Goal: Task Accomplishment & Management: Manage account settings

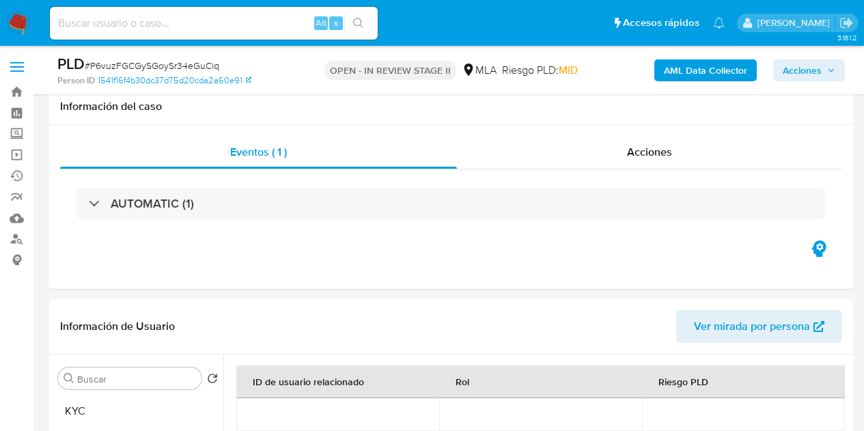
select select "10"
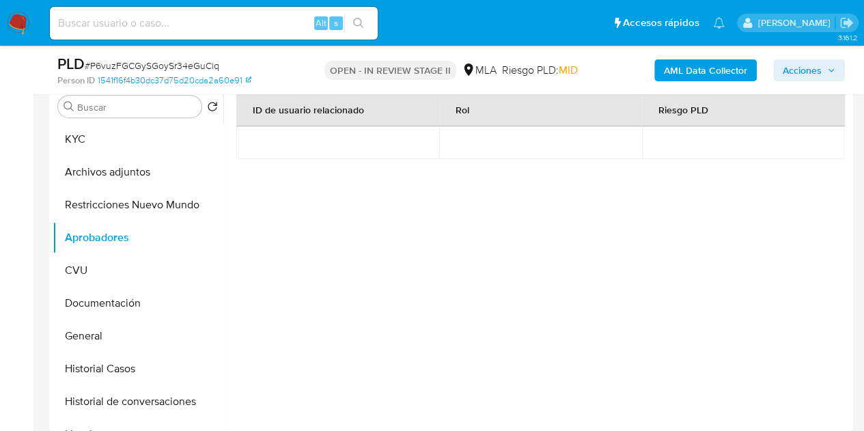
scroll to position [237, 0]
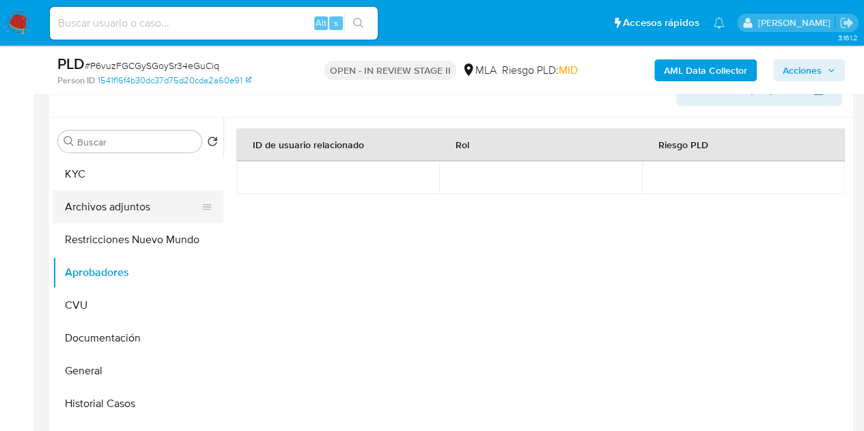
click at [124, 202] on button "Archivos adjuntos" at bounding box center [133, 207] width 160 height 33
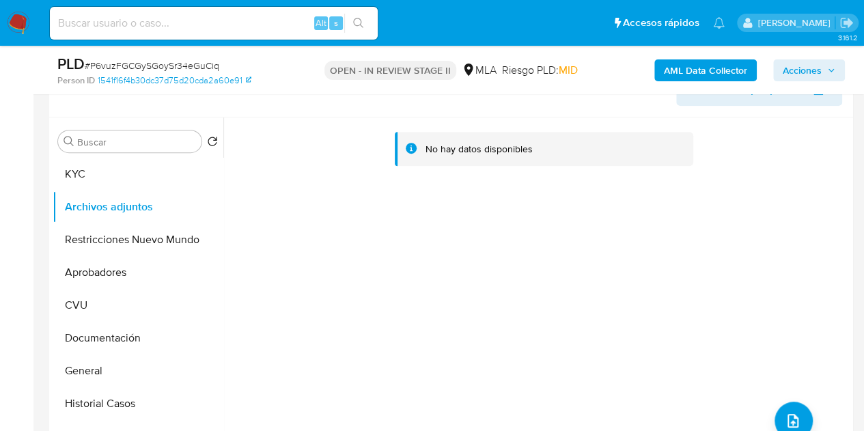
click at [664, 74] on b "AML Data Collector" at bounding box center [705, 70] width 83 height 22
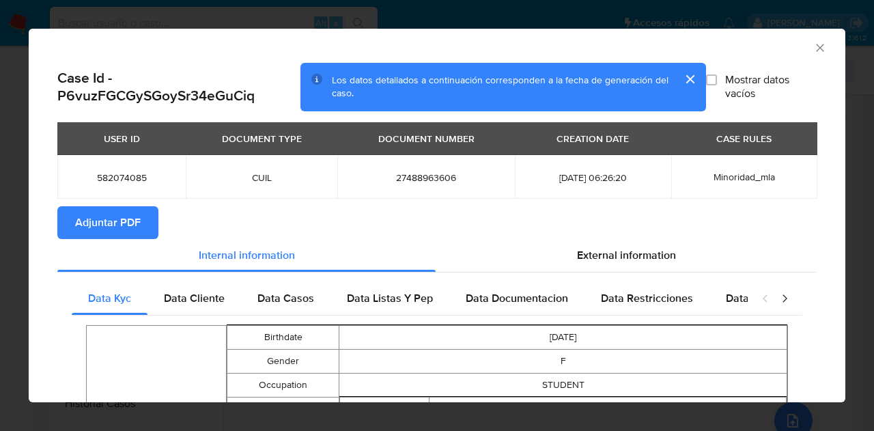
click at [61, 230] on button "Adjuntar PDF" at bounding box center [107, 222] width 101 height 33
click at [818, 47] on div "AML Data Collector" at bounding box center [437, 46] width 817 height 34
click at [814, 47] on icon "Cerrar ventana" at bounding box center [821, 48] width 14 height 14
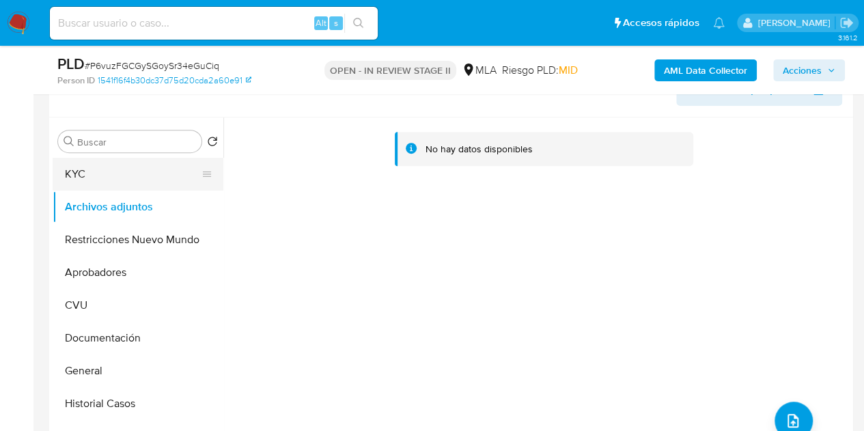
click at [97, 182] on button "KYC" at bounding box center [133, 174] width 160 height 33
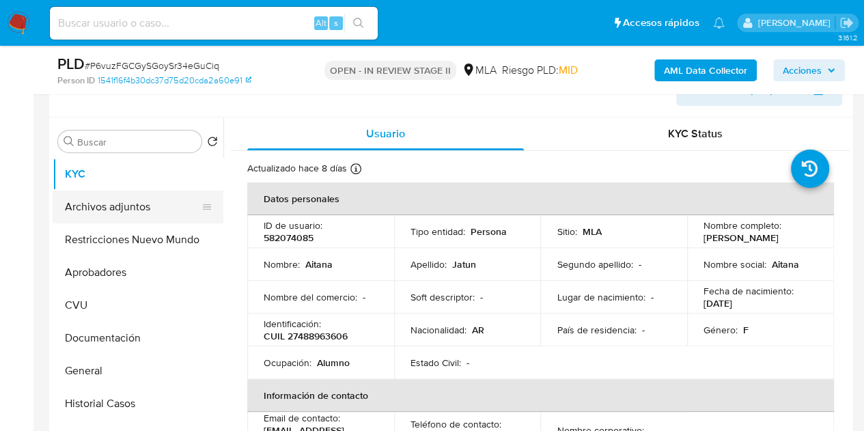
click at [117, 202] on button "Archivos adjuntos" at bounding box center [133, 207] width 160 height 33
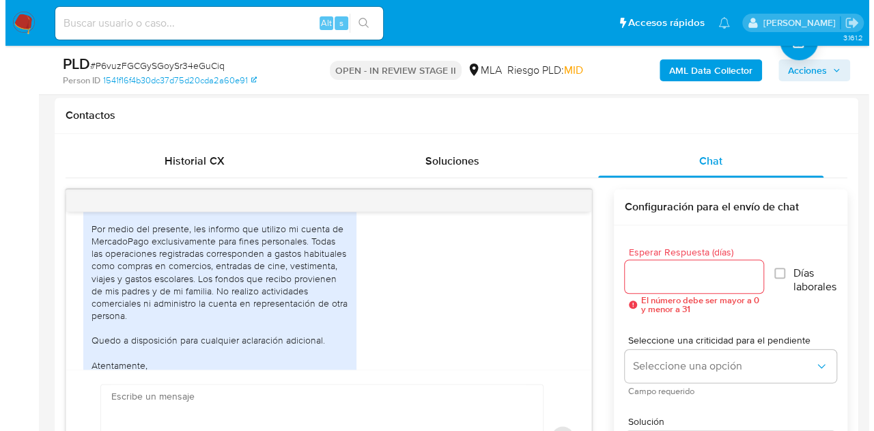
scroll to position [434, 0]
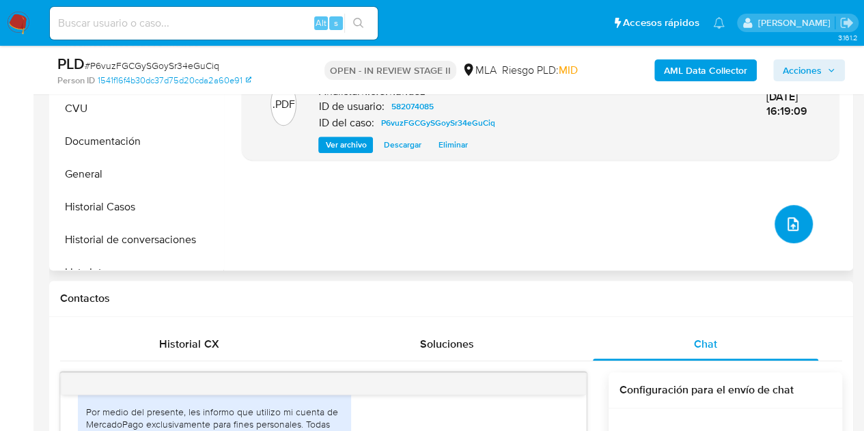
click at [775, 229] on button "upload-file" at bounding box center [794, 224] width 38 height 38
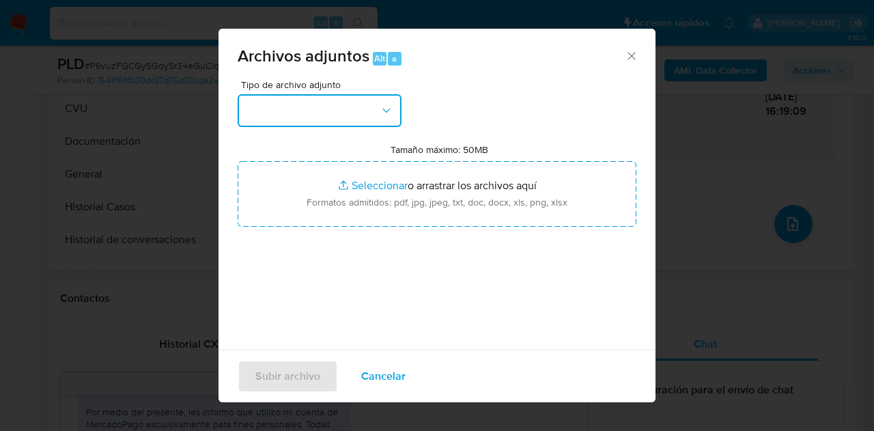
click at [391, 107] on icon "button" at bounding box center [387, 111] width 14 height 14
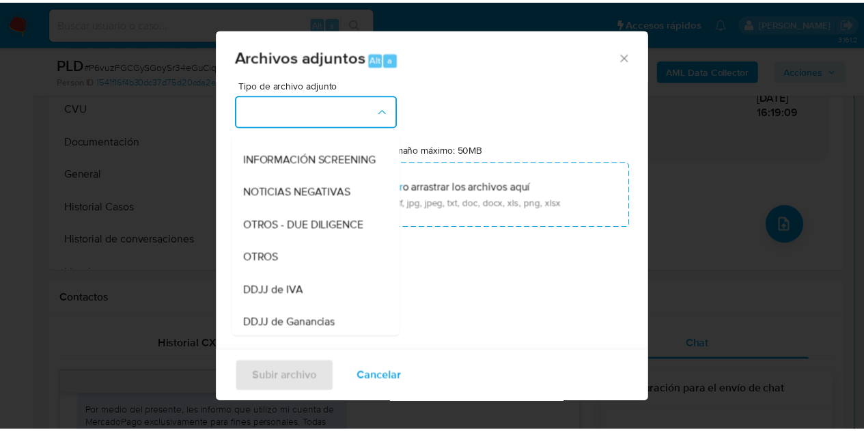
scroll to position [163, 0]
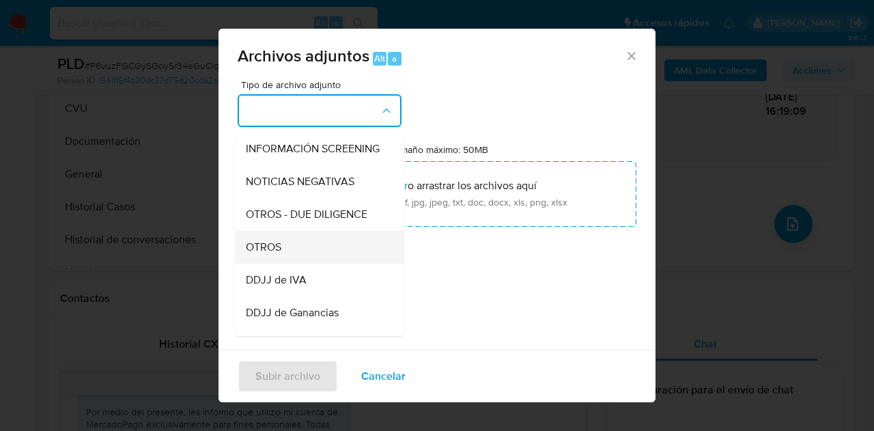
click at [320, 244] on div "OTROS" at bounding box center [315, 247] width 139 height 33
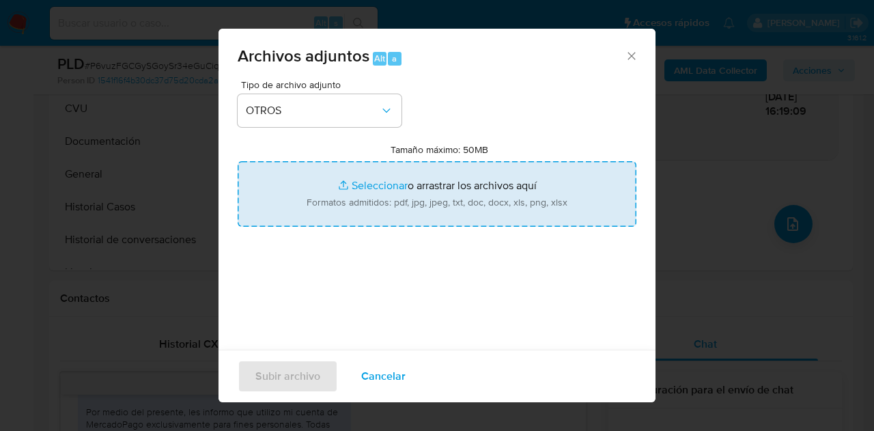
click at [361, 199] on input "Tamaño máximo: 50MB Seleccionar archivos" at bounding box center [437, 194] width 399 height 66
type input "C:\fakepath\NOSIS_Manager_InformeIndividual_27272684125_MADRE.pdf"
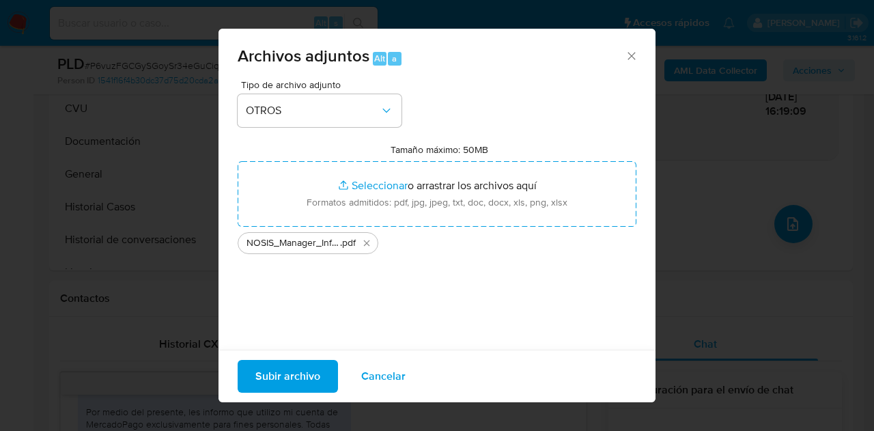
click at [286, 377] on span "Subir archivo" at bounding box center [288, 376] width 65 height 30
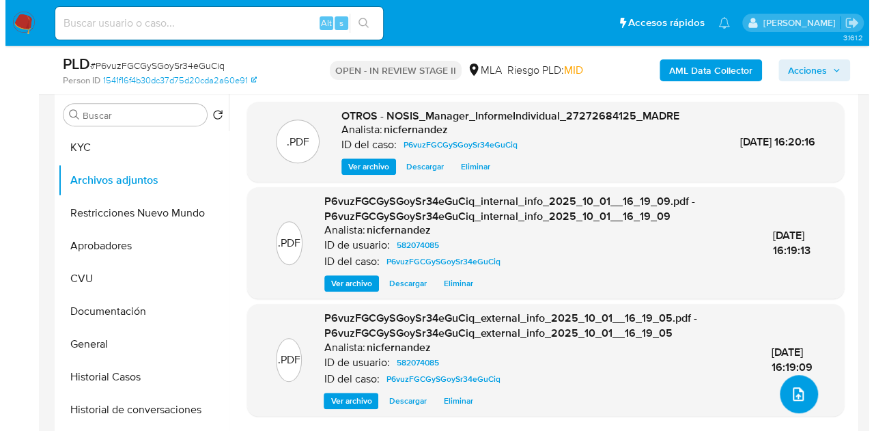
scroll to position [266, 0]
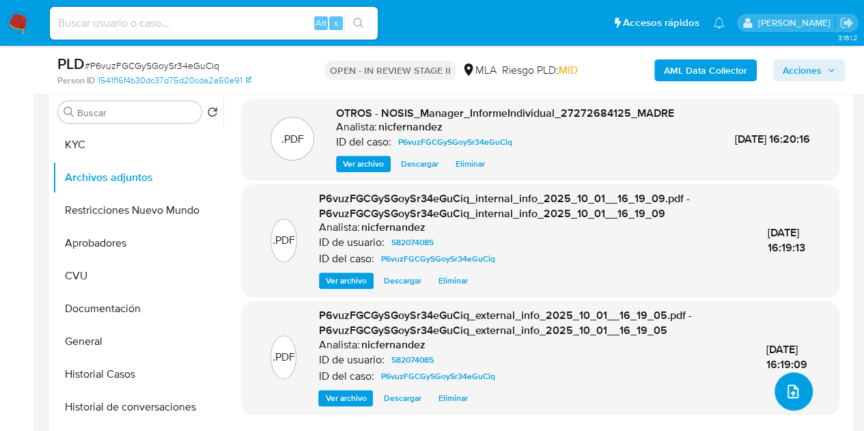
click at [794, 389] on icon "upload-file" at bounding box center [793, 391] width 16 height 16
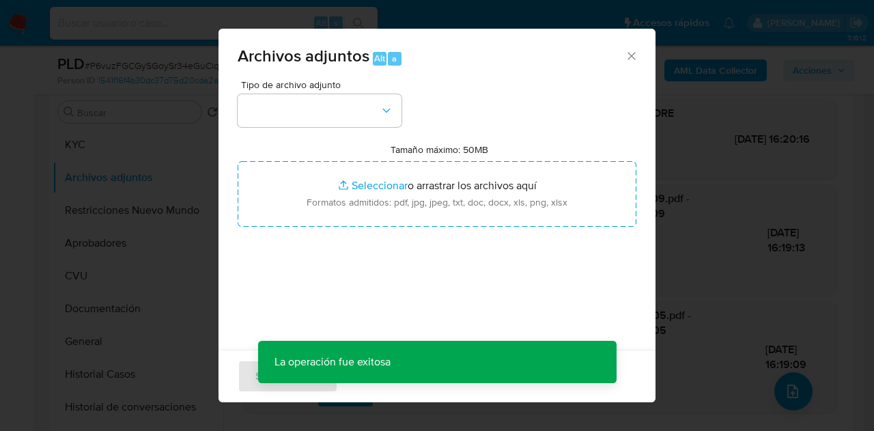
click at [384, 129] on div "Tipo de archivo adjunto Tamaño máximo: 50MB Seleccionar archivos Seleccionar o …" at bounding box center [437, 241] width 399 height 322
drag, startPoint x: 378, startPoint y: 119, endPoint x: 385, endPoint y: 125, distance: 8.7
click at [380, 121] on button "button" at bounding box center [320, 110] width 164 height 33
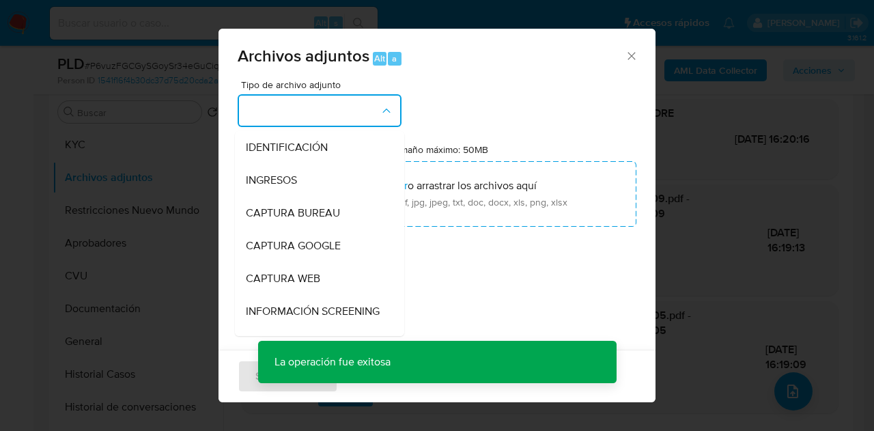
scroll to position [113, 0]
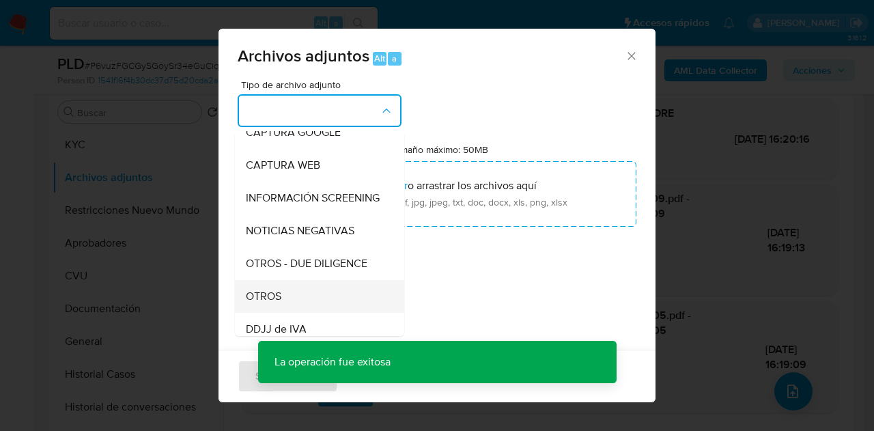
click at [307, 313] on div "OTROS" at bounding box center [315, 296] width 139 height 33
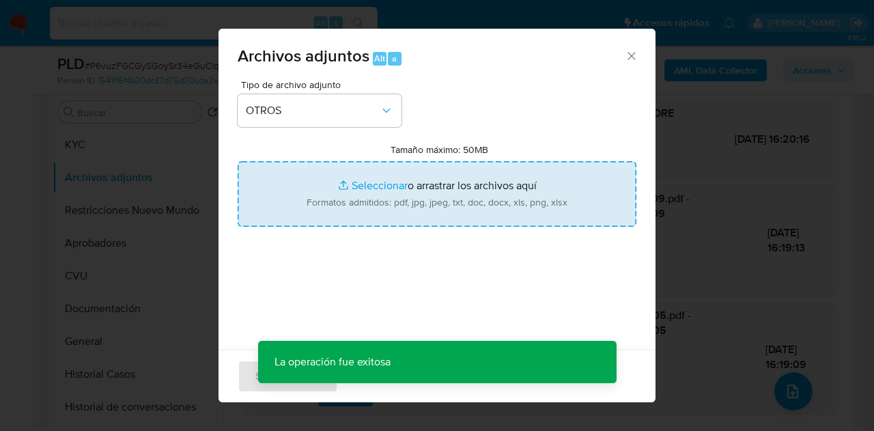
click at [351, 184] on input "Tamaño máximo: 50MB Seleccionar archivos" at bounding box center [437, 194] width 399 height 66
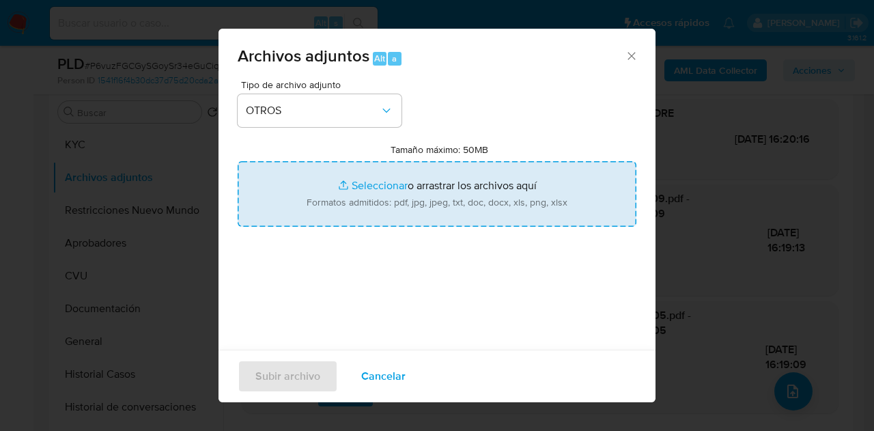
type input "C:\fakepath\Caselog P6vuzFGCGySGoySr34eGuCiq_2025_09_18_06_02_13.docx"
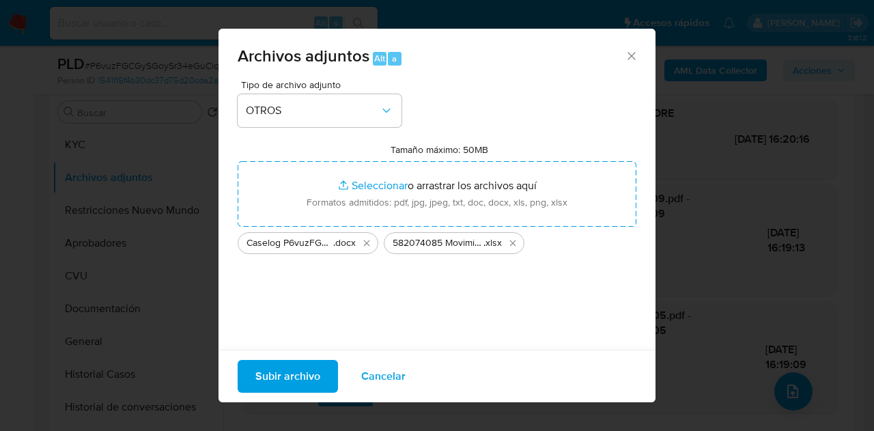
click at [290, 369] on span "Subir archivo" at bounding box center [288, 376] width 65 height 30
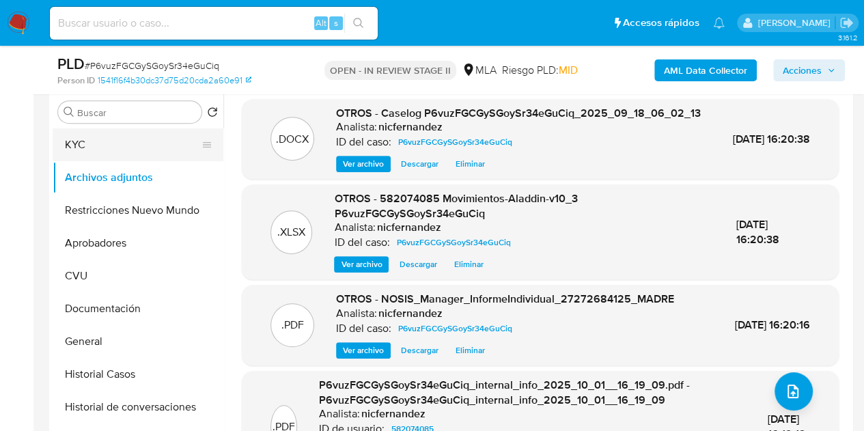
click at [92, 150] on button "KYC" at bounding box center [133, 144] width 160 height 33
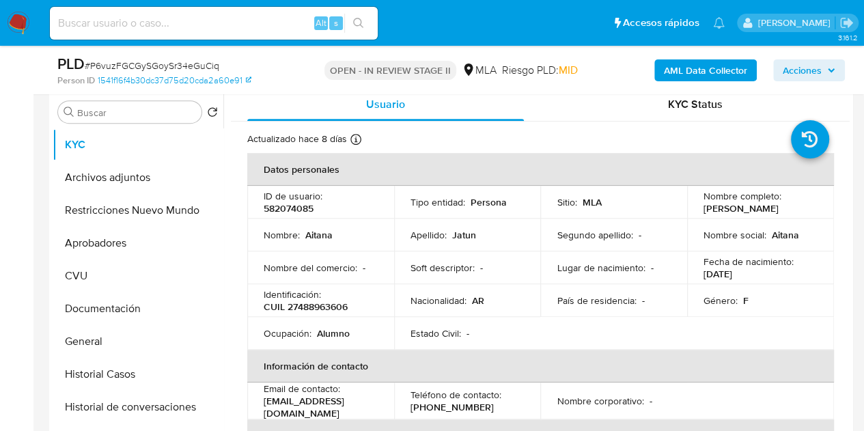
click at [357, 263] on div "Nombre del comercio : -" at bounding box center [321, 268] width 114 height 12
click at [102, 399] on button "Historial de conversaciones" at bounding box center [133, 407] width 160 height 33
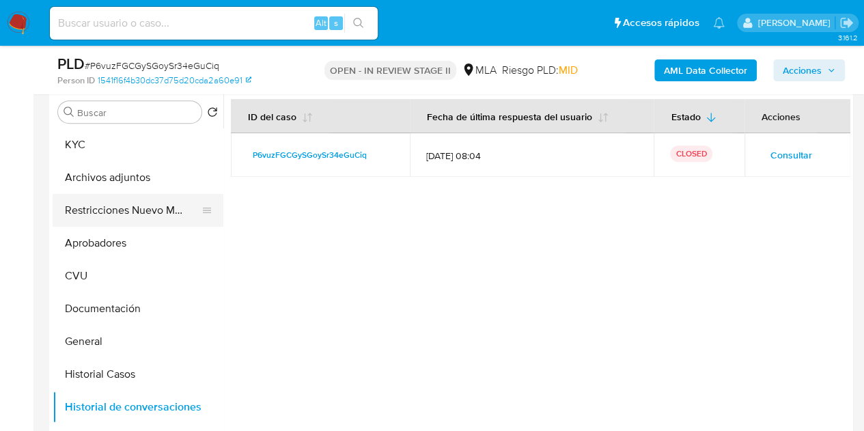
click at [92, 213] on button "Restricciones Nuevo Mundo" at bounding box center [133, 210] width 160 height 33
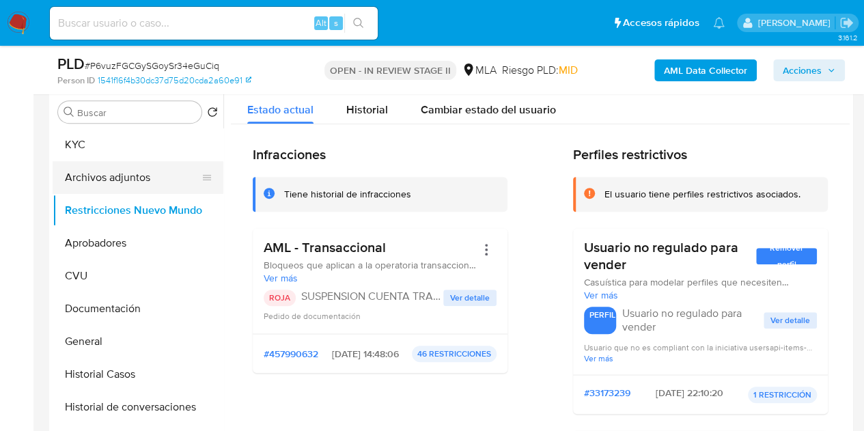
click at [103, 182] on button "Archivos adjuntos" at bounding box center [133, 177] width 160 height 33
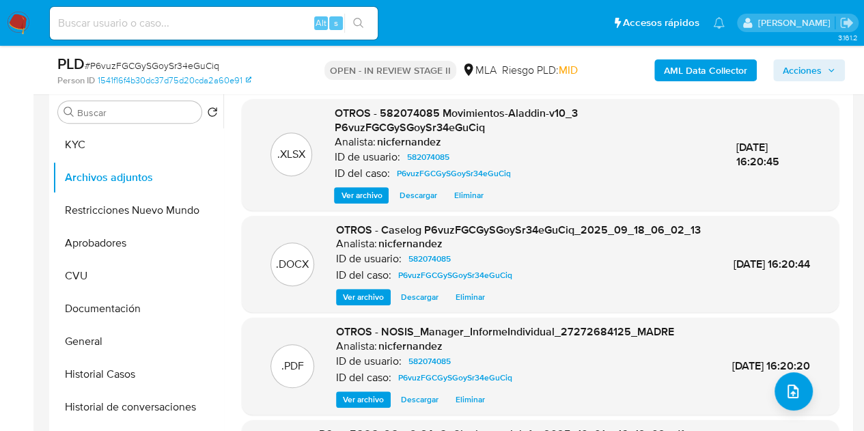
click at [385, 305] on button "Ver archivo" at bounding box center [363, 297] width 55 height 16
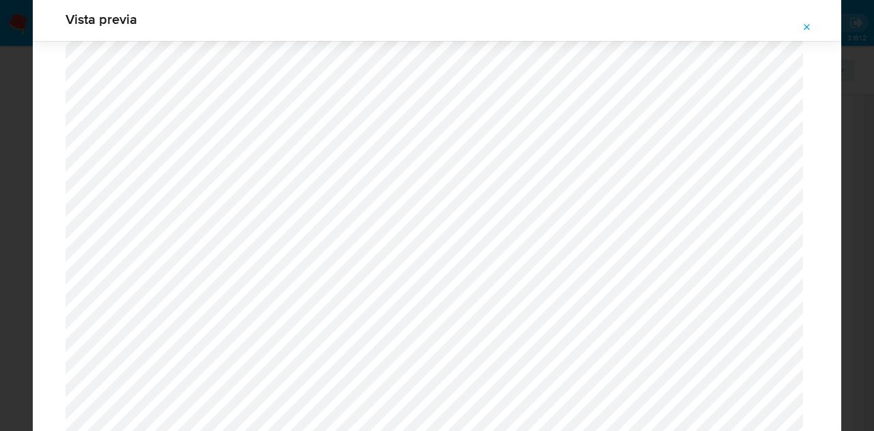
scroll to position [1547, 0]
click at [804, 32] on icon "Attachment preview" at bounding box center [807, 27] width 11 height 11
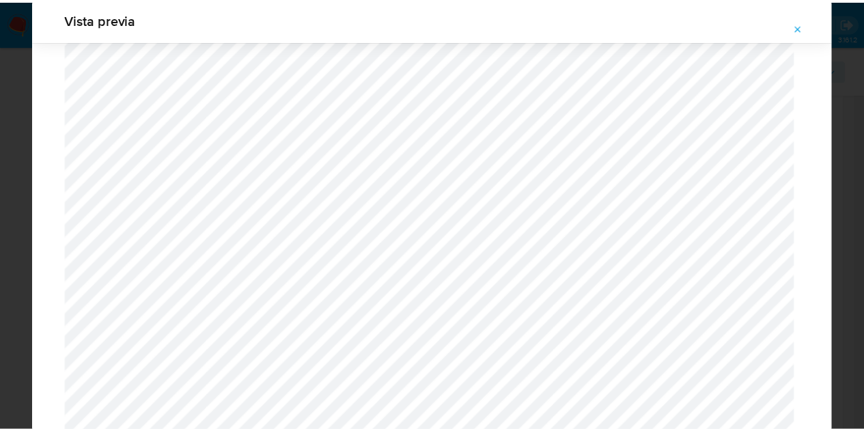
scroll to position [44, 0]
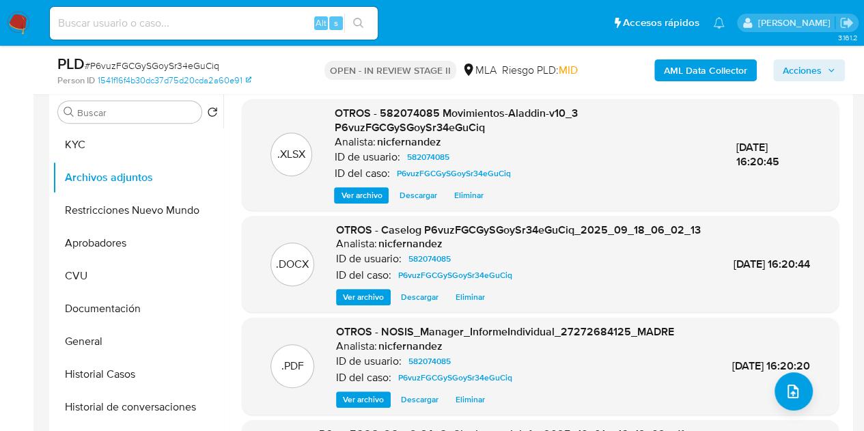
click at [363, 304] on span "Ver archivo" at bounding box center [363, 297] width 41 height 14
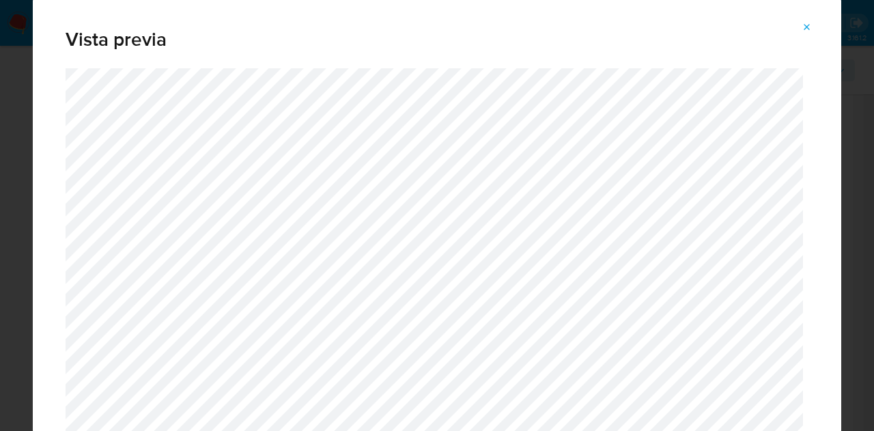
drag, startPoint x: 802, startPoint y: 25, endPoint x: 477, endPoint y: 330, distance: 445.6
click at [802, 27] on icon "Attachment preview" at bounding box center [807, 27] width 11 height 11
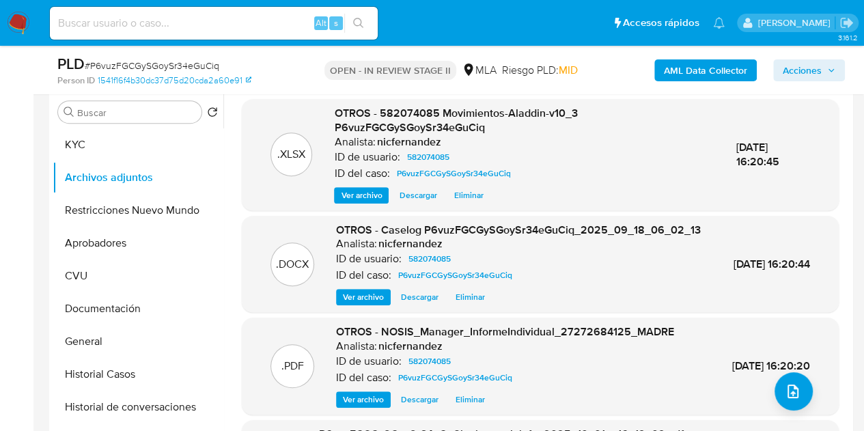
click at [426, 136] on h6 "nicfernandez" at bounding box center [408, 142] width 64 height 14
click at [802, 67] on span "Acciones" at bounding box center [802, 70] width 39 height 22
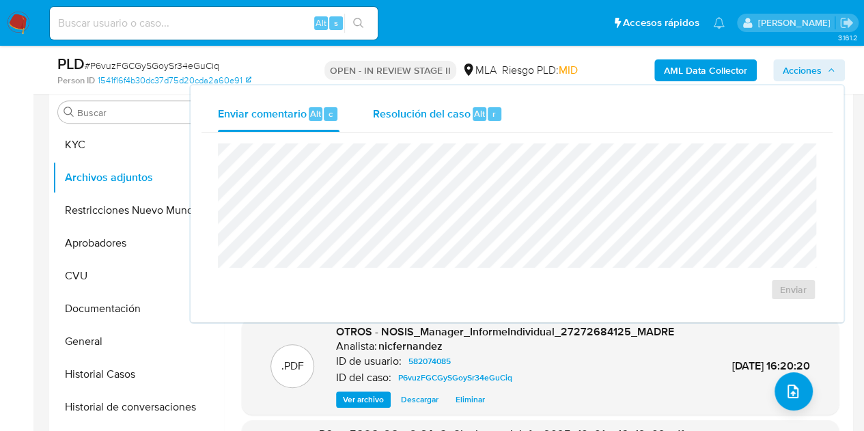
click at [481, 109] on span "Alt" at bounding box center [479, 113] width 11 height 13
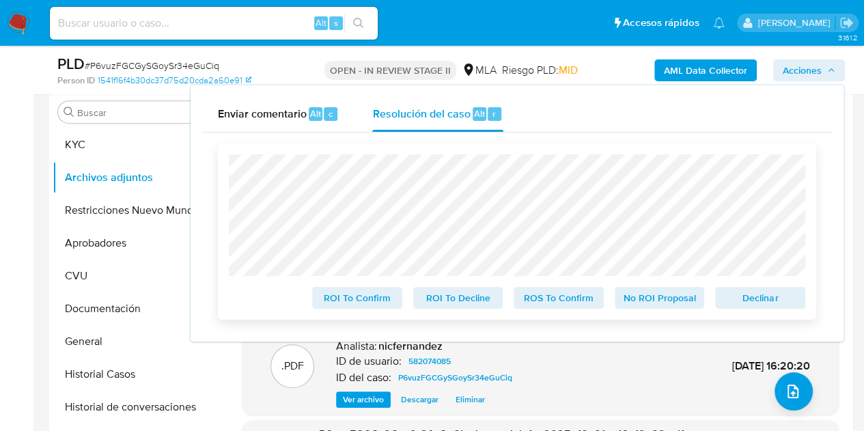
click at [756, 300] on span "Declinar" at bounding box center [760, 297] width 71 height 19
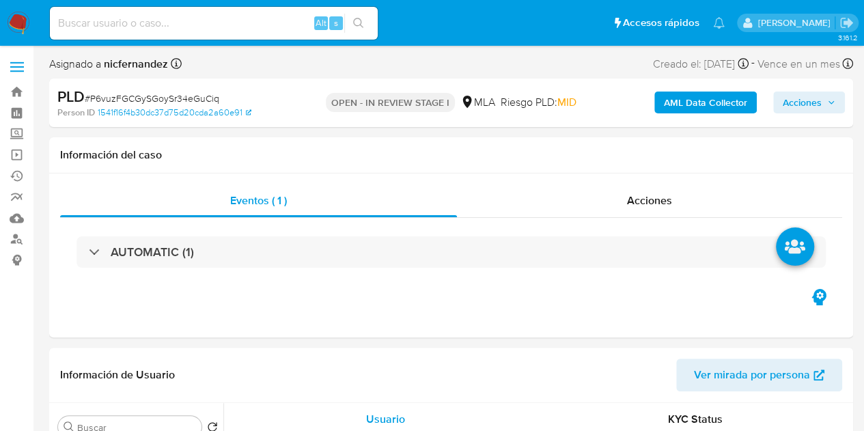
click at [823, 102] on span "Acciones" at bounding box center [809, 102] width 53 height 19
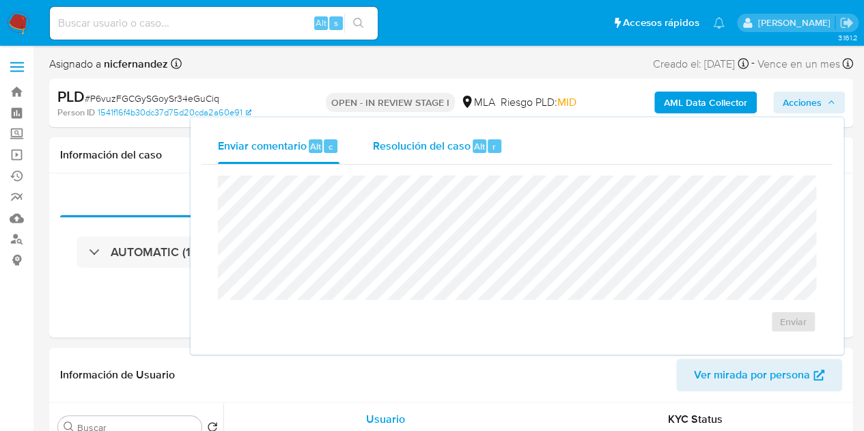
select select "10"
click at [404, 143] on span "Resolución del caso" at bounding box center [421, 146] width 98 height 16
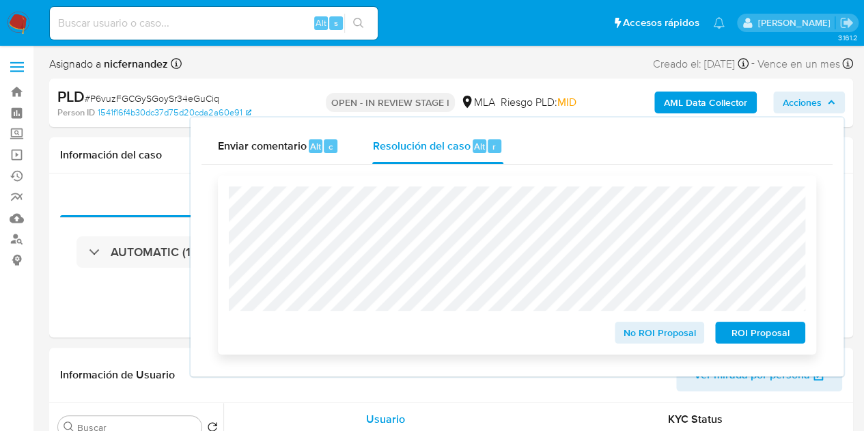
click at [753, 334] on span "ROI Proposal" at bounding box center [760, 332] width 71 height 19
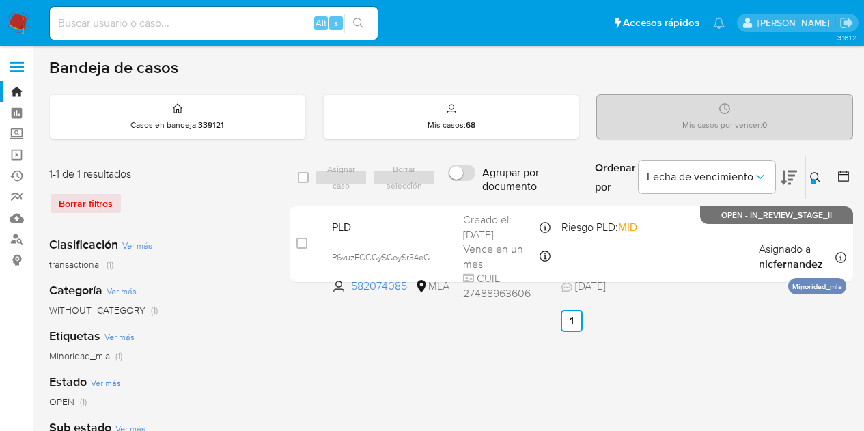
scroll to position [42, 0]
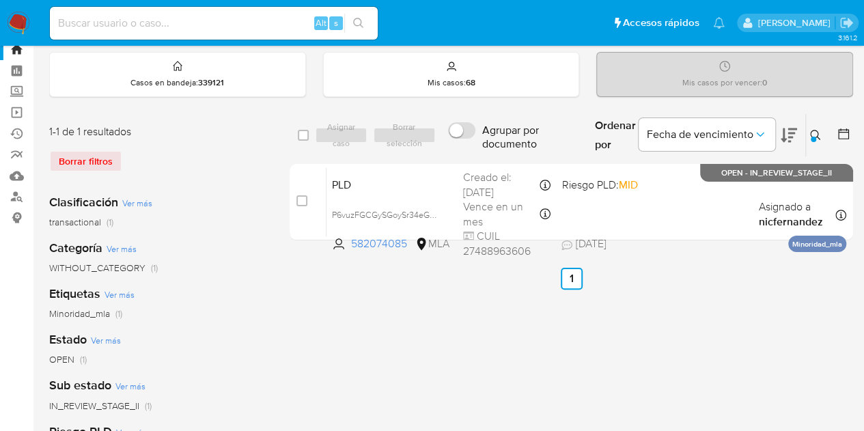
click at [813, 138] on div at bounding box center [813, 139] width 5 height 5
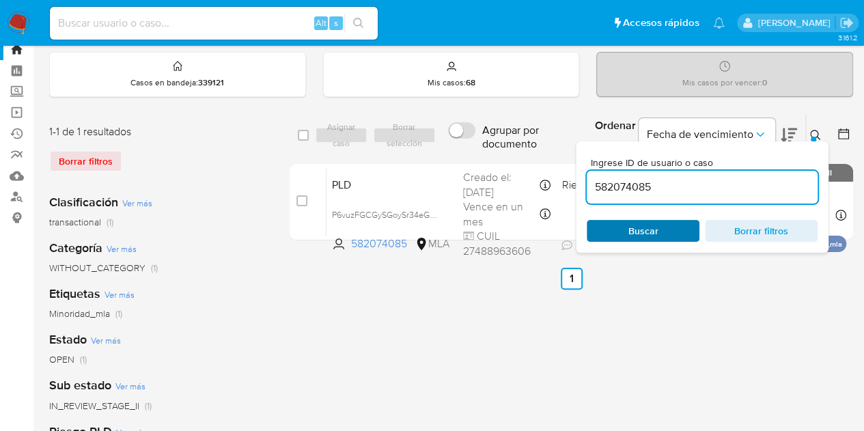
click at [652, 234] on span "Buscar" at bounding box center [644, 231] width 30 height 22
click at [818, 133] on icon at bounding box center [815, 135] width 11 height 11
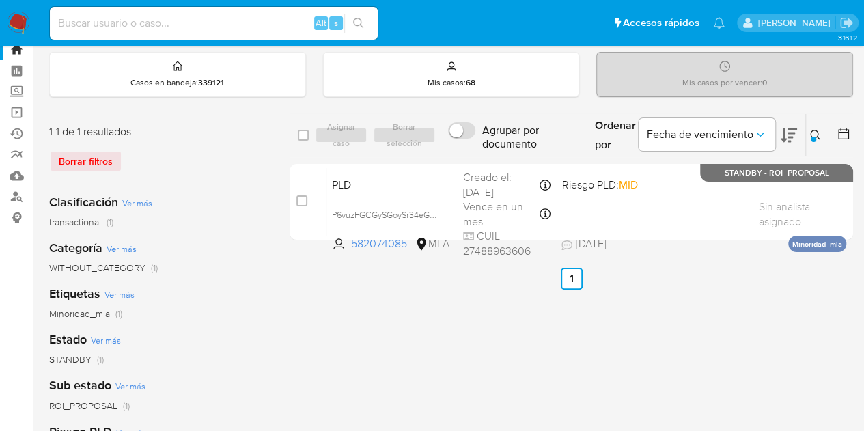
drag, startPoint x: 818, startPoint y: 133, endPoint x: 812, endPoint y: 141, distance: 10.2
click at [818, 133] on icon at bounding box center [815, 135] width 11 height 11
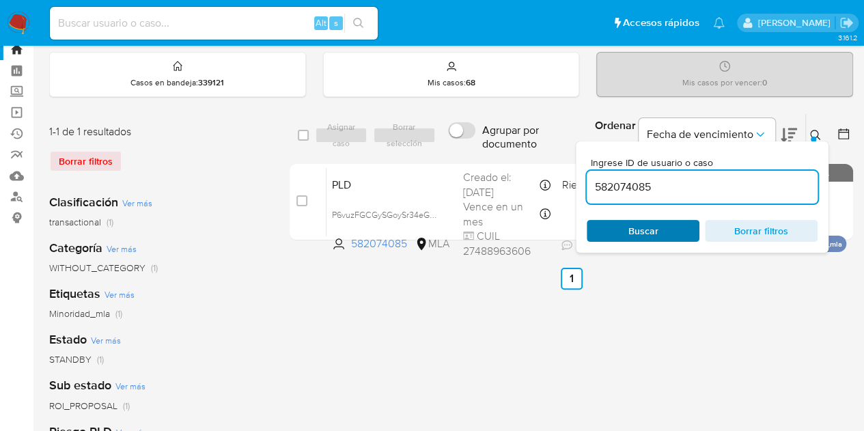
click at [666, 232] on span "Buscar" at bounding box center [643, 230] width 94 height 19
click at [810, 133] on icon at bounding box center [815, 135] width 10 height 10
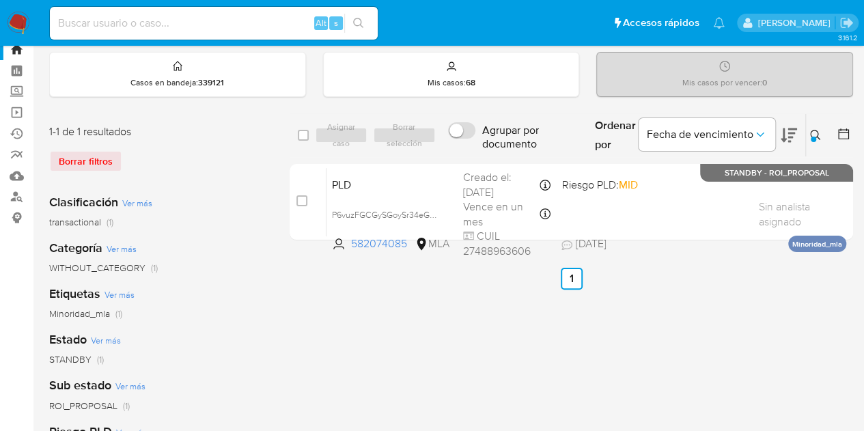
drag, startPoint x: 818, startPoint y: 132, endPoint x: 778, endPoint y: 166, distance: 52.3
click at [818, 132] on icon at bounding box center [815, 135] width 11 height 11
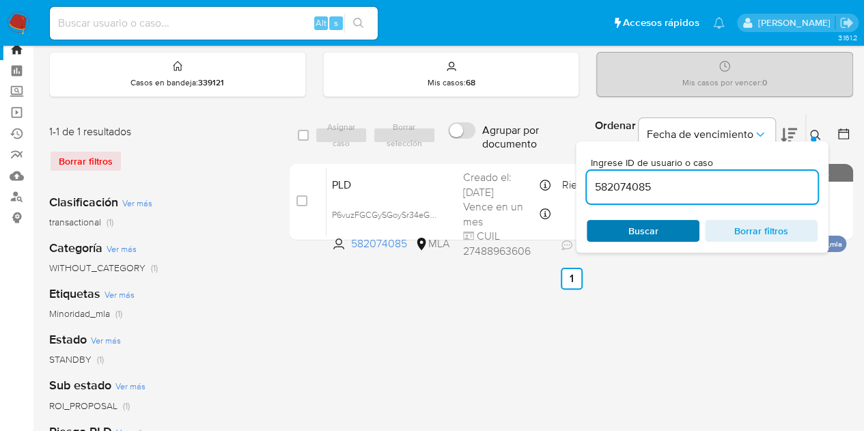
click at [652, 232] on span "Buscar" at bounding box center [644, 231] width 30 height 22
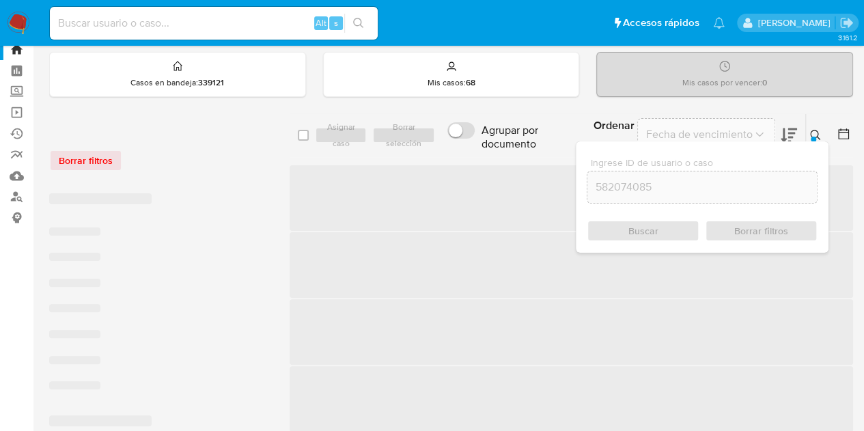
drag, startPoint x: 818, startPoint y: 131, endPoint x: 792, endPoint y: 140, distance: 28.1
click at [818, 130] on icon at bounding box center [815, 135] width 11 height 11
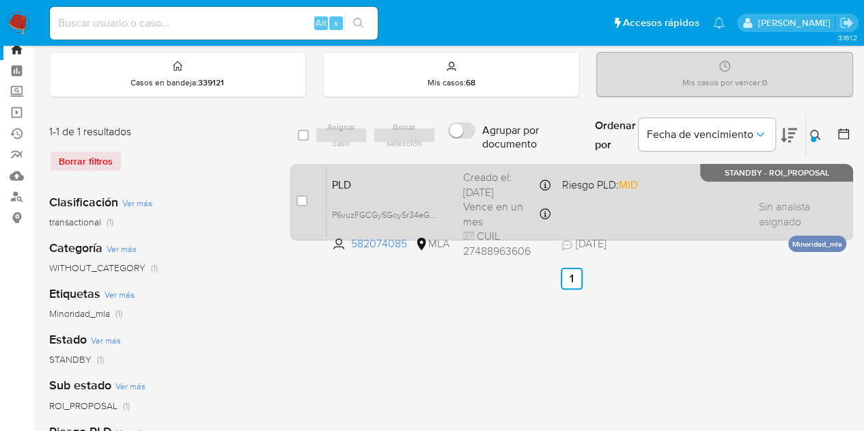
click at [411, 201] on div "PLD P6vuzFGCGySGoySr34eGuCiq 582074085 MLA Riesgo PLD: MID Creado el: 12/09/202…" at bounding box center [587, 201] width 520 height 69
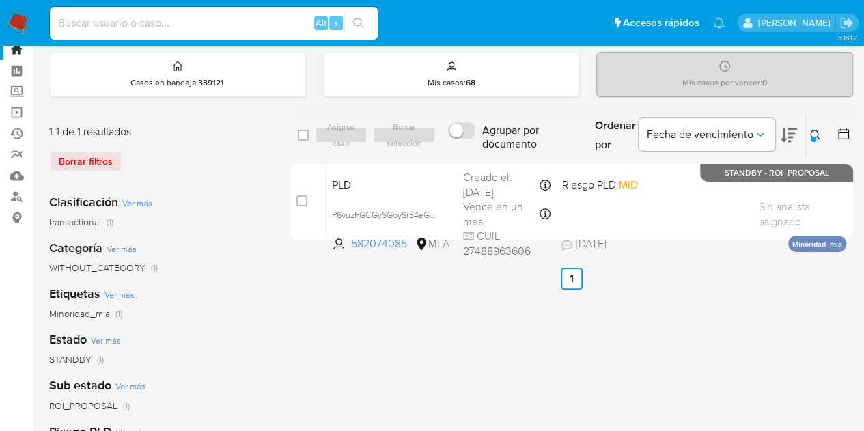
click at [819, 133] on icon at bounding box center [815, 135] width 11 height 11
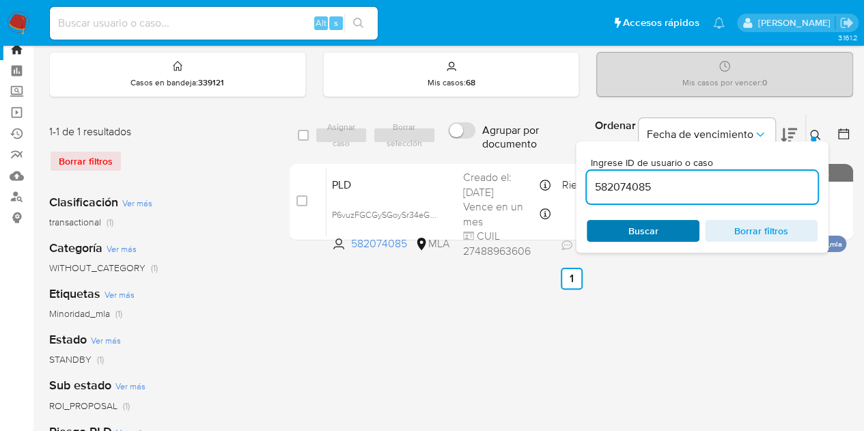
click at [611, 227] on span "Buscar" at bounding box center [643, 230] width 94 height 19
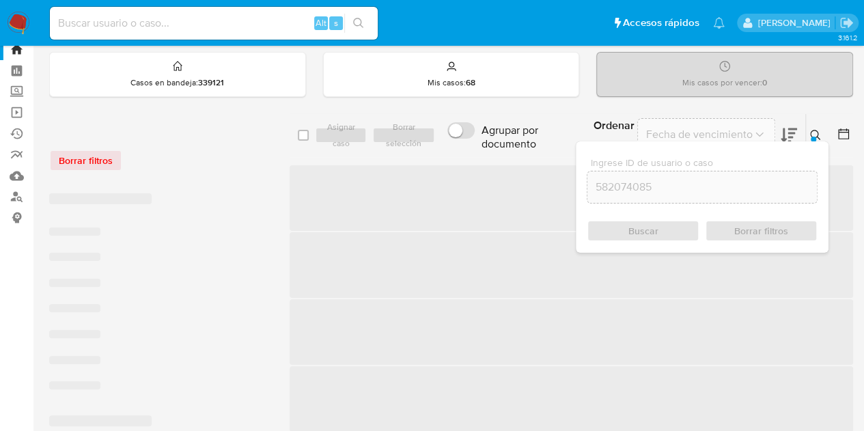
click at [824, 135] on button at bounding box center [817, 135] width 23 height 16
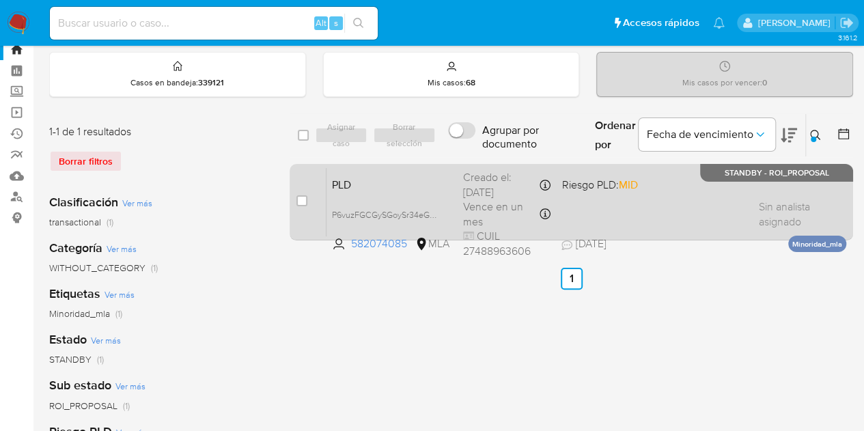
click at [398, 181] on span "PLD" at bounding box center [392, 184] width 120 height 18
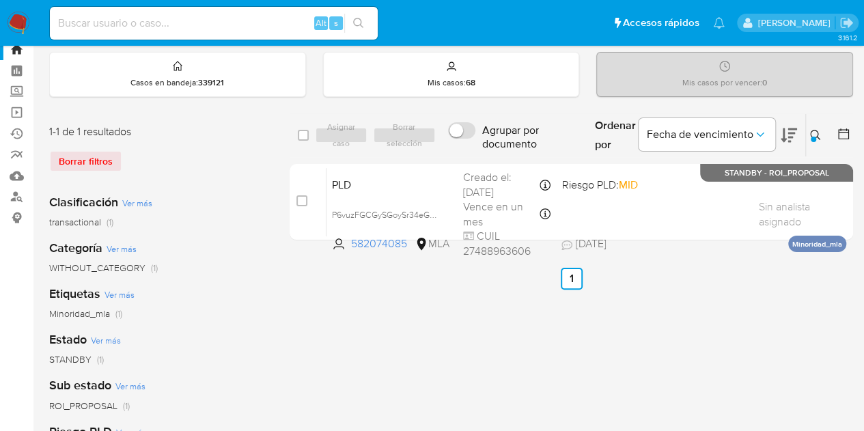
click at [813, 132] on icon at bounding box center [815, 135] width 11 height 11
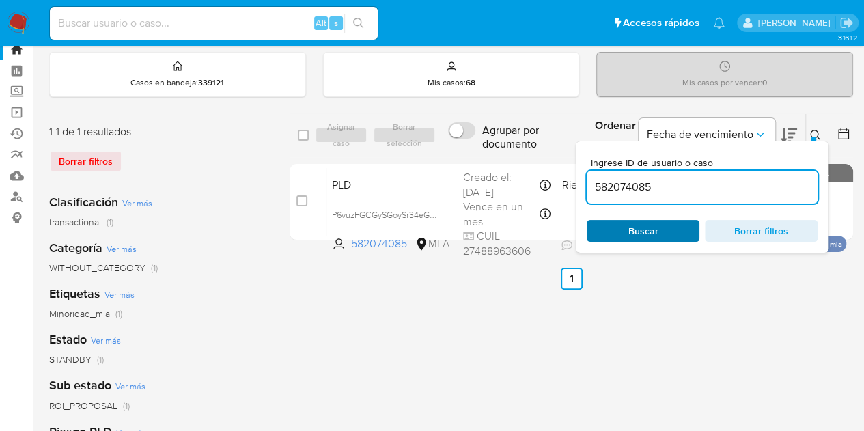
click at [636, 232] on span "Buscar" at bounding box center [644, 231] width 30 height 22
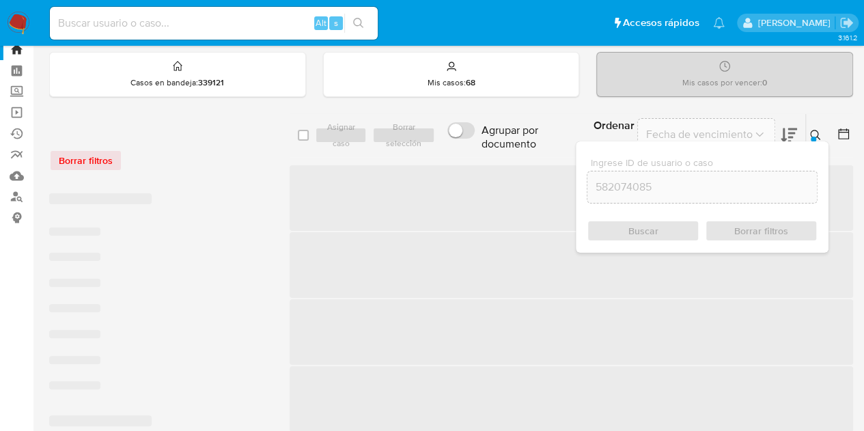
click at [818, 130] on icon at bounding box center [815, 135] width 11 height 11
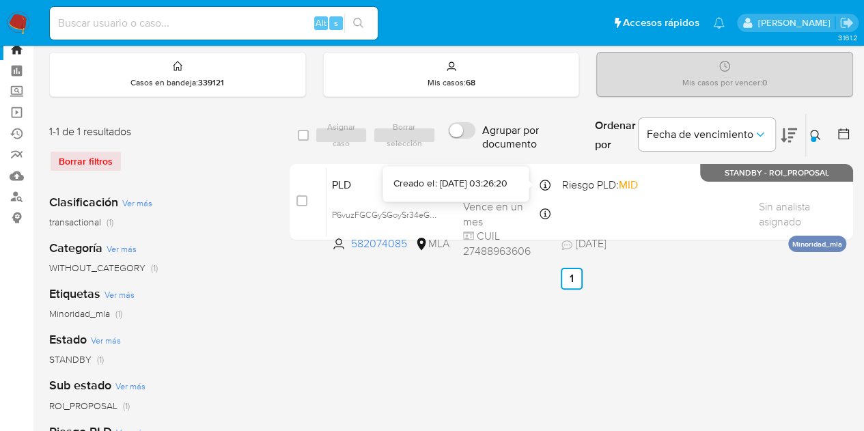
click at [417, 188] on div "Creado el: [DATE] 03:26:20" at bounding box center [449, 184] width 113 height 14
click at [818, 136] on icon at bounding box center [815, 135] width 11 height 11
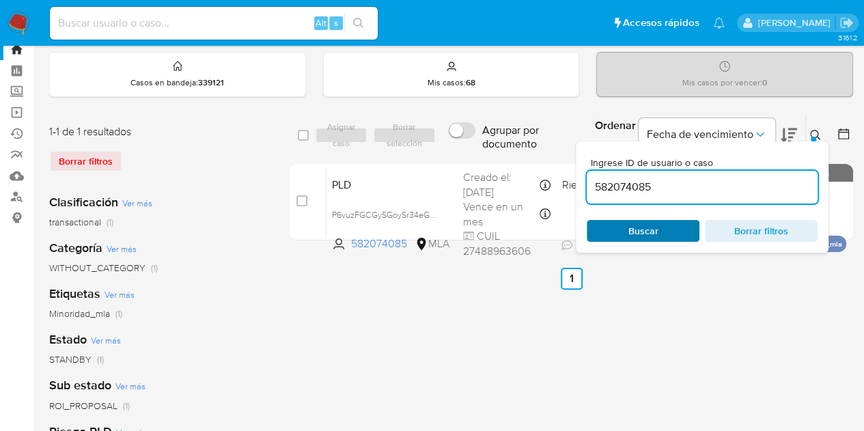
click at [658, 232] on span "Buscar" at bounding box center [643, 230] width 94 height 19
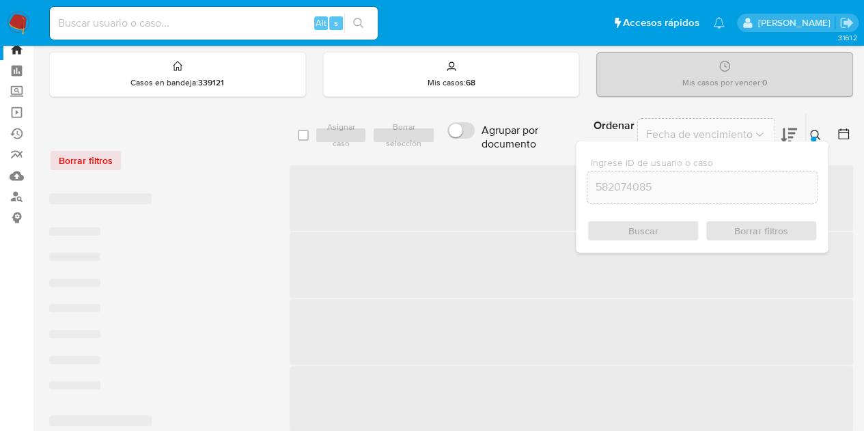
click at [816, 132] on icon at bounding box center [815, 135] width 11 height 11
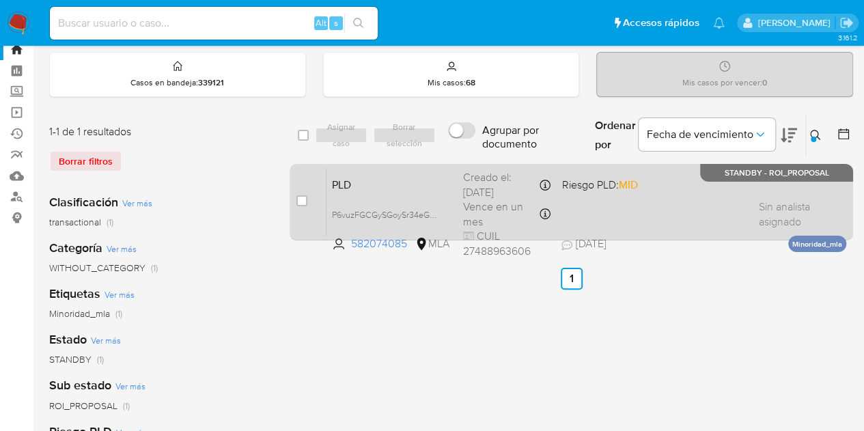
click at [384, 184] on span "PLD" at bounding box center [392, 184] width 120 height 18
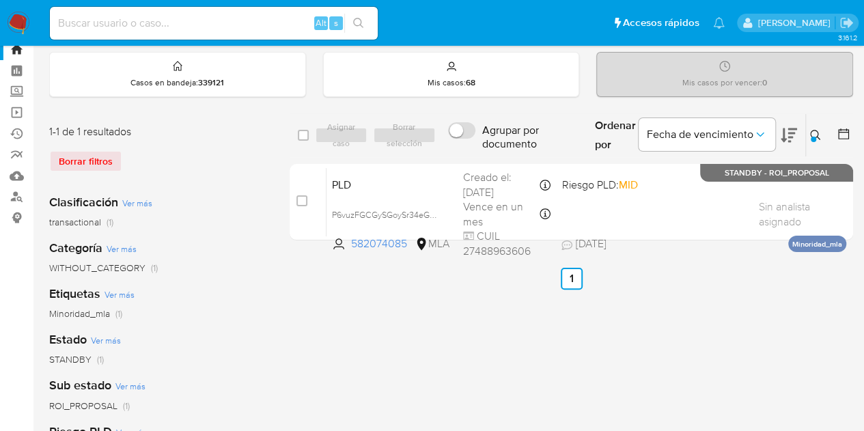
click at [816, 133] on icon at bounding box center [815, 135] width 11 height 11
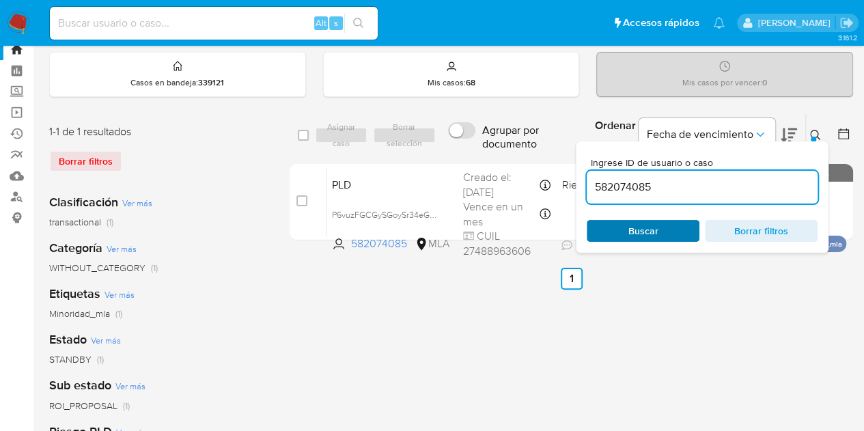
click at [680, 223] on span "Buscar" at bounding box center [643, 230] width 94 height 19
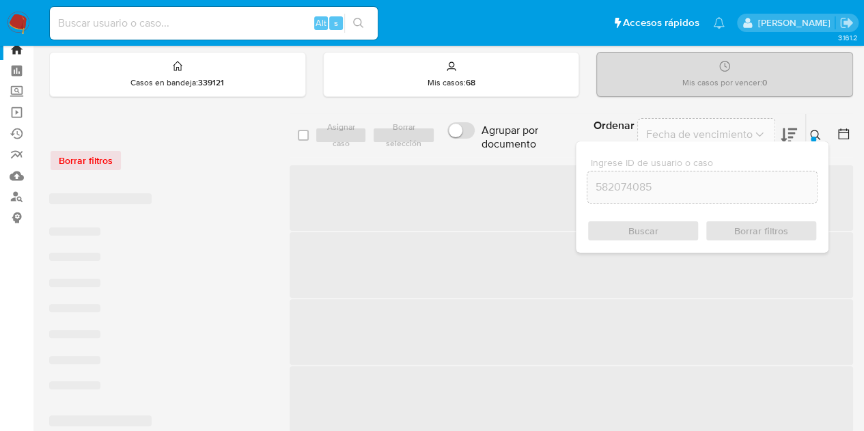
drag, startPoint x: 816, startPoint y: 128, endPoint x: 776, endPoint y: 159, distance: 50.6
click at [816, 128] on button at bounding box center [817, 135] width 23 height 16
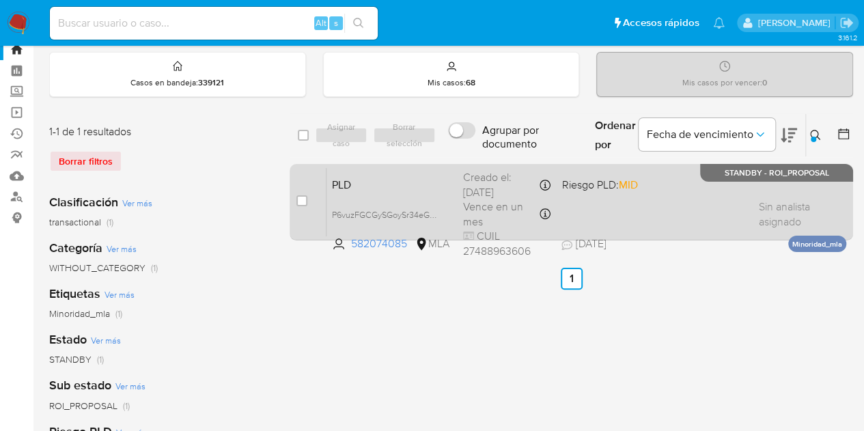
click at [476, 176] on div "Creado el: 12/09/2025 Creado el: 12/09/2025 03:26:20" at bounding box center [506, 184] width 87 height 29
click at [452, 180] on span "PLD" at bounding box center [392, 184] width 120 height 18
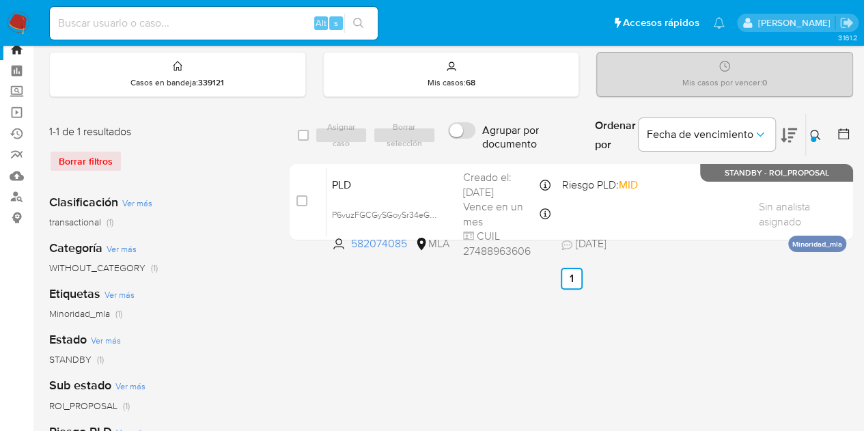
click at [820, 139] on icon at bounding box center [815, 135] width 11 height 11
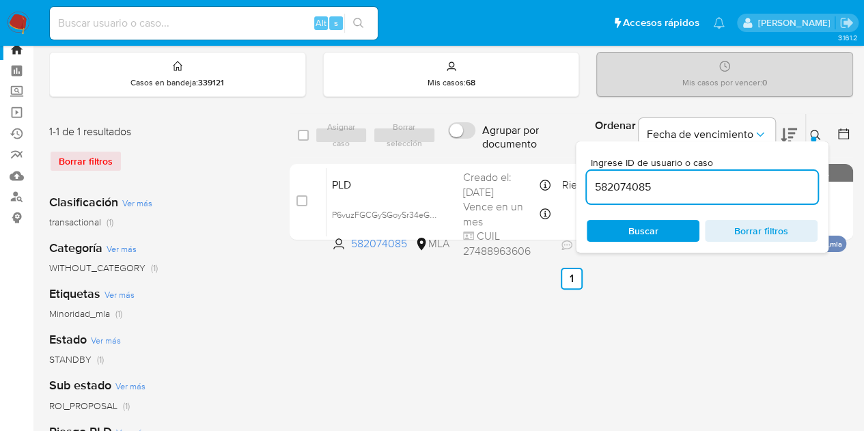
drag, startPoint x: 717, startPoint y: 193, endPoint x: 700, endPoint y: 182, distance: 19.9
click at [700, 182] on input "582074085" at bounding box center [702, 187] width 231 height 18
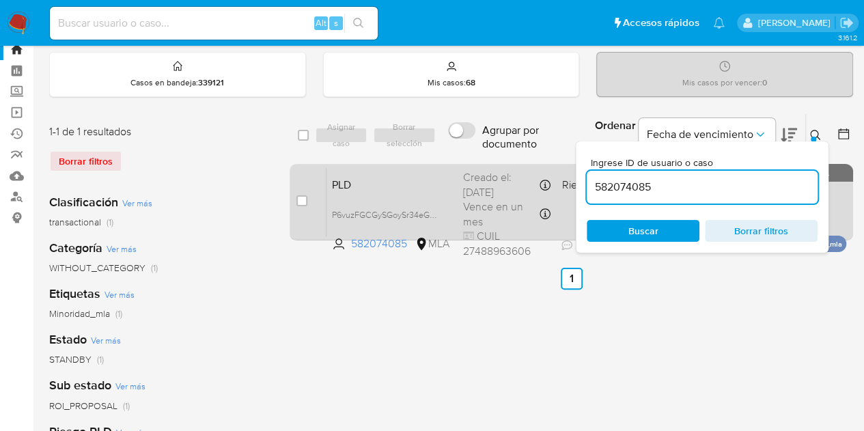
drag, startPoint x: 700, startPoint y: 185, endPoint x: 444, endPoint y: 170, distance: 255.9
click at [444, 170] on div "select-all-cases-checkbox Asignar caso Borrar selección Agrupar por documento O…" at bounding box center [572, 179] width 564 height 133
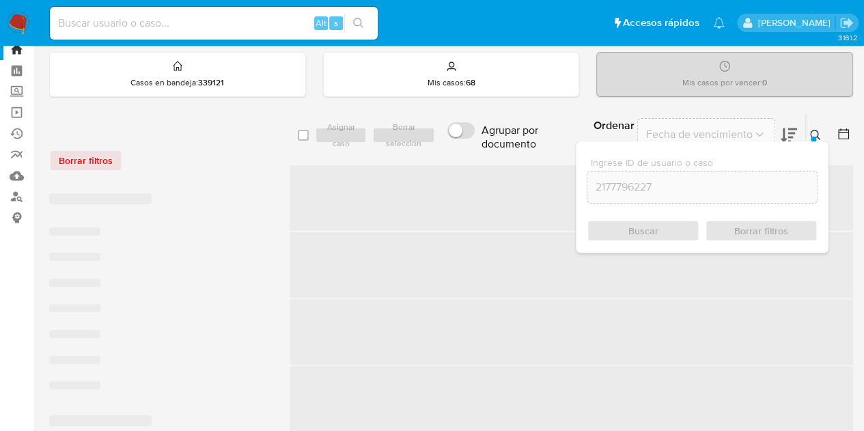
click at [820, 135] on icon at bounding box center [815, 135] width 11 height 11
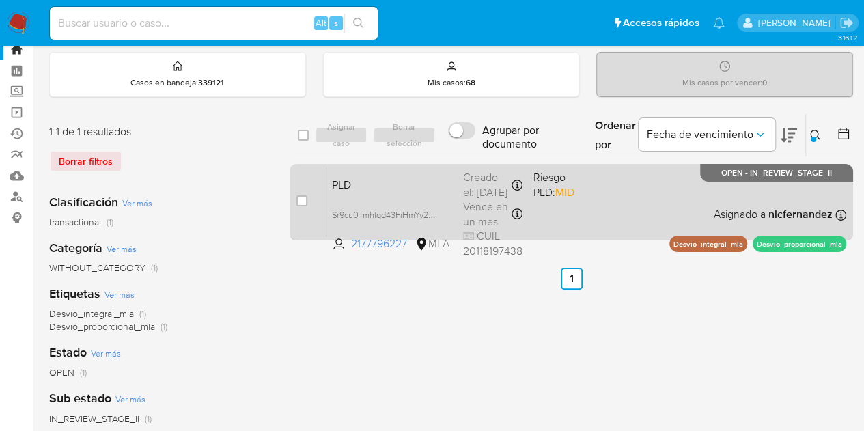
click at [437, 189] on span "PLD" at bounding box center [392, 184] width 120 height 18
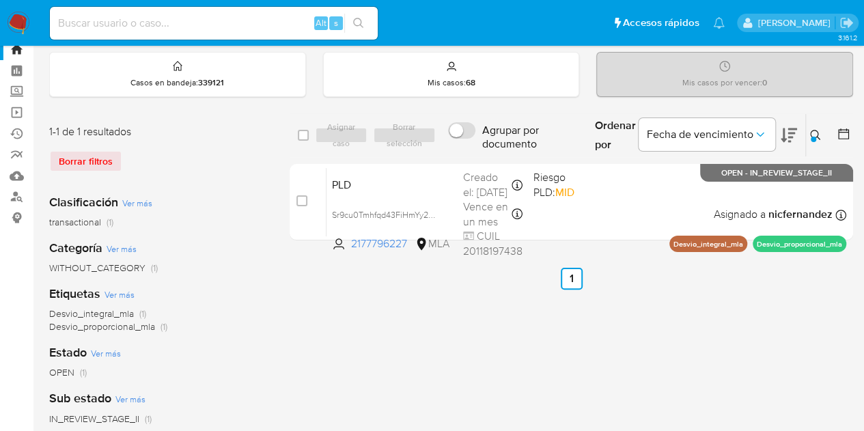
click at [816, 139] on div at bounding box center [813, 139] width 5 height 5
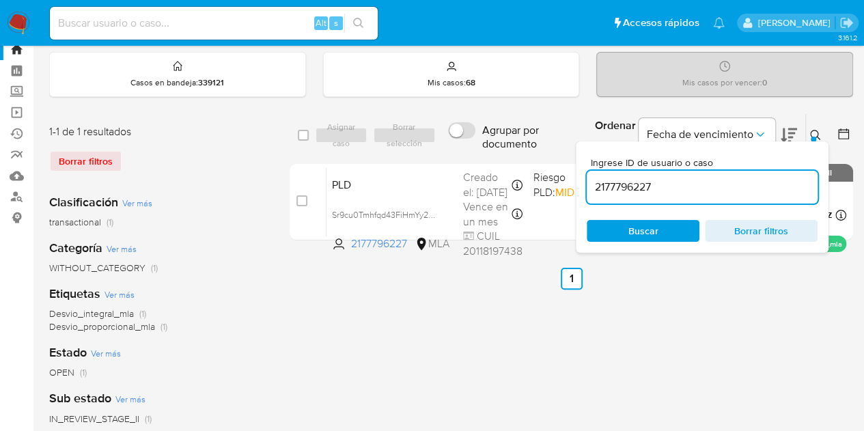
drag, startPoint x: 698, startPoint y: 185, endPoint x: 481, endPoint y: 158, distance: 219.0
click at [481, 158] on div "select-all-cases-checkbox Asignar caso Borrar selección Agrupar por documento O…" at bounding box center [572, 179] width 564 height 133
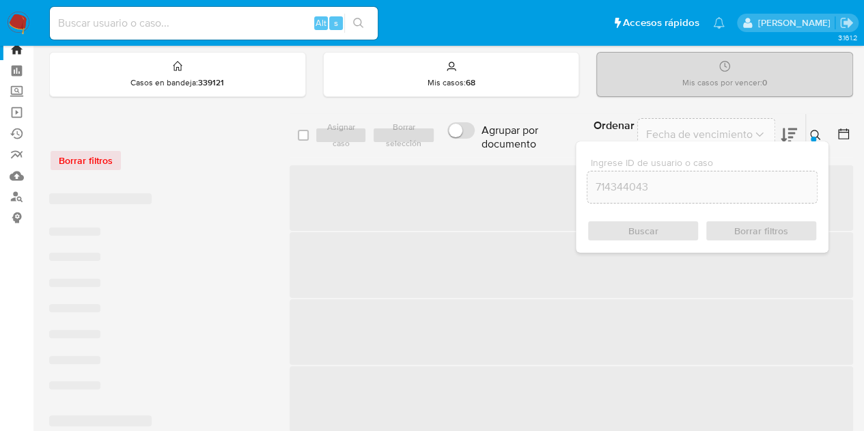
click at [809, 130] on button at bounding box center [817, 135] width 23 height 16
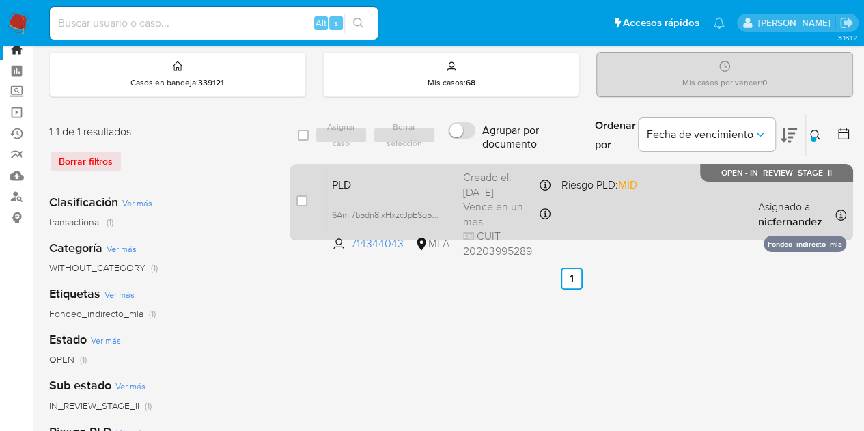
click at [388, 171] on div "PLD 6Ami7b5dn8lxHxzcJpESg5Dk 714344043 MLA Riesgo PLD: MID Creado el: 12/09/202…" at bounding box center [587, 201] width 520 height 69
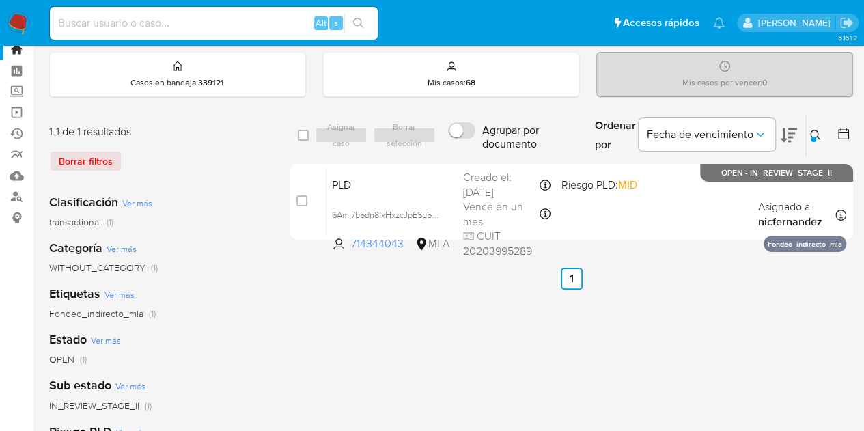
click at [814, 130] on icon at bounding box center [815, 135] width 10 height 10
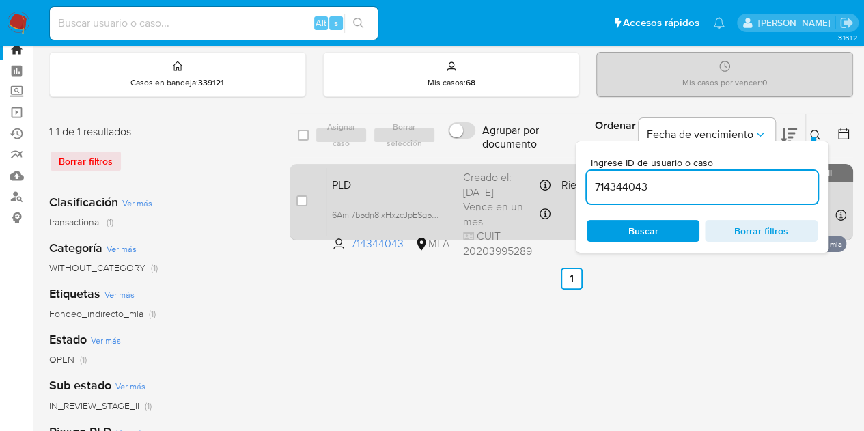
drag, startPoint x: 679, startPoint y: 188, endPoint x: 515, endPoint y: 171, distance: 164.8
click at [522, 172] on div "select-all-cases-checkbox Asignar caso Borrar selección Agrupar por documento O…" at bounding box center [572, 179] width 564 height 133
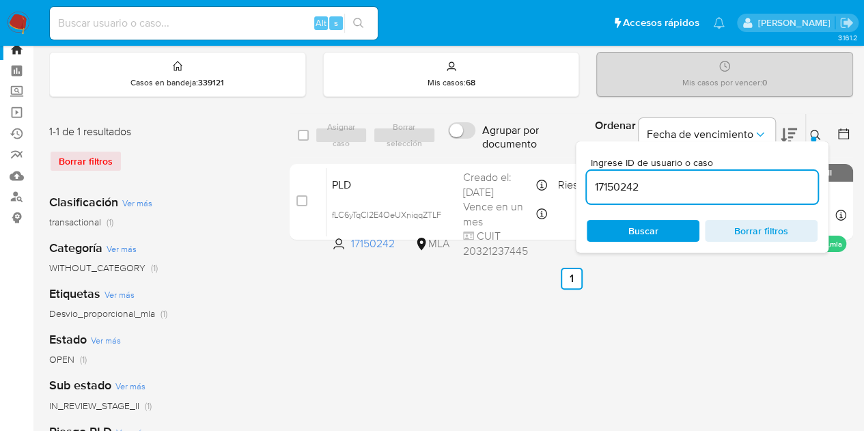
click at [814, 128] on button at bounding box center [817, 135] width 23 height 16
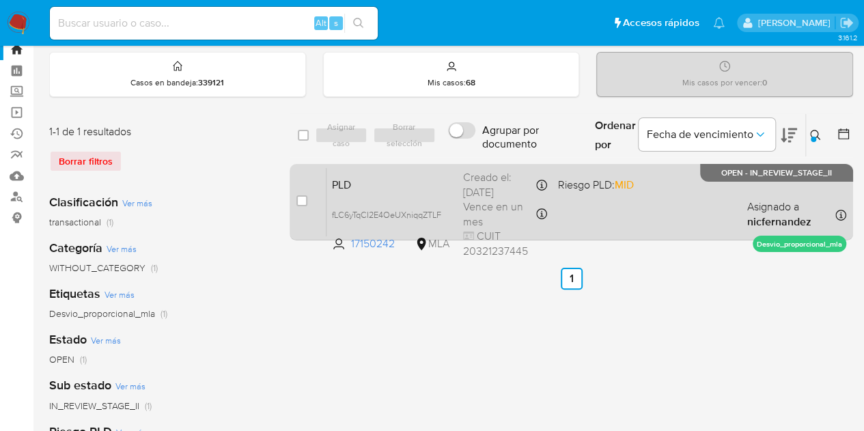
click at [577, 216] on div "PLD fLC6yTqCI2E4OeUXniqqZTLF 17150242 MLA Riesgo PLD: MID Creado el: 12/09/2025…" at bounding box center [587, 201] width 520 height 69
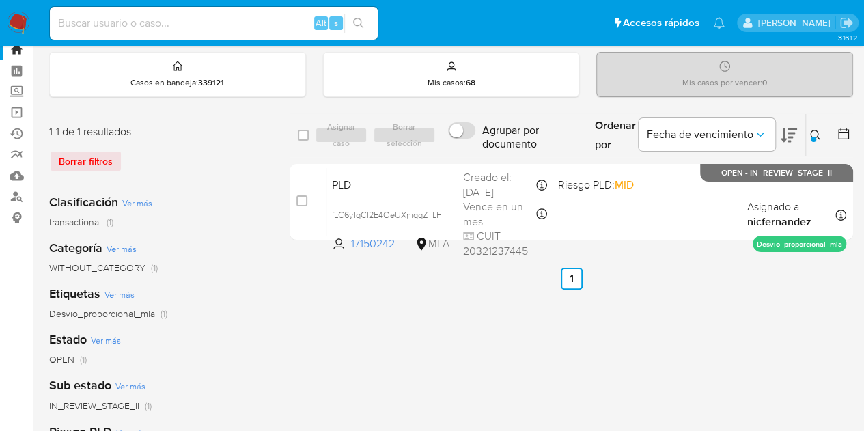
click at [813, 140] on div at bounding box center [813, 139] width 5 height 5
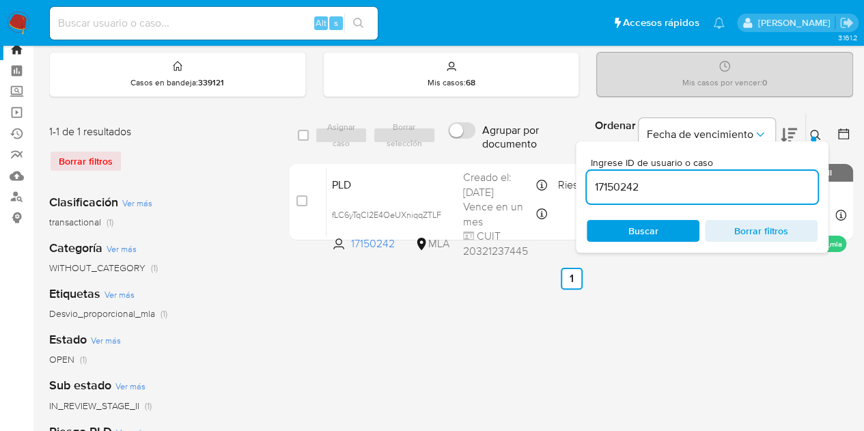
drag, startPoint x: 683, startPoint y: 188, endPoint x: 530, endPoint y: 158, distance: 155.8
click at [533, 159] on div "select-all-cases-checkbox Asignar caso Borrar selección Agrupar por documento O…" at bounding box center [572, 179] width 564 height 133
click at [819, 130] on icon at bounding box center [815, 135] width 11 height 11
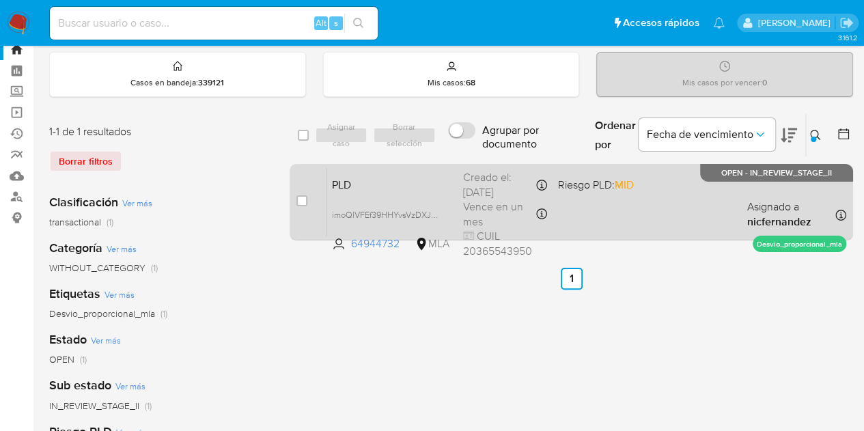
click at [421, 184] on span "PLD" at bounding box center [392, 184] width 120 height 18
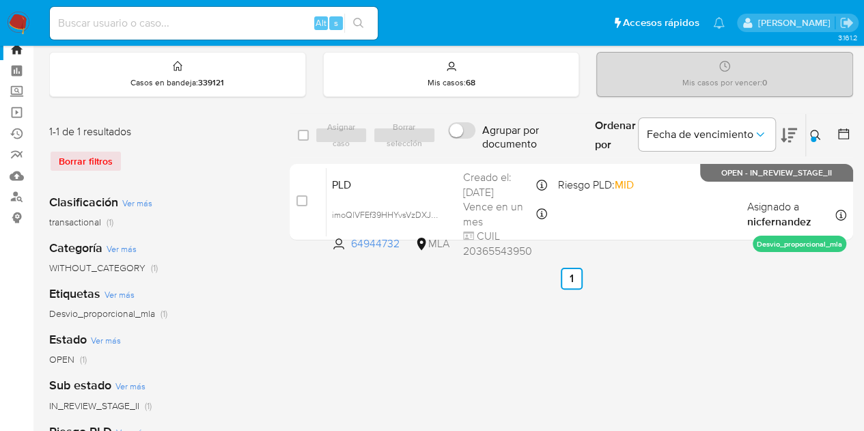
click at [821, 128] on button at bounding box center [817, 135] width 23 height 16
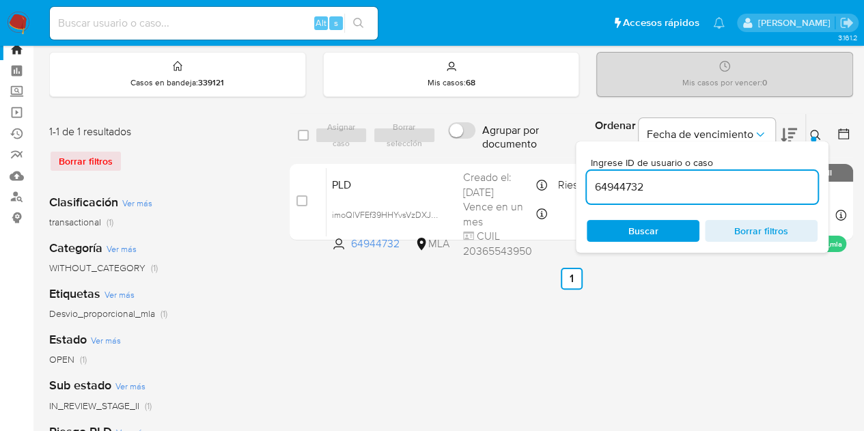
drag, startPoint x: 697, startPoint y: 182, endPoint x: 451, endPoint y: 138, distance: 249.9
click at [447, 139] on div "select-all-cases-checkbox Asignar caso Borrar selección Agrupar por documento O…" at bounding box center [572, 135] width 564 height 44
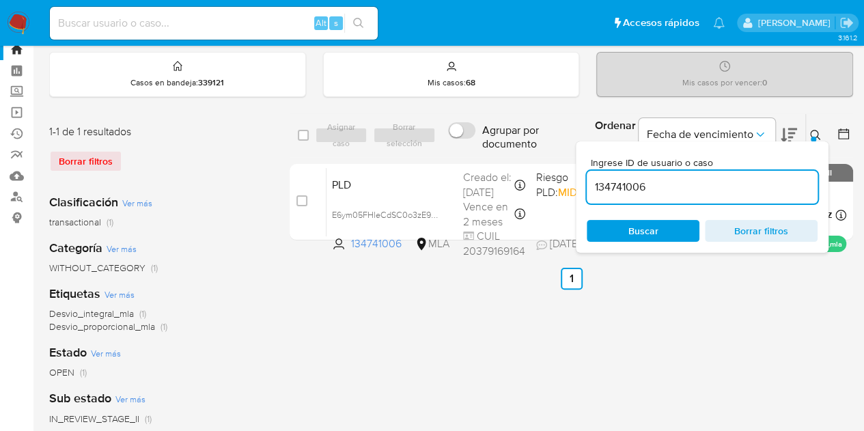
click at [818, 133] on icon at bounding box center [815, 135] width 10 height 10
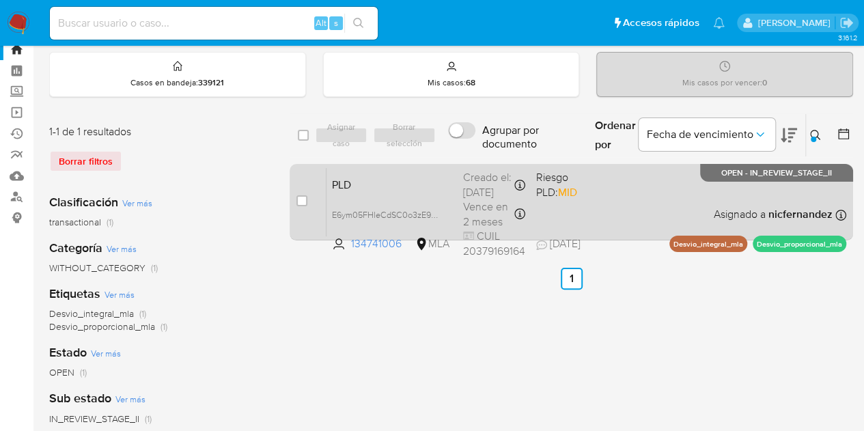
click at [611, 195] on div "PLD E6ym05FHleCdSC0o3zE9ZPz1 134741006 MLA Riesgo PLD: MID Creado el: 12/09/202…" at bounding box center [587, 201] width 520 height 69
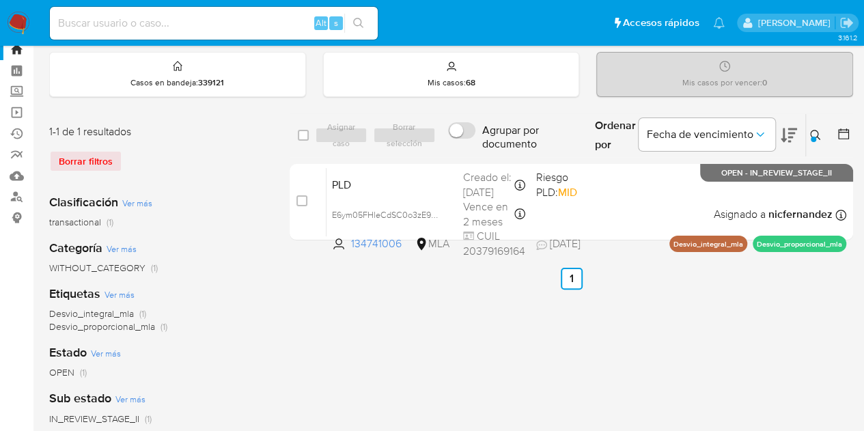
click at [819, 135] on icon at bounding box center [815, 135] width 11 height 11
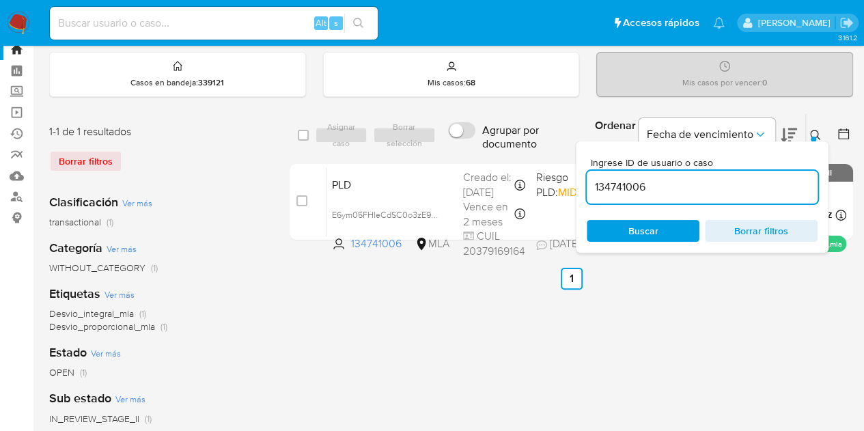
drag, startPoint x: 728, startPoint y: 184, endPoint x: 484, endPoint y: 144, distance: 246.4
click at [491, 144] on div "select-all-cases-checkbox Asignar caso Borrar selección Agrupar por documento O…" at bounding box center [572, 135] width 564 height 44
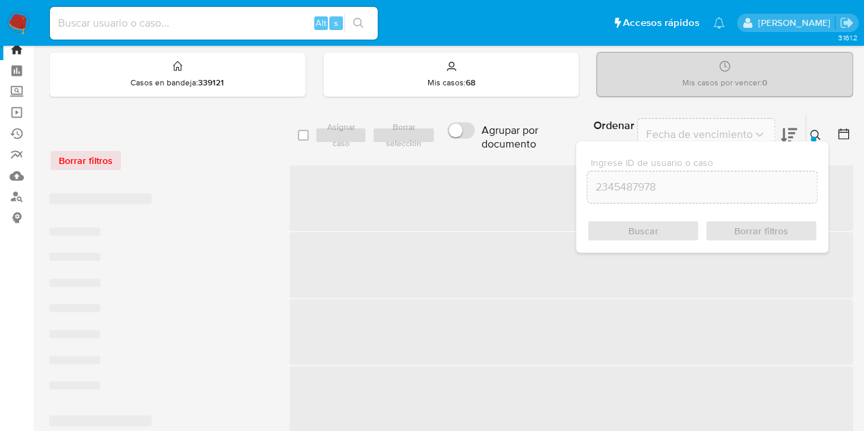
click at [813, 139] on div at bounding box center [813, 139] width 5 height 5
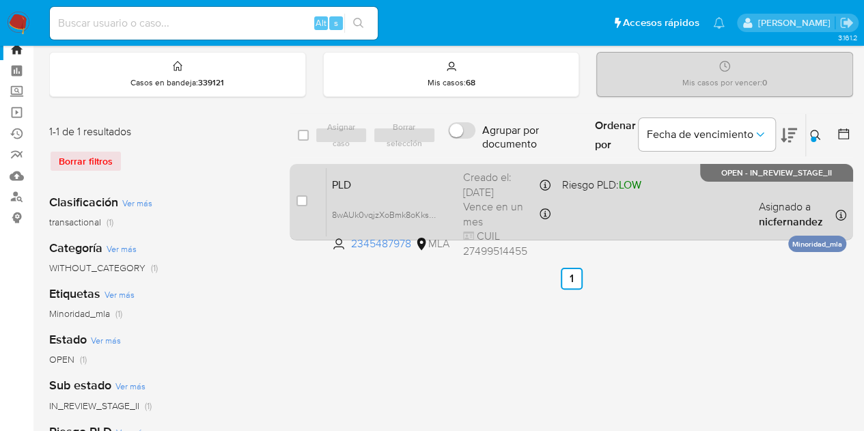
click at [596, 206] on div "PLD 8wAUk0vqjzXoBmk8oKksGGu6 2345487978 MLA Riesgo PLD: LOW Creado el: 12/09/20…" at bounding box center [587, 201] width 520 height 69
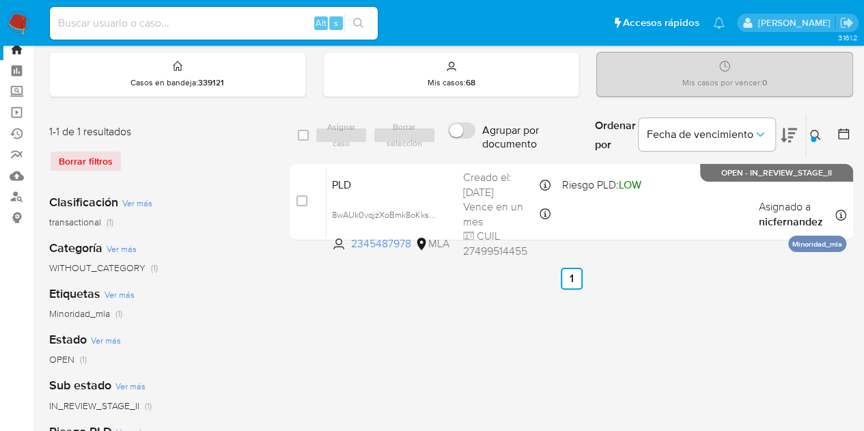
click at [815, 133] on icon at bounding box center [815, 135] width 11 height 11
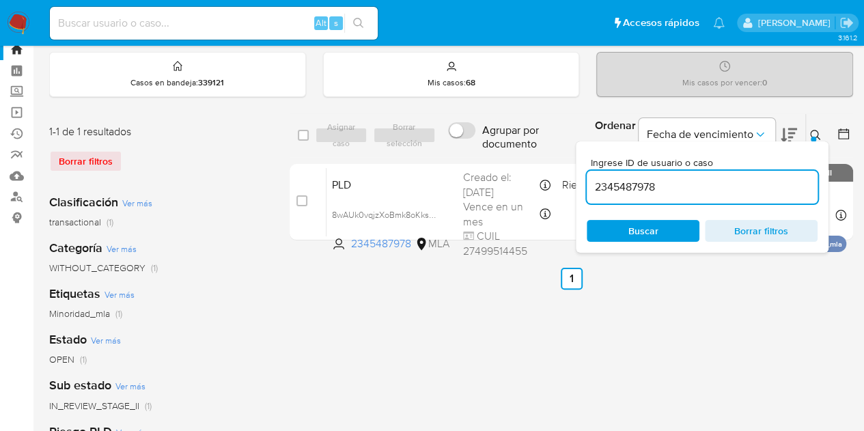
drag, startPoint x: 669, startPoint y: 187, endPoint x: 493, endPoint y: 161, distance: 178.1
click at [495, 161] on div "select-all-cases-checkbox Asignar caso Borrar selección Agrupar por documento O…" at bounding box center [572, 179] width 564 height 133
type input "101252818"
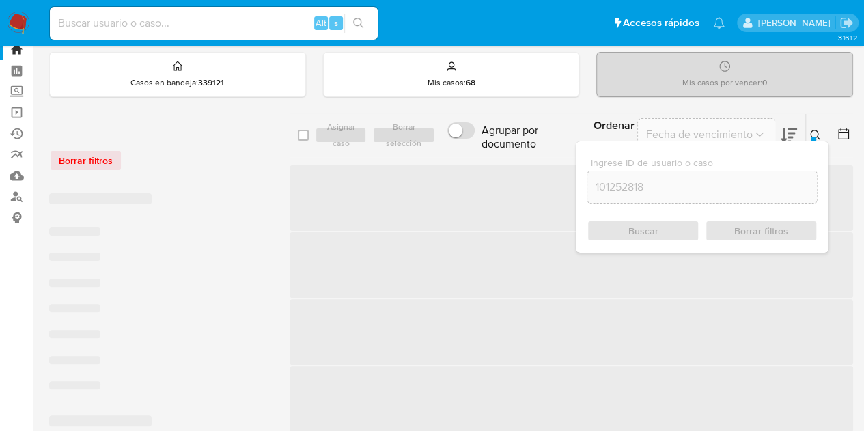
click at [814, 137] on div at bounding box center [813, 139] width 5 height 5
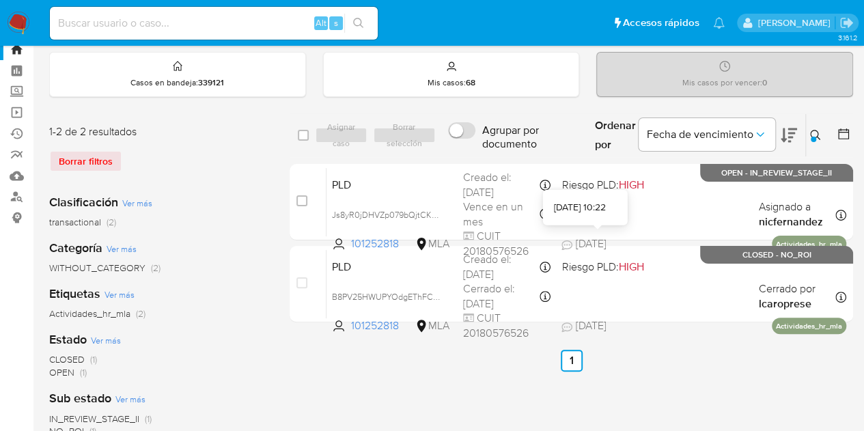
click at [580, 202] on div "29/09/2025 10:22" at bounding box center [580, 208] width 52 height 14
drag, startPoint x: 814, startPoint y: 137, endPoint x: 787, endPoint y: 170, distance: 43.2
click at [814, 137] on div at bounding box center [813, 139] width 5 height 5
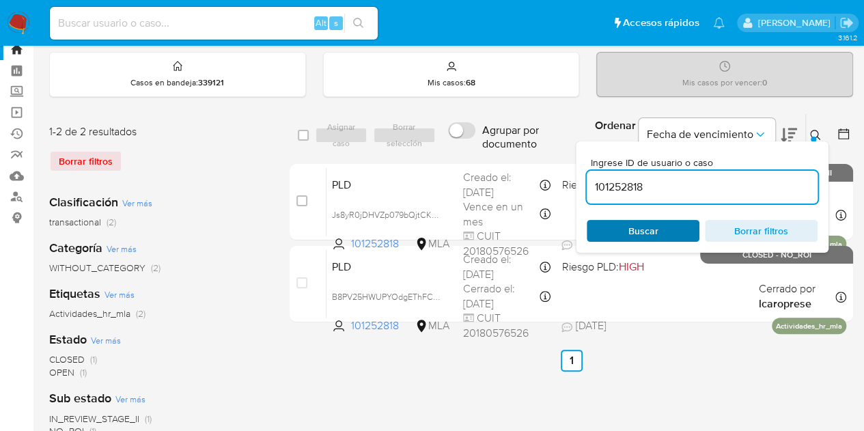
click at [676, 229] on span "Buscar" at bounding box center [643, 230] width 94 height 19
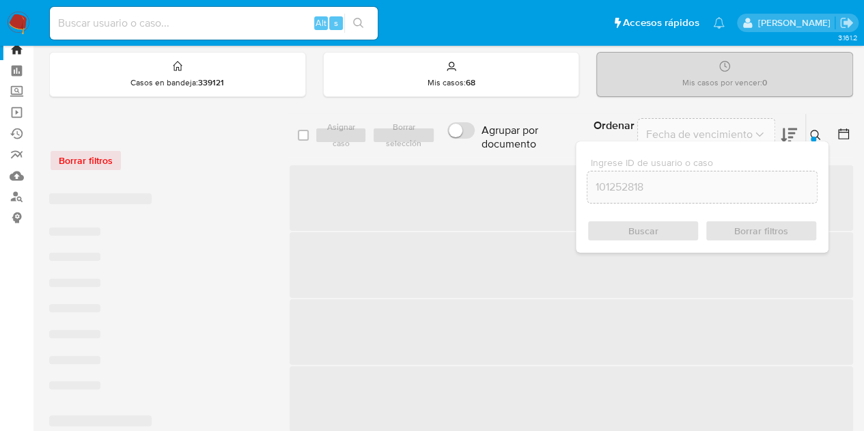
click at [815, 130] on icon at bounding box center [815, 135] width 11 height 11
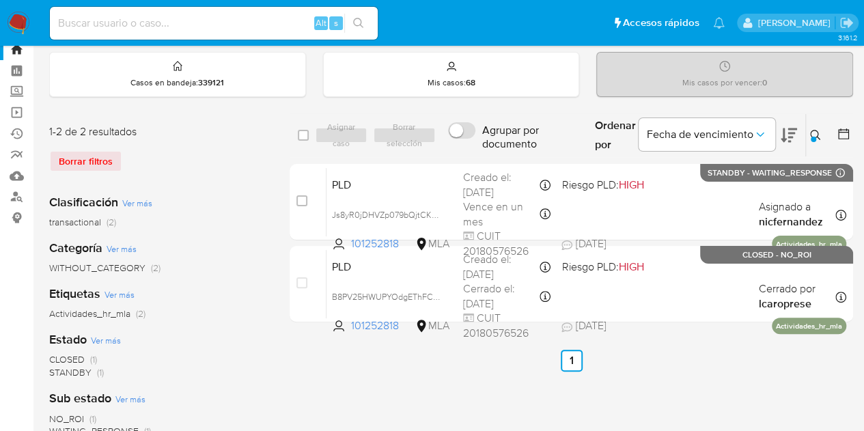
click at [814, 135] on icon at bounding box center [815, 135] width 11 height 11
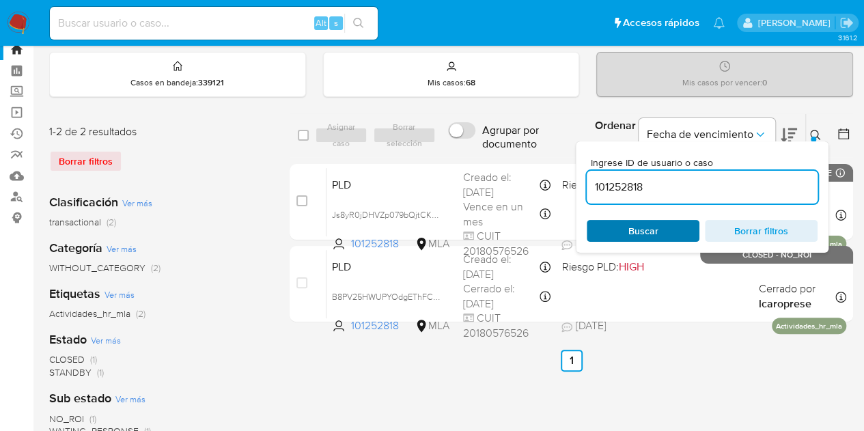
click at [633, 236] on span "Buscar" at bounding box center [644, 231] width 30 height 22
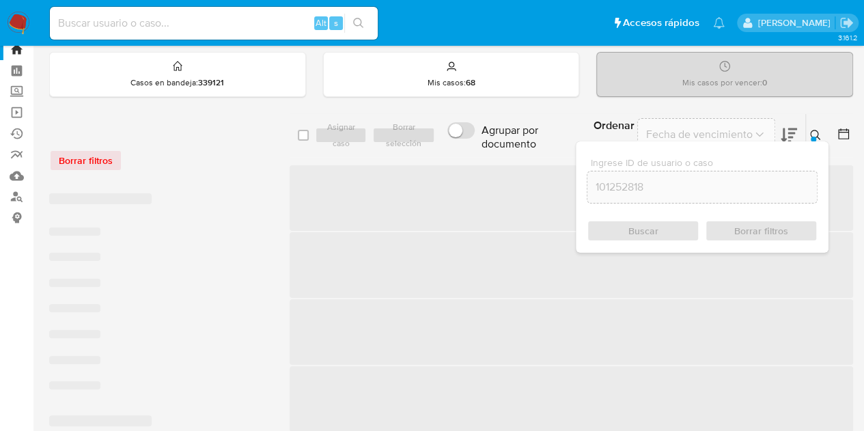
click at [816, 132] on icon at bounding box center [815, 135] width 11 height 11
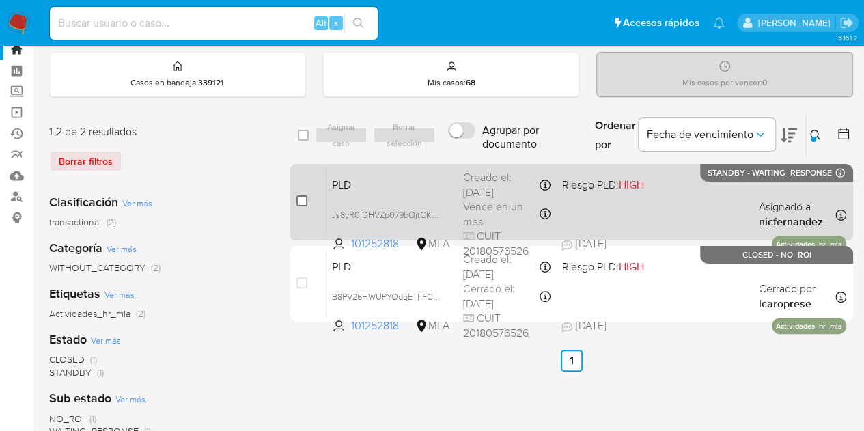
click at [302, 199] on input "checkbox" at bounding box center [301, 200] width 11 height 11
checkbox input "true"
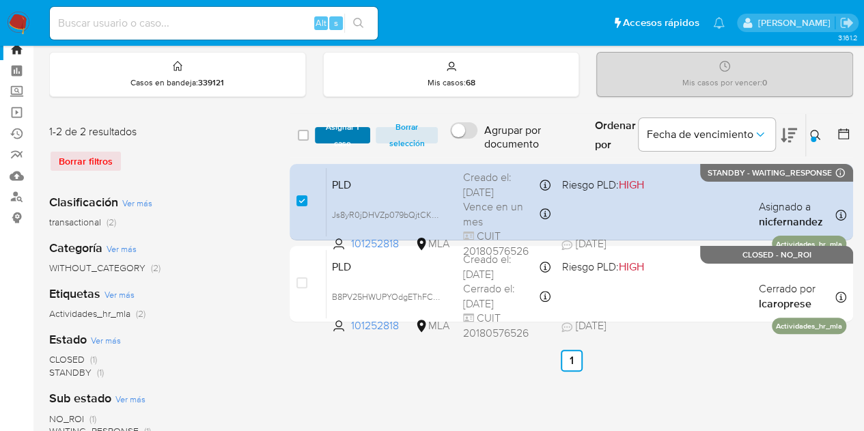
click at [335, 136] on span "Asignar 1 caso" at bounding box center [343, 135] width 42 height 14
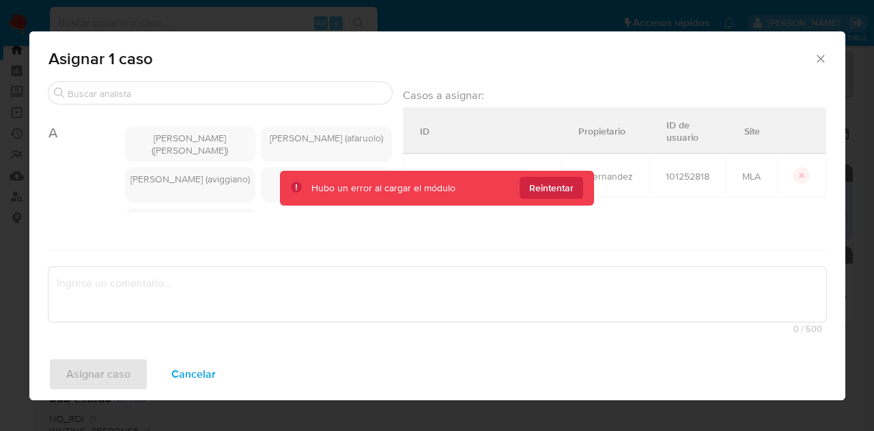
click at [820, 58] on icon "Cerrar ventana" at bounding box center [821, 59] width 8 height 8
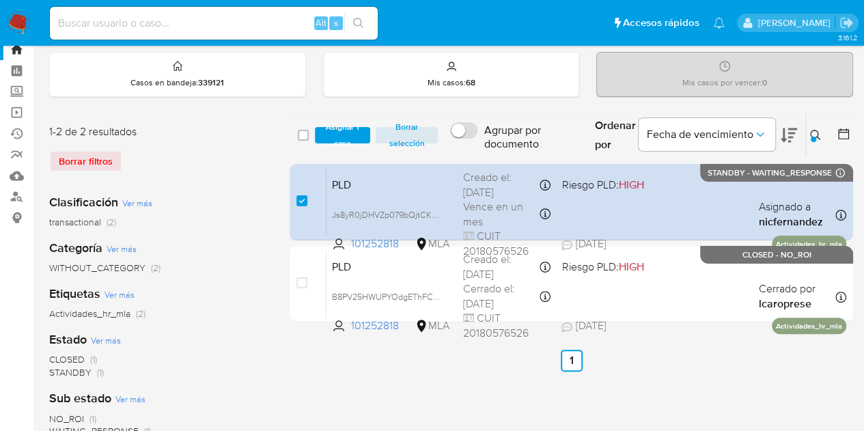
click at [23, 12] on img at bounding box center [18, 23] width 23 height 23
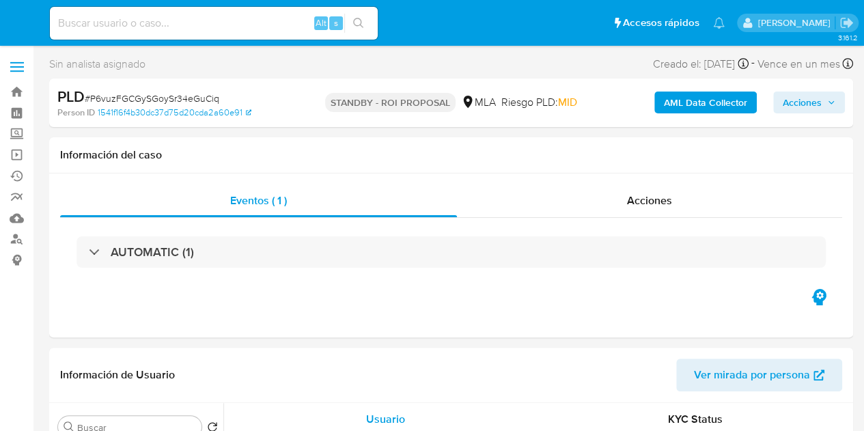
select select "10"
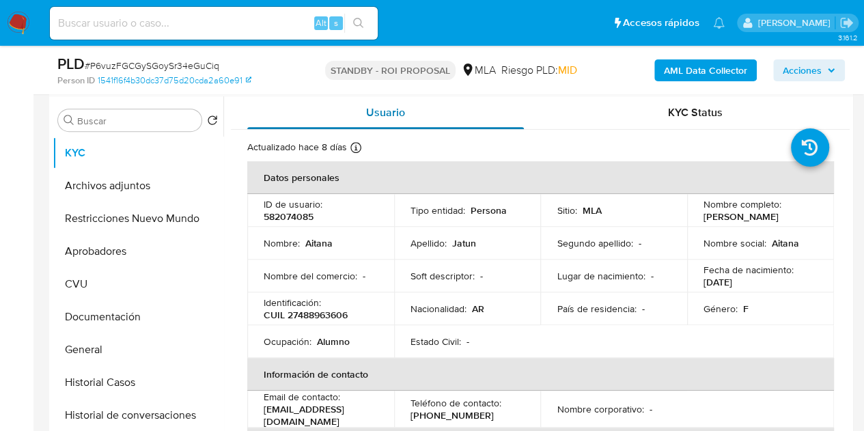
scroll to position [251, 0]
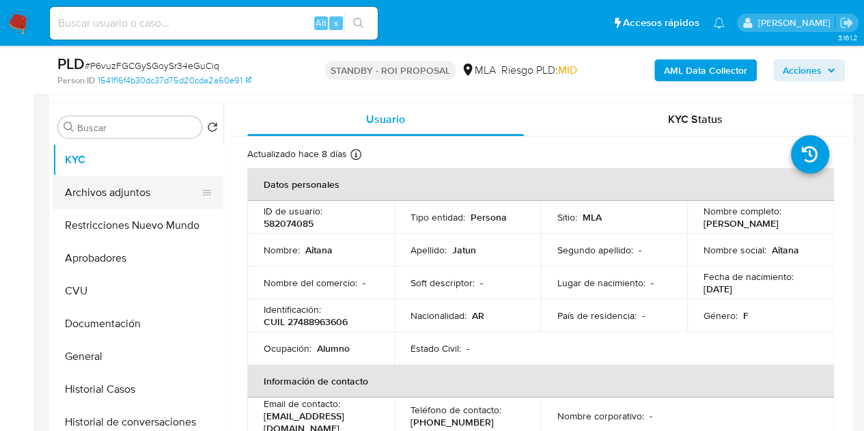
click at [97, 195] on button "Archivos adjuntos" at bounding box center [133, 192] width 160 height 33
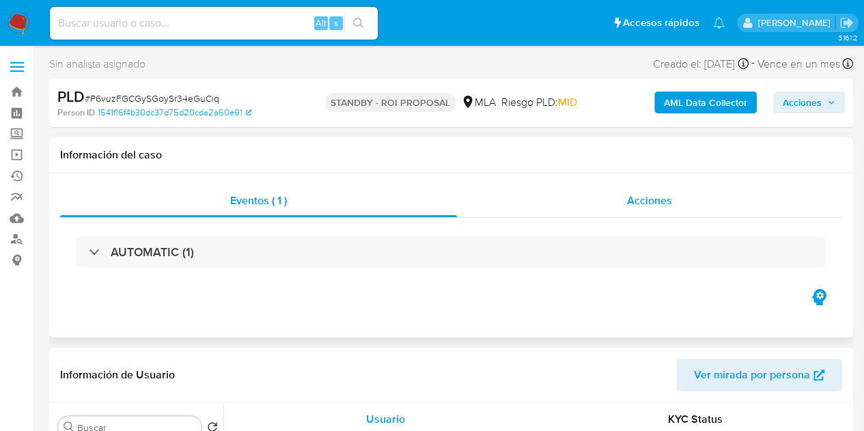
click at [642, 204] on span "Acciones" at bounding box center [649, 201] width 45 height 16
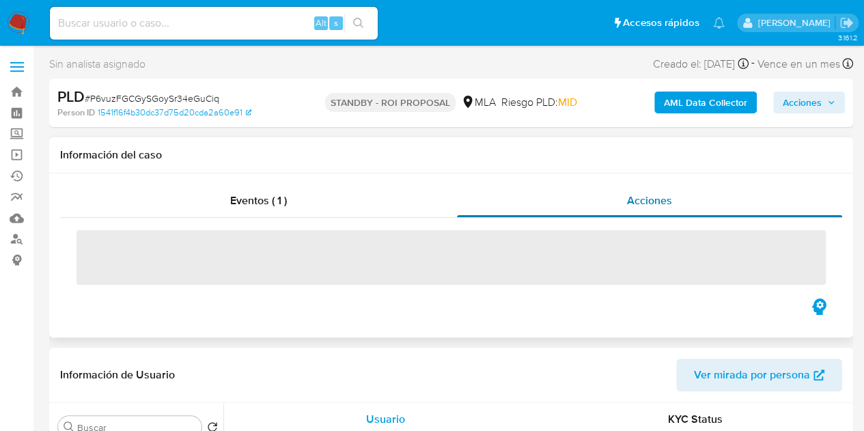
select select "10"
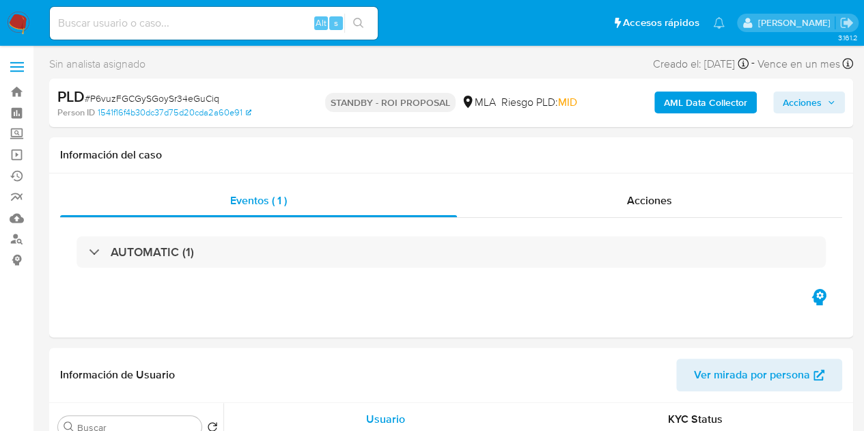
select select "10"
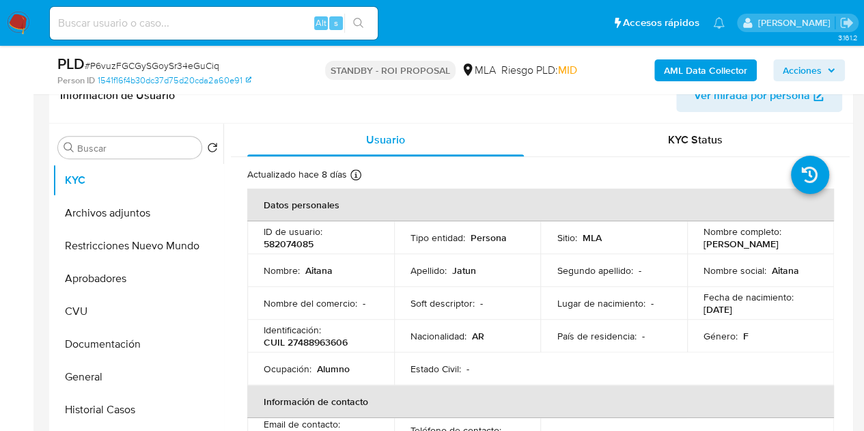
scroll to position [240, 0]
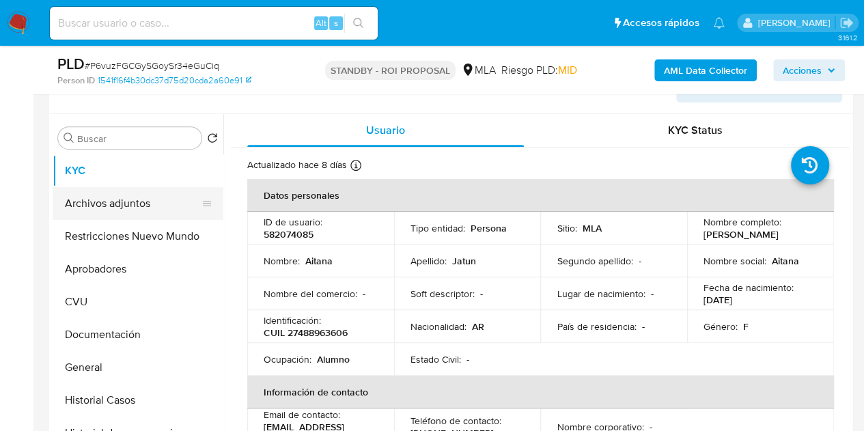
click at [134, 206] on button "Archivos adjuntos" at bounding box center [133, 203] width 160 height 33
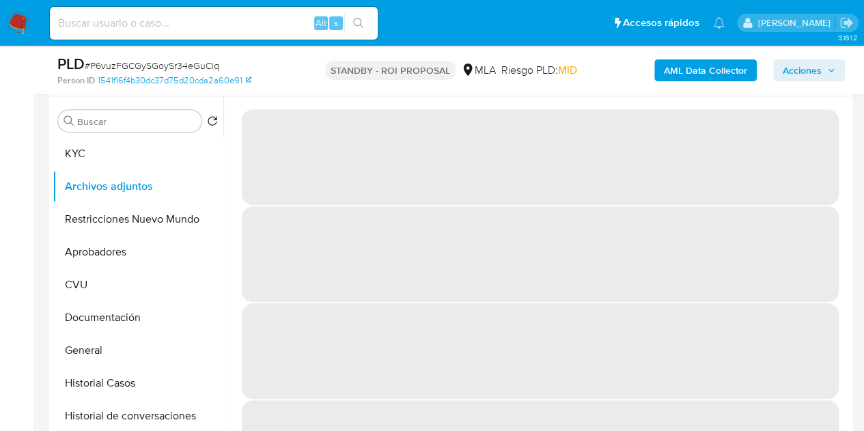
scroll to position [249, 0]
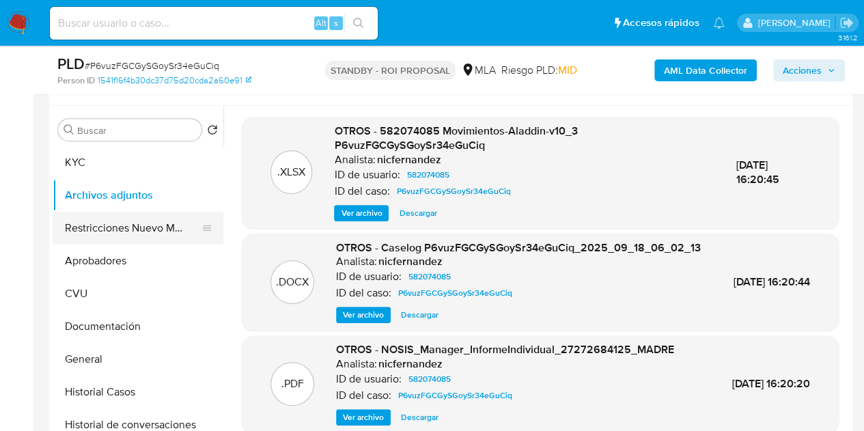
click at [113, 219] on button "Restricciones Nuevo Mundo" at bounding box center [133, 228] width 160 height 33
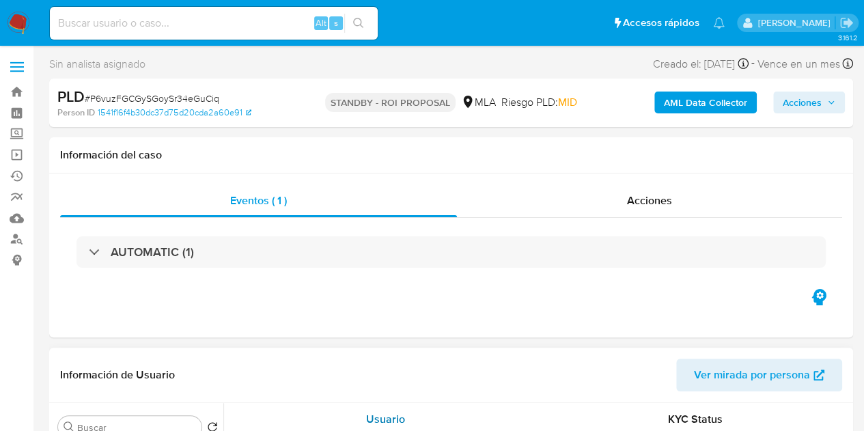
select select "10"
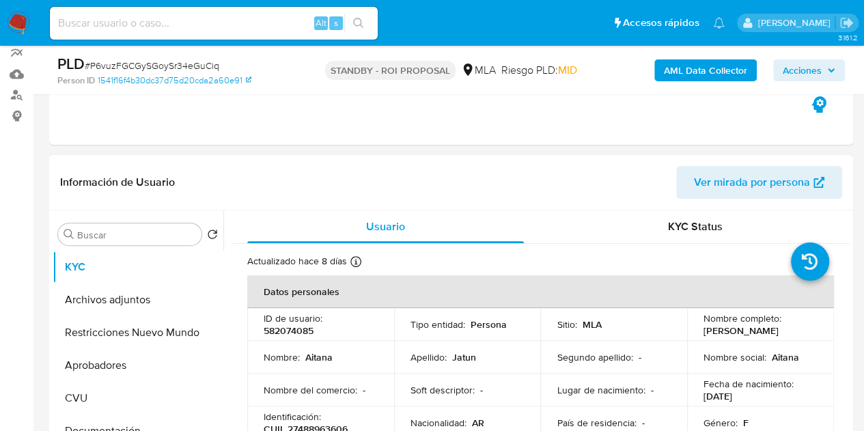
scroll to position [146, 0]
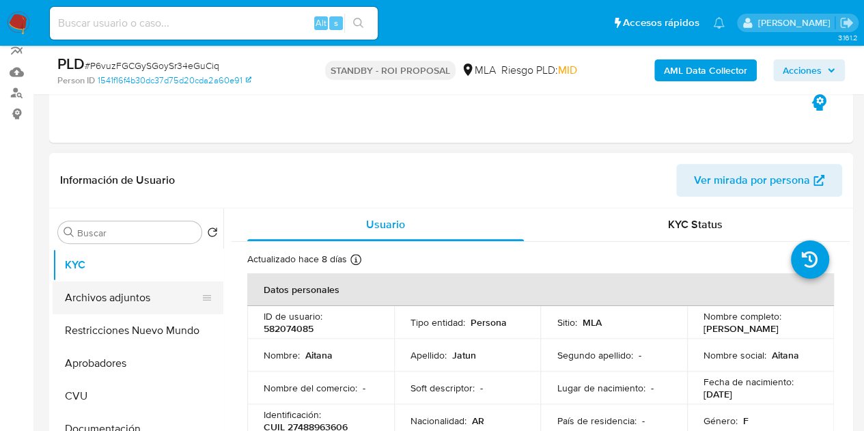
click at [141, 288] on button "Archivos adjuntos" at bounding box center [133, 297] width 160 height 33
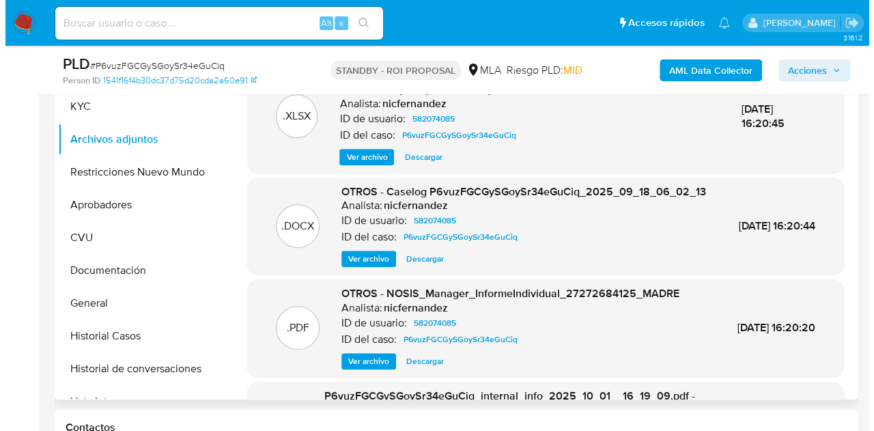
scroll to position [309, 0]
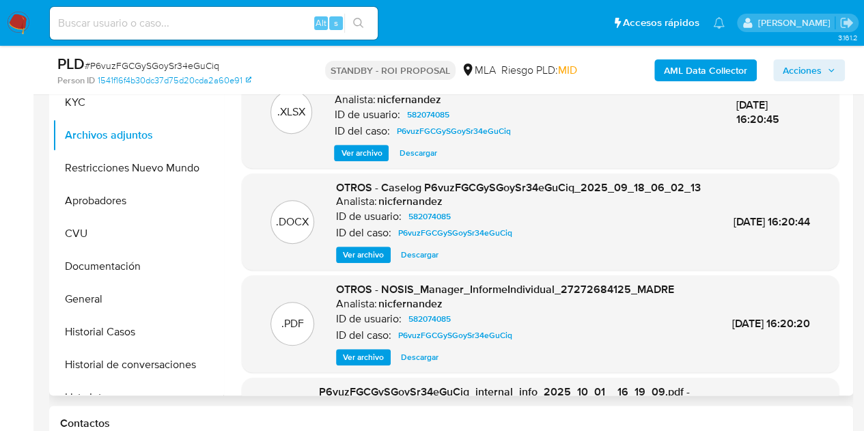
click at [360, 262] on span "Ver archivo" at bounding box center [363, 255] width 41 height 14
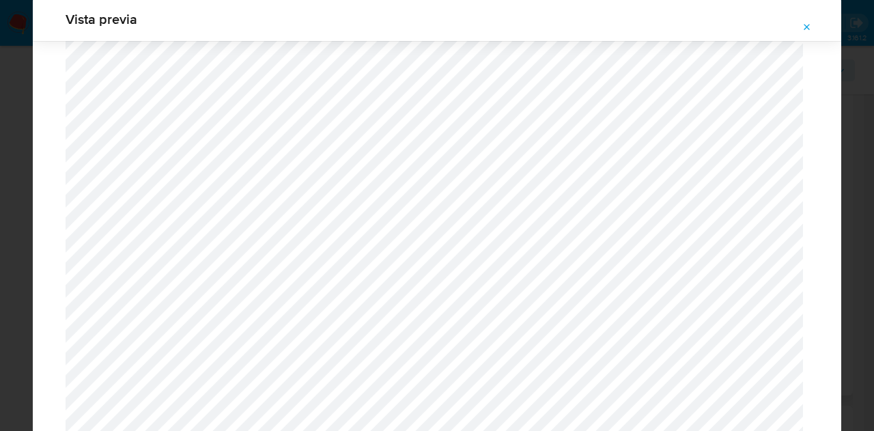
scroll to position [499, 0]
click at [811, 38] on div "Vista previa" at bounding box center [437, 19] width 809 height 44
click at [810, 28] on icon "Attachment preview" at bounding box center [807, 27] width 11 height 11
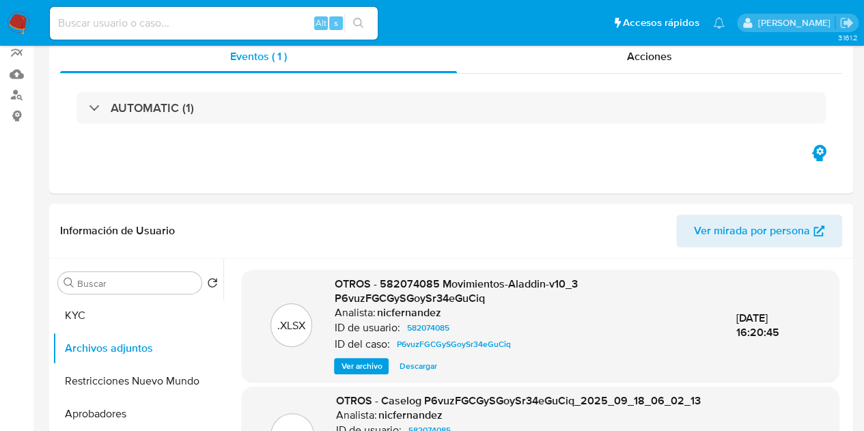
scroll to position [0, 0]
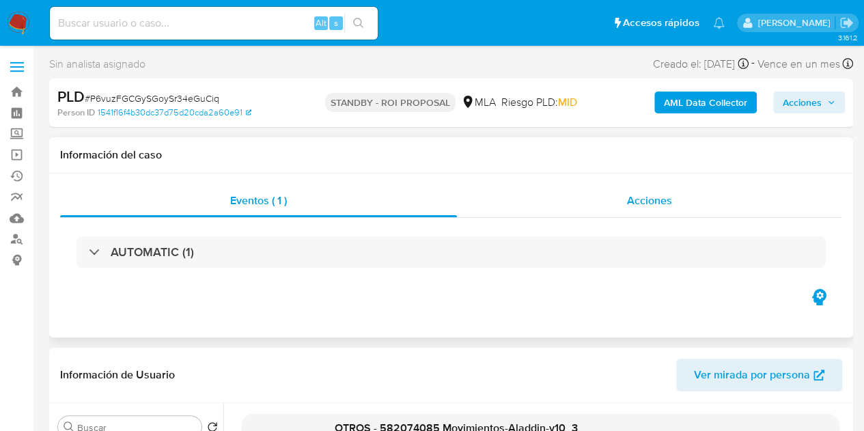
click at [624, 204] on div "Acciones" at bounding box center [649, 200] width 385 height 33
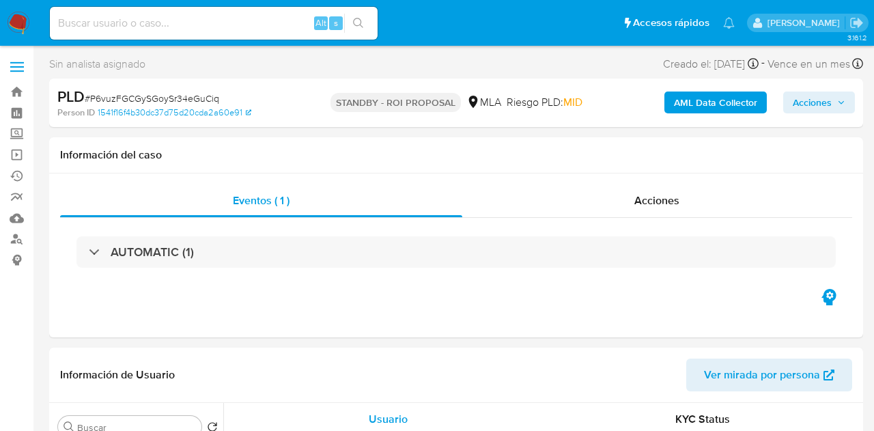
select select "10"
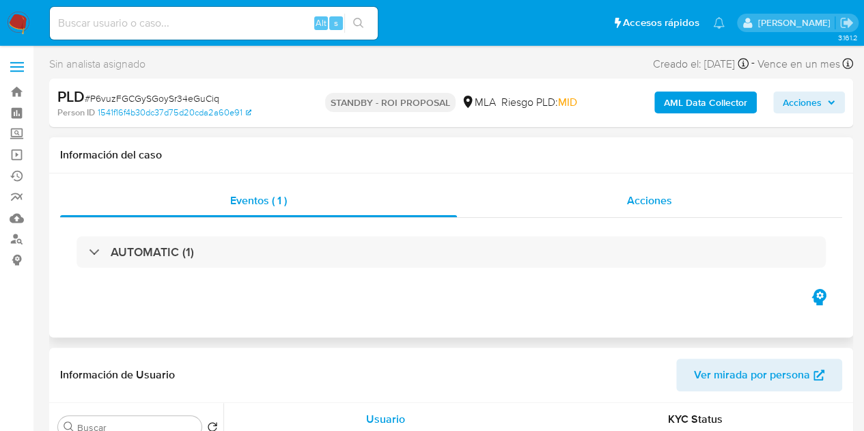
click at [656, 202] on span "Acciones" at bounding box center [649, 201] width 45 height 16
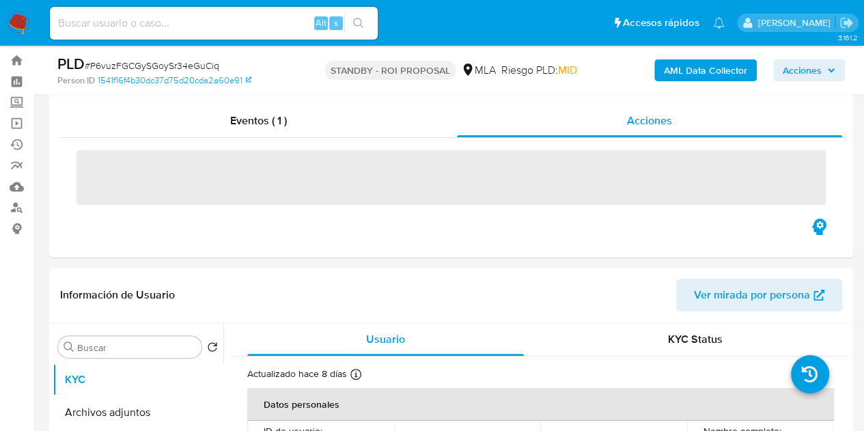
scroll to position [33, 0]
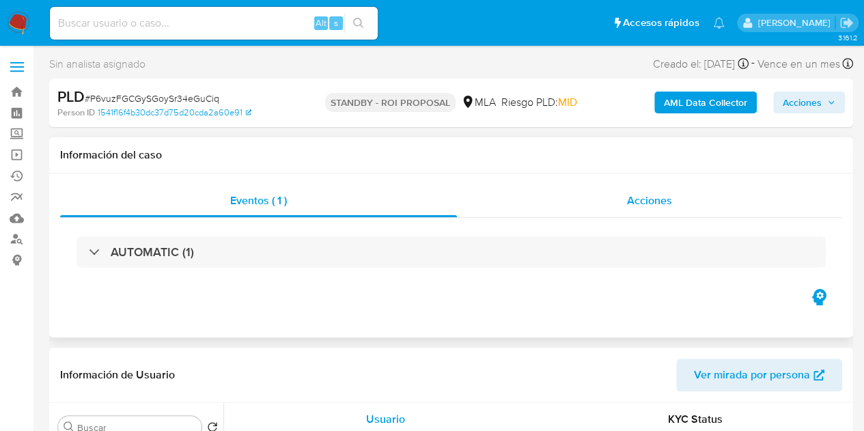
click at [694, 197] on div "Acciones" at bounding box center [649, 200] width 385 height 33
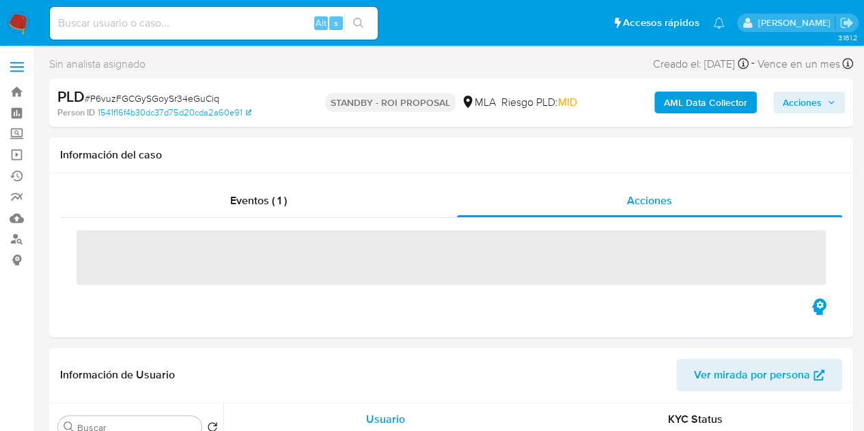
select select "10"
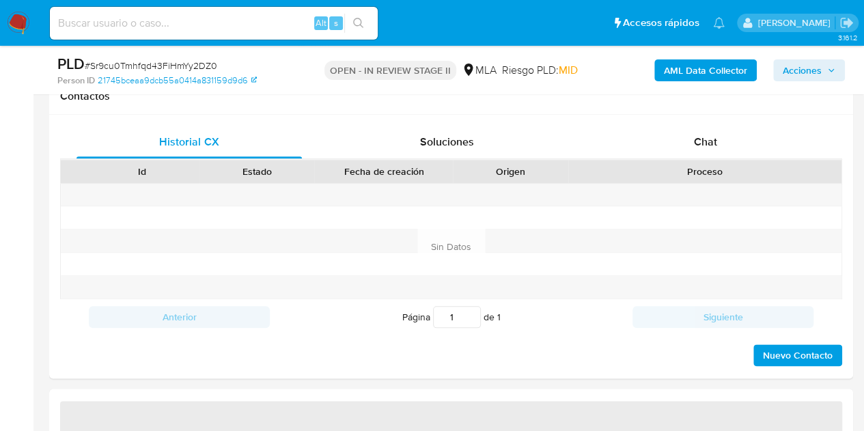
scroll to position [634, 0]
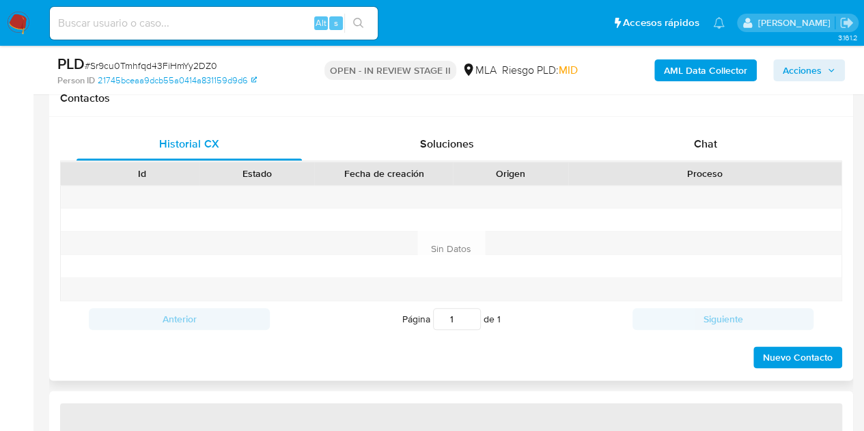
select select "10"
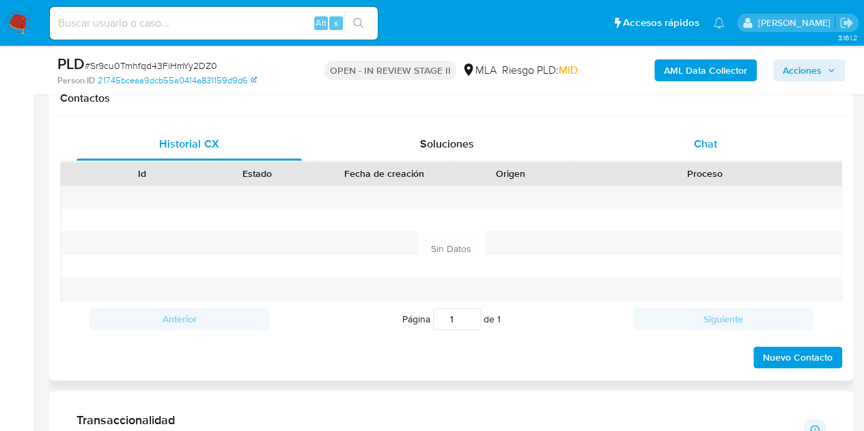
click at [723, 144] on div "Chat" at bounding box center [705, 144] width 225 height 33
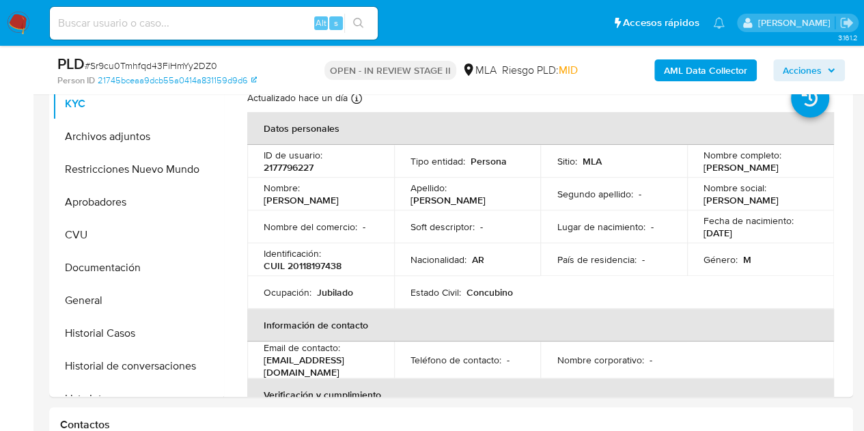
scroll to position [287, 0]
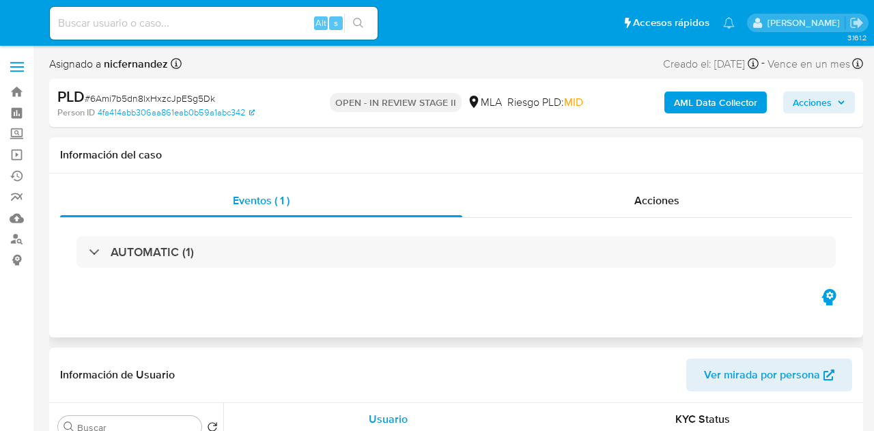
select select "10"
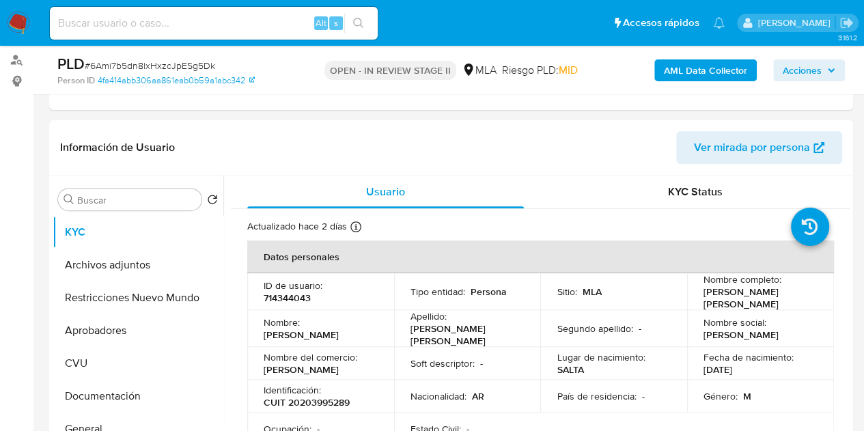
scroll to position [290, 0]
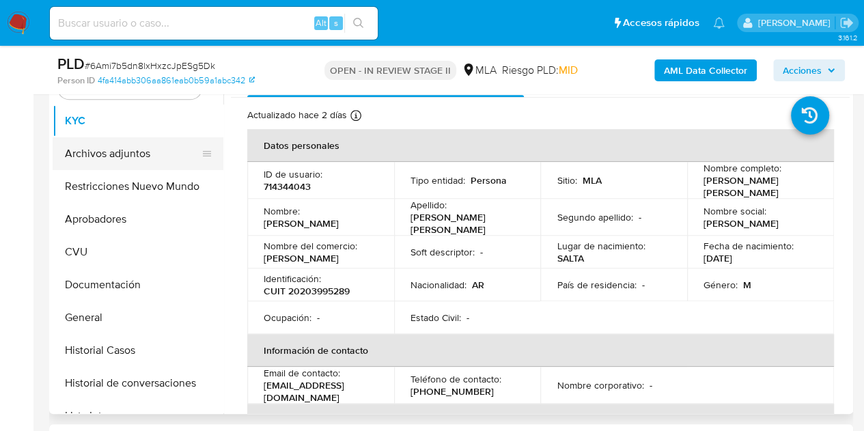
click at [119, 151] on button "Archivos adjuntos" at bounding box center [133, 153] width 160 height 33
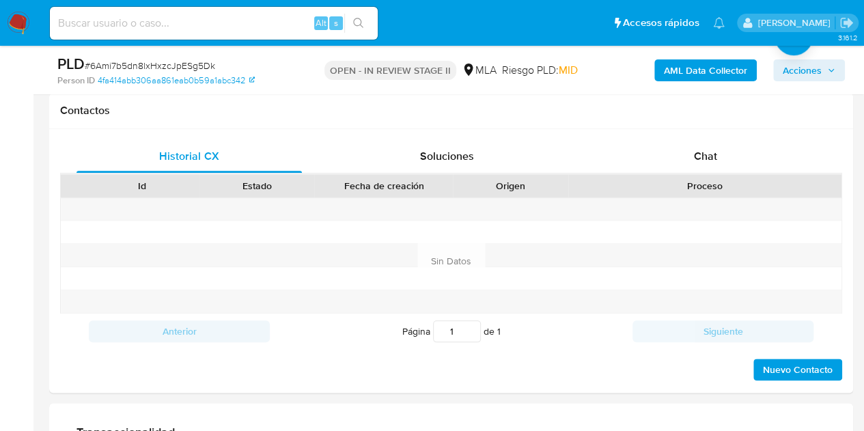
scroll to position [627, 0]
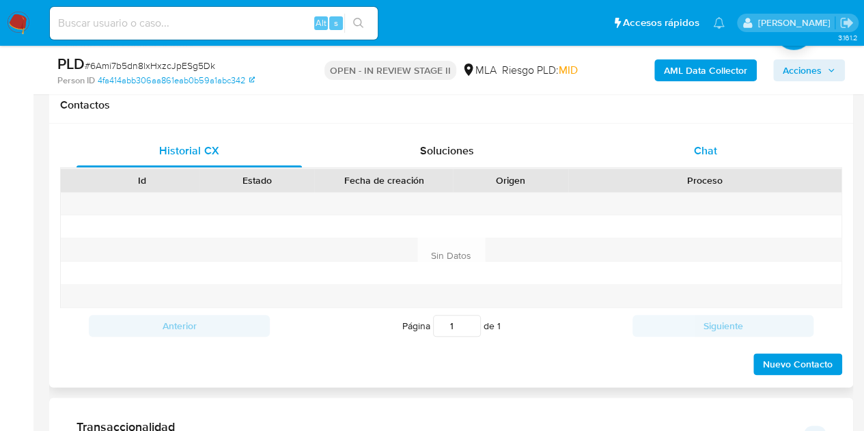
click at [719, 153] on div "Chat" at bounding box center [705, 151] width 225 height 33
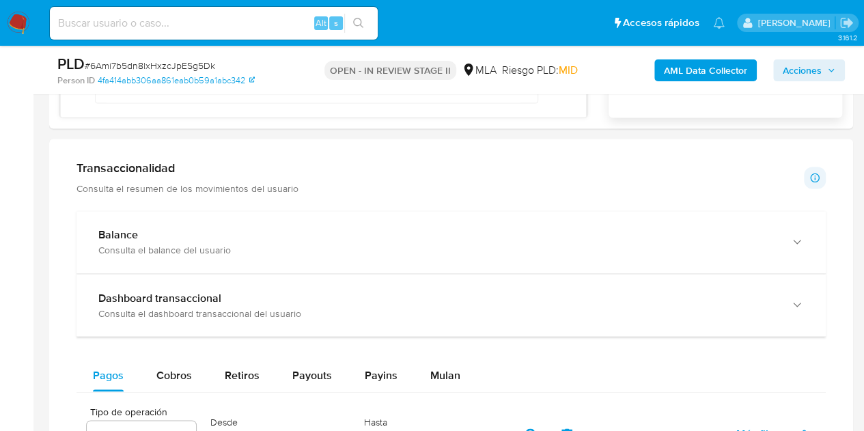
scroll to position [973, 0]
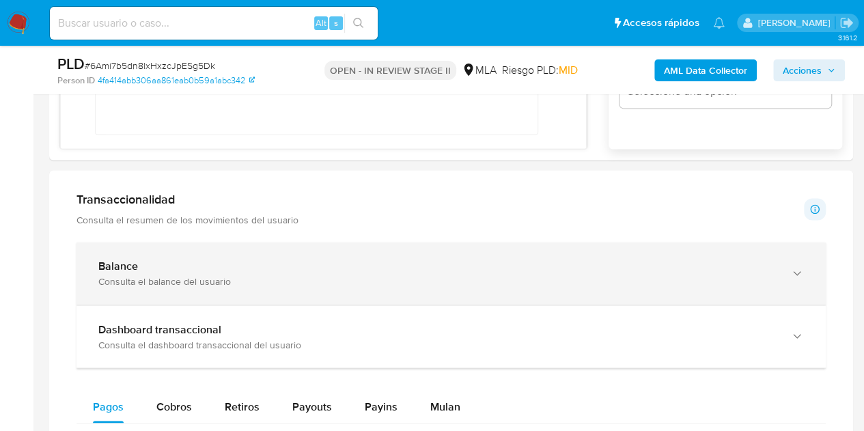
click at [656, 263] on div "Balance" at bounding box center [437, 267] width 678 height 14
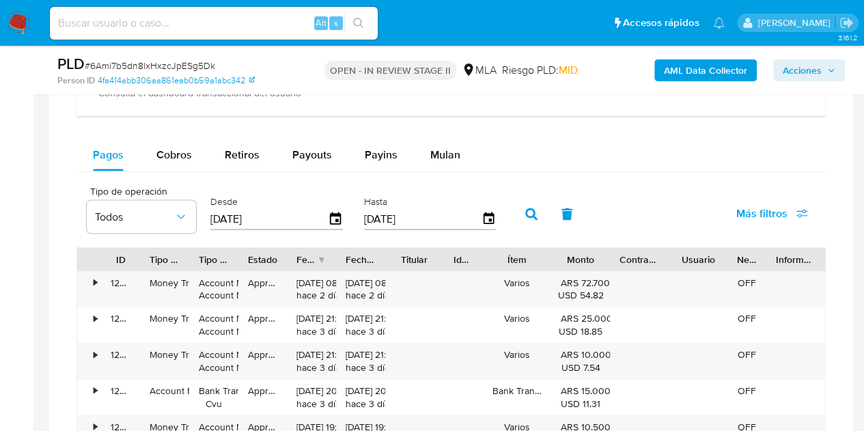
scroll to position [1338, 0]
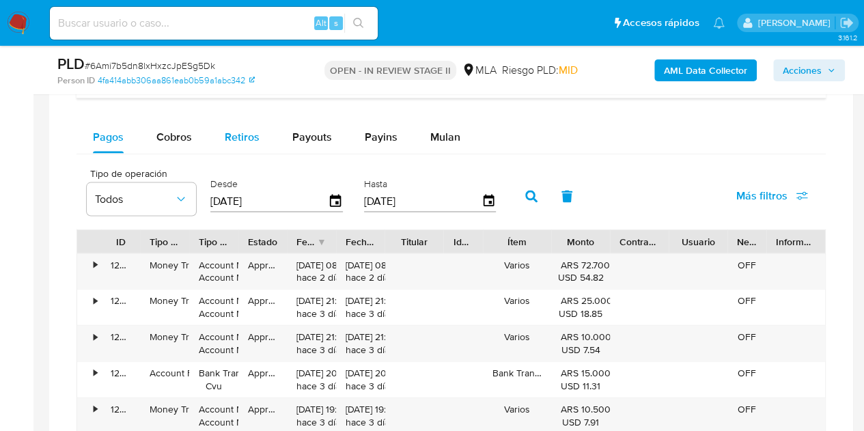
click at [248, 136] on span "Retiros" at bounding box center [242, 137] width 35 height 16
select select "10"
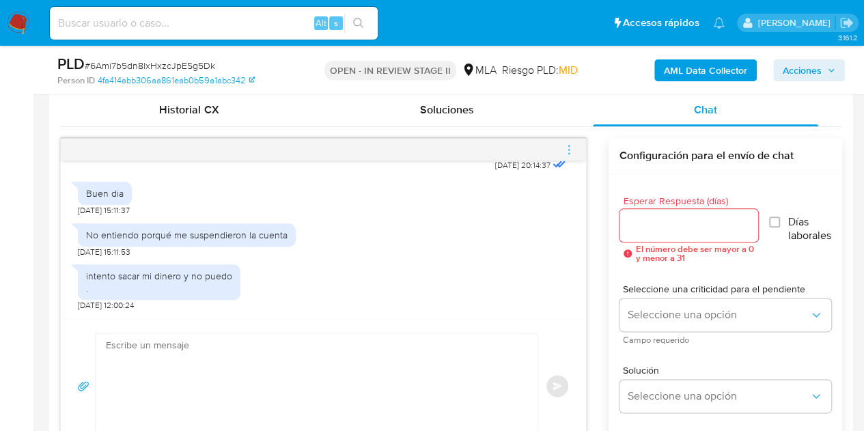
scroll to position [650, 0]
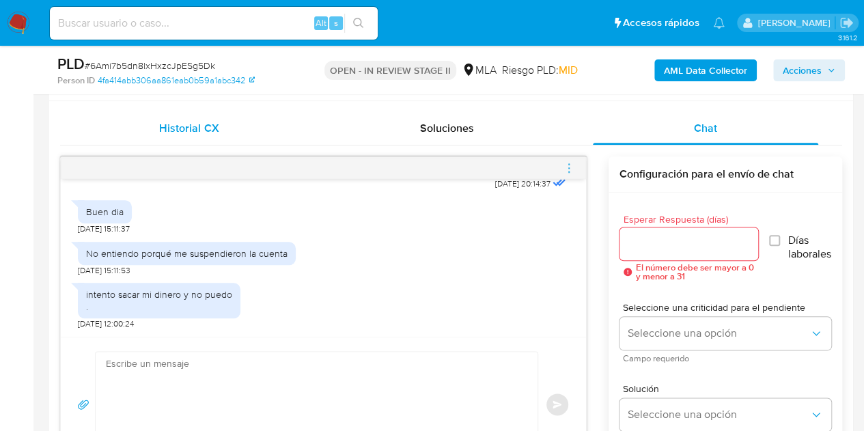
click at [236, 132] on div "Historial CX" at bounding box center [189, 128] width 225 height 33
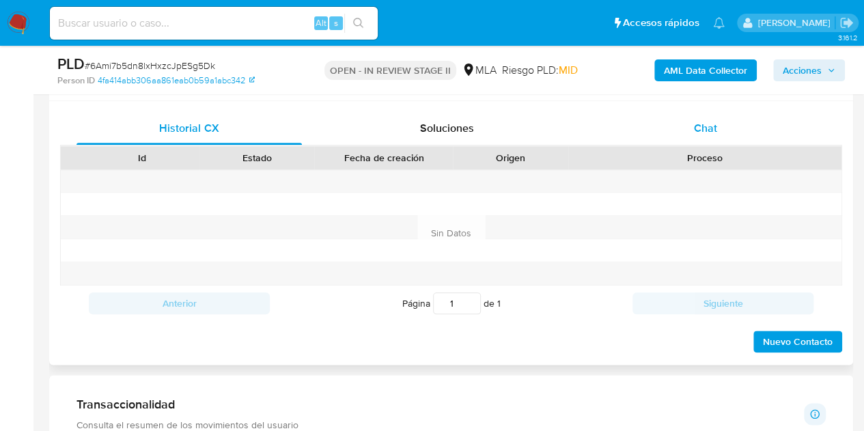
click at [702, 126] on span "Chat" at bounding box center [705, 128] width 23 height 16
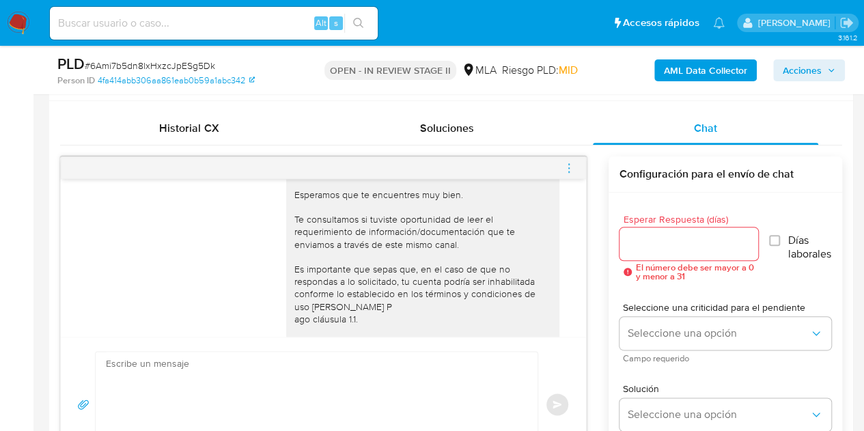
scroll to position [1053, 0]
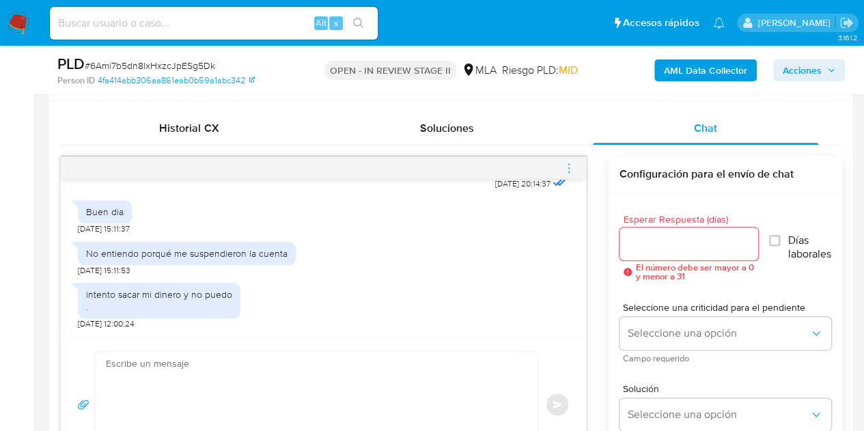
click at [565, 167] on icon "menu-action" at bounding box center [569, 168] width 12 height 12
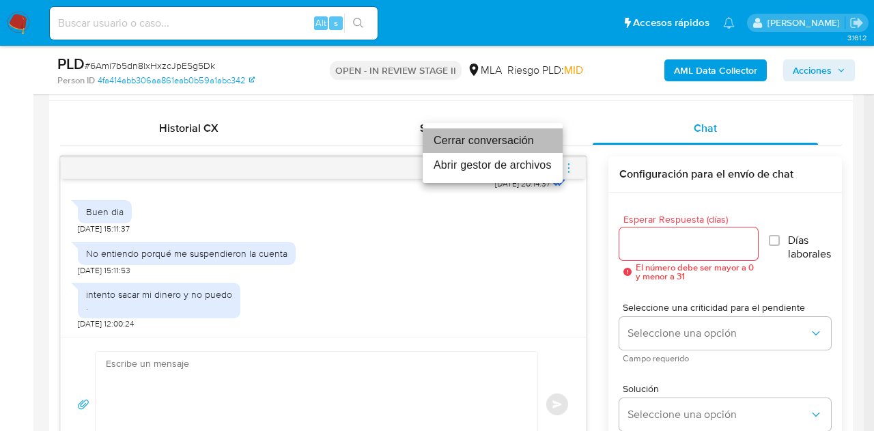
click at [506, 145] on li "Cerrar conversación" at bounding box center [493, 140] width 140 height 25
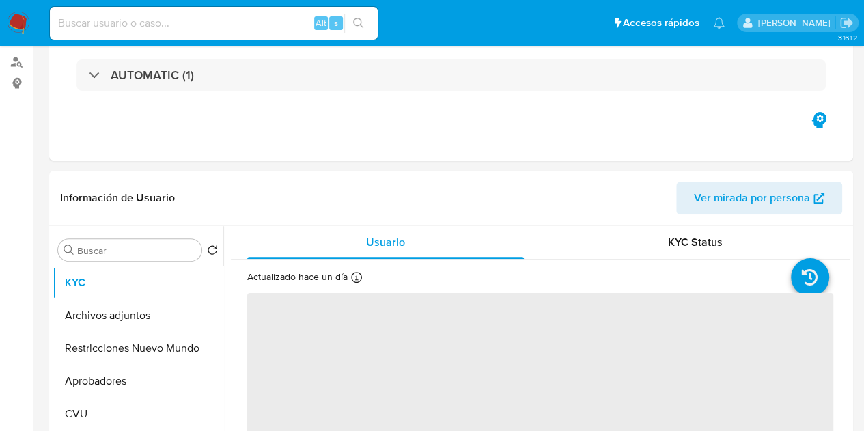
select select "10"
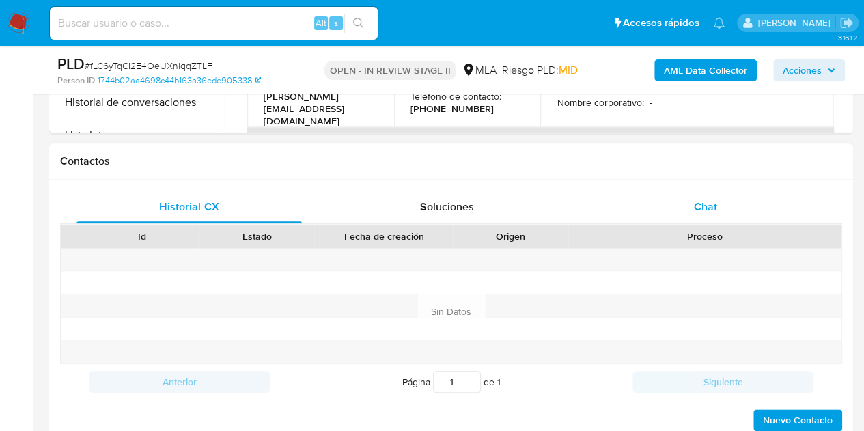
click at [730, 211] on div "Chat" at bounding box center [705, 207] width 225 height 33
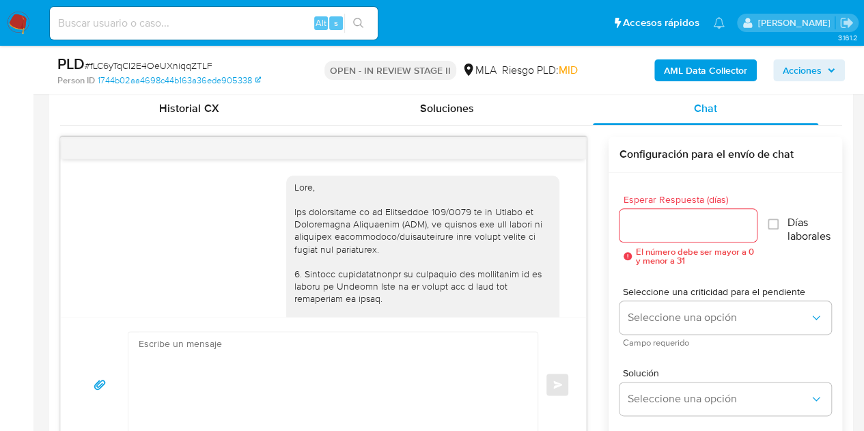
scroll to position [917, 0]
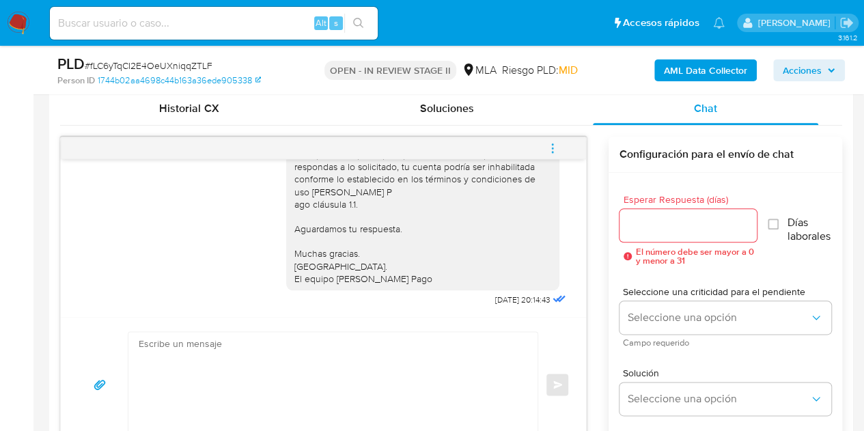
drag, startPoint x: 575, startPoint y: 293, endPoint x: 578, endPoint y: 270, distance: 23.4
click at [578, 270] on div "[DATE] 14:30:01 Hola, Esperamos que te encuentres muy bien. Te consultamos si t…" at bounding box center [323, 238] width 525 height 158
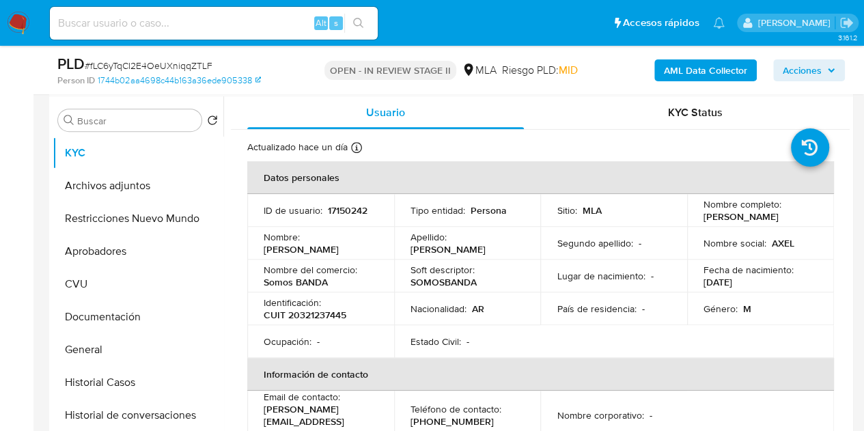
scroll to position [204, 0]
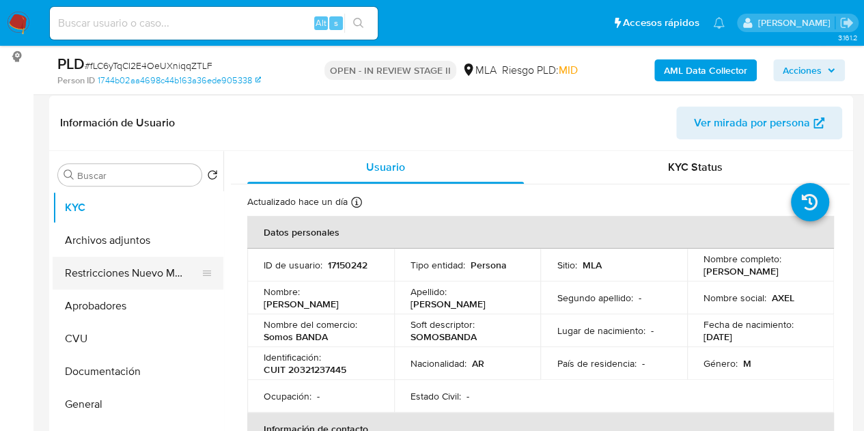
click at [122, 258] on button "Restricciones Nuevo Mundo" at bounding box center [133, 273] width 160 height 33
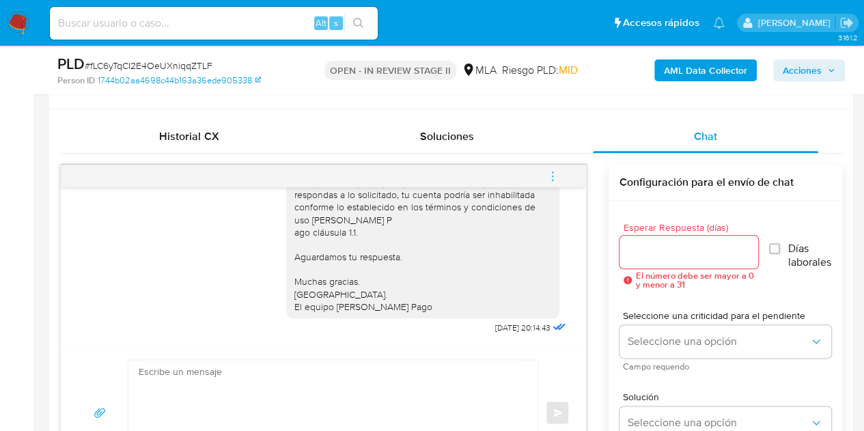
scroll to position [635, 0]
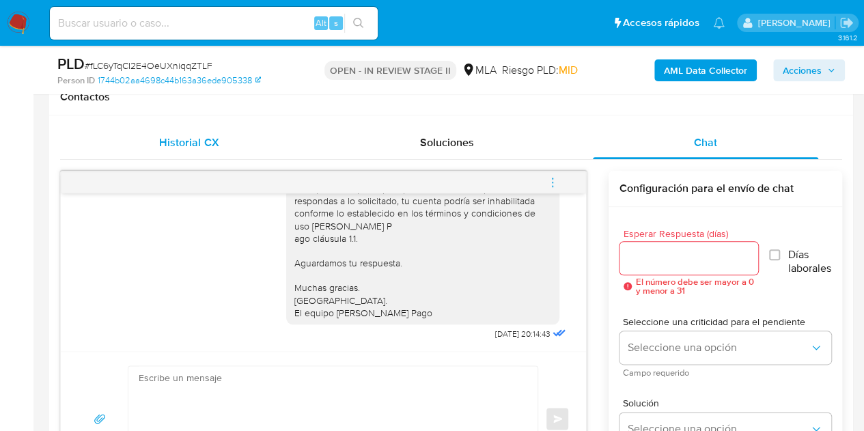
click at [250, 155] on div "Historial CX" at bounding box center [189, 142] width 225 height 33
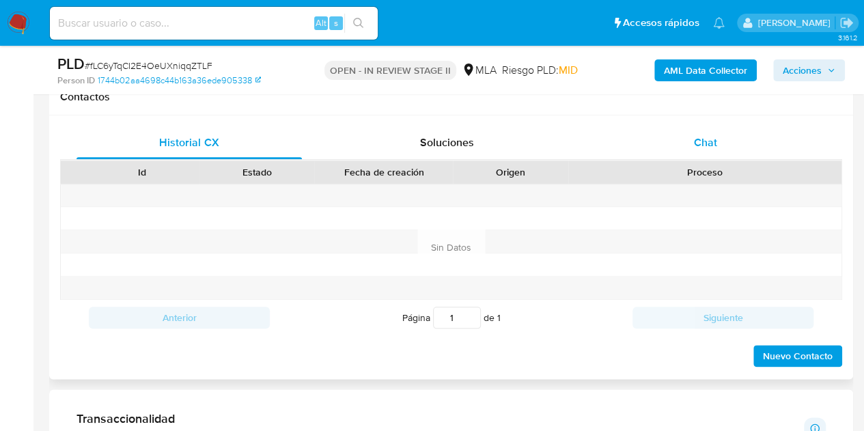
click at [726, 127] on div "Chat" at bounding box center [705, 142] width 225 height 33
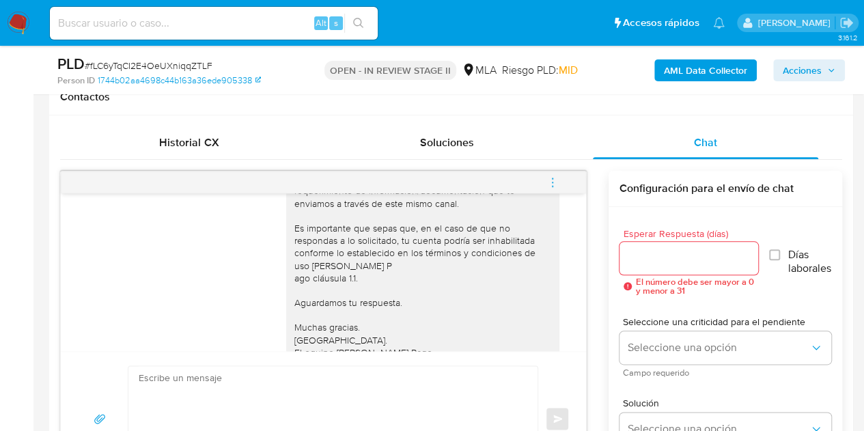
scroll to position [917, 0]
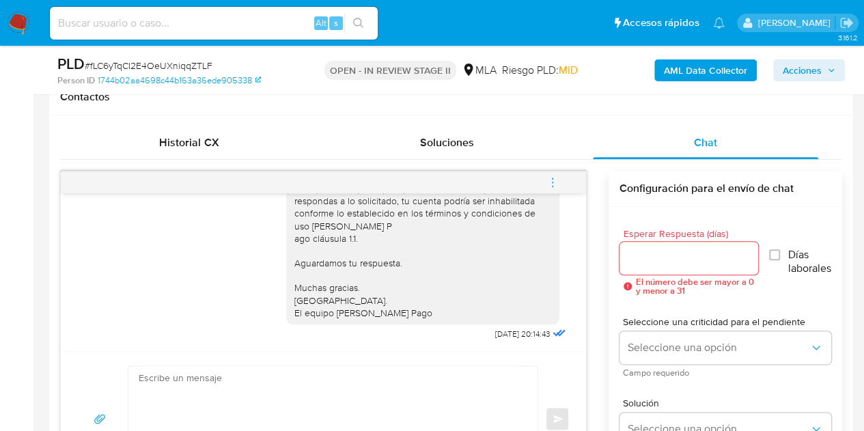
click at [557, 184] on icon "menu-action" at bounding box center [553, 182] width 12 height 12
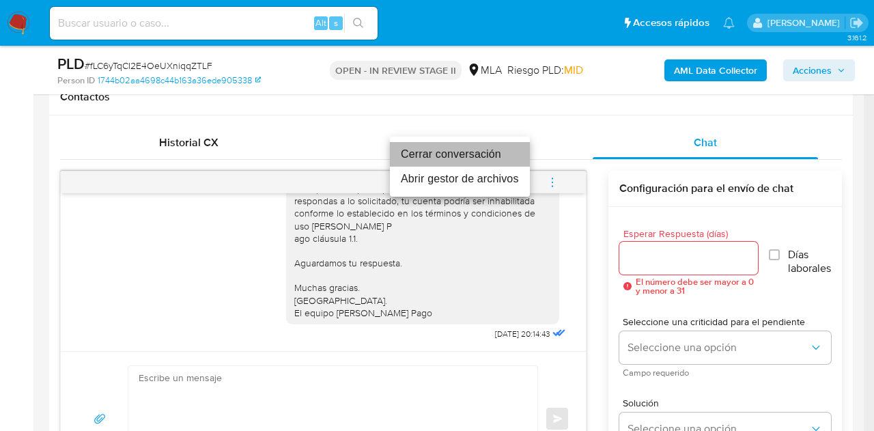
click at [496, 154] on li "Cerrar conversación" at bounding box center [460, 154] width 140 height 25
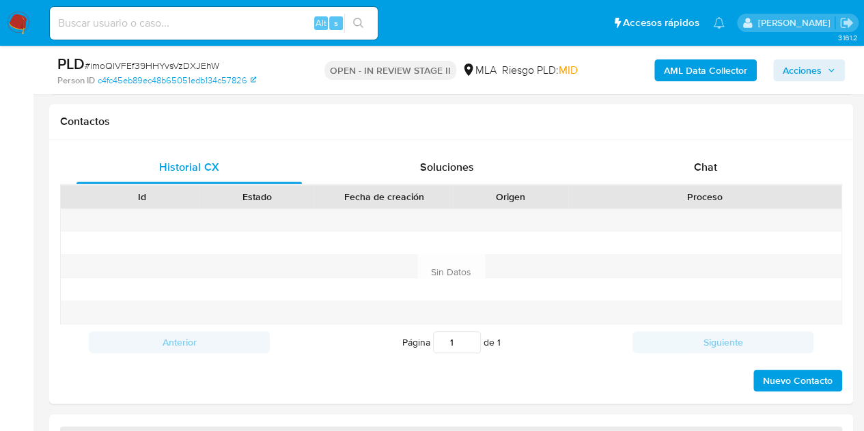
scroll to position [618, 0]
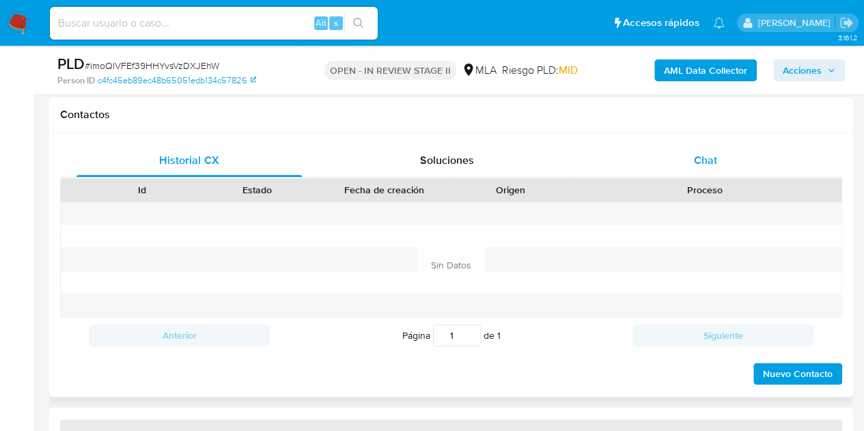
select select "10"
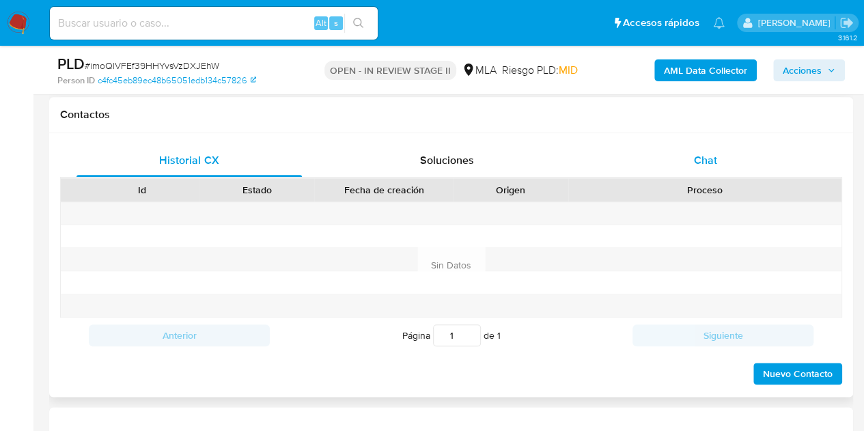
click at [718, 147] on div "Chat" at bounding box center [705, 160] width 225 height 33
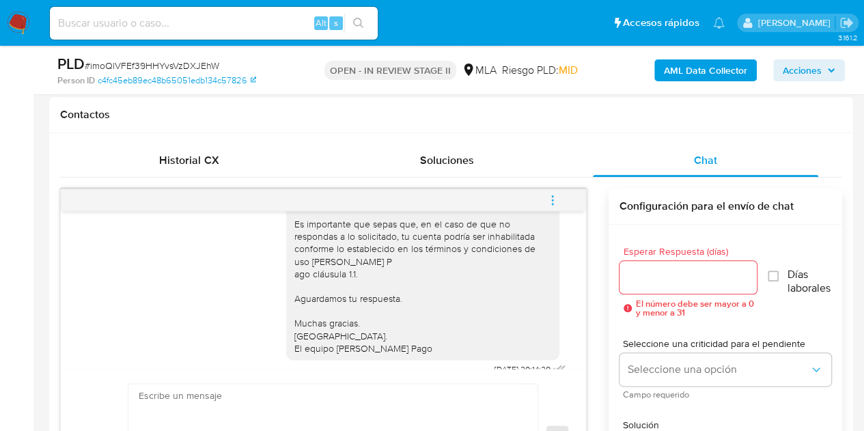
scroll to position [917, 0]
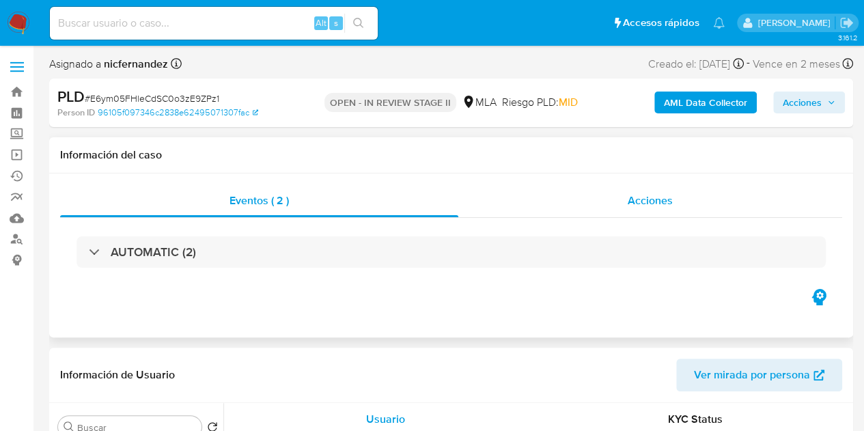
select select "10"
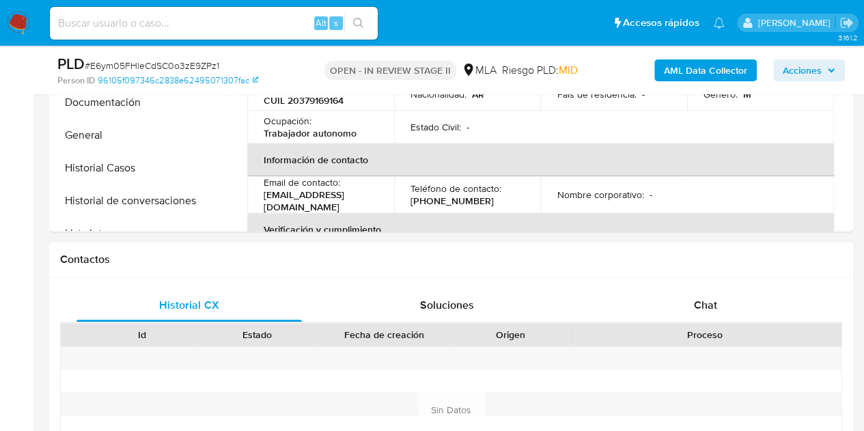
scroll to position [584, 0]
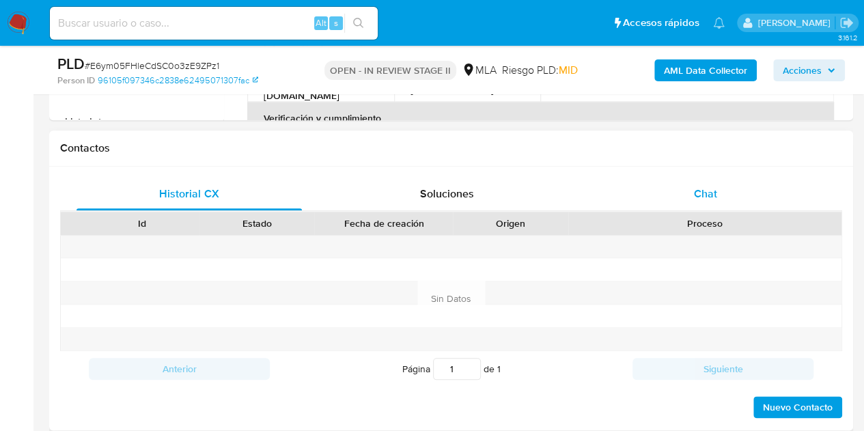
click at [730, 202] on div "Chat" at bounding box center [705, 194] width 225 height 33
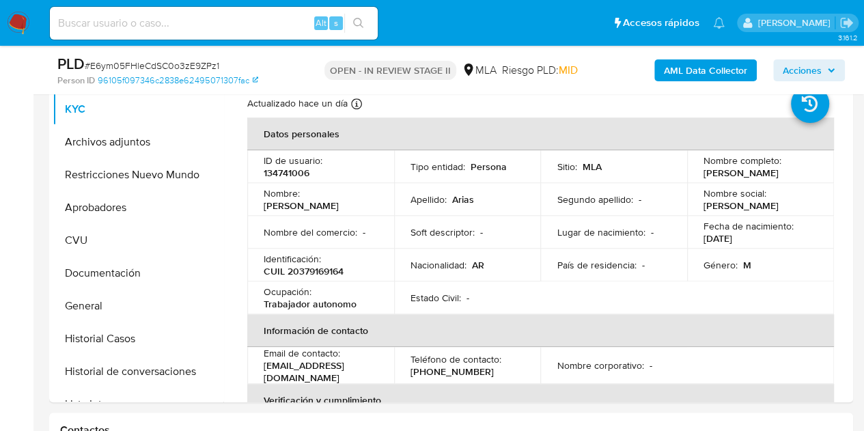
scroll to position [260, 0]
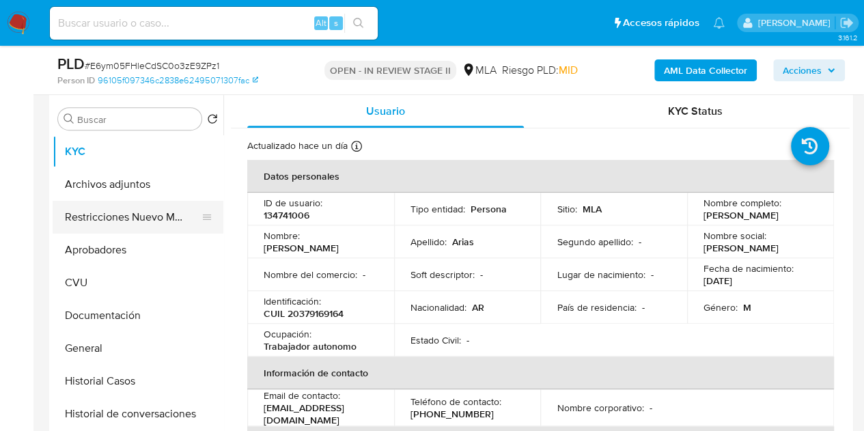
click at [107, 219] on button "Restricciones Nuevo Mundo" at bounding box center [133, 217] width 160 height 33
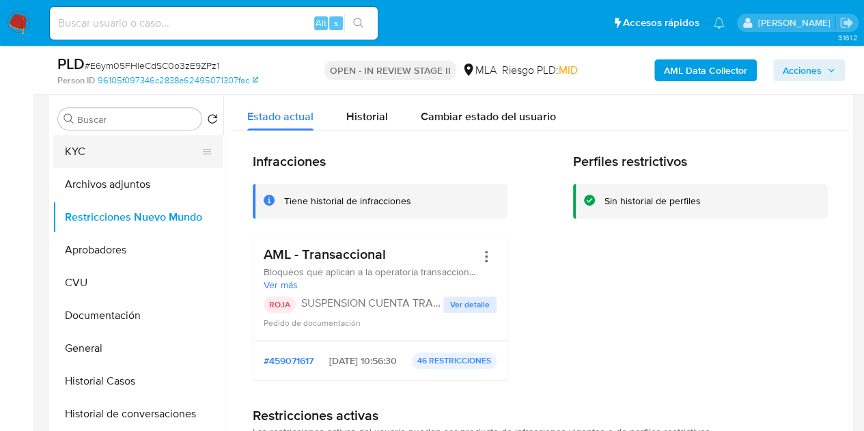
click at [97, 150] on button "KYC" at bounding box center [133, 151] width 160 height 33
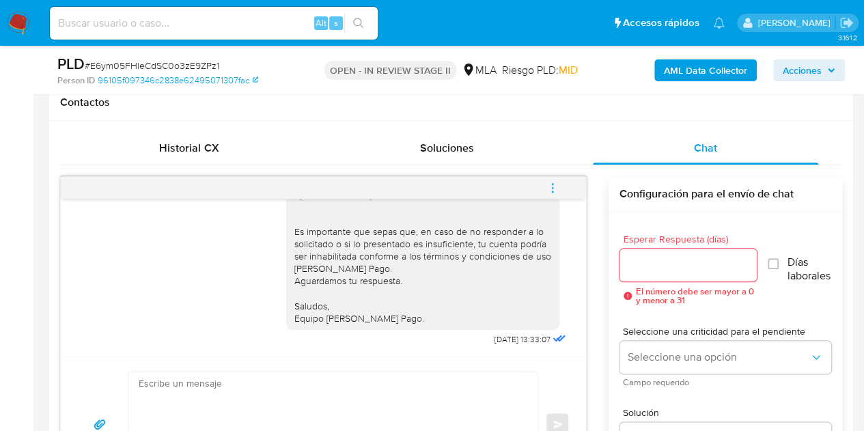
scroll to position [627, 0]
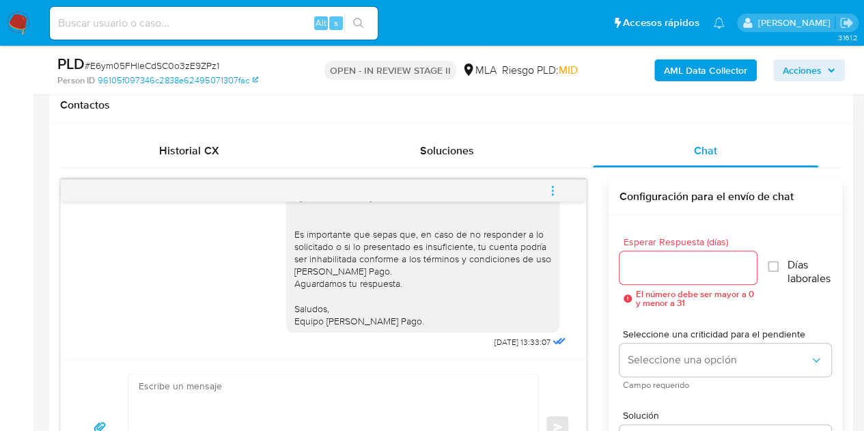
click at [557, 188] on icon "menu-action" at bounding box center [553, 190] width 12 height 12
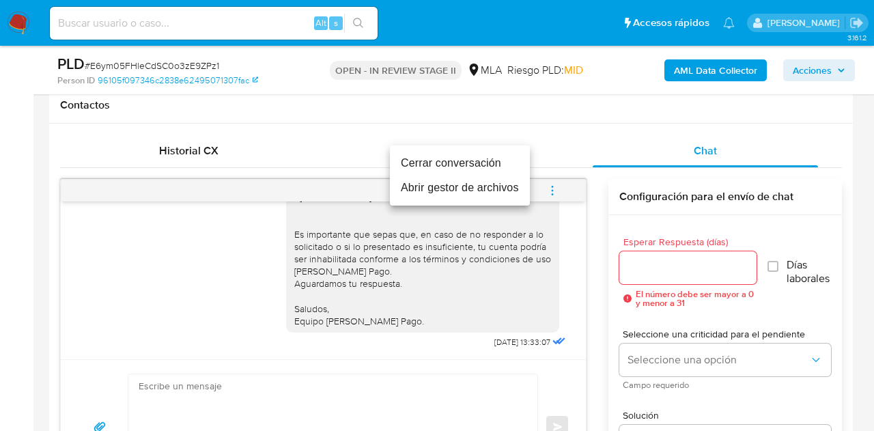
click at [501, 172] on li "Cerrar conversación" at bounding box center [460, 163] width 140 height 25
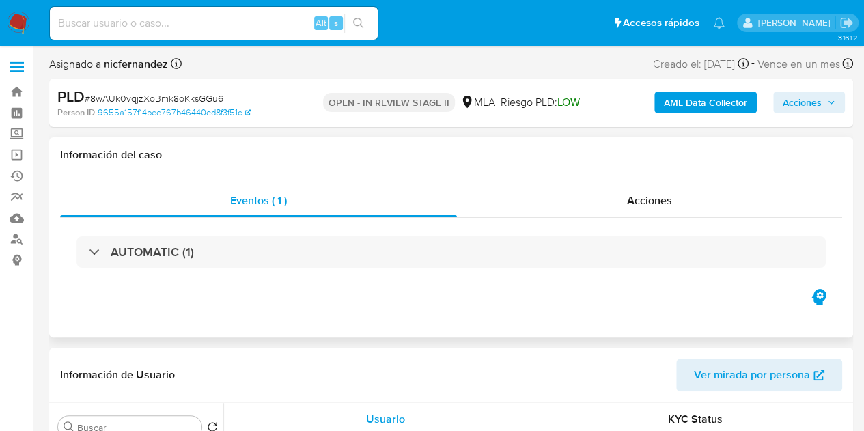
select select "10"
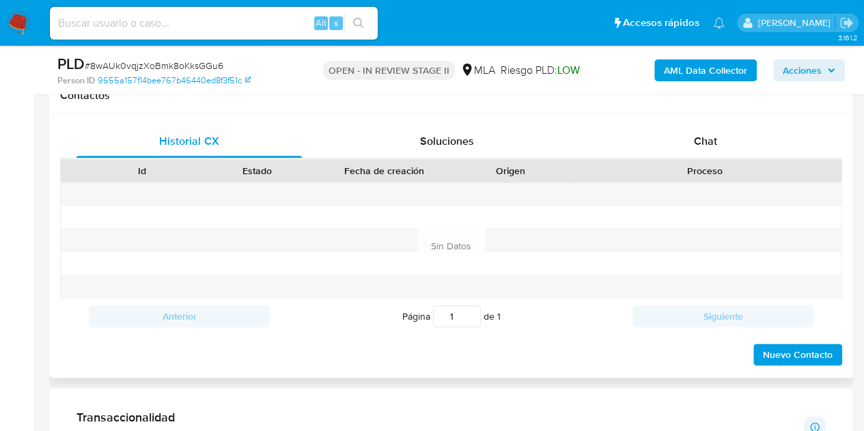
scroll to position [643, 0]
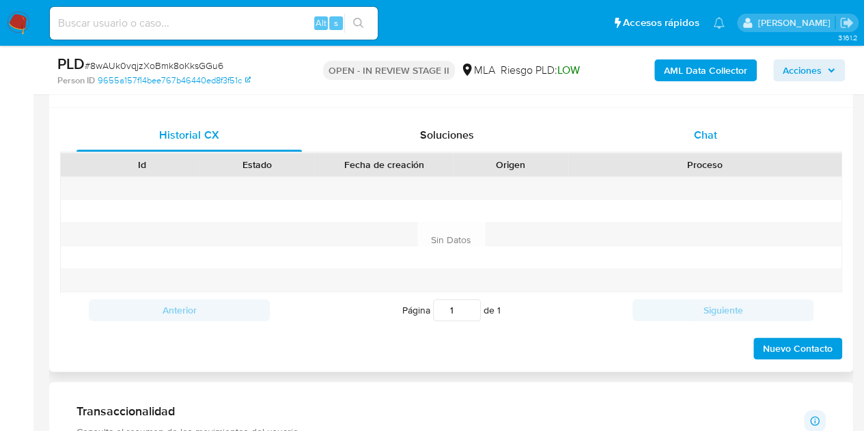
click at [711, 128] on span "Chat" at bounding box center [705, 135] width 23 height 16
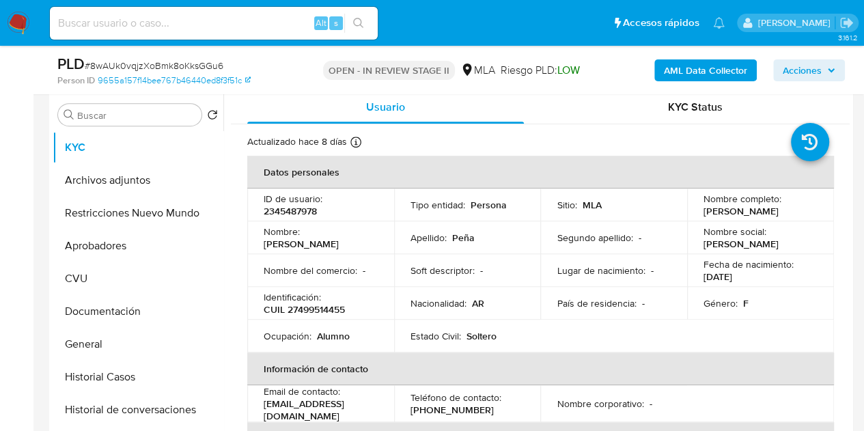
scroll to position [243, 0]
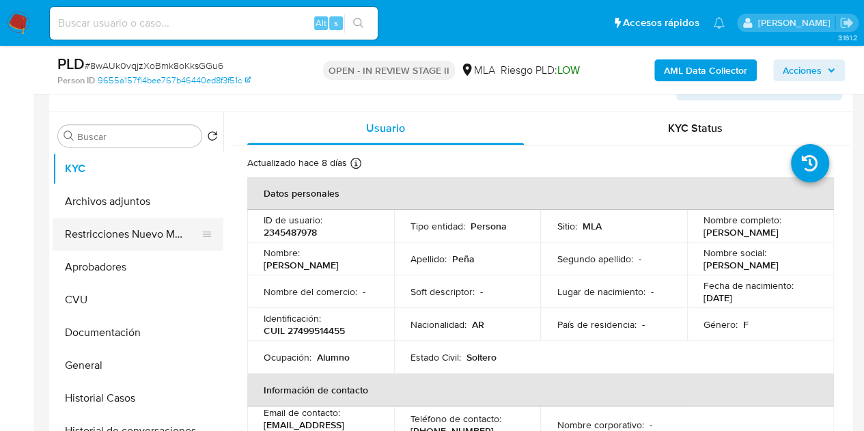
click at [153, 233] on button "Restricciones Nuevo Mundo" at bounding box center [133, 234] width 160 height 33
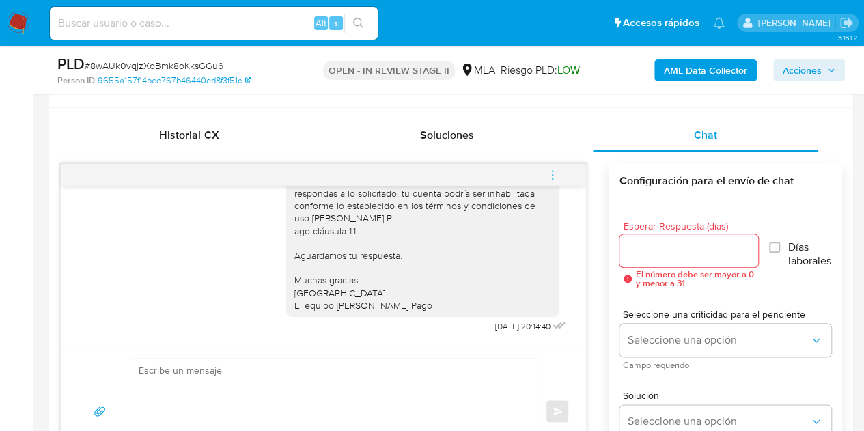
scroll to position [652, 0]
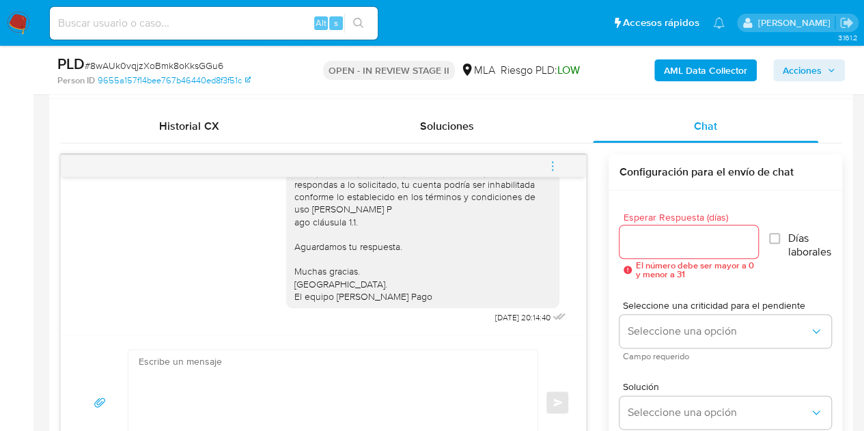
click at [577, 305] on div "17/09/2025 14:22:48 Hola, Esperamos que te encuentres muy bien. Te consultamos …" at bounding box center [323, 256] width 525 height 158
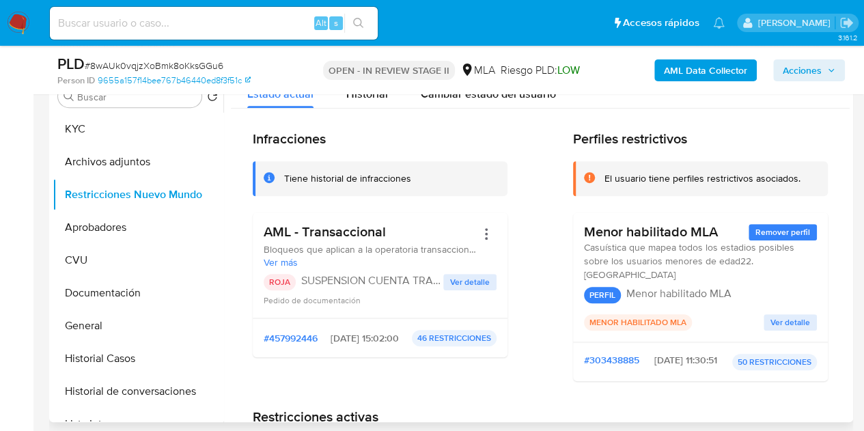
scroll to position [276, 0]
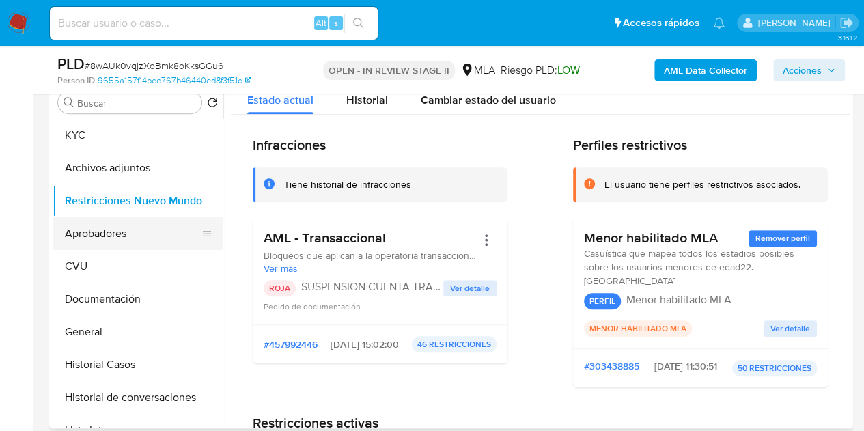
click at [148, 232] on button "Aprobadores" at bounding box center [133, 233] width 160 height 33
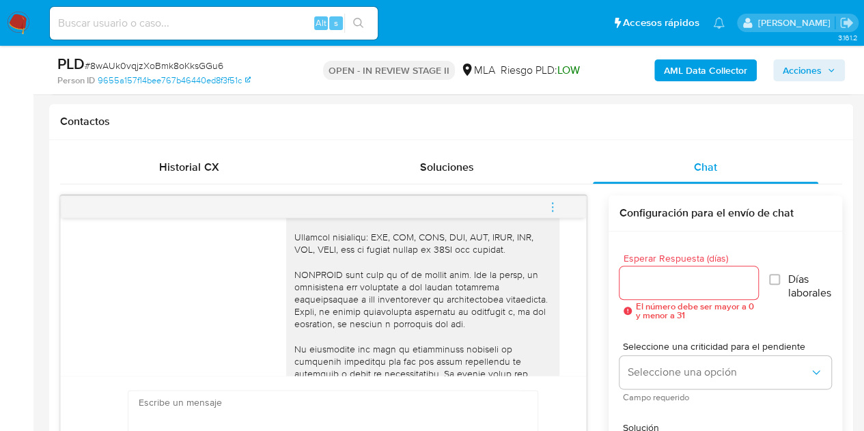
scroll to position [657, 0]
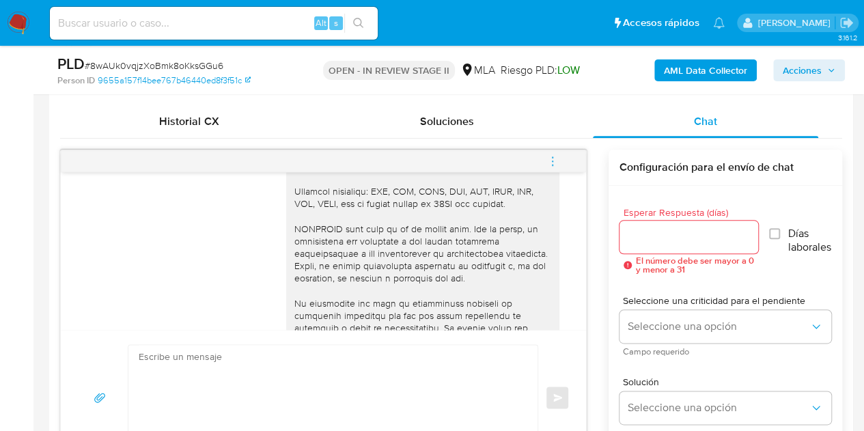
click at [557, 161] on icon "menu-action" at bounding box center [553, 161] width 12 height 12
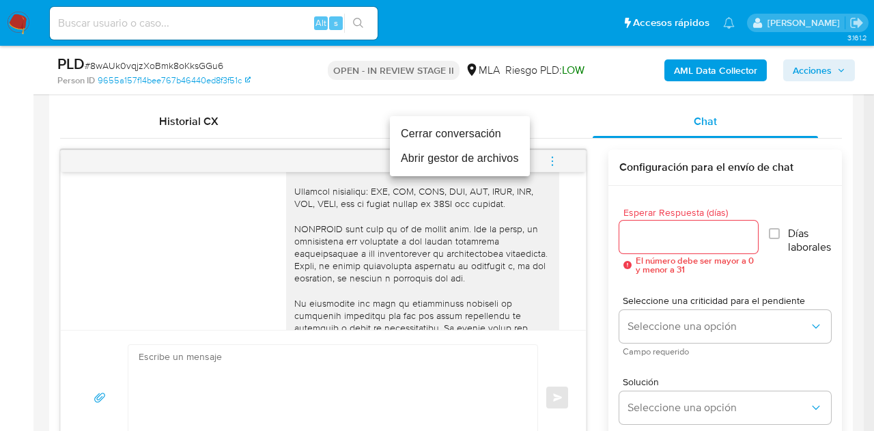
click at [495, 140] on li "Cerrar conversación" at bounding box center [460, 134] width 140 height 25
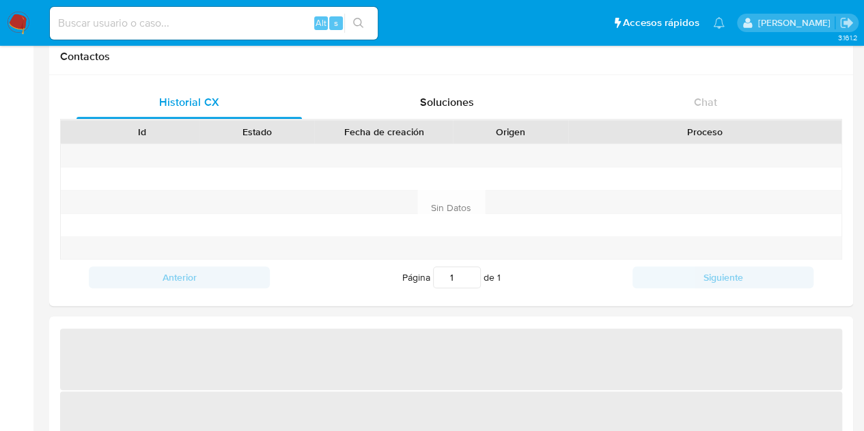
scroll to position [424, 0]
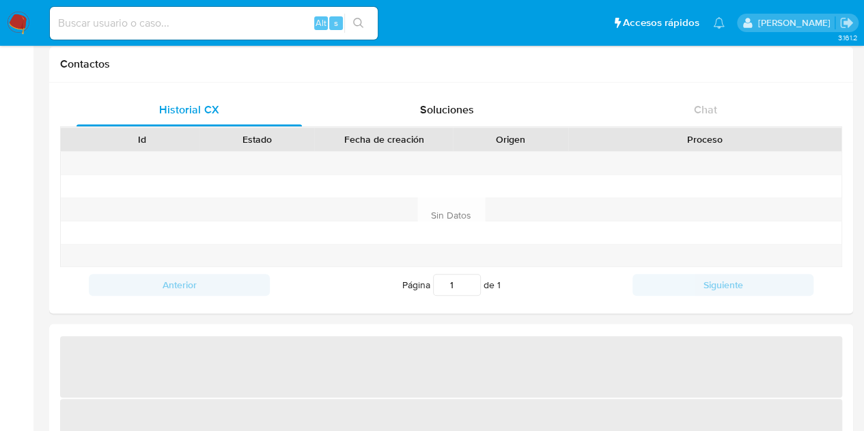
select select "10"
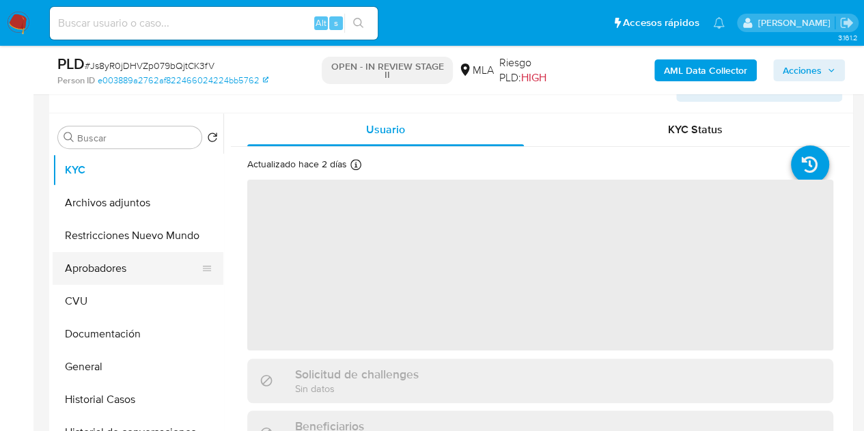
scroll to position [256, 0]
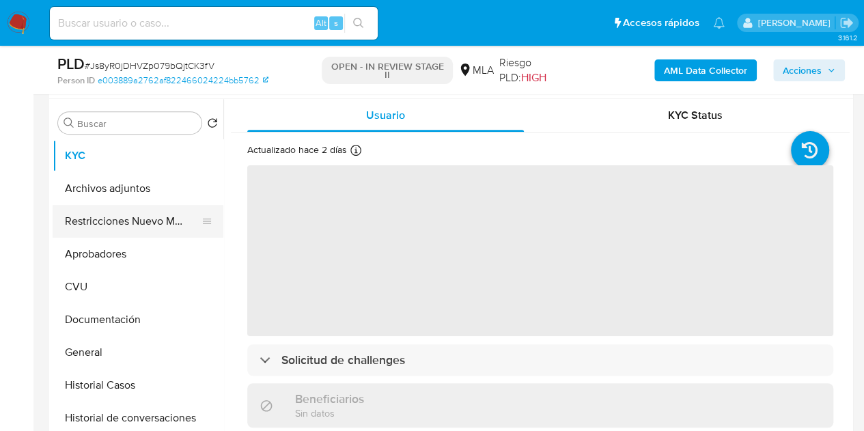
click at [110, 212] on button "Restricciones Nuevo Mundo" at bounding box center [133, 221] width 160 height 33
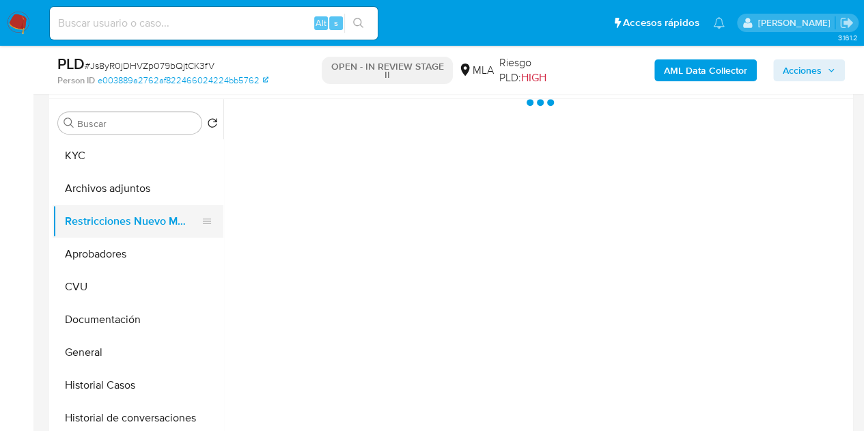
select select "10"
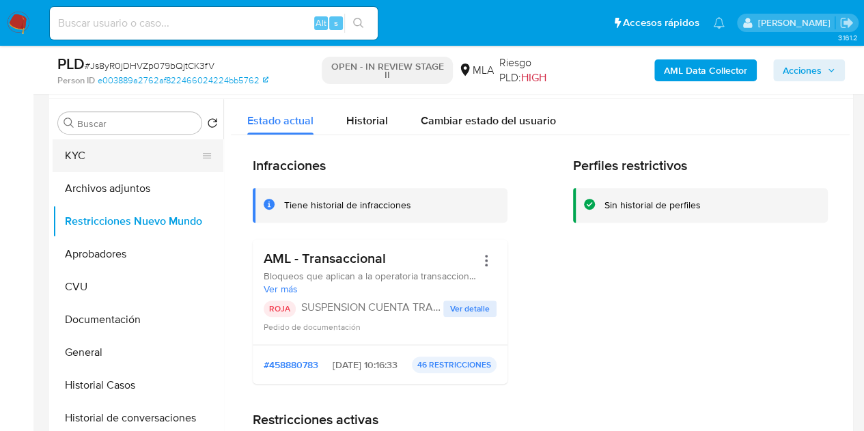
click at [93, 156] on button "KYC" at bounding box center [133, 155] width 160 height 33
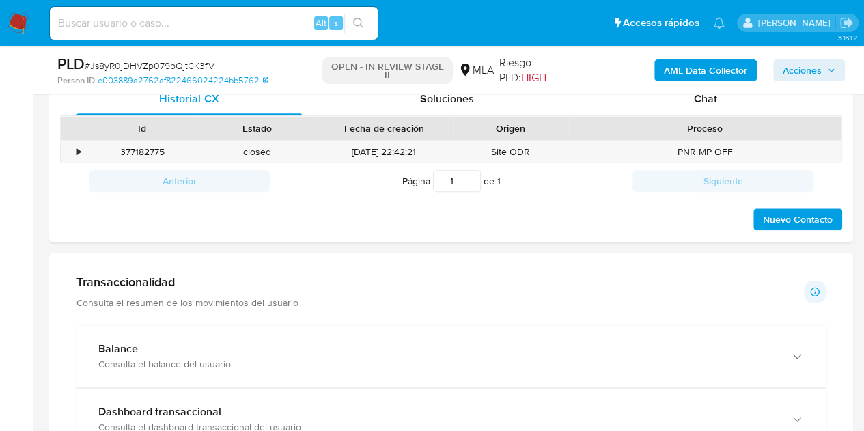
scroll to position [629, 0]
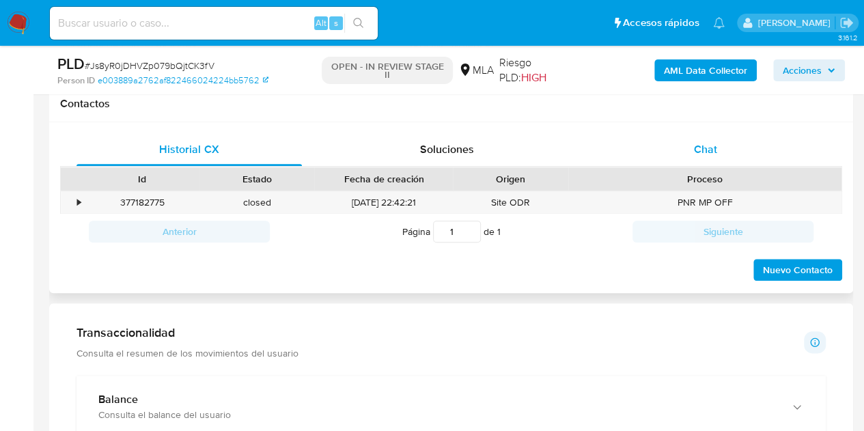
click at [679, 151] on div "Chat" at bounding box center [705, 149] width 225 height 33
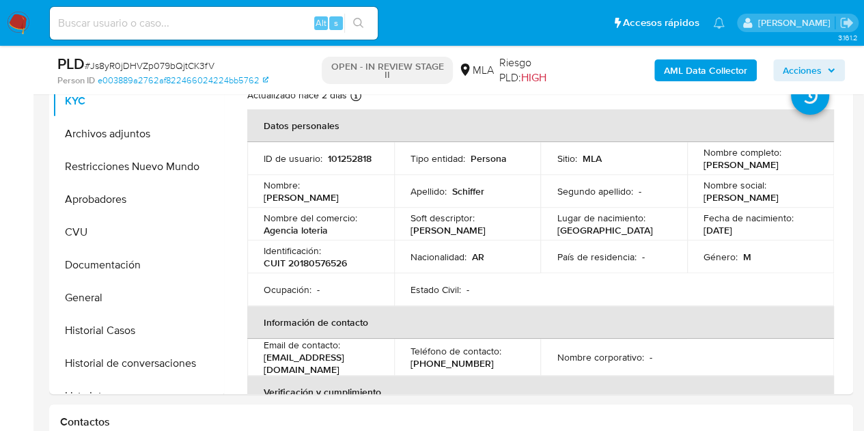
scroll to position [293, 0]
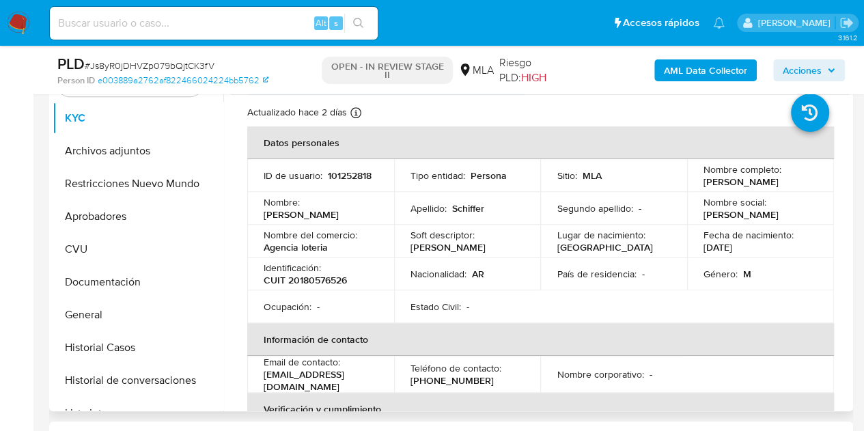
click at [322, 284] on p "CUIT 20180576526" at bounding box center [305, 280] width 83 height 12
copy p "20180576526"
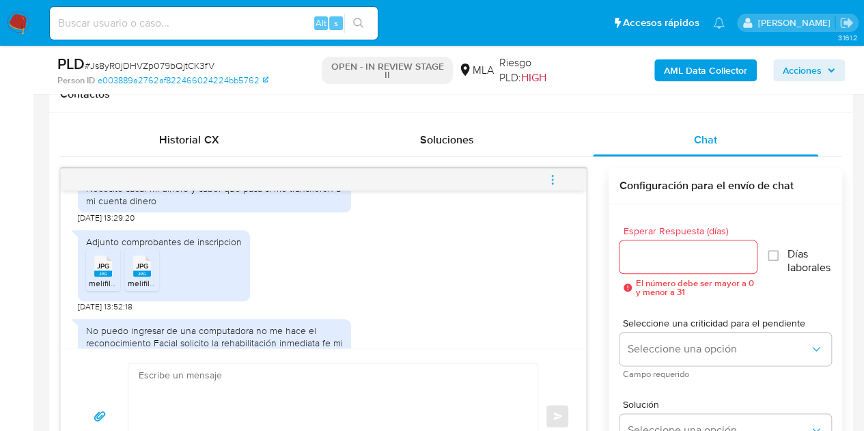
scroll to position [664, 0]
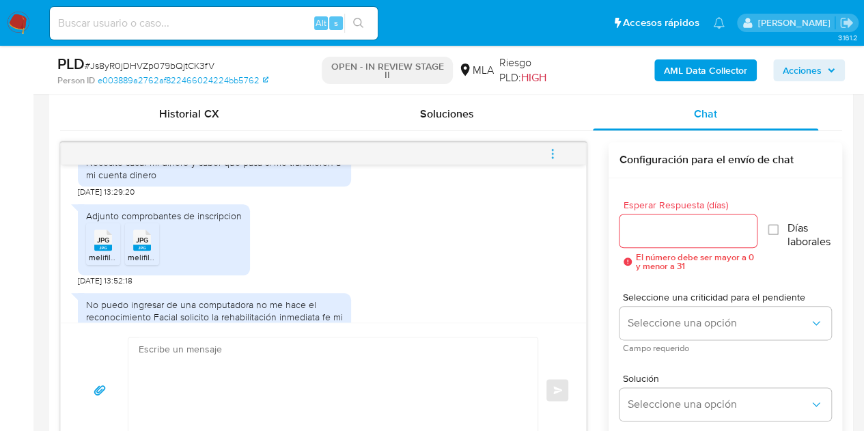
drag, startPoint x: 3, startPoint y: 314, endPoint x: 28, endPoint y: 306, distance: 26.6
click at [103, 249] on icon "JPG" at bounding box center [103, 240] width 18 height 24
click at [139, 246] on rect at bounding box center [142, 248] width 18 height 6
click at [99, 245] on rect at bounding box center [103, 248] width 18 height 6
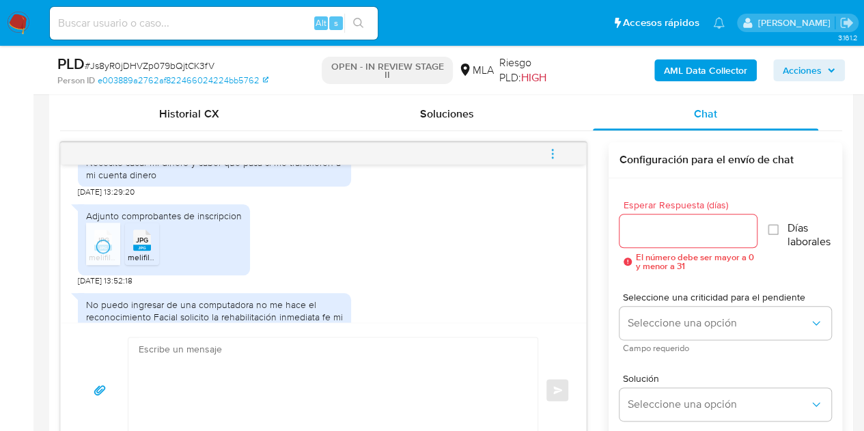
click at [136, 243] on span "JPG" at bounding box center [142, 240] width 12 height 9
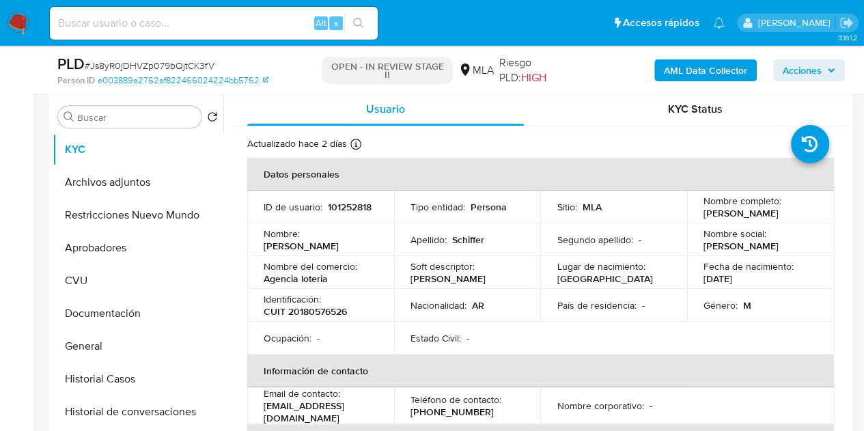
scroll to position [290, 0]
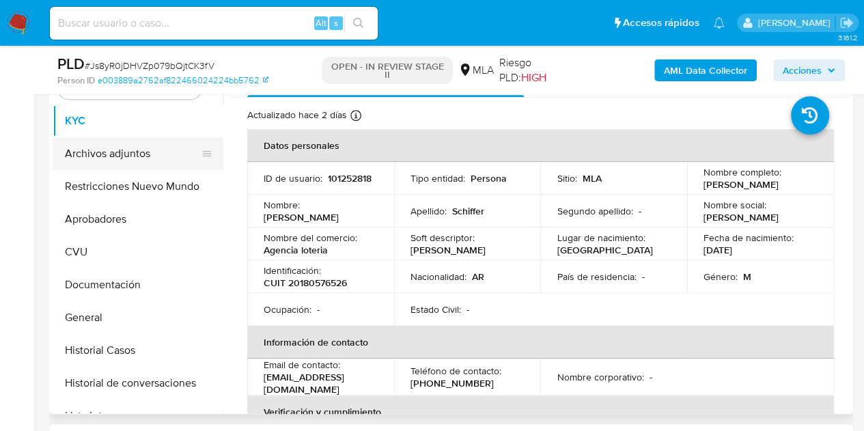
click at [85, 156] on button "Archivos adjuntos" at bounding box center [133, 153] width 160 height 33
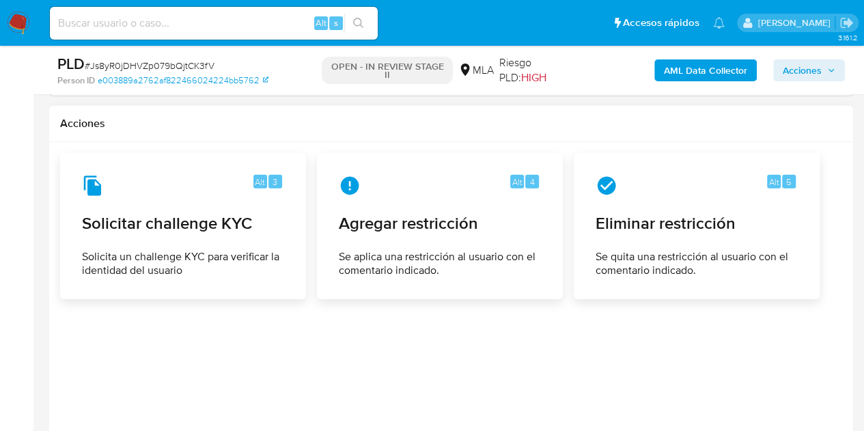
scroll to position [2089, 0]
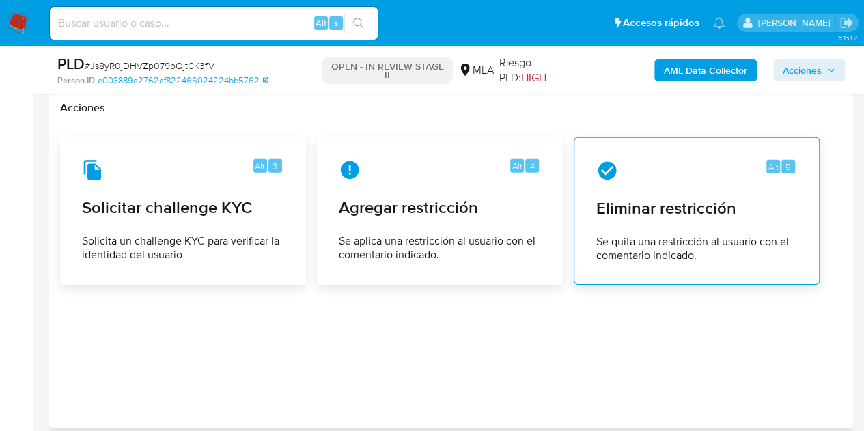
click at [678, 207] on span "Eliminar restricción" at bounding box center [696, 208] width 201 height 20
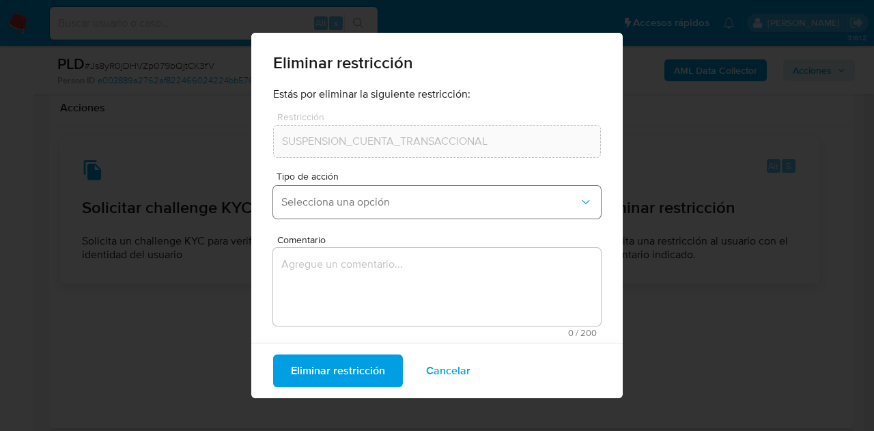
click at [441, 196] on span "Selecciona una opción" at bounding box center [430, 202] width 298 height 14
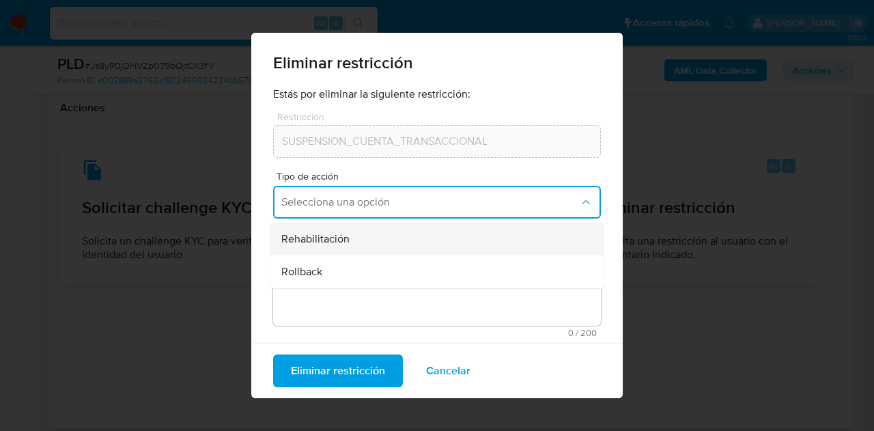
click at [499, 235] on div "Rehabilitación" at bounding box center [432, 239] width 303 height 33
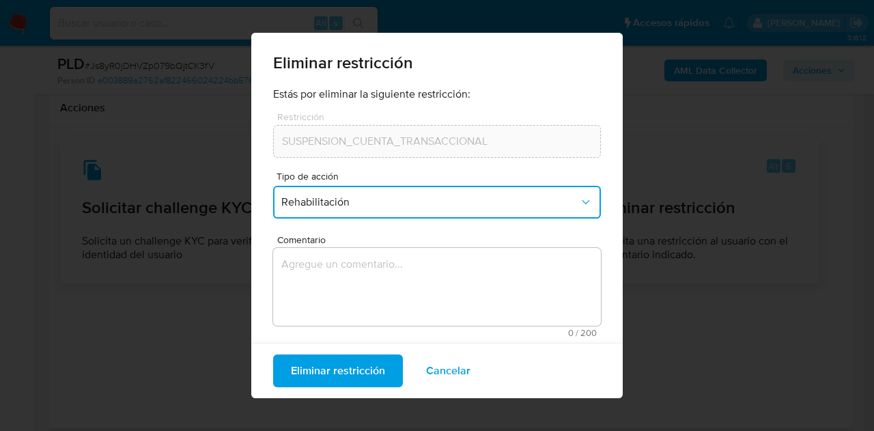
click at [411, 268] on textarea "Comentario" at bounding box center [437, 287] width 328 height 78
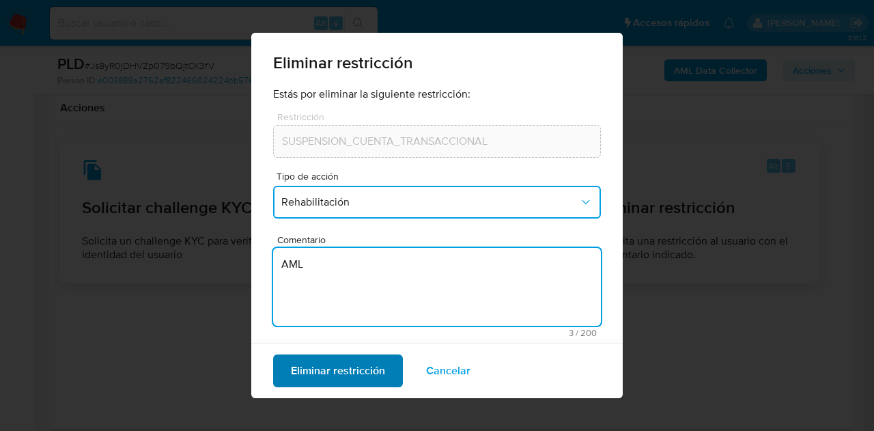
type textarea "AML"
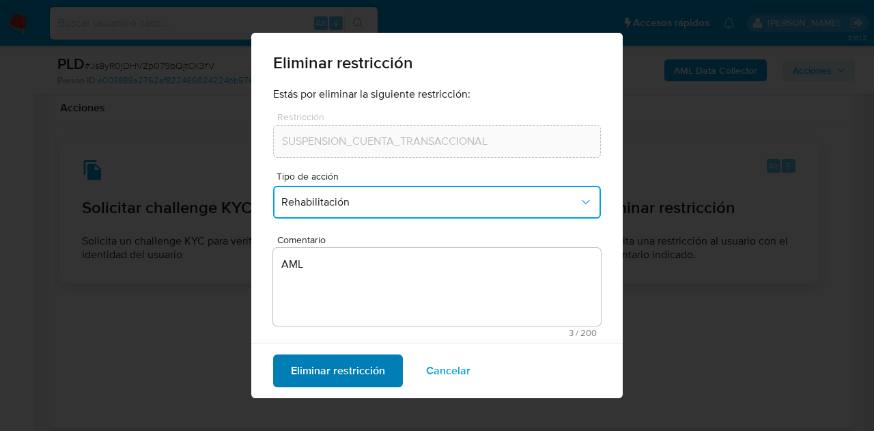
click at [336, 367] on span "Eliminar restricción" at bounding box center [338, 371] width 94 height 30
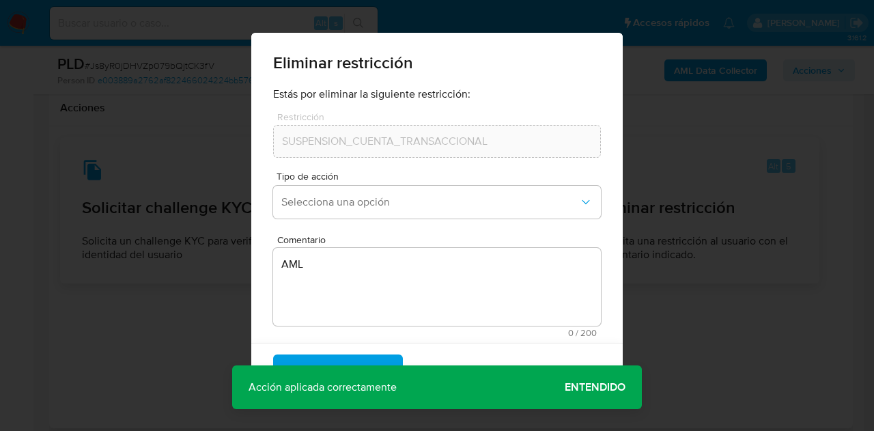
click at [612, 387] on span "Entendido" at bounding box center [595, 387] width 61 height 0
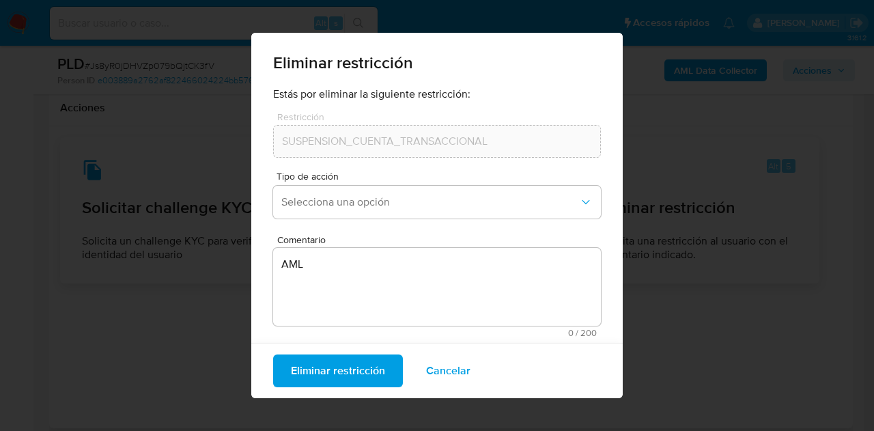
click at [450, 370] on span "Cancelar" at bounding box center [448, 371] width 44 height 30
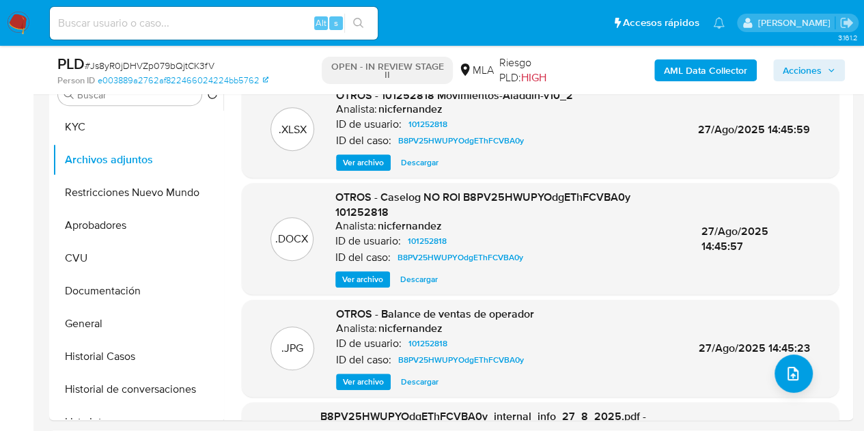
scroll to position [249, 0]
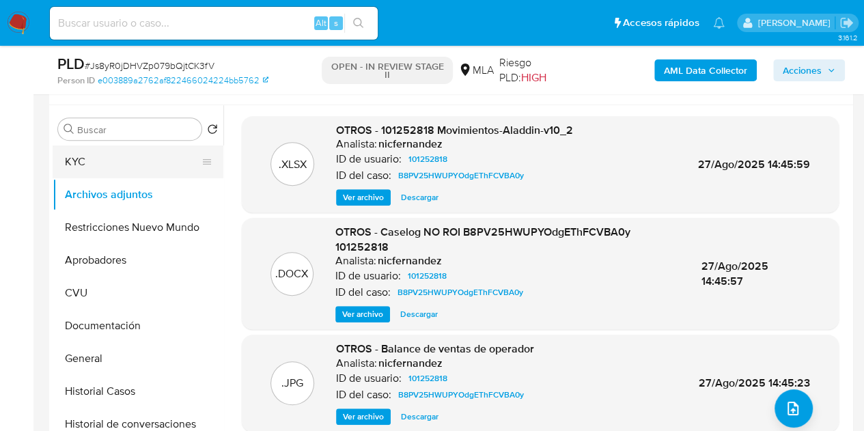
click at [105, 163] on button "KYC" at bounding box center [133, 162] width 160 height 33
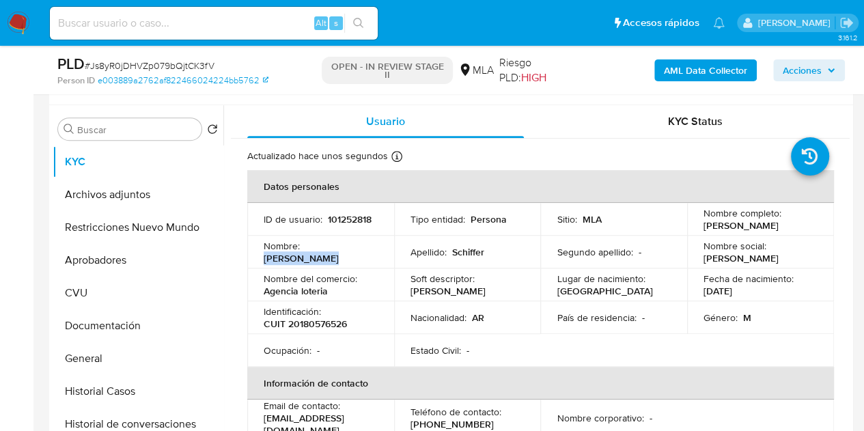
drag, startPoint x: 304, startPoint y: 256, endPoint x: 374, endPoint y: 259, distance: 70.4
click at [374, 259] on td "Nombre : Ernesto Mario" at bounding box center [320, 252] width 147 height 33
copy p "Ernesto Mario"
click at [348, 305] on td "Identificación : CUIT 20180576526" at bounding box center [320, 317] width 147 height 33
click at [120, 227] on button "Restricciones Nuevo Mundo" at bounding box center [133, 227] width 160 height 33
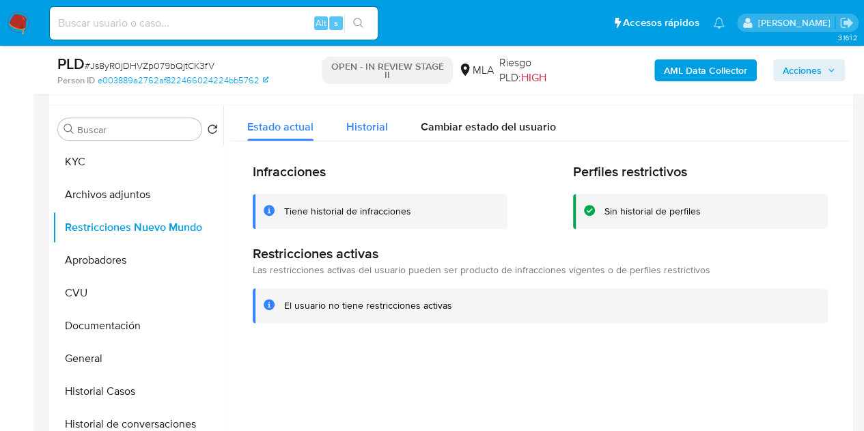
click at [361, 130] on span "Historial" at bounding box center [367, 127] width 42 height 16
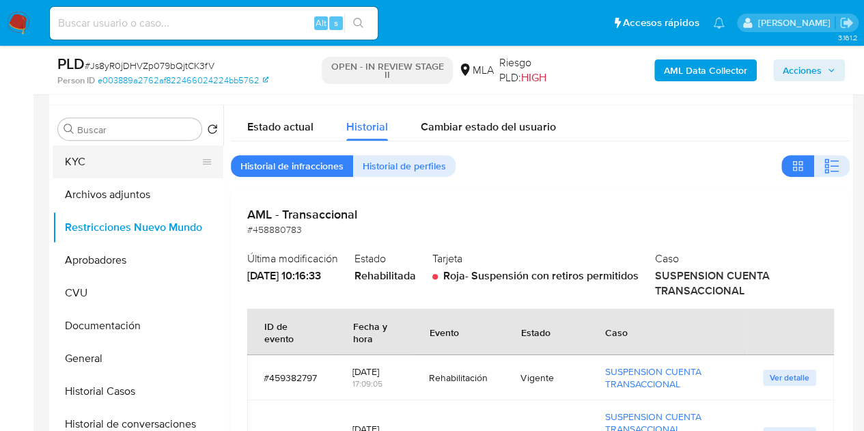
click at [130, 159] on button "KYC" at bounding box center [133, 162] width 160 height 33
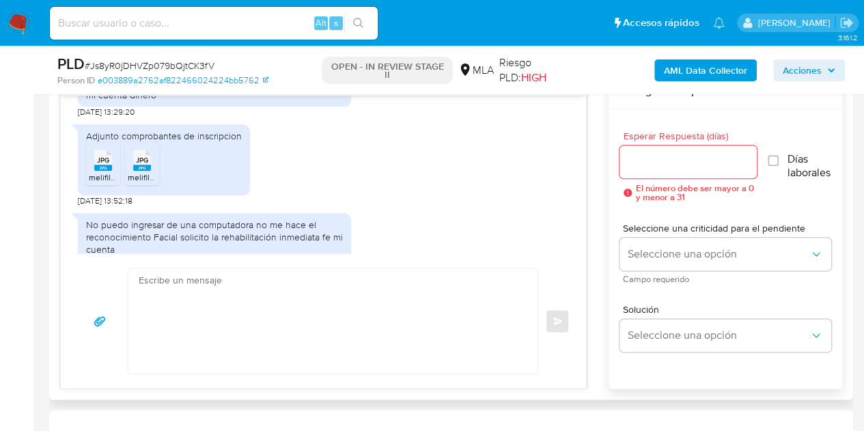
scroll to position [847, 0]
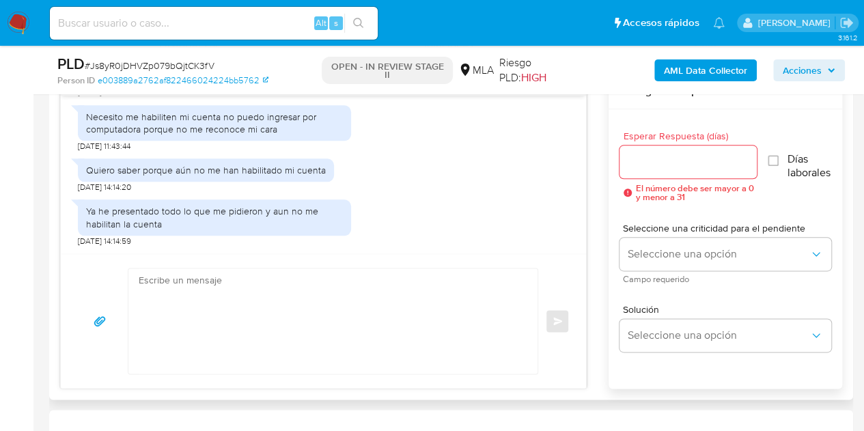
drag, startPoint x: 376, startPoint y: 316, endPoint x: 432, endPoint y: 292, distance: 60.9
click at [376, 315] on textarea at bounding box center [330, 320] width 382 height 105
click at [415, 300] on textarea at bounding box center [330, 320] width 382 height 105
paste textarea "Hola Ernesto Mario, ¡Muchas gracias por tu respuesta! Confirmamos la recepción …"
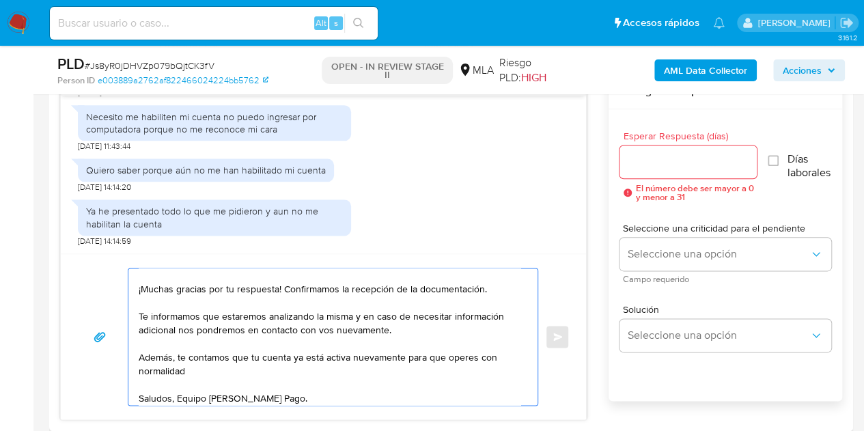
scroll to position [0, 0]
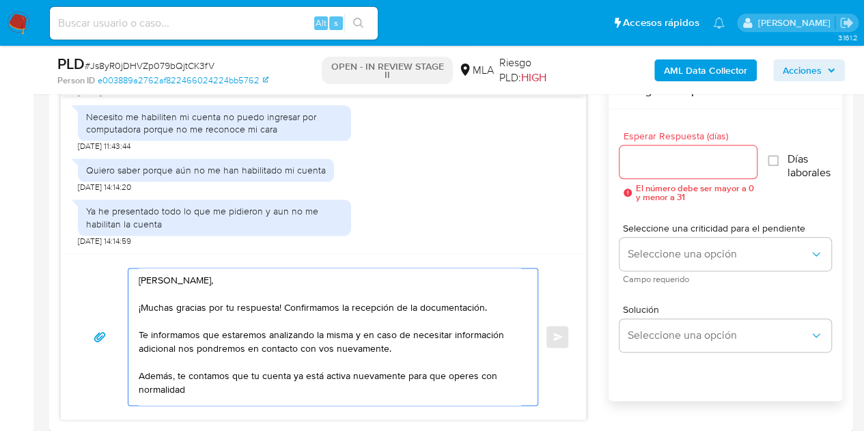
type textarea "Hola Ernesto Mario, ¡Muchas gracias por tu respuesta! Confirmamos la recepción …"
click at [668, 166] on input "Esperar Respuesta (días)" at bounding box center [689, 162] width 138 height 18
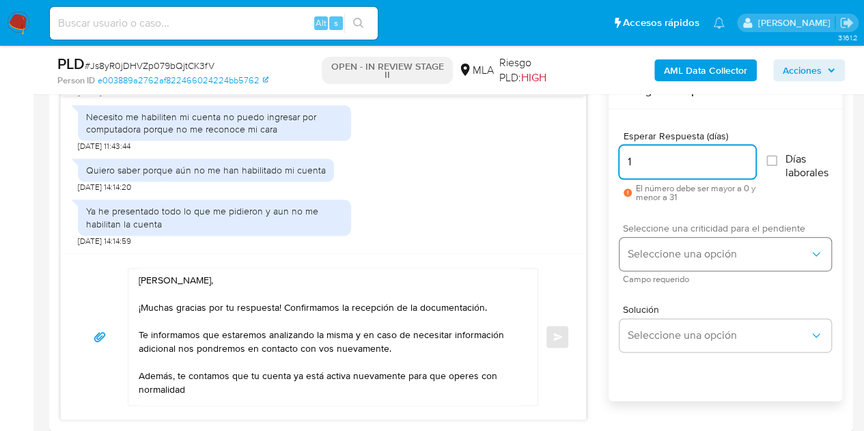
type input "1"
click at [649, 243] on button "Seleccione una opción" at bounding box center [726, 254] width 212 height 33
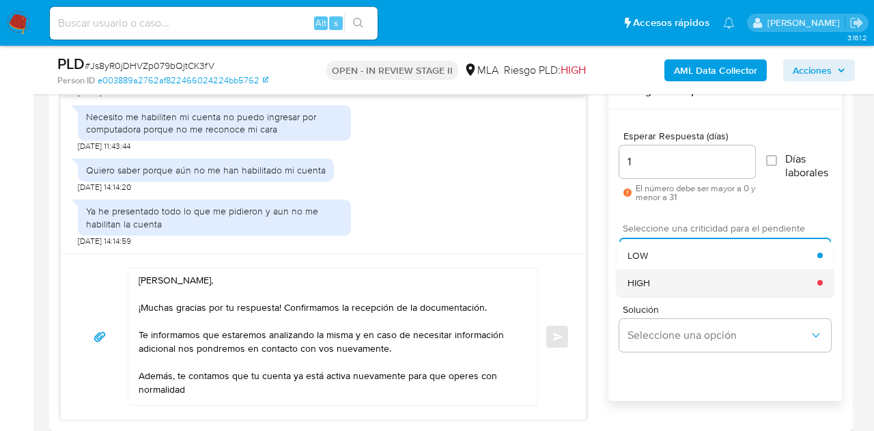
click at [661, 284] on div "HIGH" at bounding box center [723, 282] width 190 height 27
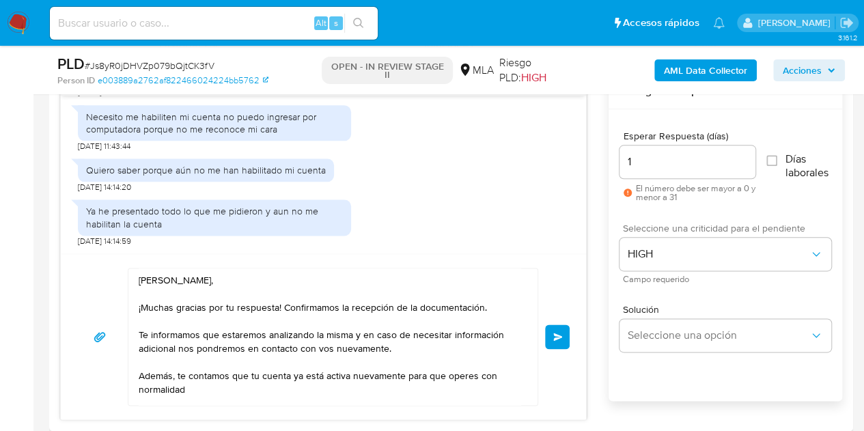
click at [575, 287] on div "Hola Ernesto Mario, ¡Muchas gracias por tu respuesta! Confirmamos la recepción …" at bounding box center [323, 336] width 525 height 166
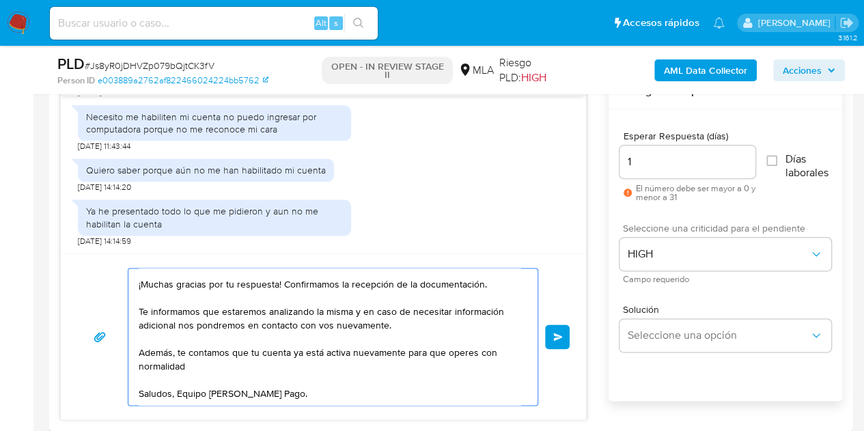
click at [244, 368] on textarea "Hola Ernesto Mario, ¡Muchas gracias por tu respuesta! Confirmamos la recepción …" at bounding box center [330, 336] width 382 height 137
click at [306, 399] on textarea "Hola Ernesto Mario, ¡Muchas gracias por tu respuesta! Confirmamos la recepción …" at bounding box center [330, 336] width 382 height 137
type textarea "Hola Ernesto Mario, ¡Muchas gracias por tu respuesta! Confirmamos la recepción …"
click at [559, 342] on button "Enviar" at bounding box center [557, 336] width 25 height 25
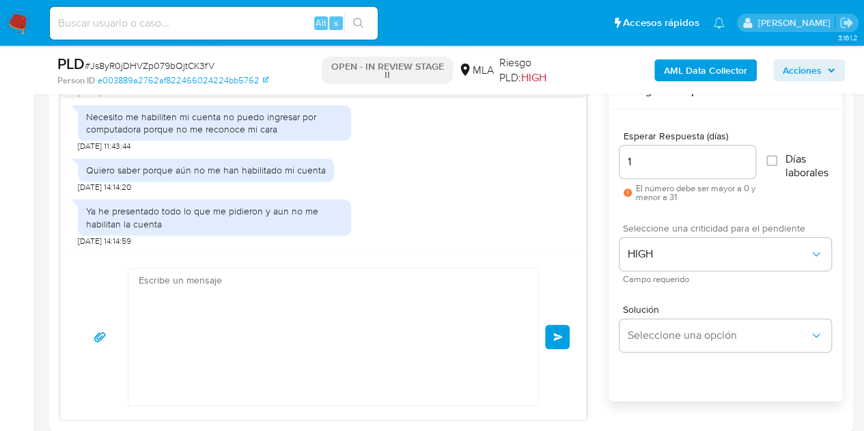
scroll to position [1048, 0]
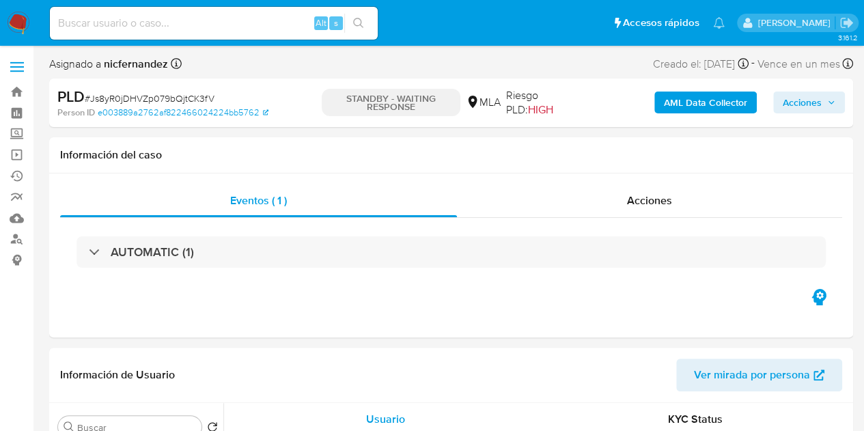
select select "10"
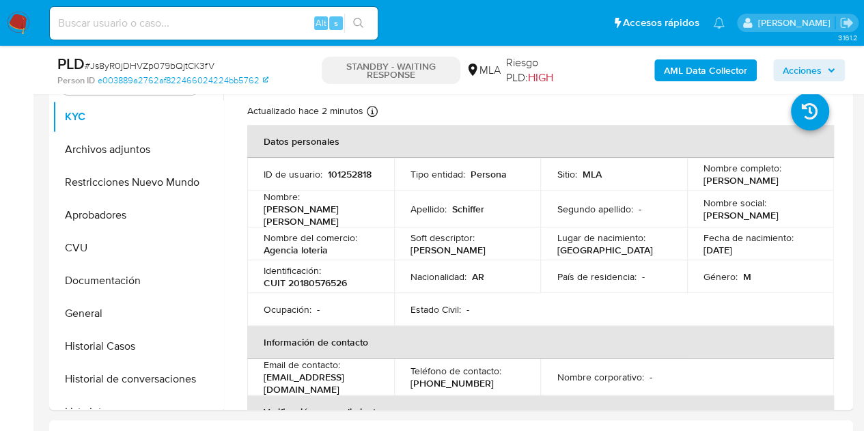
scroll to position [284, 0]
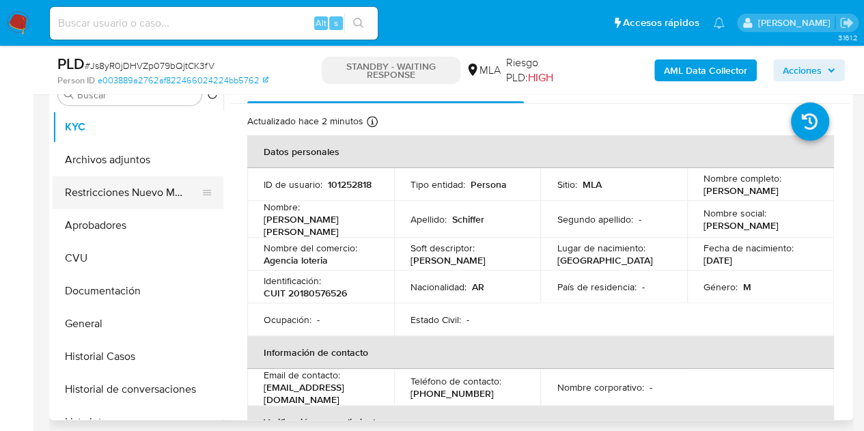
click at [115, 193] on button "Restricciones Nuevo Mundo" at bounding box center [133, 192] width 160 height 33
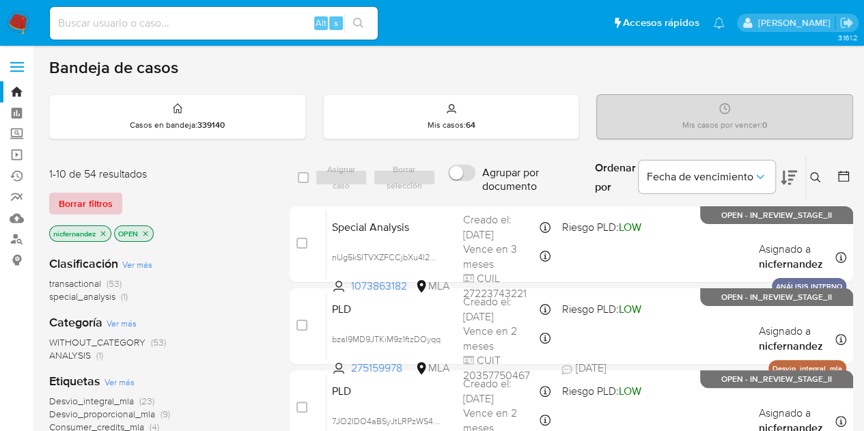
click at [102, 201] on span "Borrar filtros" at bounding box center [86, 203] width 54 height 19
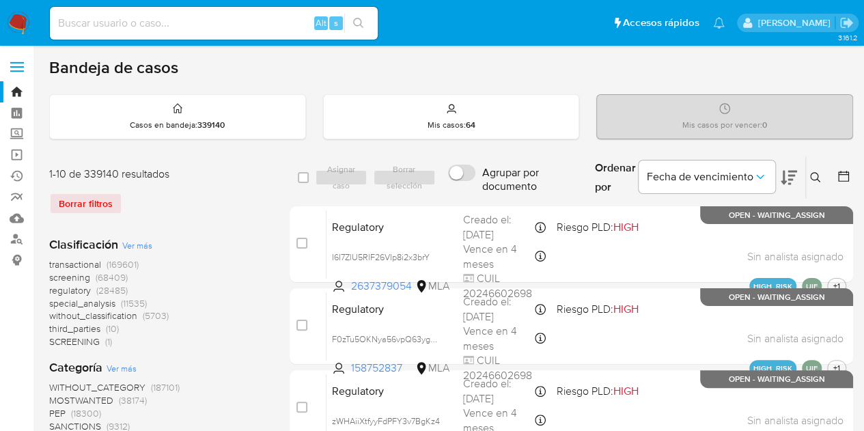
click at [816, 181] on icon at bounding box center [815, 177] width 11 height 11
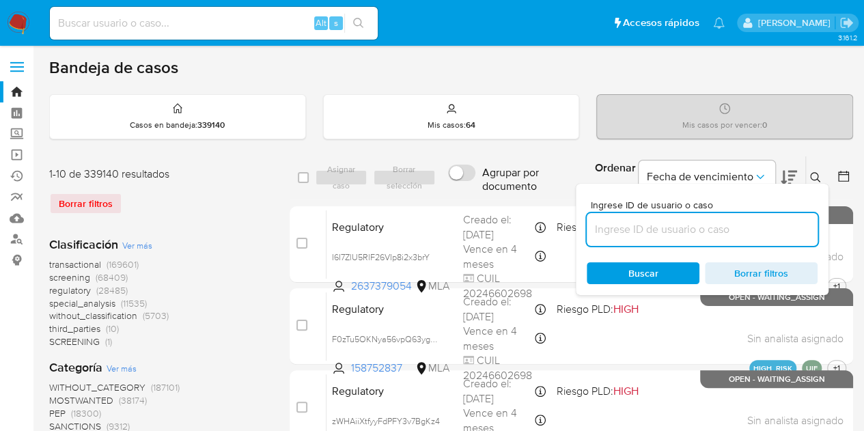
click at [699, 228] on input at bounding box center [702, 230] width 231 height 18
type input "101252818"
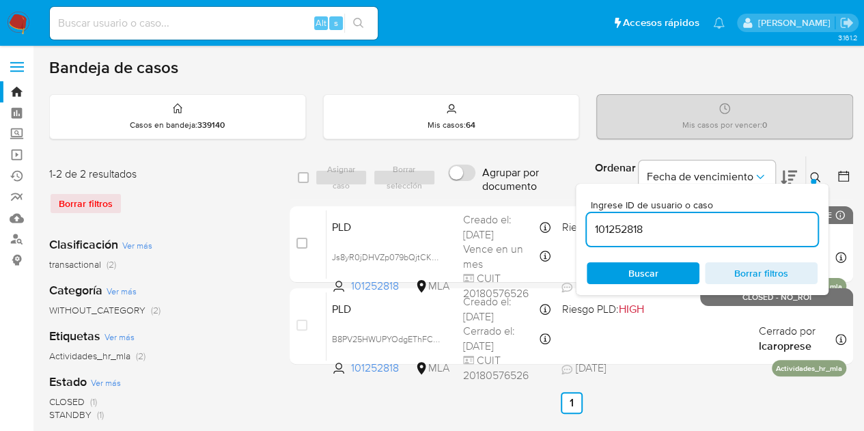
click at [813, 179] on div at bounding box center [813, 181] width 5 height 5
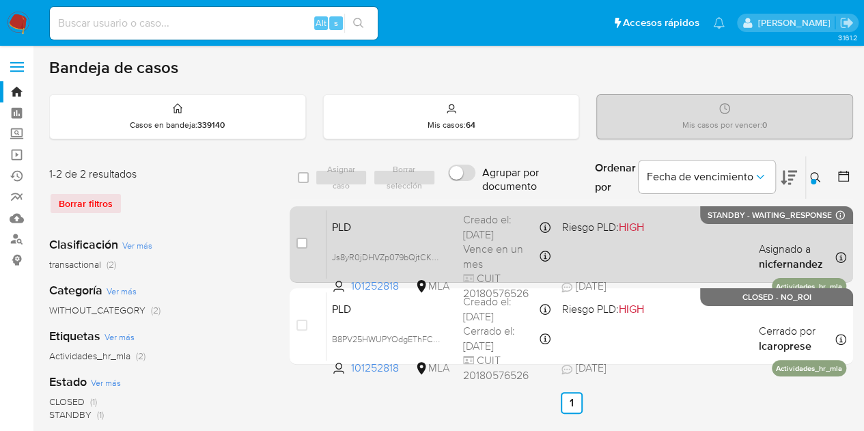
click at [297, 240] on input "checkbox" at bounding box center [301, 243] width 11 height 11
checkbox input "true"
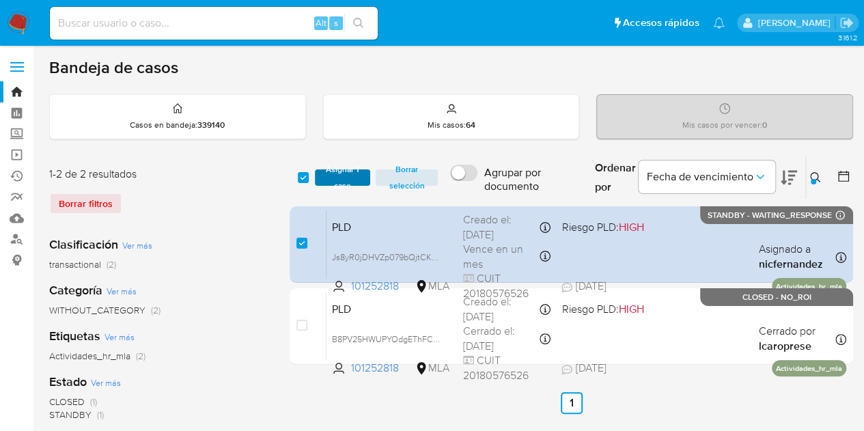
click at [320, 177] on button "Asignar 1 caso" at bounding box center [343, 177] width 56 height 16
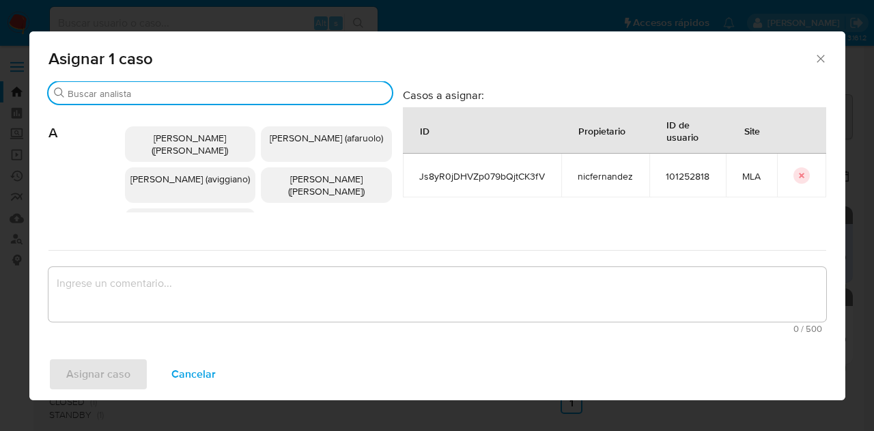
click at [183, 92] on input "Buscar" at bounding box center [227, 93] width 319 height 12
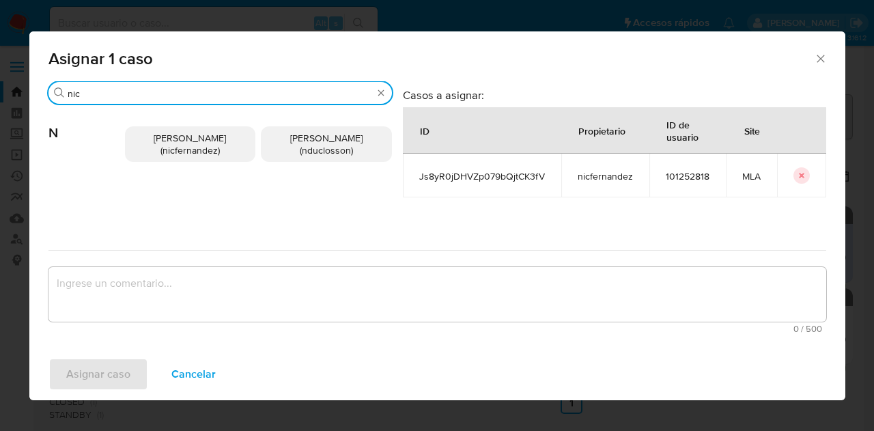
type input "nic"
drag, startPoint x: 186, startPoint y: 156, endPoint x: 210, endPoint y: 245, distance: 92.2
click at [186, 156] on span "Nicolas Fernandez Allen (nicfernandez)" at bounding box center [190, 144] width 72 height 26
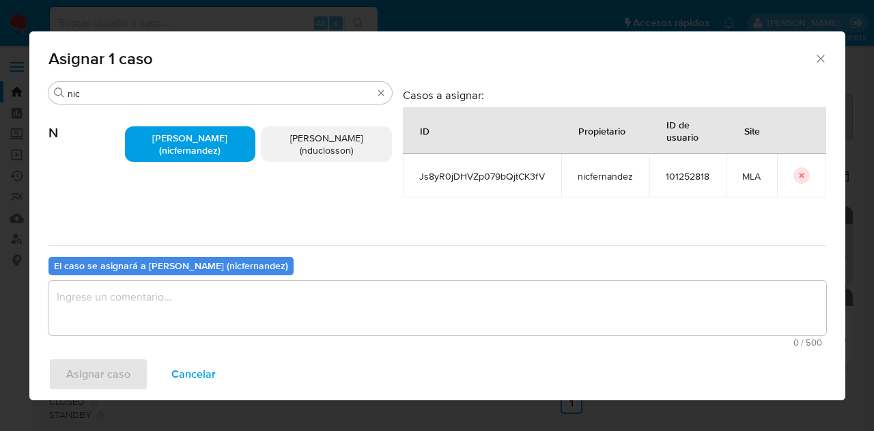
click at [238, 317] on textarea "assign-modal" at bounding box center [438, 308] width 778 height 55
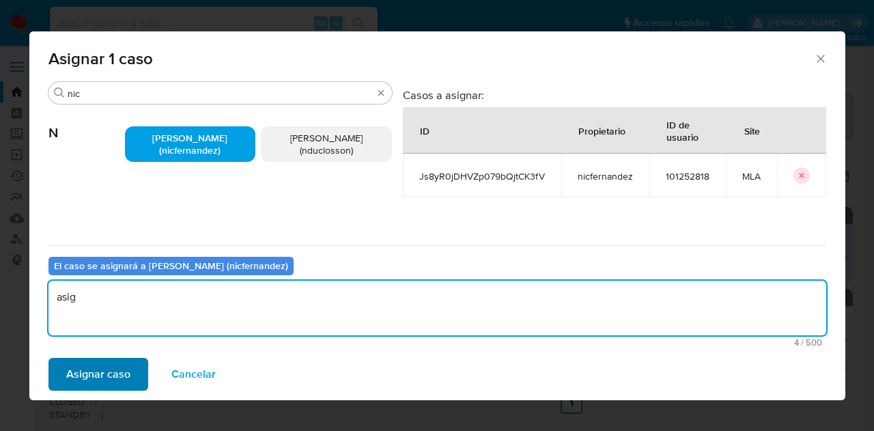
type textarea "asig"
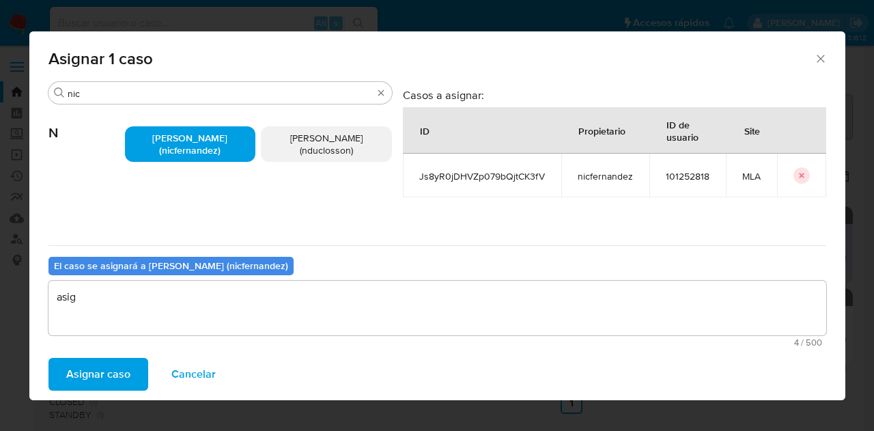
click at [95, 378] on span "Asignar caso" at bounding box center [98, 374] width 64 height 30
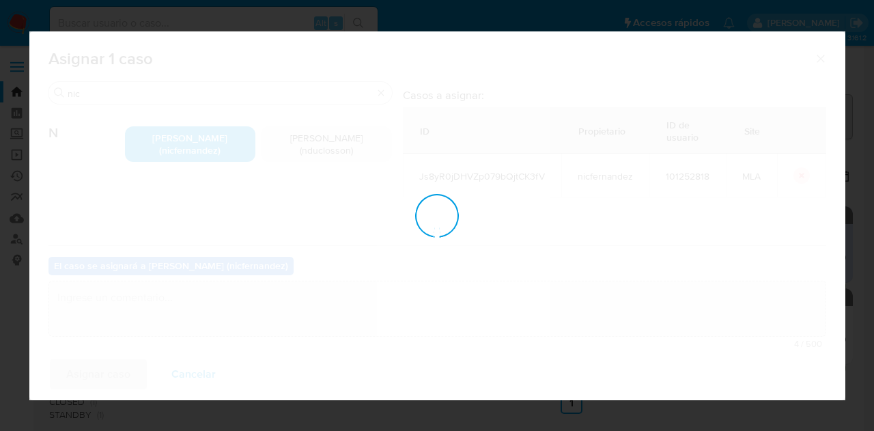
checkbox input "false"
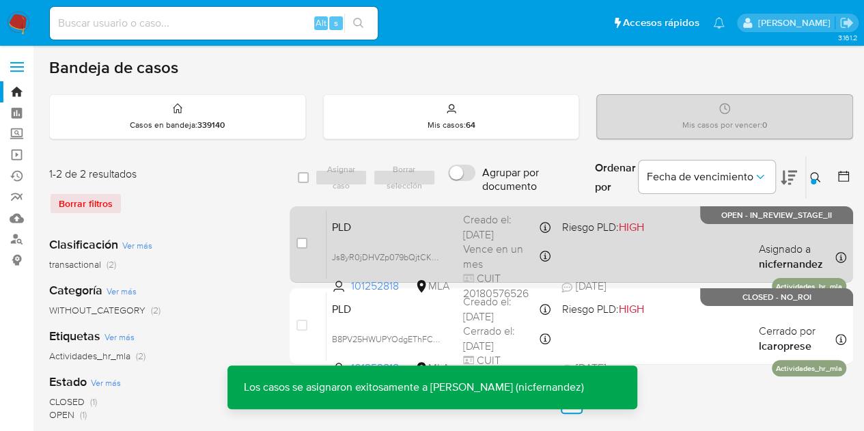
click at [394, 223] on span "PLD" at bounding box center [392, 226] width 120 height 18
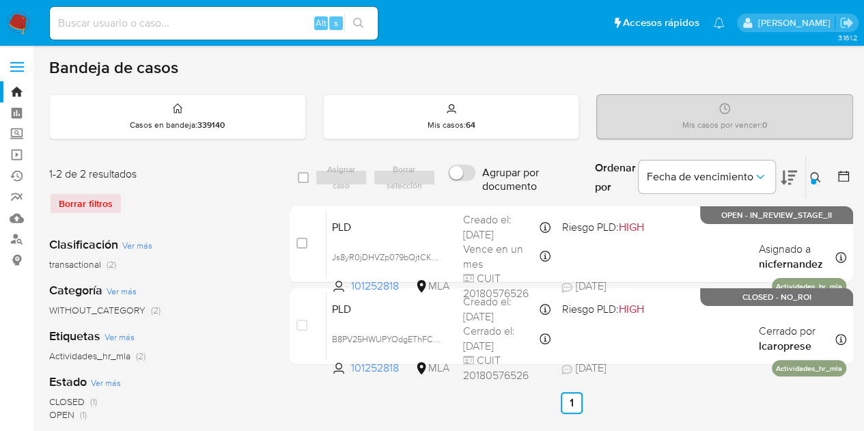
click at [811, 174] on icon at bounding box center [815, 177] width 11 height 11
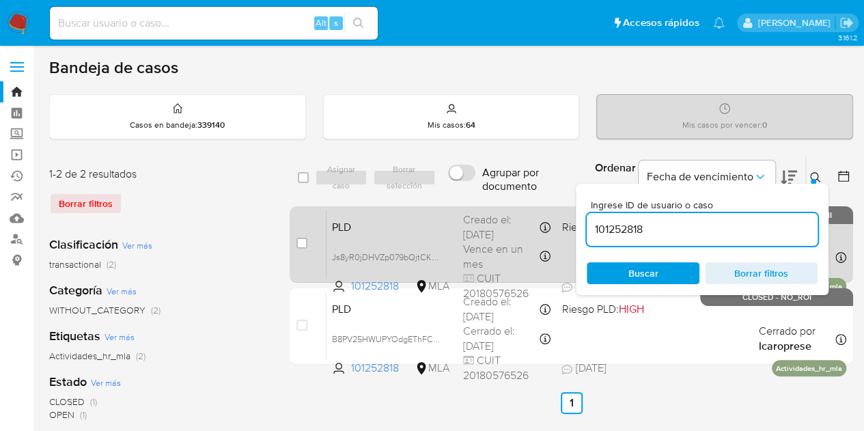
drag, startPoint x: 675, startPoint y: 229, endPoint x: 516, endPoint y: 210, distance: 159.6
click at [518, 210] on div "select-all-cases-checkbox Asignar caso Borrar selección Agrupar por documento O…" at bounding box center [572, 263] width 564 height 215
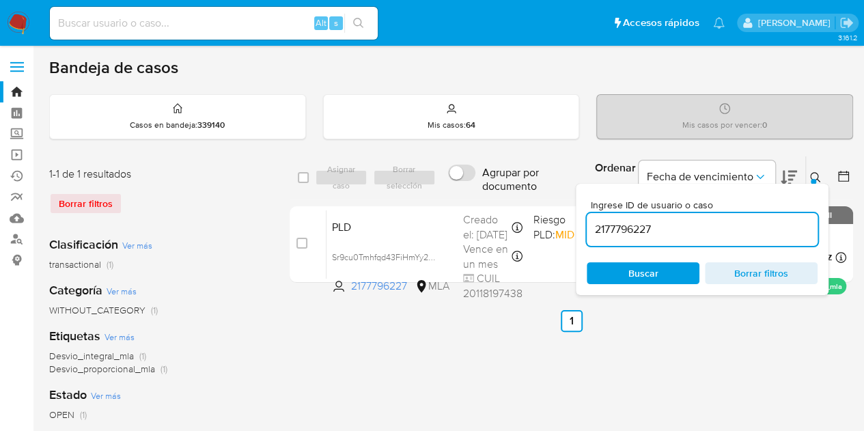
click at [813, 173] on icon at bounding box center [815, 177] width 11 height 11
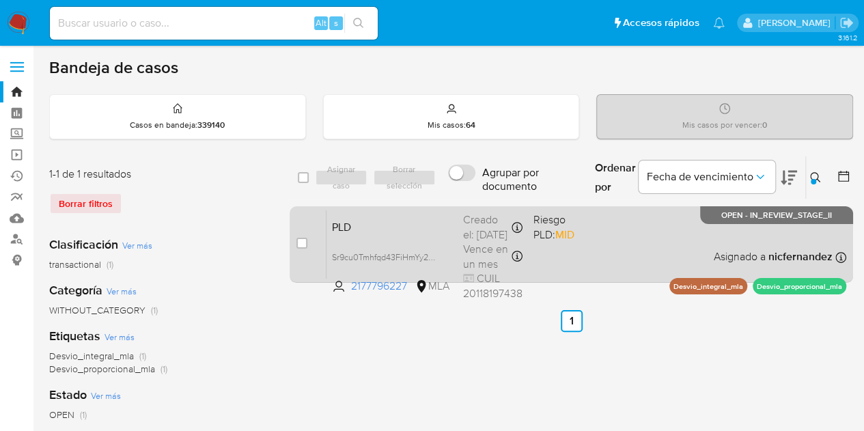
click at [370, 227] on span "PLD" at bounding box center [392, 226] width 120 height 18
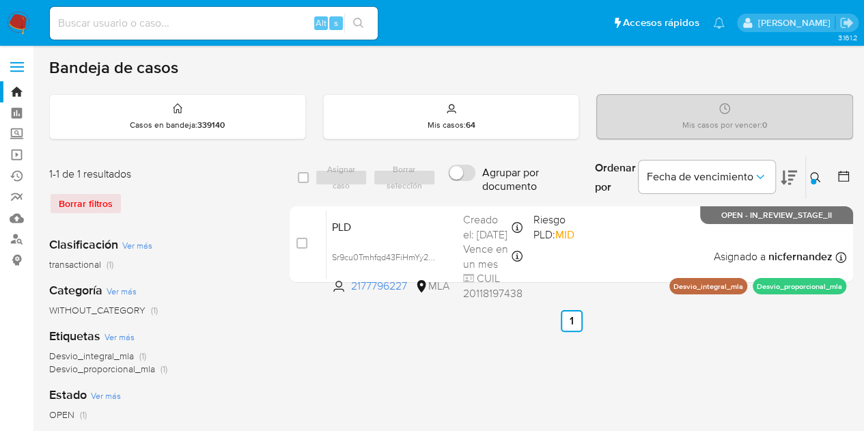
click at [818, 173] on icon at bounding box center [815, 177] width 11 height 11
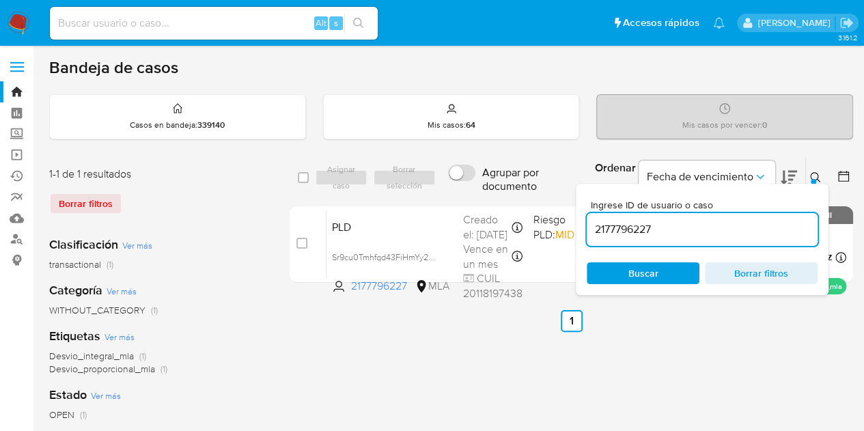
drag, startPoint x: 698, startPoint y: 223, endPoint x: 519, endPoint y: 191, distance: 182.4
click at [522, 191] on div "select-all-cases-checkbox Asignar caso Borrar selección Agrupar por documento O…" at bounding box center [572, 178] width 564 height 44
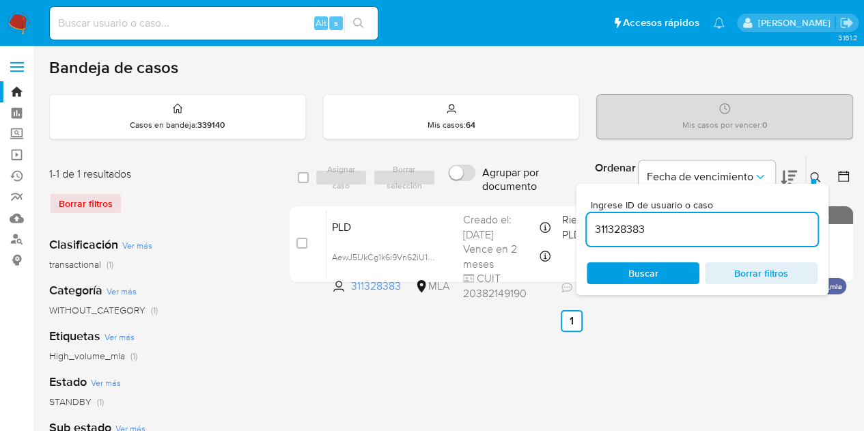
click at [817, 173] on icon at bounding box center [815, 177] width 11 height 11
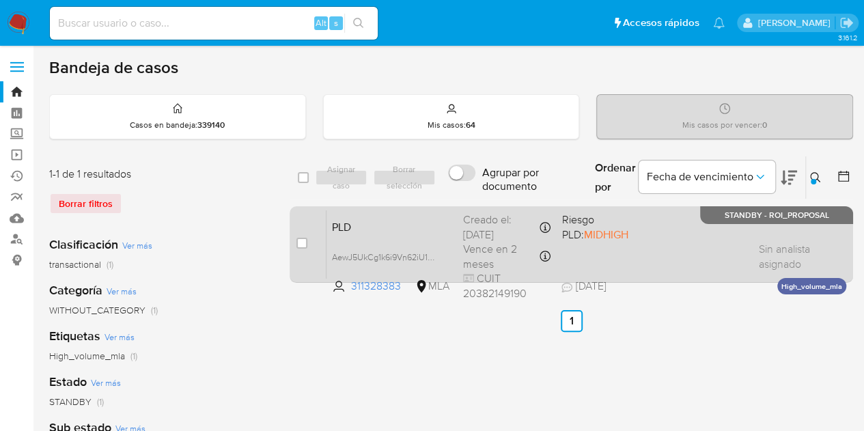
click at [397, 230] on span "PLD" at bounding box center [392, 226] width 120 height 18
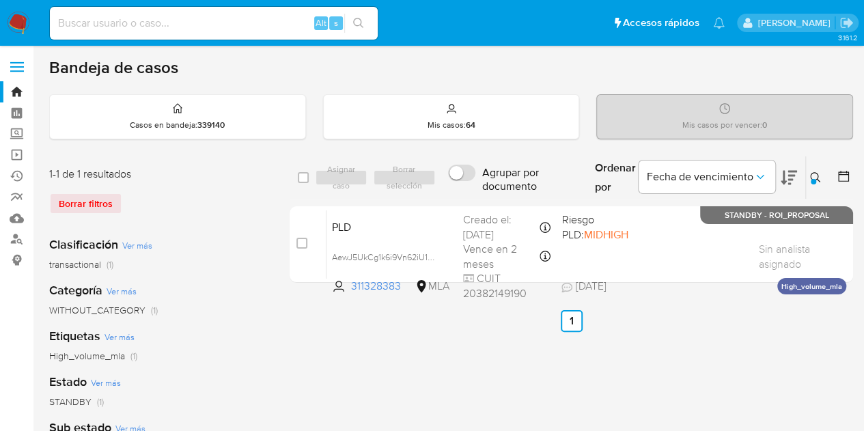
click at [814, 177] on icon at bounding box center [815, 177] width 11 height 11
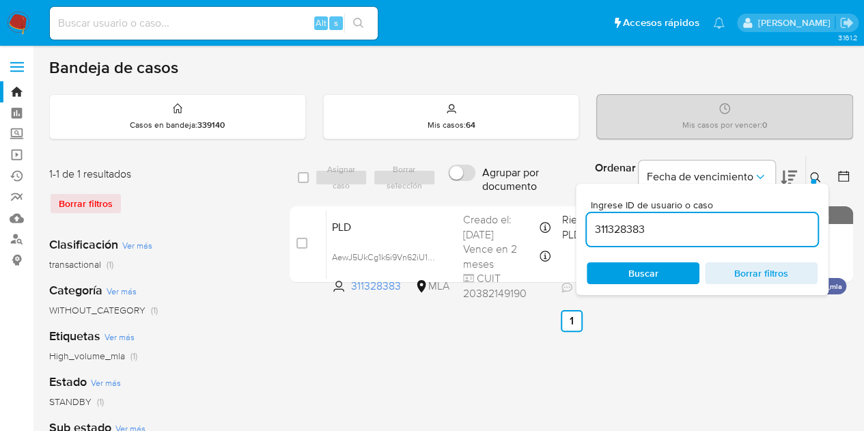
drag, startPoint x: 675, startPoint y: 227, endPoint x: 486, endPoint y: 188, distance: 193.3
click at [488, 189] on div "select-all-cases-checkbox Asignar caso Borrar selección Agrupar por documento O…" at bounding box center [572, 178] width 564 height 44
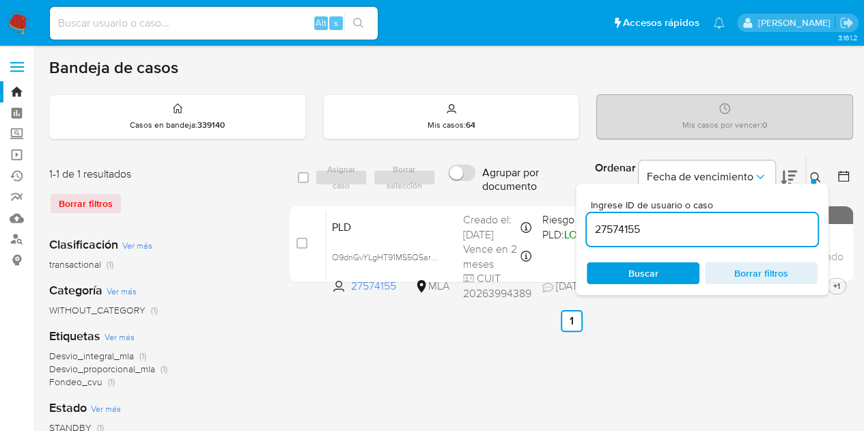
click at [813, 172] on icon at bounding box center [815, 177] width 10 height 10
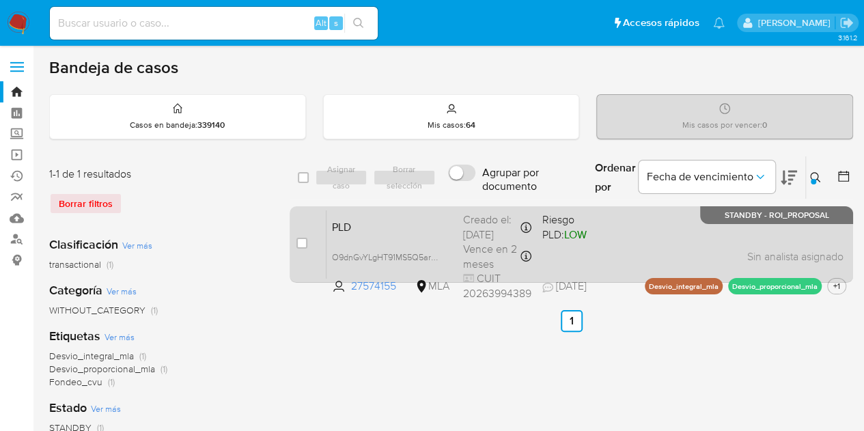
click at [417, 223] on span "PLD" at bounding box center [392, 226] width 120 height 18
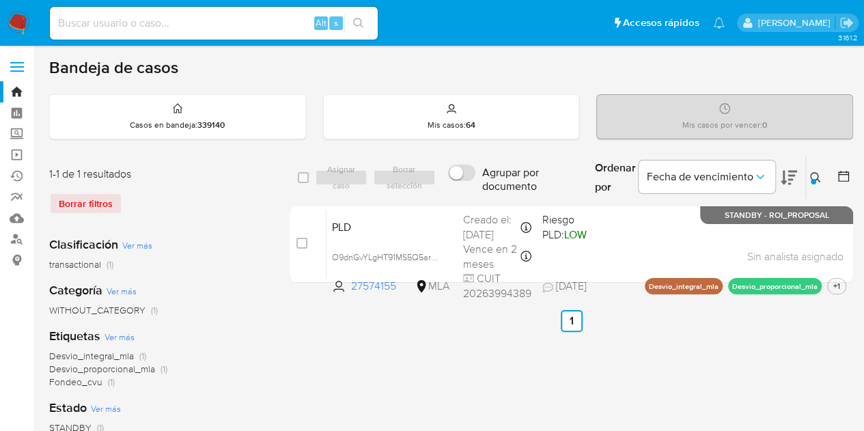
click at [812, 176] on icon at bounding box center [815, 177] width 11 height 11
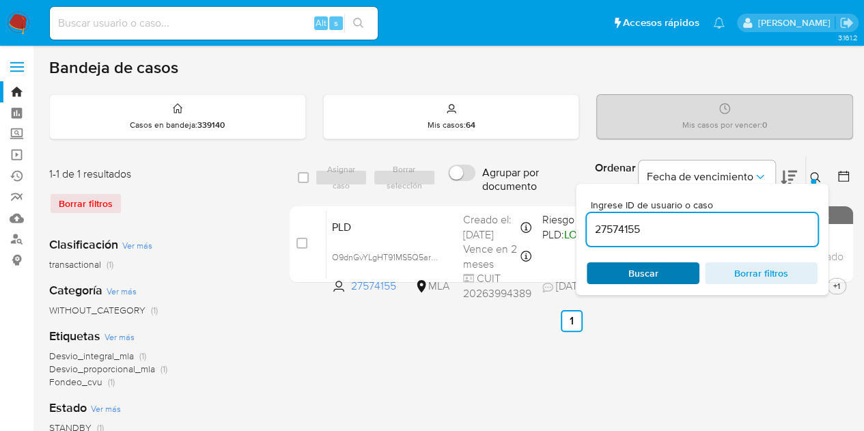
click at [665, 270] on span "Buscar" at bounding box center [643, 273] width 94 height 19
click at [817, 176] on icon at bounding box center [815, 177] width 11 height 11
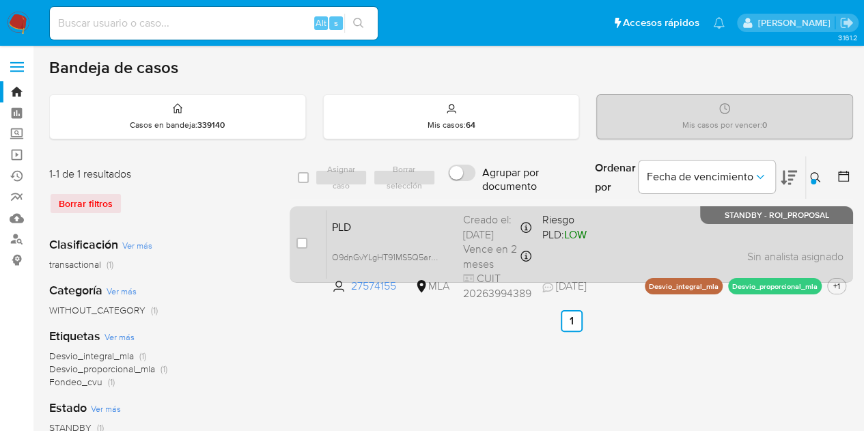
click at [450, 232] on span "PLD" at bounding box center [392, 226] width 120 height 18
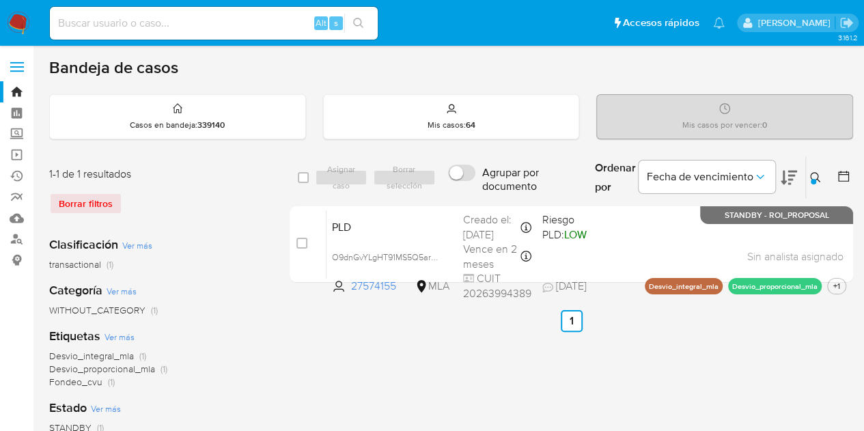
click at [821, 180] on button at bounding box center [817, 177] width 23 height 16
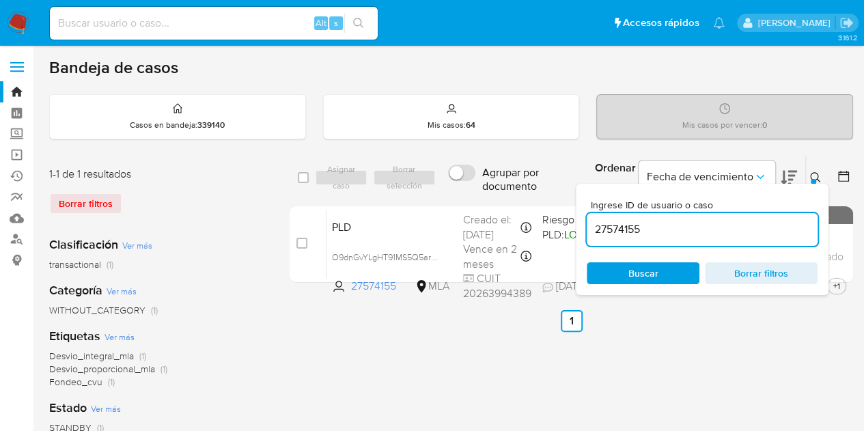
drag, startPoint x: 695, startPoint y: 228, endPoint x: 465, endPoint y: 188, distance: 233.7
click at [467, 189] on div "select-all-cases-checkbox Asignar caso Borrar selección Agrupar por documento O…" at bounding box center [572, 178] width 564 height 44
type input "311328383"
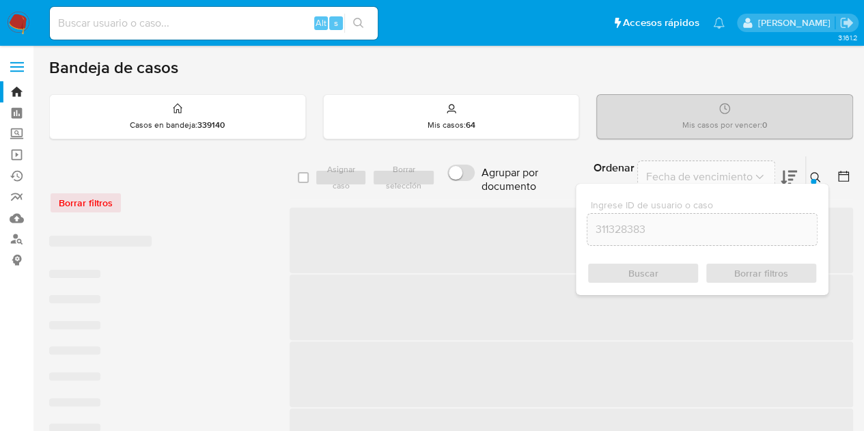
click at [816, 172] on icon at bounding box center [815, 177] width 11 height 11
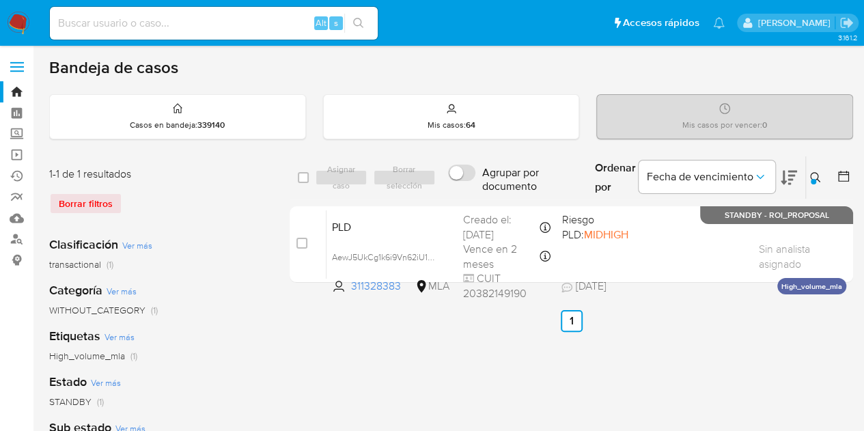
click at [437, 314] on ul "Anterior 1 Siguiente" at bounding box center [572, 321] width 564 height 22
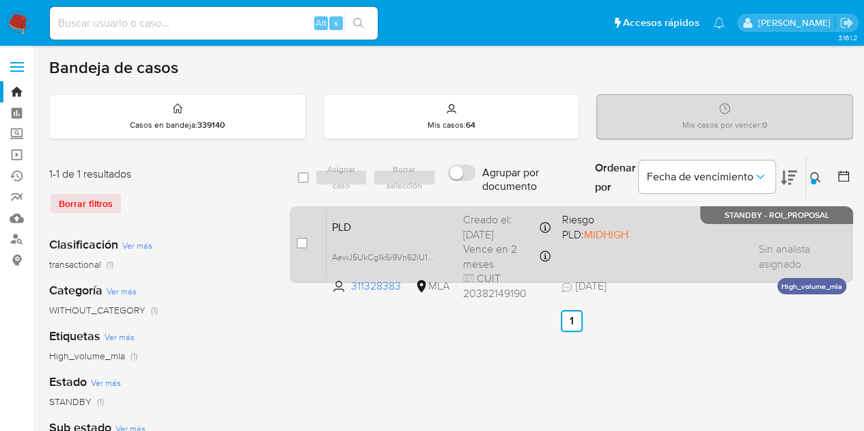
click at [398, 233] on span "PLD" at bounding box center [392, 226] width 120 height 18
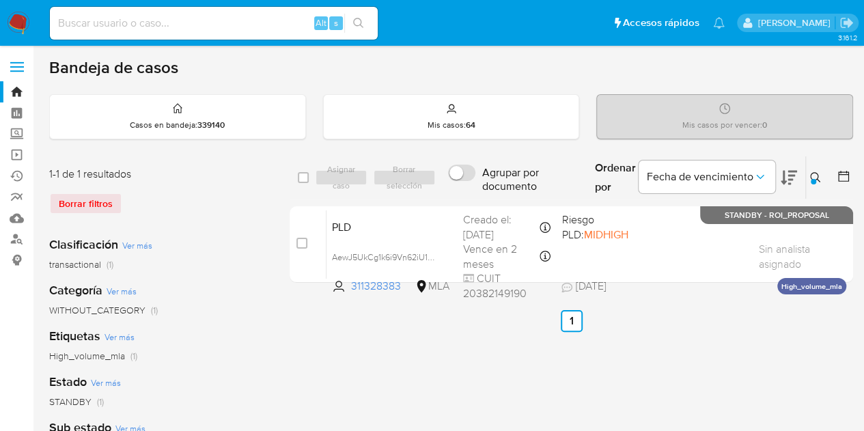
click at [817, 173] on icon at bounding box center [815, 177] width 10 height 10
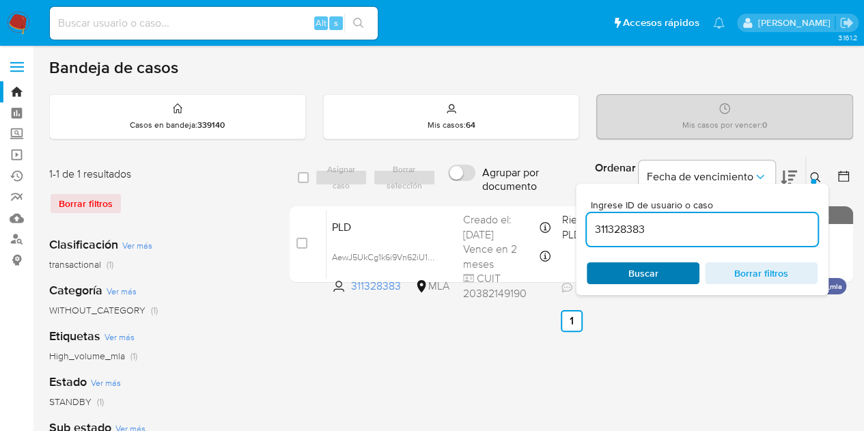
click at [670, 268] on span "Buscar" at bounding box center [643, 273] width 94 height 19
click at [812, 172] on icon at bounding box center [815, 177] width 11 height 11
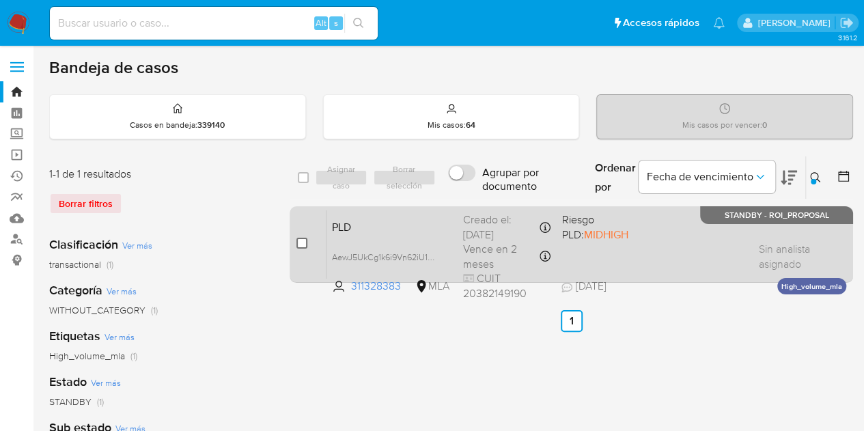
click at [302, 243] on input "checkbox" at bounding box center [301, 243] width 11 height 11
checkbox input "true"
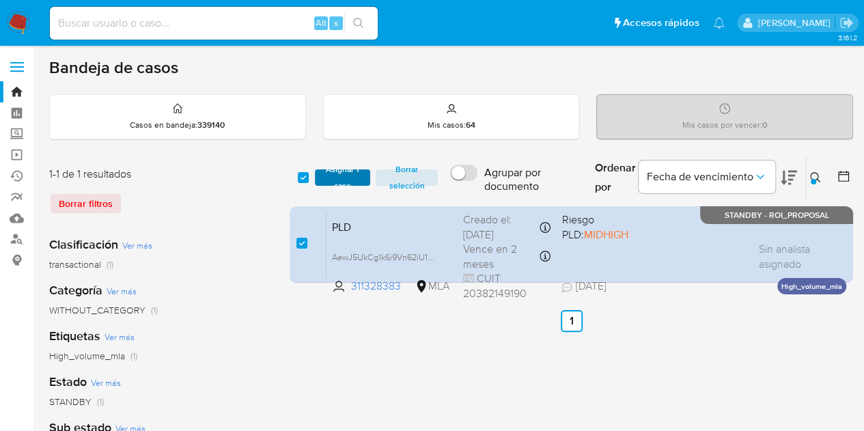
click at [340, 180] on span "Asignar 1 caso" at bounding box center [343, 178] width 42 height 14
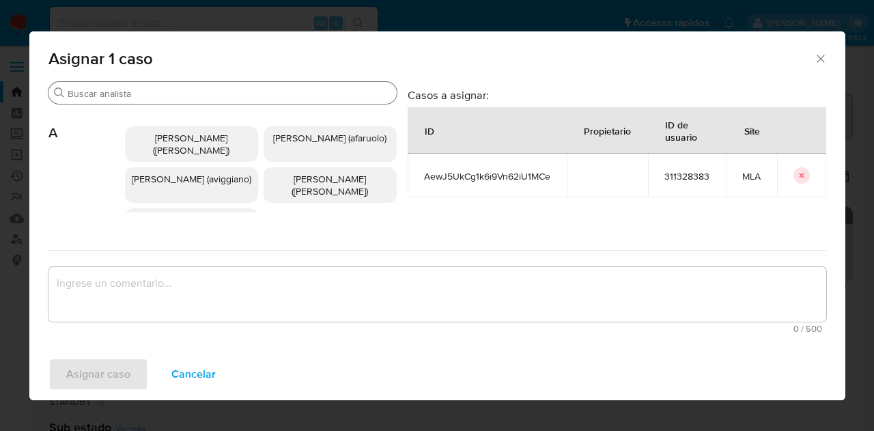
click at [178, 91] on input "Buscar" at bounding box center [230, 93] width 324 height 12
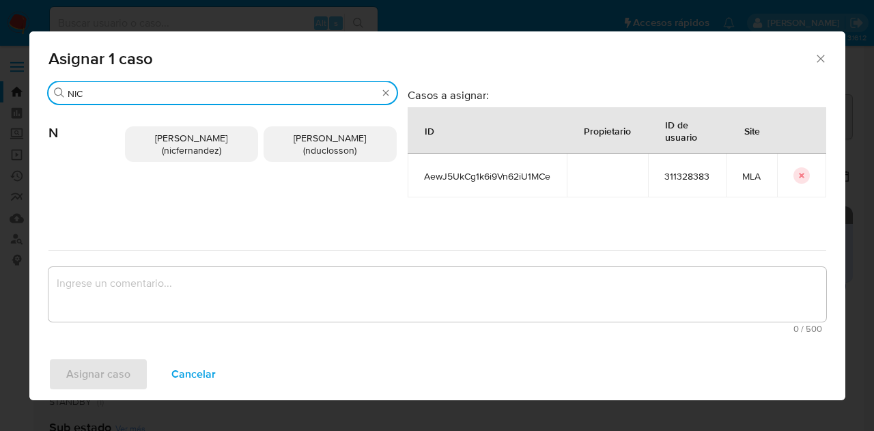
type input "NIC"
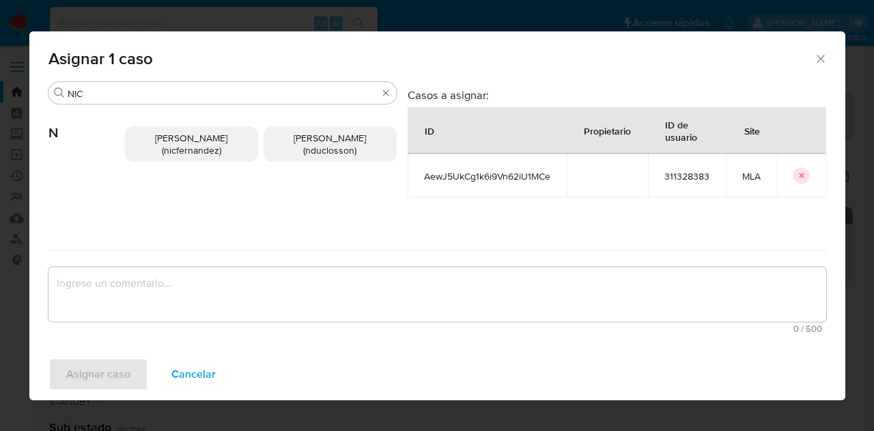
click at [187, 150] on span "Nicolas Fernandez Allen (nicfernandez)" at bounding box center [191, 144] width 72 height 26
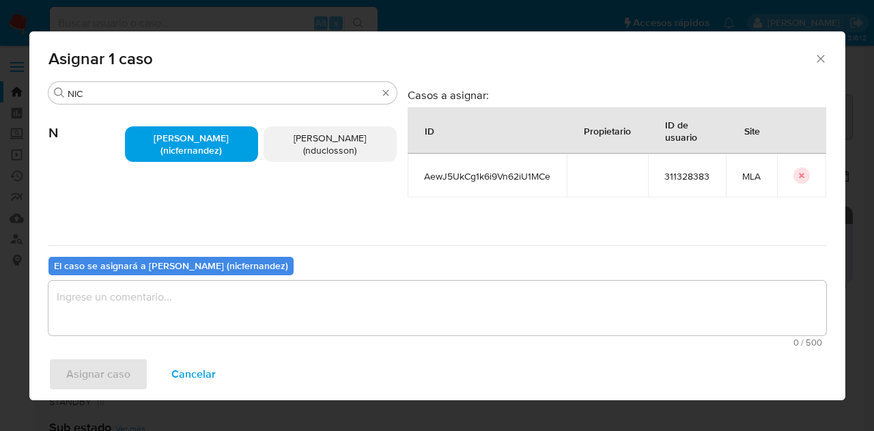
click at [223, 322] on textarea "assign-modal" at bounding box center [438, 308] width 778 height 55
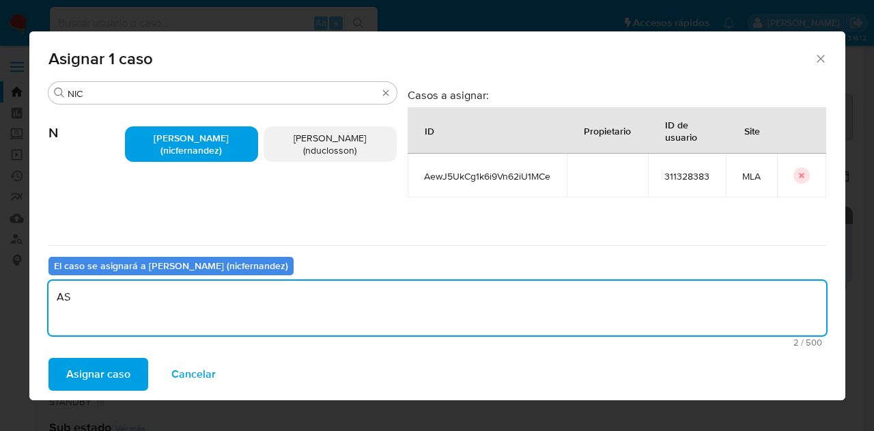
type textarea "A"
type textarea "a"
type textarea "asig"
click at [85, 369] on span "Asignar caso" at bounding box center [98, 374] width 64 height 30
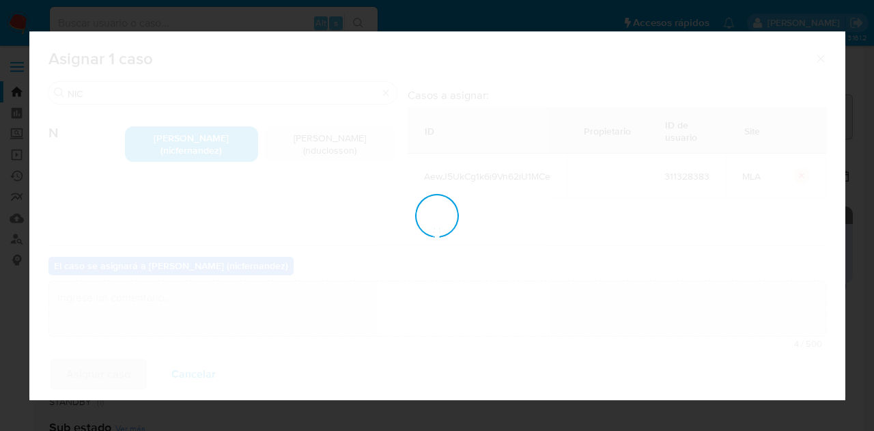
checkbox input "false"
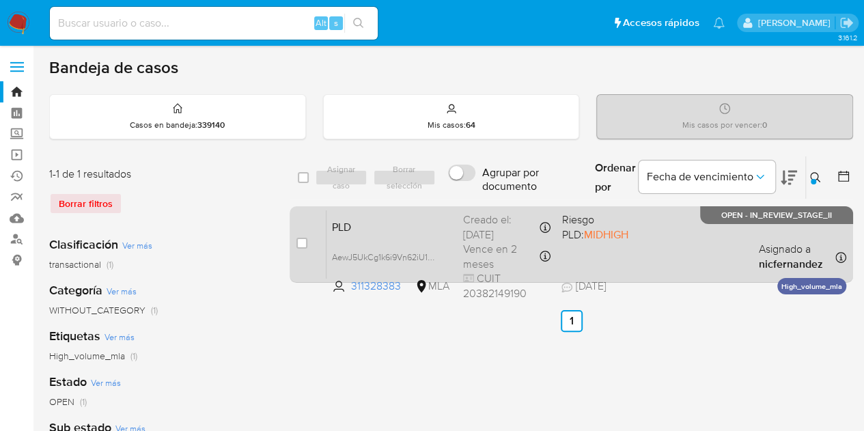
click at [392, 229] on span "PLD" at bounding box center [392, 226] width 120 height 18
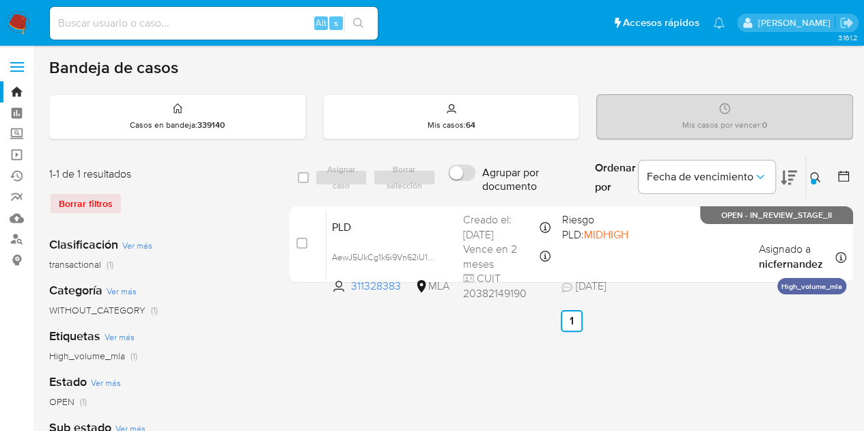
click at [820, 174] on icon at bounding box center [815, 177] width 11 height 11
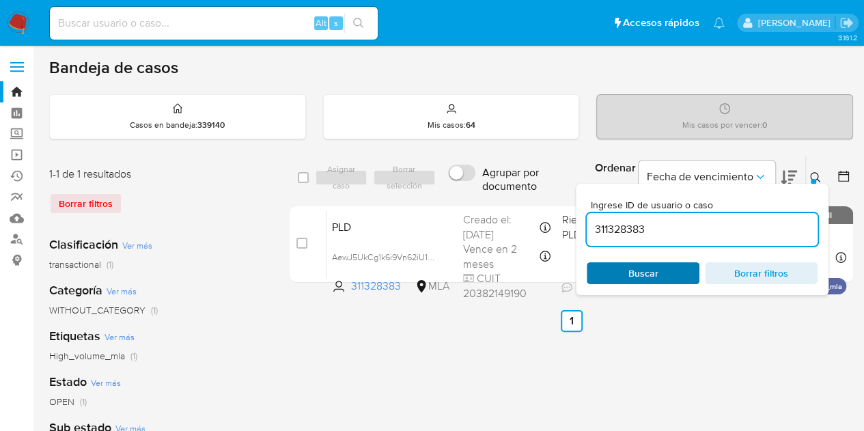
click at [649, 267] on span "Buscar" at bounding box center [644, 273] width 30 height 22
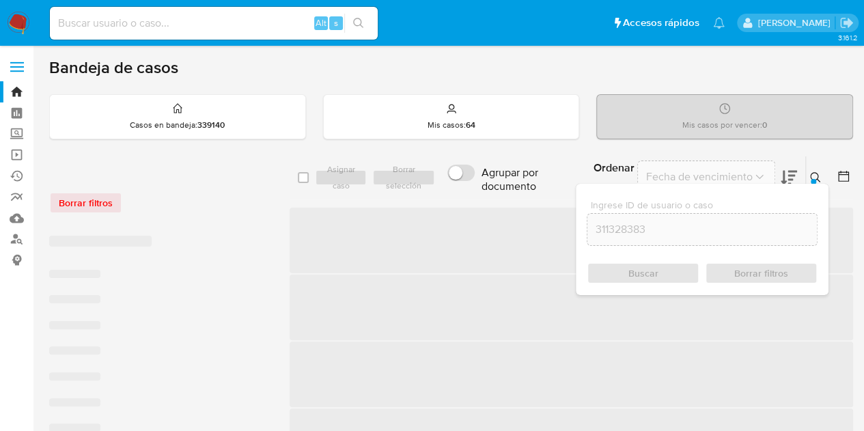
click at [814, 175] on icon at bounding box center [815, 177] width 11 height 11
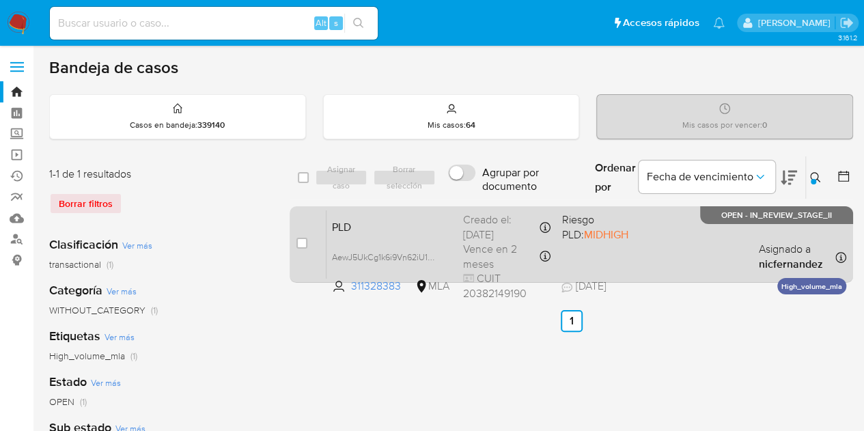
click at [376, 226] on span "PLD" at bounding box center [392, 226] width 120 height 18
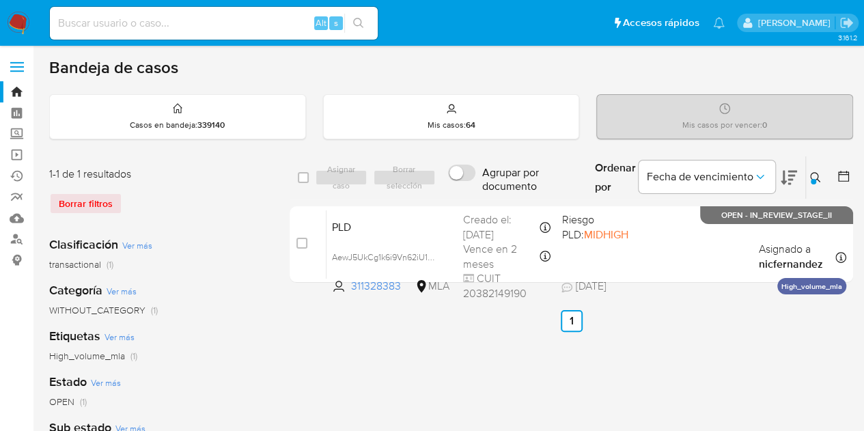
click at [814, 173] on icon at bounding box center [815, 177] width 11 height 11
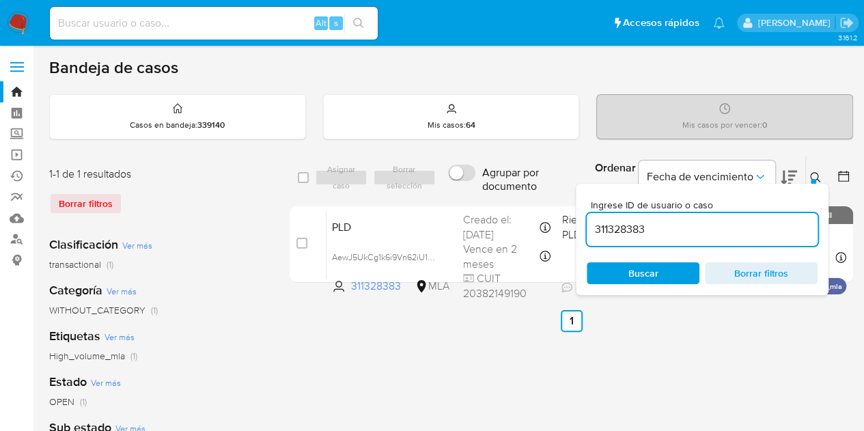
drag, startPoint x: 719, startPoint y: 230, endPoint x: 521, endPoint y: 196, distance: 200.2
click at [525, 195] on div "select-all-cases-checkbox Asignar caso Borrar selección Agrupar por documento O…" at bounding box center [572, 178] width 564 height 44
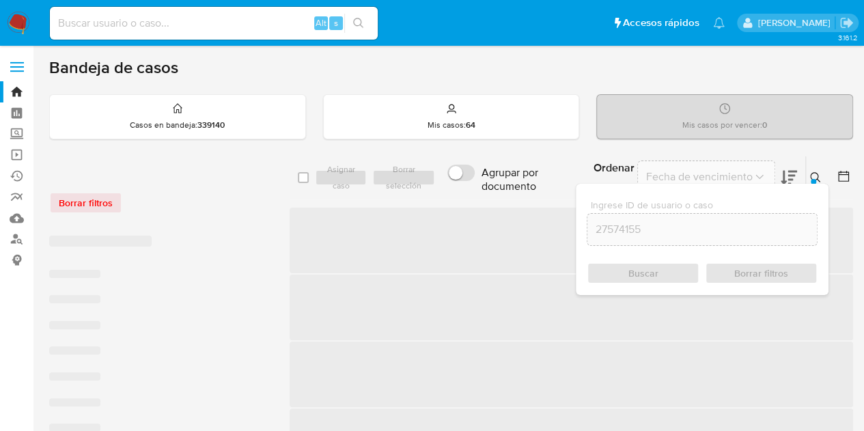
click at [816, 177] on icon at bounding box center [815, 177] width 11 height 11
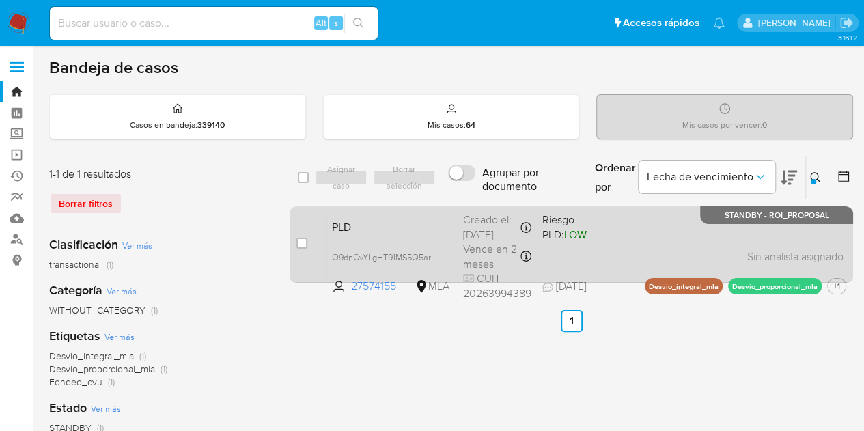
click at [415, 229] on span "PLD" at bounding box center [392, 226] width 120 height 18
drag, startPoint x: 392, startPoint y: 376, endPoint x: 588, endPoint y: 260, distance: 227.6
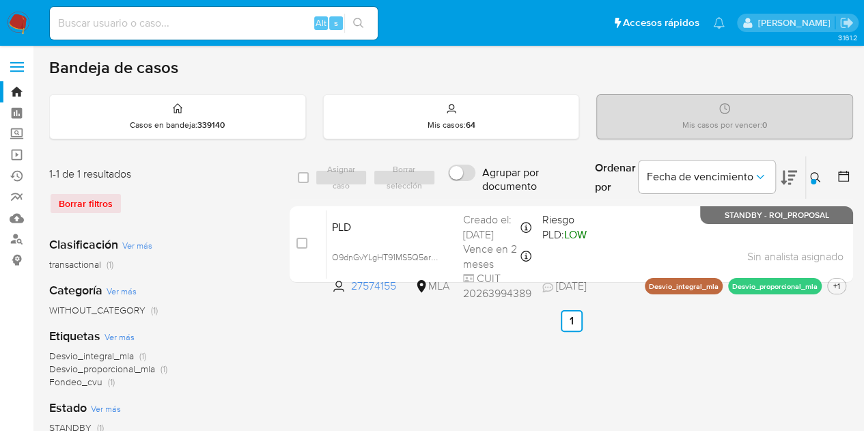
click at [813, 179] on div at bounding box center [813, 181] width 5 height 5
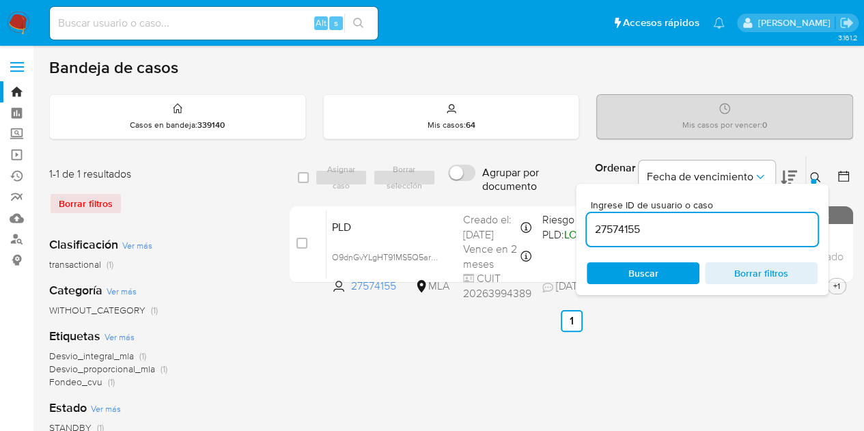
drag, startPoint x: 664, startPoint y: 222, endPoint x: 500, endPoint y: 197, distance: 165.8
click at [500, 197] on div "select-all-cases-checkbox Asignar caso Borrar selección Agrupar por documento O…" at bounding box center [572, 178] width 564 height 44
type input "311328383"
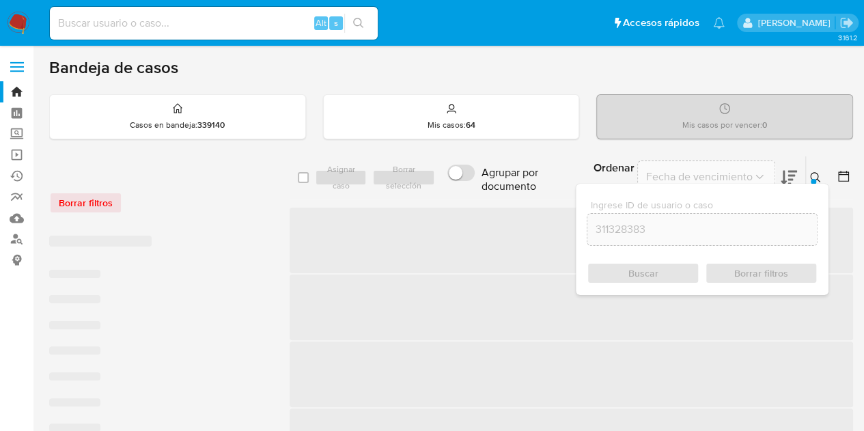
click at [811, 173] on icon at bounding box center [815, 177] width 10 height 10
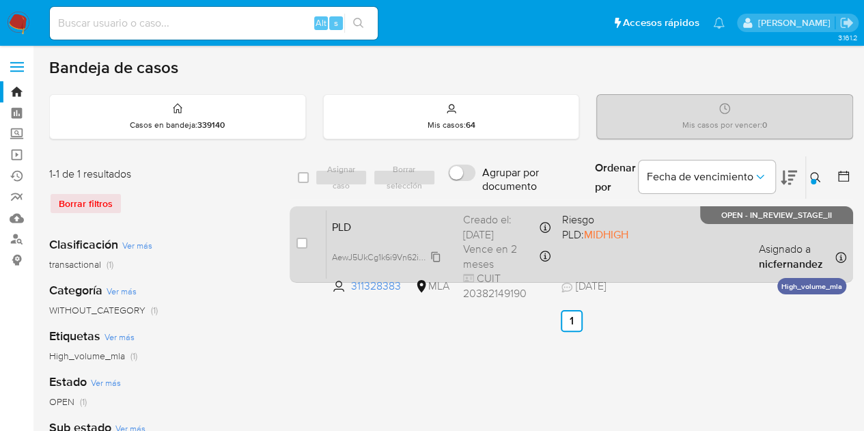
click at [433, 255] on span "AewJ5UkCg1k6i9Vn62iU1MCe" at bounding box center [388, 256] width 113 height 15
click at [365, 234] on div "PLD AewJ5UkCg1k6i9Vn62iU1MCe 311328383 MLA Riesgo PLD: MIDHIGH Creado el: 12/09…" at bounding box center [587, 244] width 520 height 69
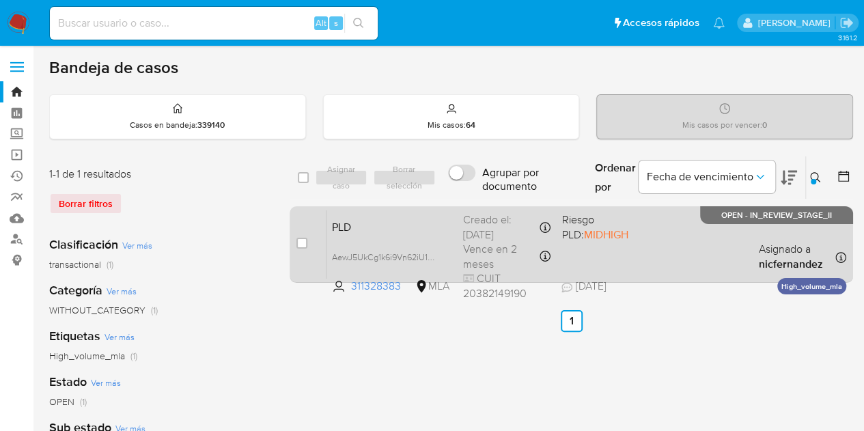
click at [408, 235] on div "PLD AewJ5UkCg1k6i9Vn62iU1MCe 311328383 MLA Riesgo PLD: MIDHIGH Creado el: 12/09…" at bounding box center [587, 244] width 520 height 69
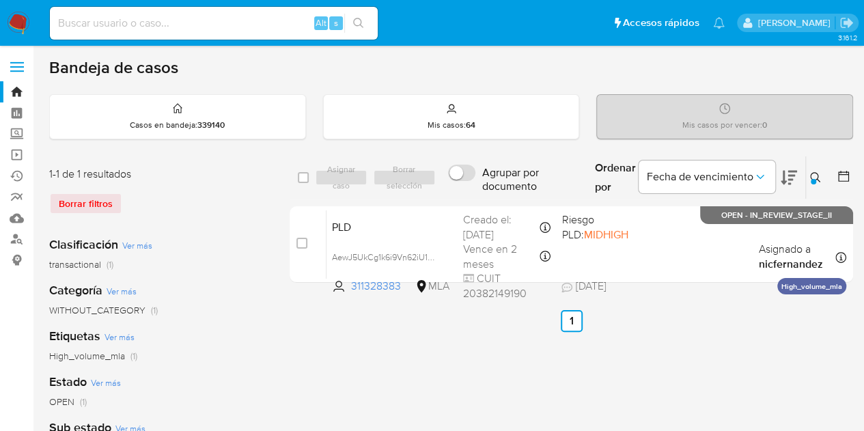
click at [458, 236] on div "PLD AewJ5UkCg1k6i9Vn62iU1MCe 311328383 MLA Riesgo PLD: MIDHIGH Creado el: 12/09…" at bounding box center [587, 244] width 520 height 69
click at [814, 174] on icon at bounding box center [815, 177] width 11 height 11
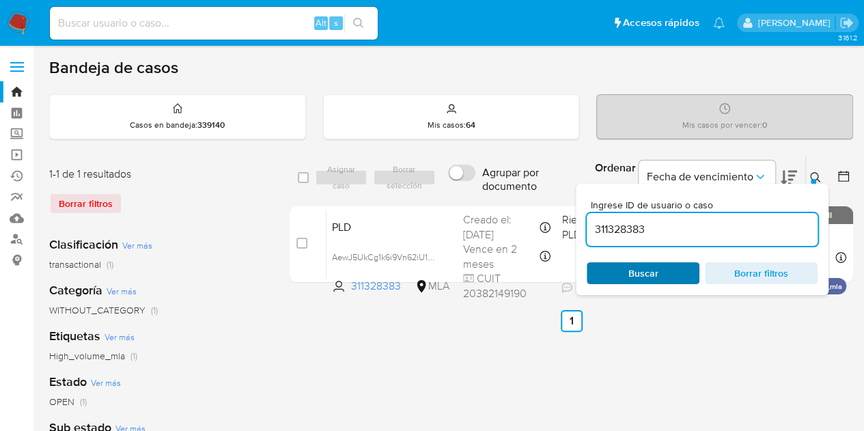
click at [652, 267] on span "Buscar" at bounding box center [644, 273] width 30 height 22
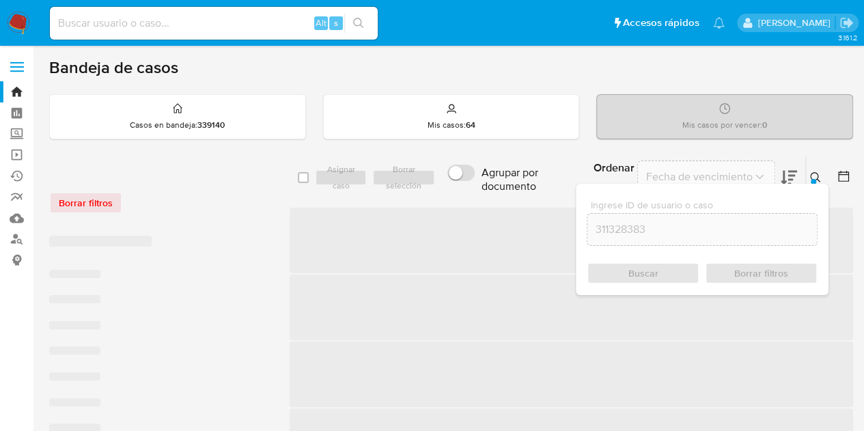
click at [814, 174] on icon at bounding box center [815, 177] width 11 height 11
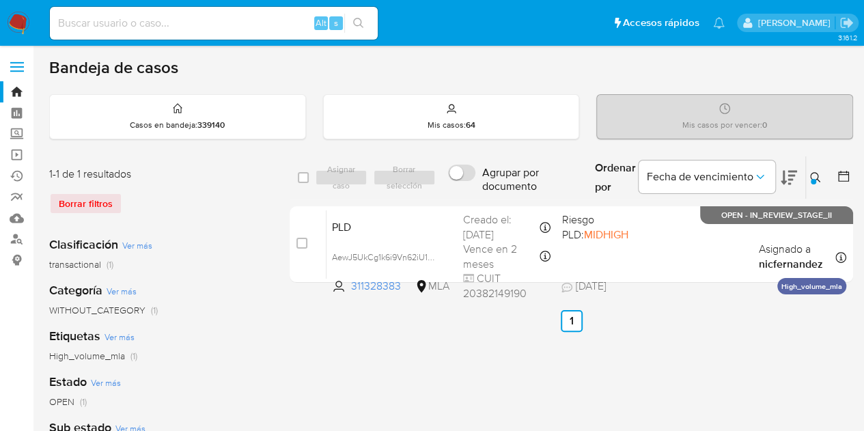
click at [820, 180] on icon at bounding box center [815, 177] width 10 height 10
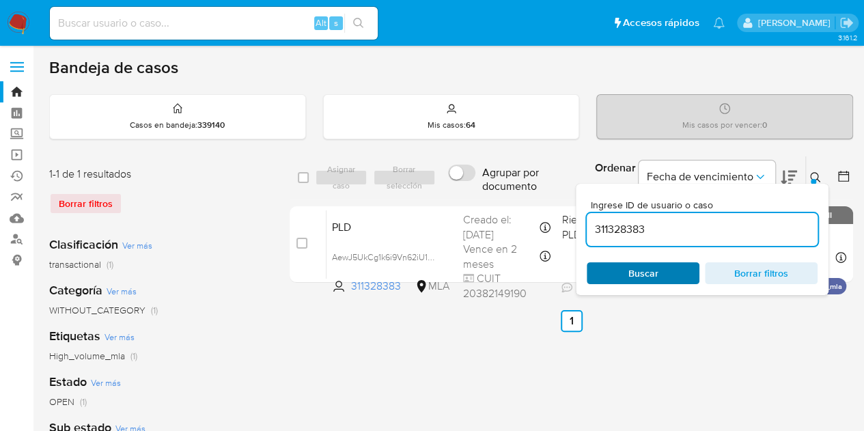
click at [686, 268] on span "Buscar" at bounding box center [643, 273] width 94 height 19
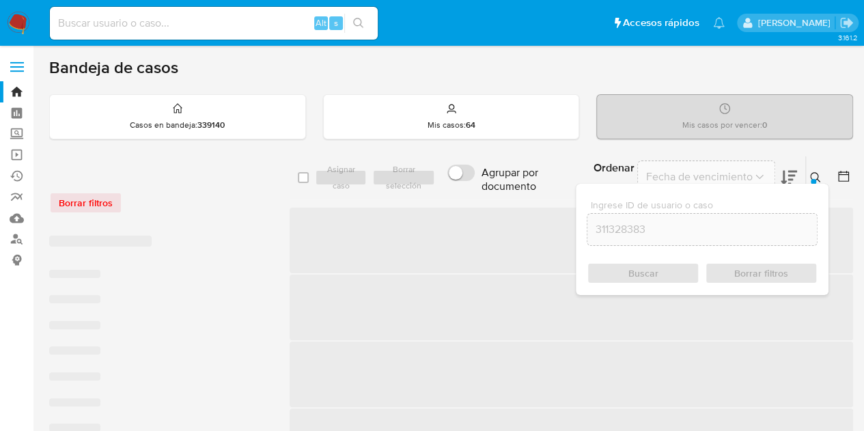
click at [812, 177] on icon at bounding box center [815, 177] width 11 height 11
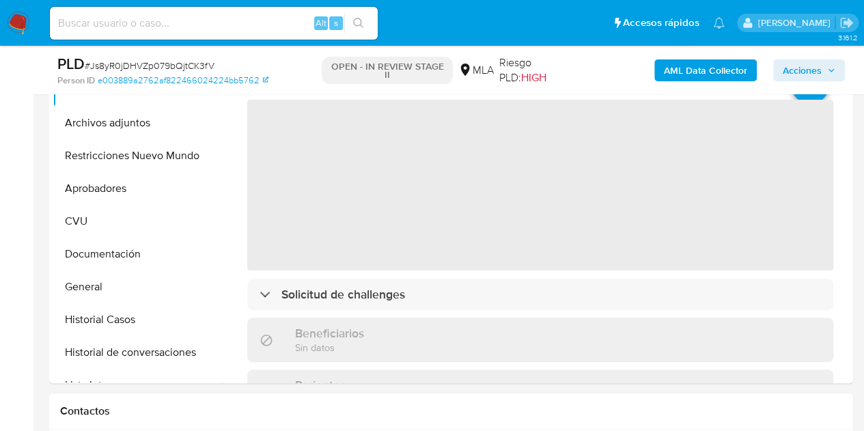
select select "10"
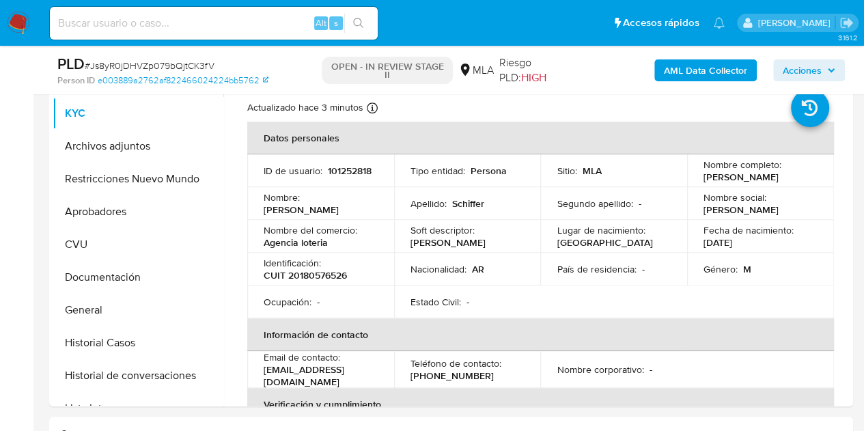
scroll to position [280, 0]
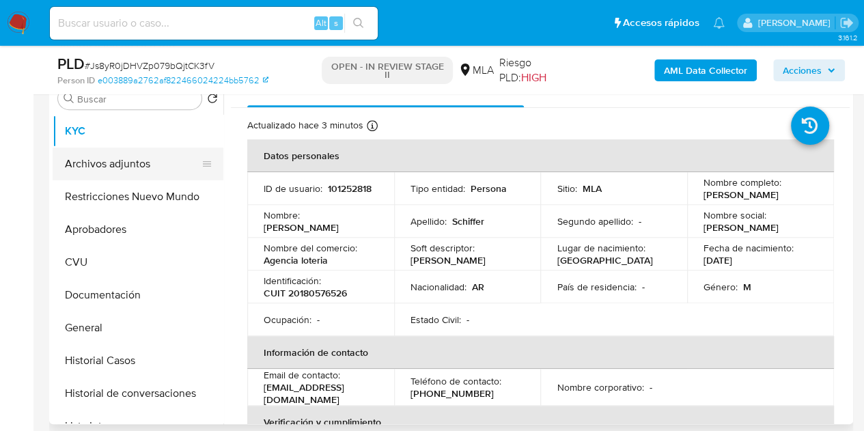
click at [113, 163] on button "Archivos adjuntos" at bounding box center [133, 164] width 160 height 33
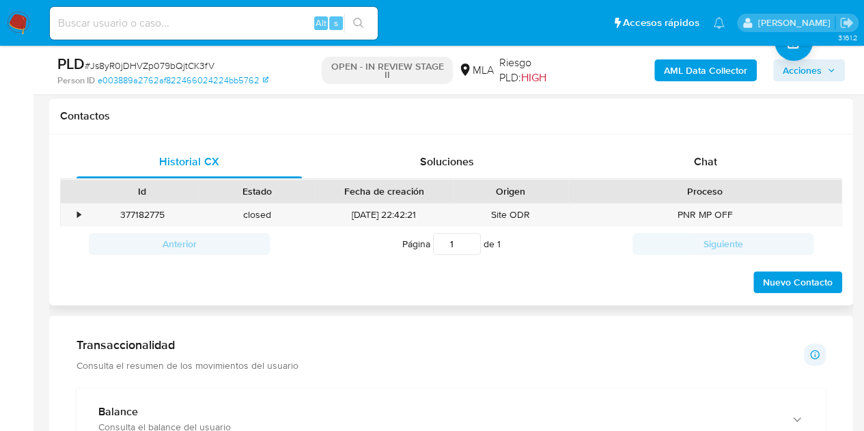
scroll to position [619, 0]
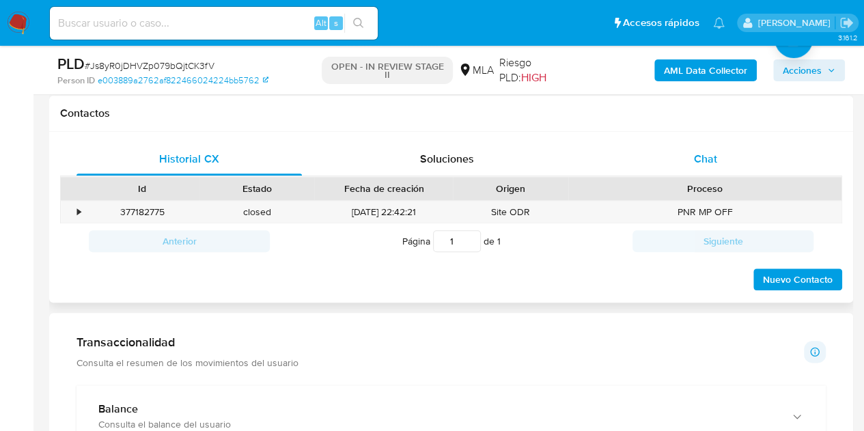
click at [720, 158] on div "Chat" at bounding box center [705, 159] width 225 height 33
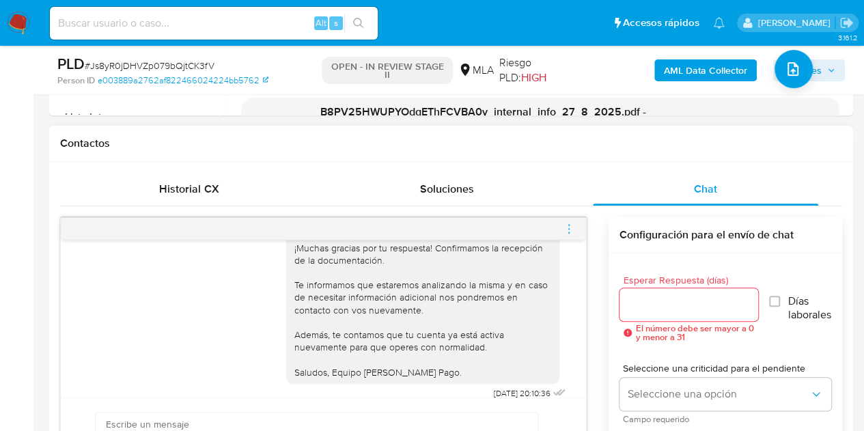
scroll to position [592, 0]
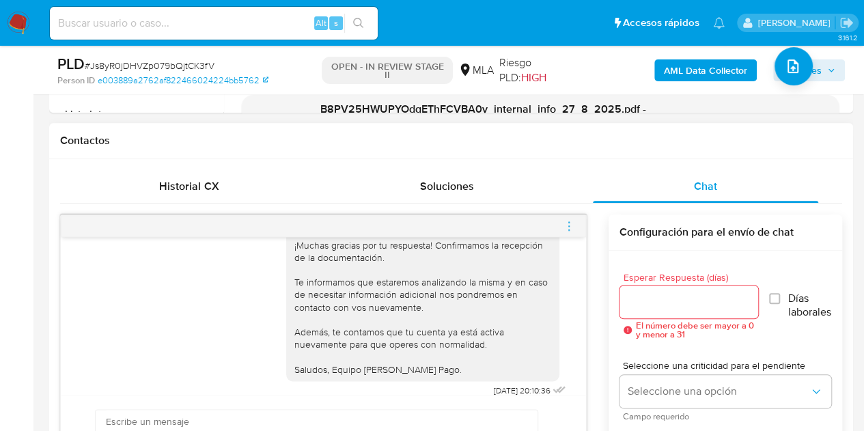
click at [568, 232] on span "menu-action" at bounding box center [569, 226] width 12 height 33
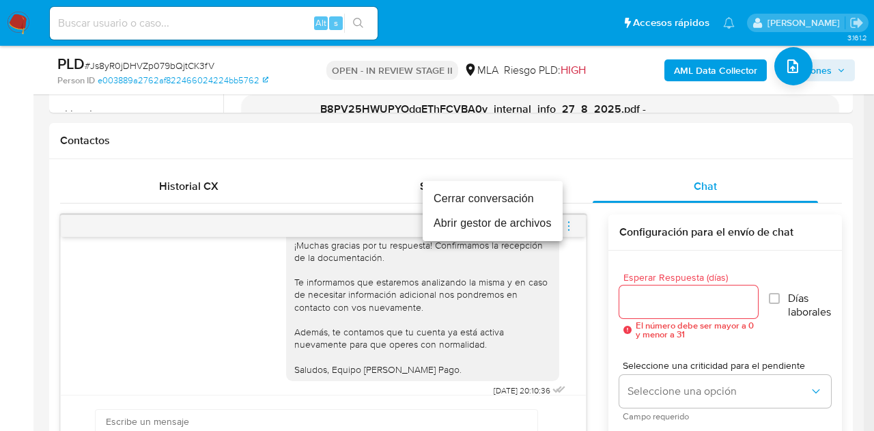
click at [514, 199] on li "Cerrar conversación" at bounding box center [493, 199] width 140 height 25
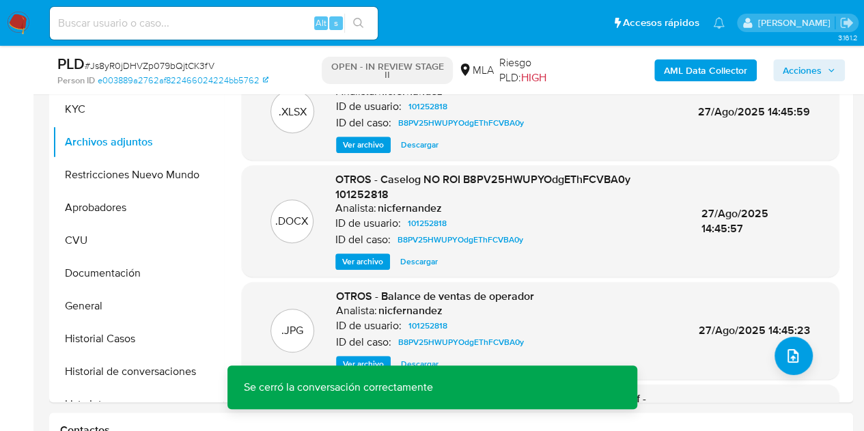
scroll to position [253, 0]
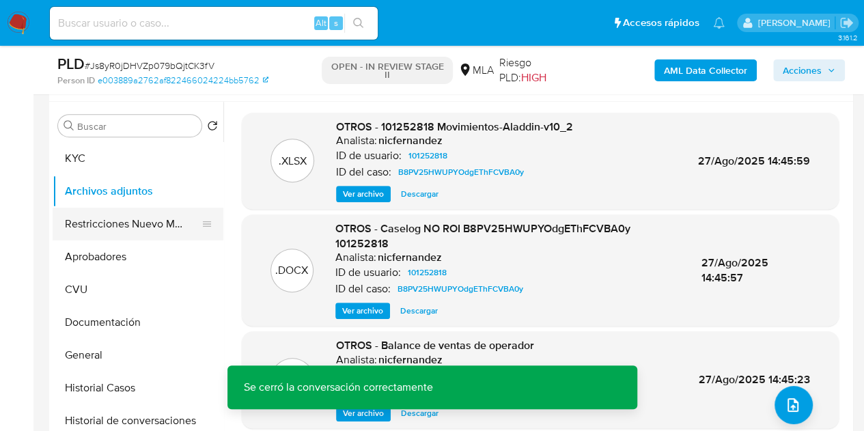
click at [98, 222] on button "Restricciones Nuevo Mundo" at bounding box center [133, 224] width 160 height 33
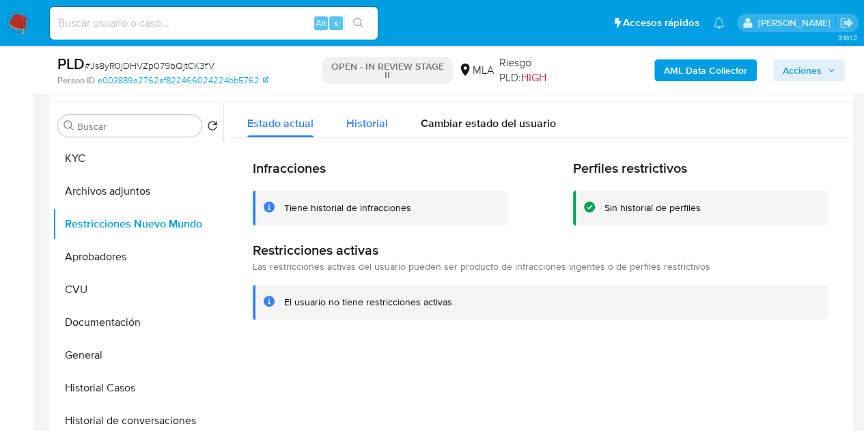
click at [380, 122] on span "Historial" at bounding box center [367, 123] width 42 height 16
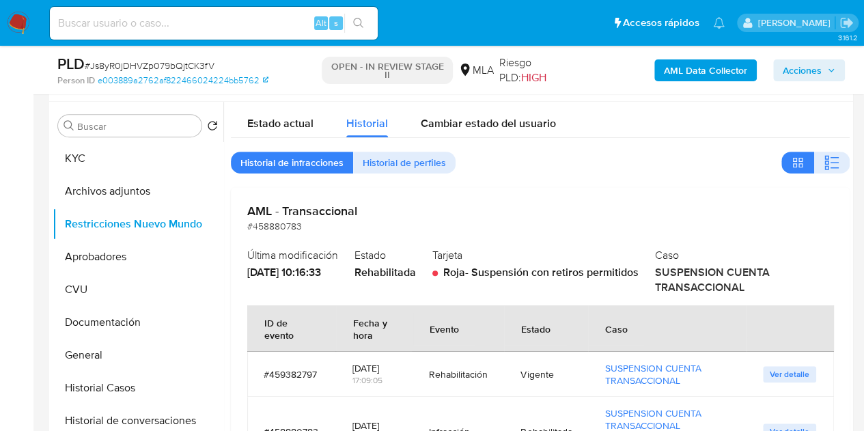
scroll to position [60, 0]
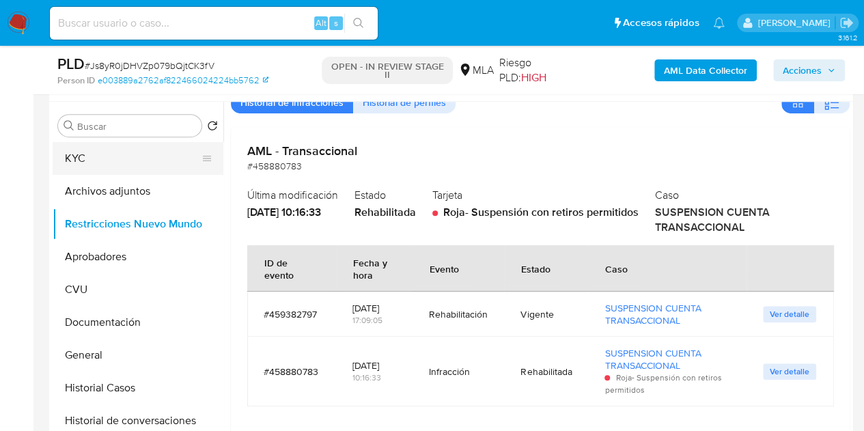
click at [113, 163] on button "KYC" at bounding box center [133, 158] width 160 height 33
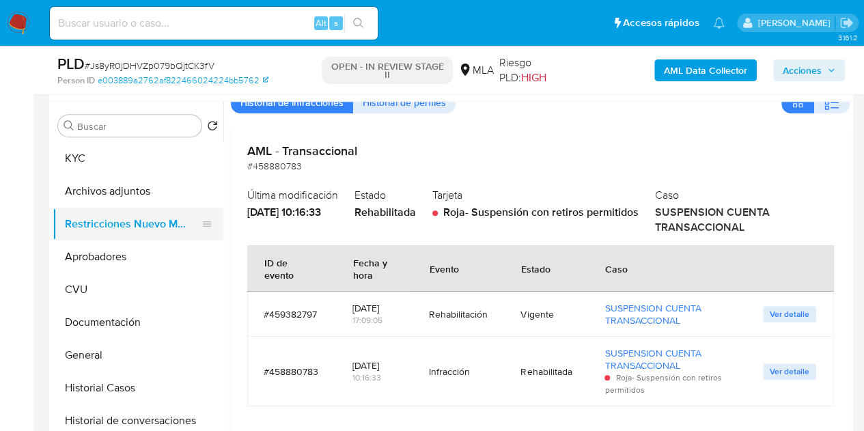
scroll to position [0, 0]
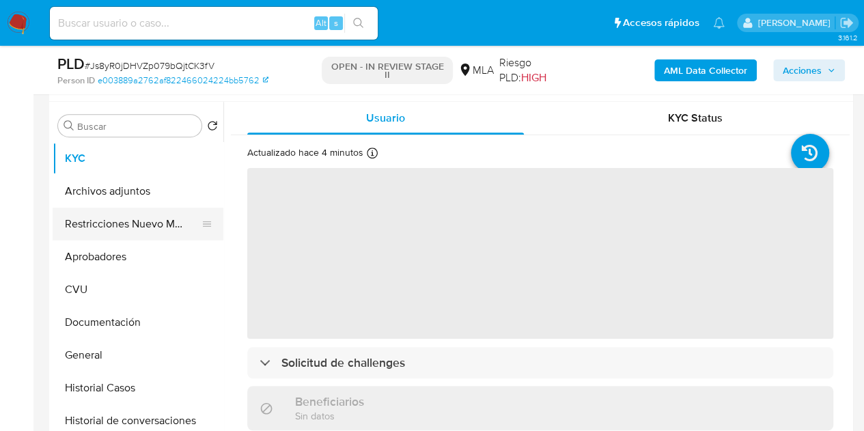
click at [120, 221] on button "Restricciones Nuevo Mundo" at bounding box center [133, 224] width 160 height 33
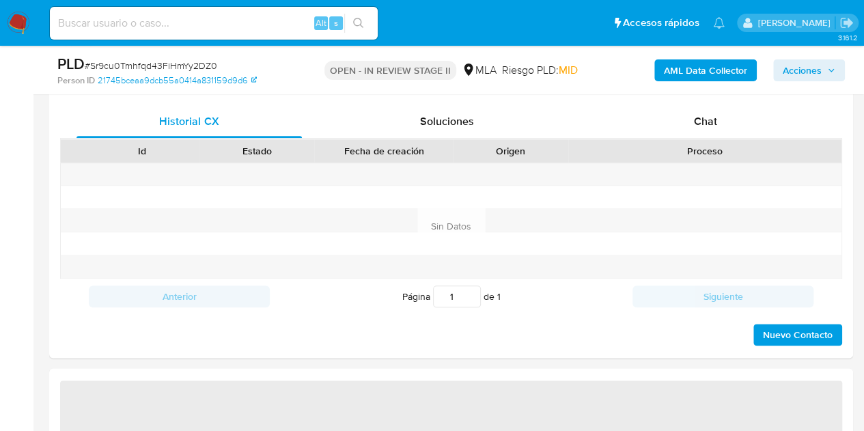
scroll to position [671, 0]
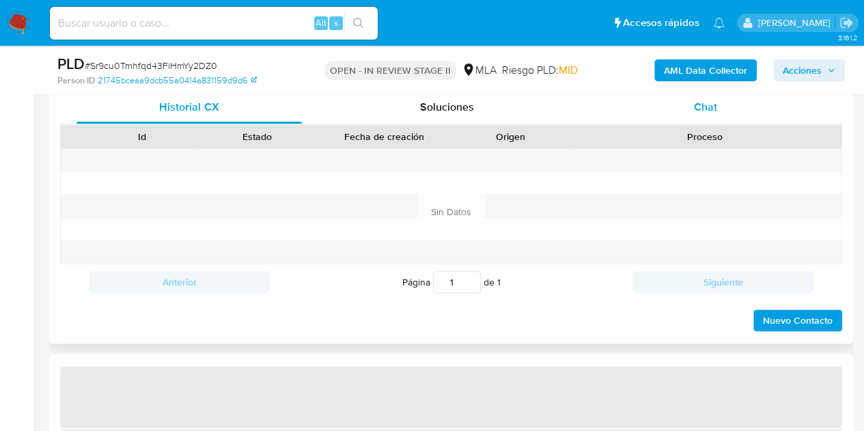
select select "10"
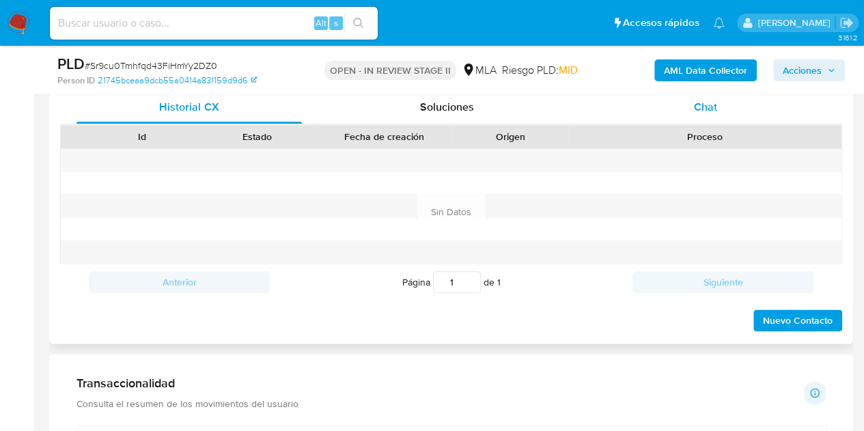
click at [710, 111] on span "Chat" at bounding box center [705, 107] width 23 height 16
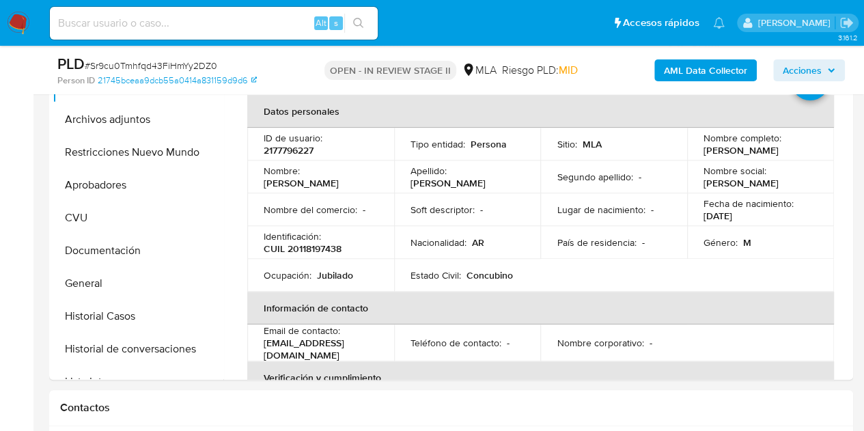
scroll to position [301, 0]
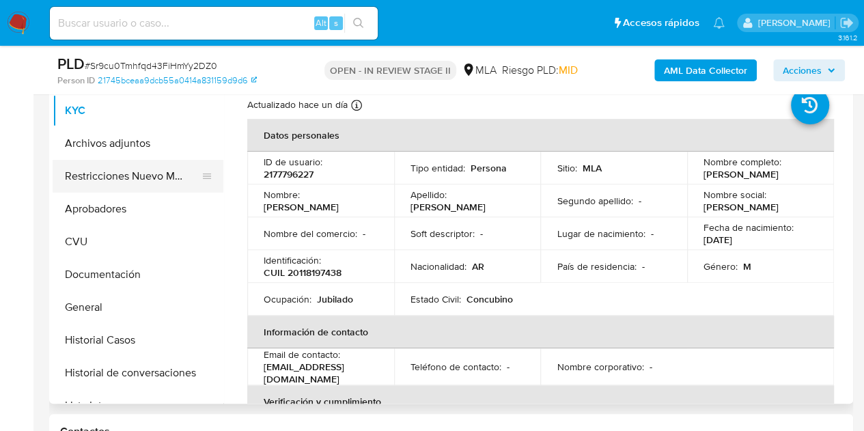
click at [143, 174] on button "Restricciones Nuevo Mundo" at bounding box center [133, 176] width 160 height 33
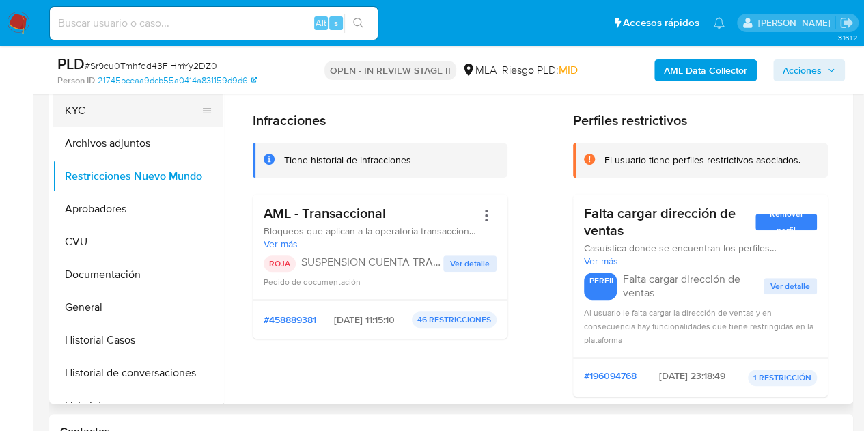
click at [115, 111] on button "KYC" at bounding box center [133, 110] width 160 height 33
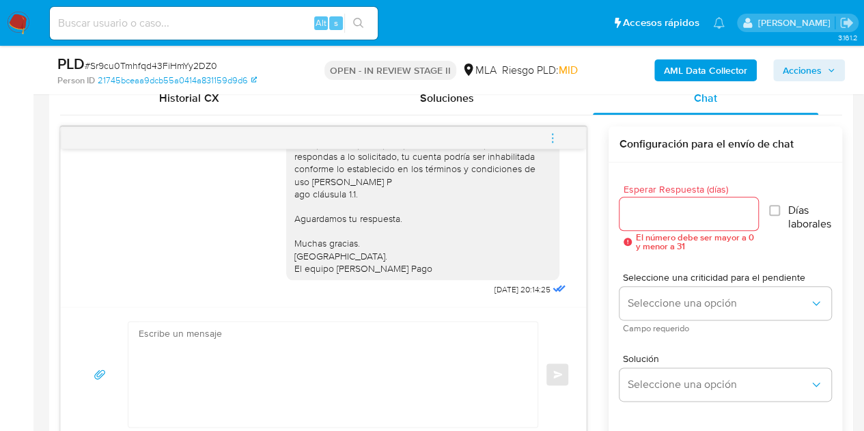
scroll to position [645, 0]
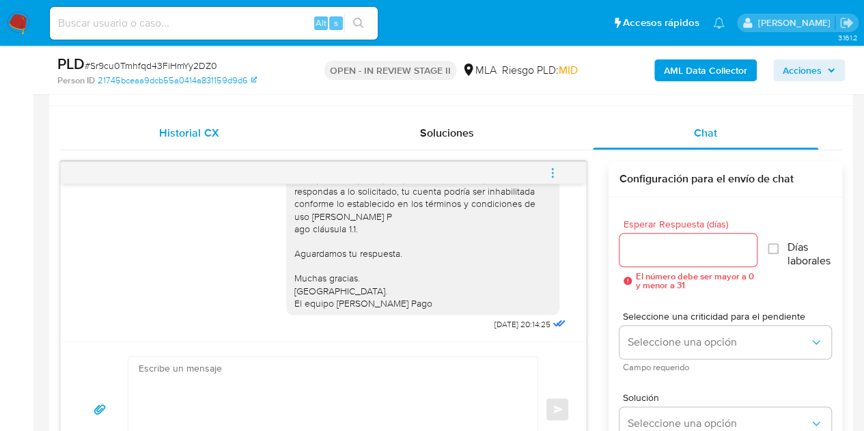
click at [206, 135] on span "Historial CX" at bounding box center [188, 133] width 59 height 16
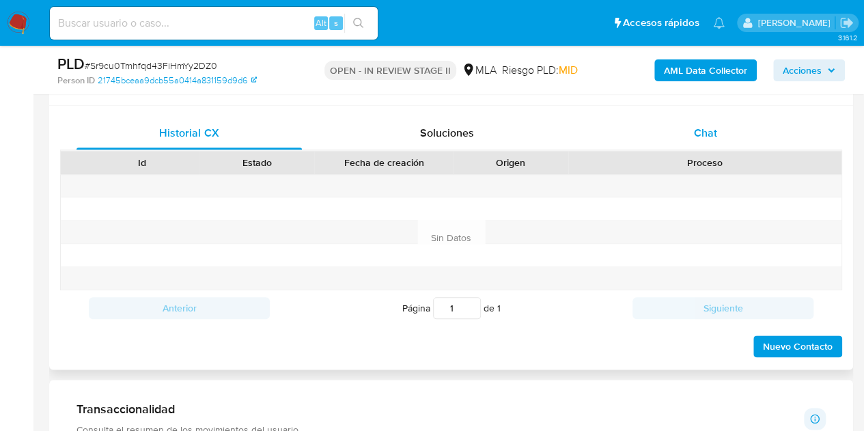
click at [663, 130] on div "Chat" at bounding box center [705, 133] width 225 height 33
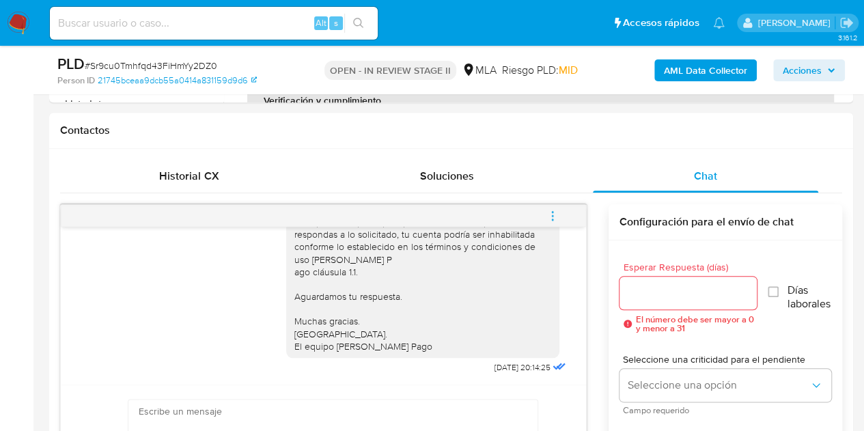
scroll to position [593, 0]
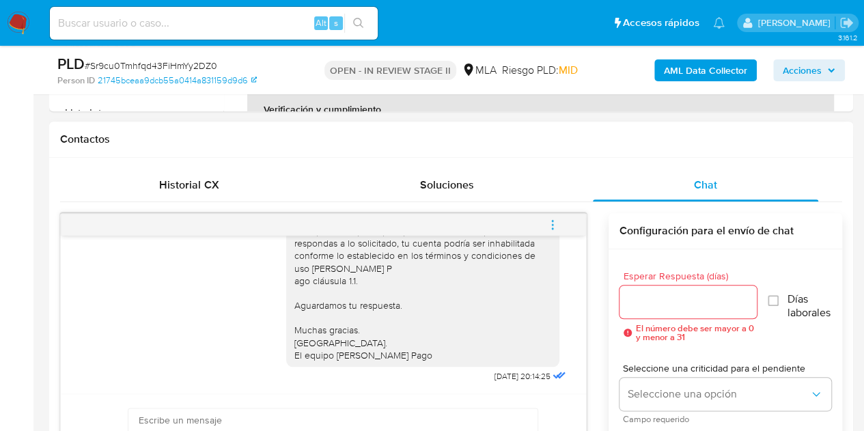
click at [555, 220] on icon "menu-action" at bounding box center [553, 225] width 12 height 12
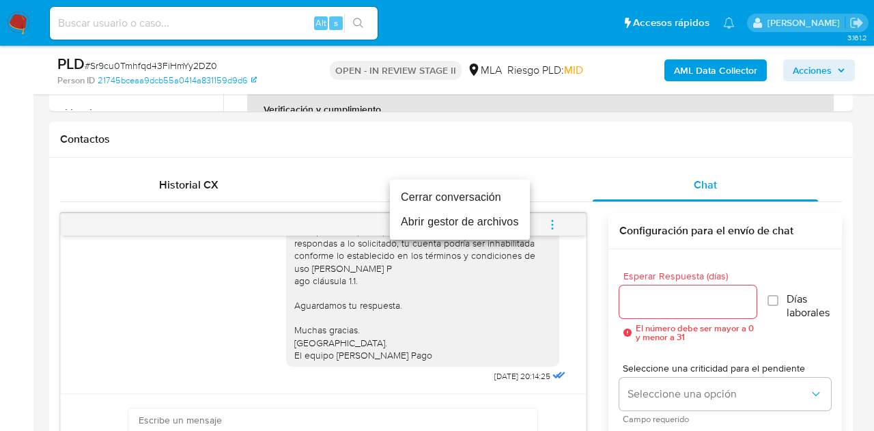
click at [503, 194] on li "Cerrar conversación" at bounding box center [460, 197] width 140 height 25
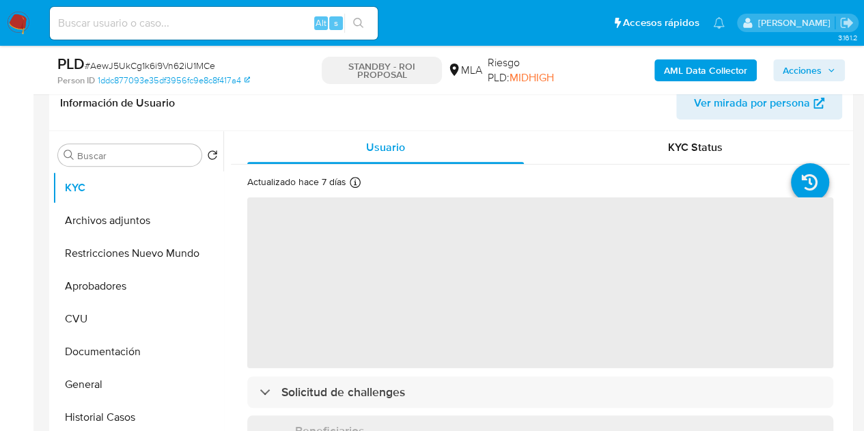
select select "10"
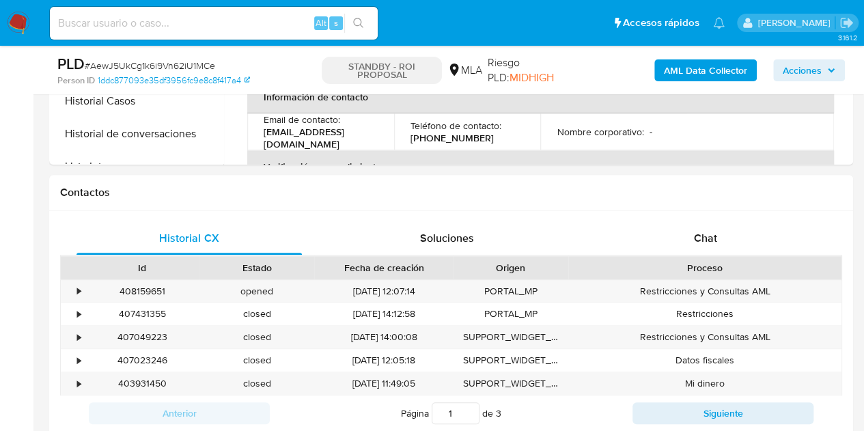
scroll to position [563, 0]
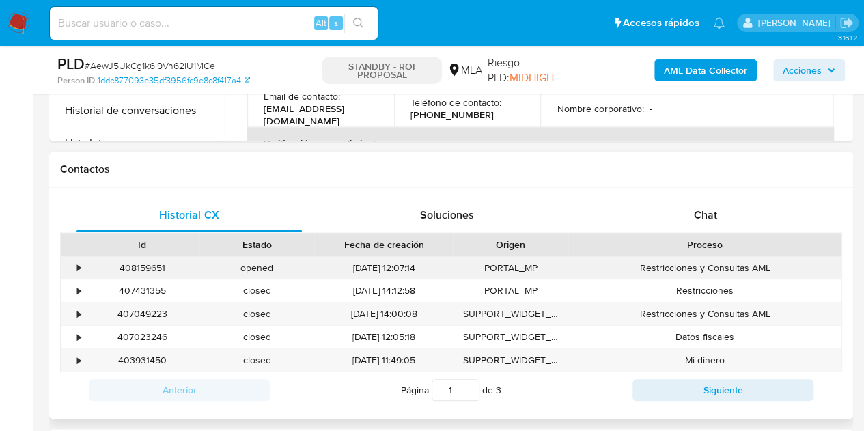
click at [153, 264] on div "408159651" at bounding box center [142, 268] width 115 height 23
copy div "408159651"
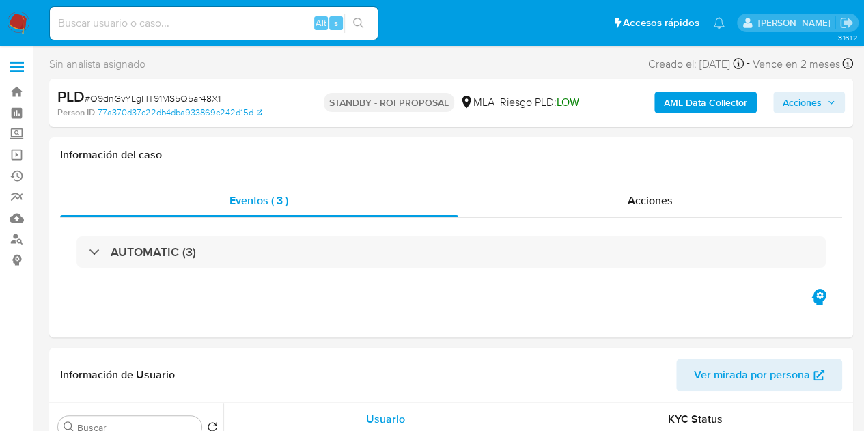
select select "10"
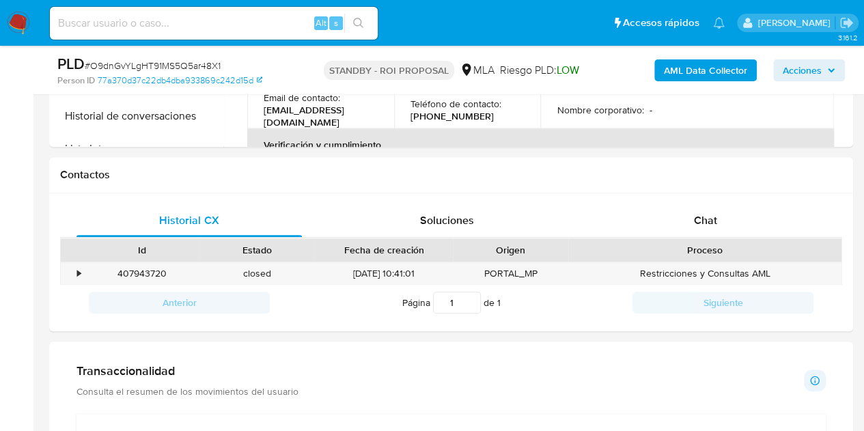
scroll to position [564, 0]
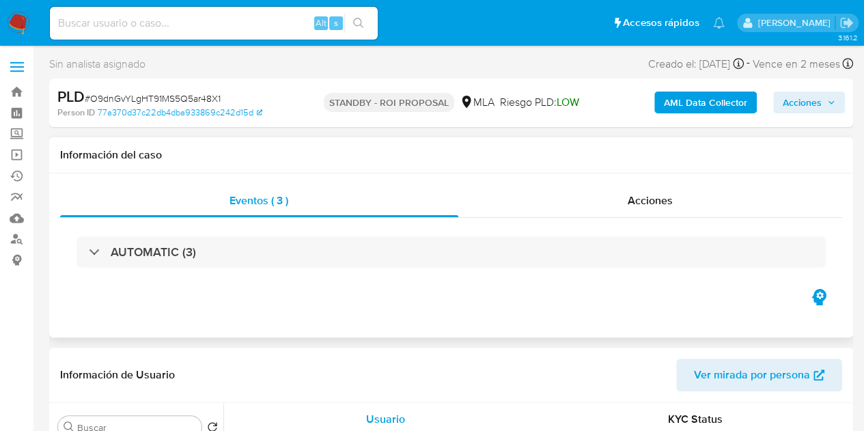
select select "10"
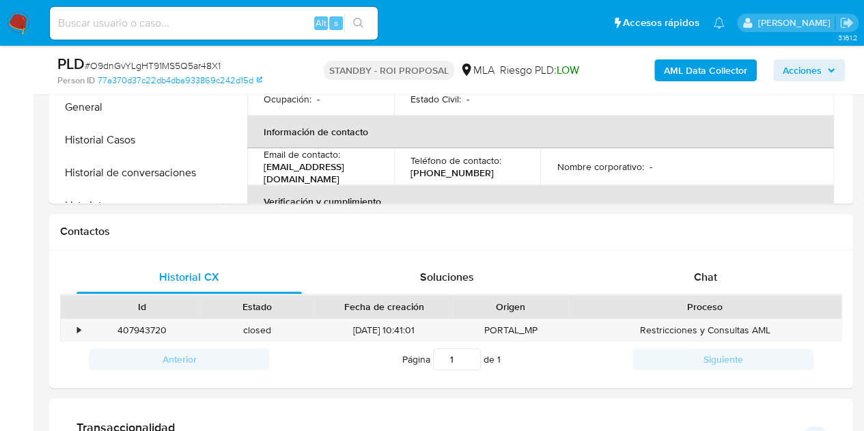
scroll to position [510, 0]
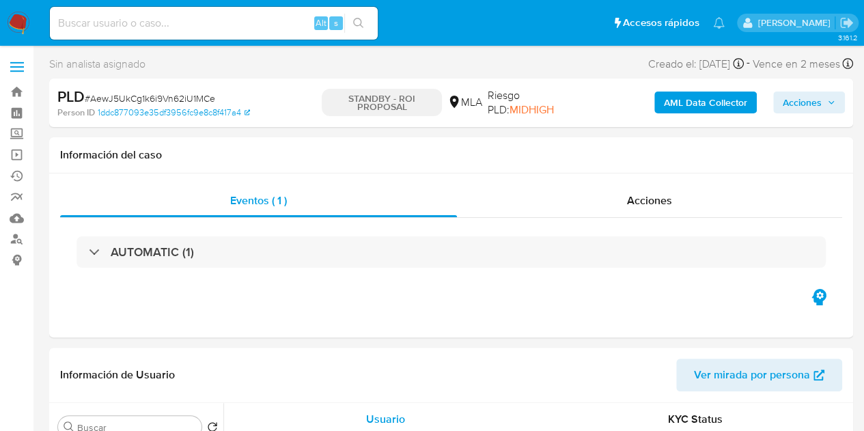
select select "10"
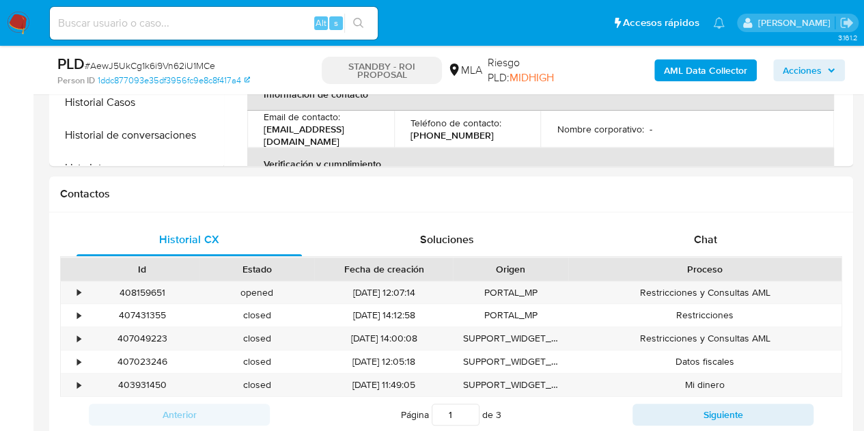
scroll to position [601, 0]
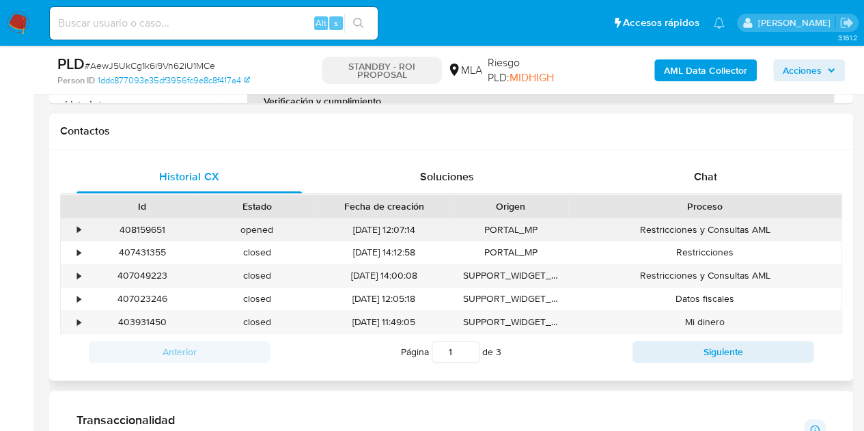
click at [143, 233] on div "408159651" at bounding box center [142, 230] width 115 height 23
copy div "408159651"
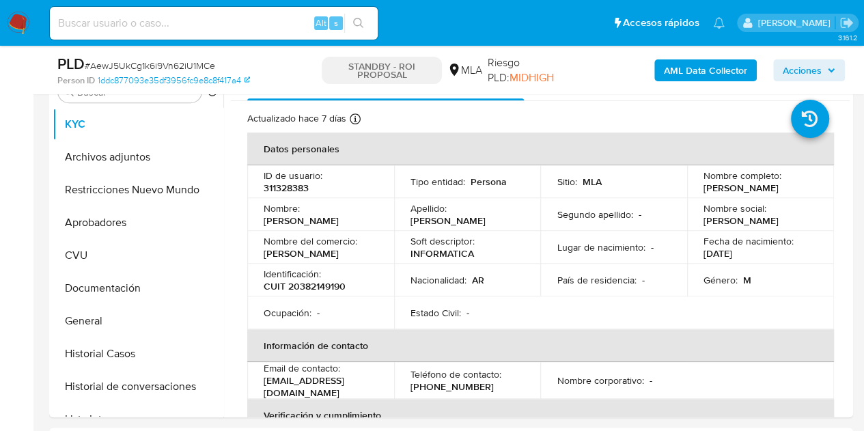
scroll to position [291, 0]
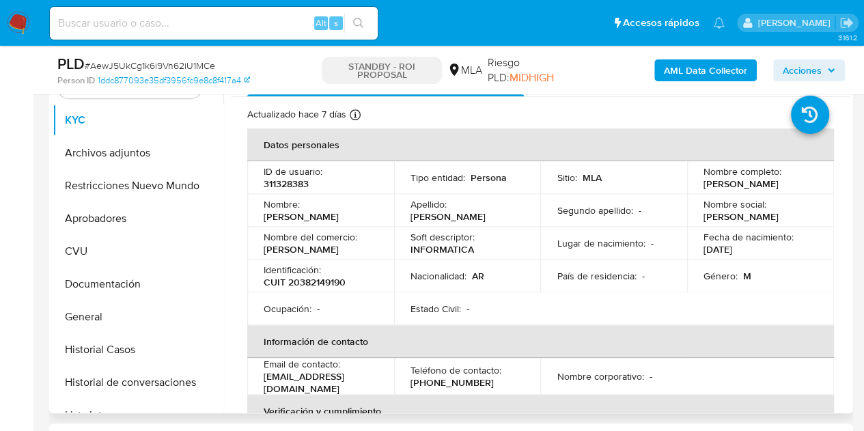
click at [328, 250] on div "Nombre del comercio : [PERSON_NAME]" at bounding box center [321, 243] width 114 height 25
click at [128, 153] on button "Archivos adjuntos" at bounding box center [133, 153] width 160 height 33
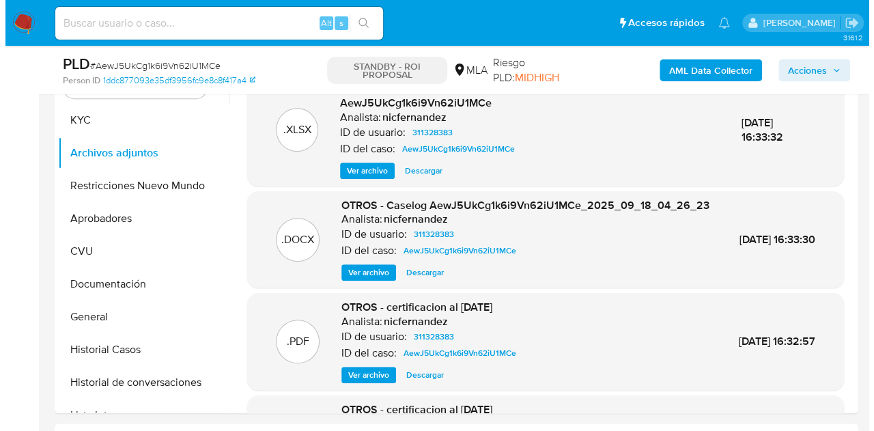
scroll to position [269, 0]
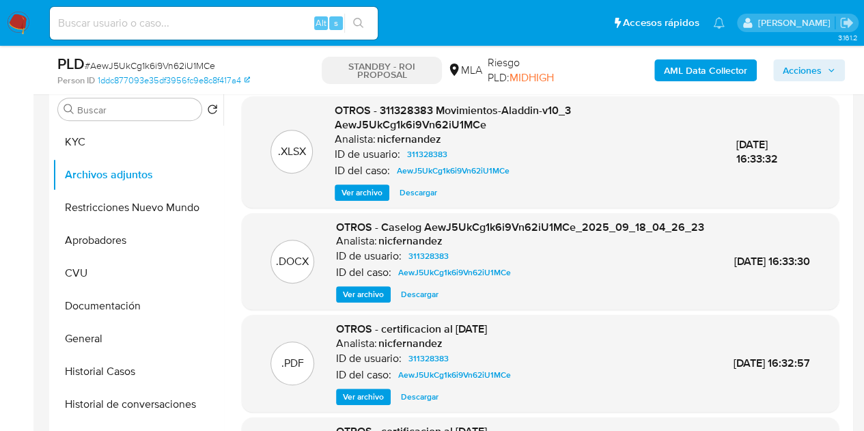
click at [449, 337] on span "OTROS - certificacion al 23-08-2025" at bounding box center [411, 329] width 151 height 16
click at [439, 217] on div ".DOCX OTROS - Caselog AewJ5UkCg1k6i9Vn62iU1MCe_2025_09_18_04_26_23 Analista: ni…" at bounding box center [540, 261] width 597 height 97
click at [355, 301] on span "Ver archivo" at bounding box center [363, 295] width 41 height 14
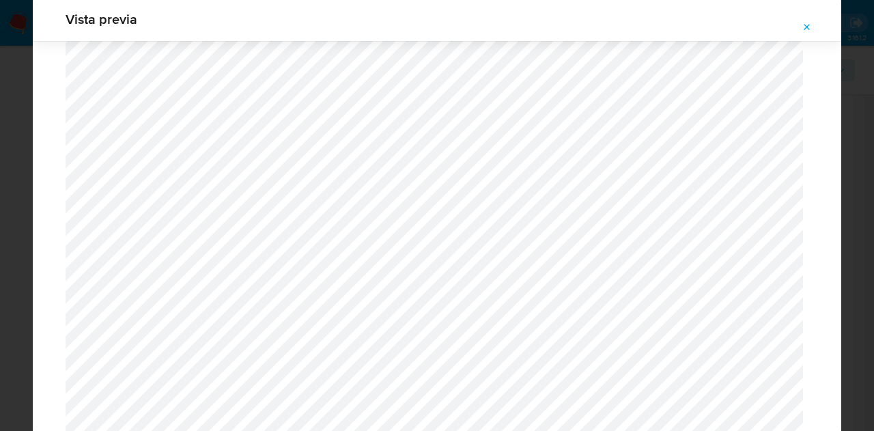
scroll to position [1809, 0]
click at [803, 31] on icon "Attachment preview" at bounding box center [807, 27] width 11 height 11
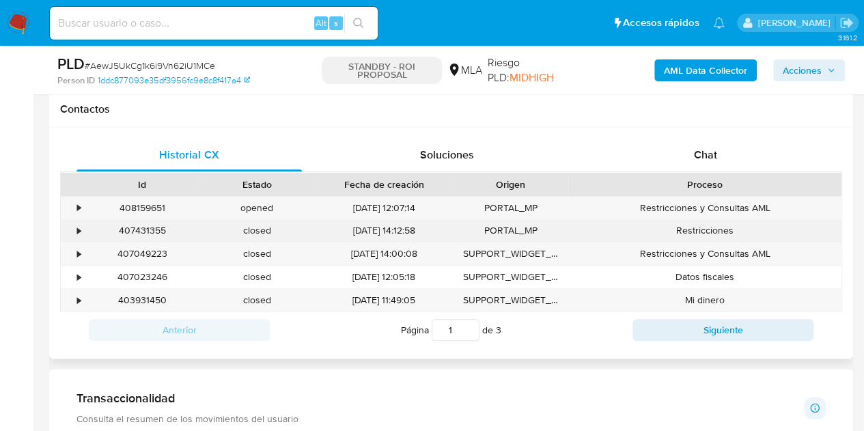
scroll to position [619, 0]
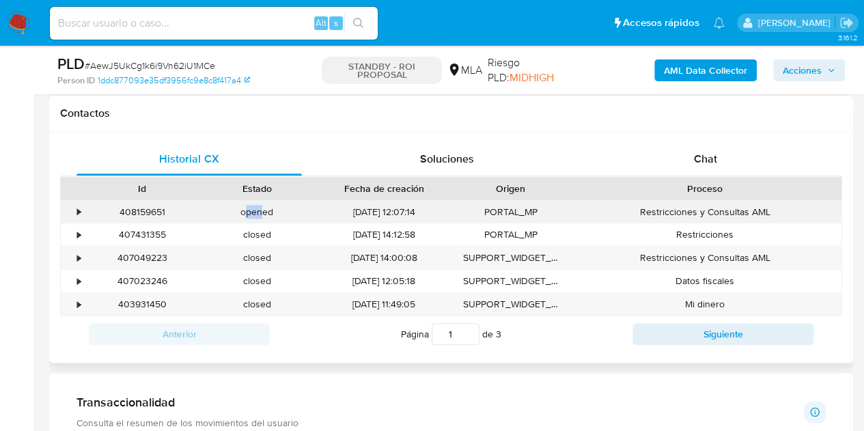
drag, startPoint x: 247, startPoint y: 216, endPoint x: 264, endPoint y: 215, distance: 16.4
click at [264, 215] on div "opened" at bounding box center [256, 212] width 115 height 23
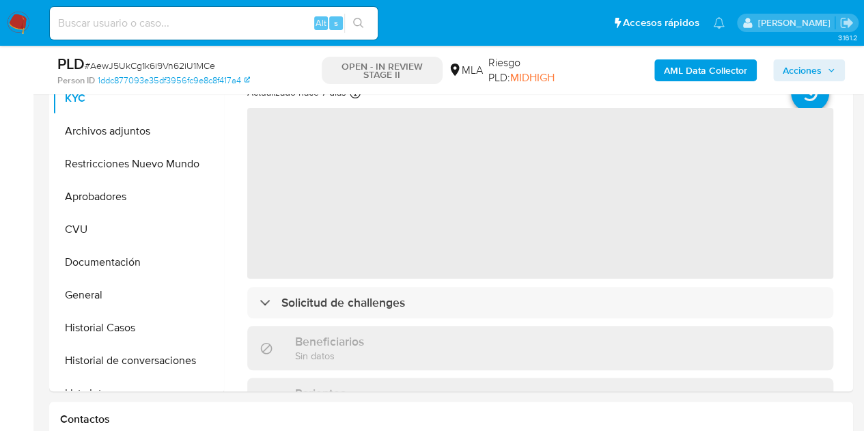
select select "10"
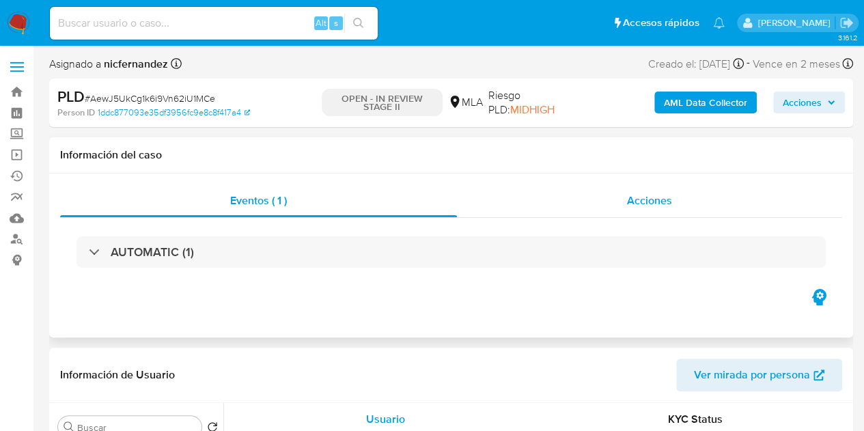
click at [629, 202] on span "Acciones" at bounding box center [649, 201] width 45 height 16
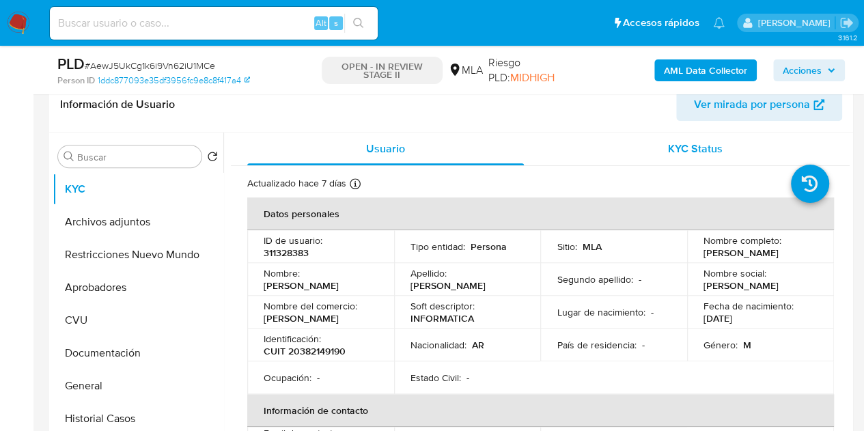
scroll to position [331, 0]
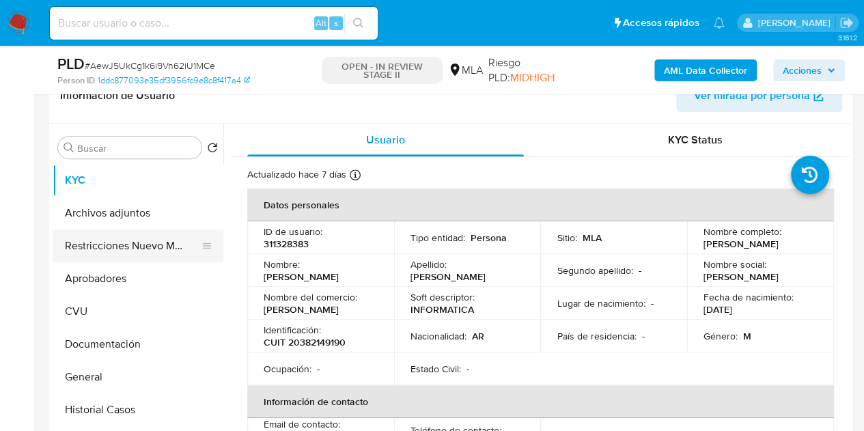
click at [92, 247] on button "Restricciones Nuevo Mundo" at bounding box center [133, 246] width 160 height 33
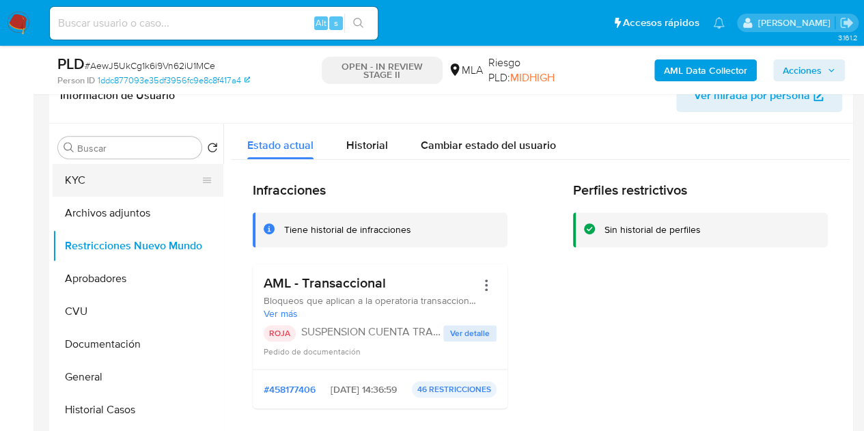
click at [68, 180] on button "KYC" at bounding box center [133, 180] width 160 height 33
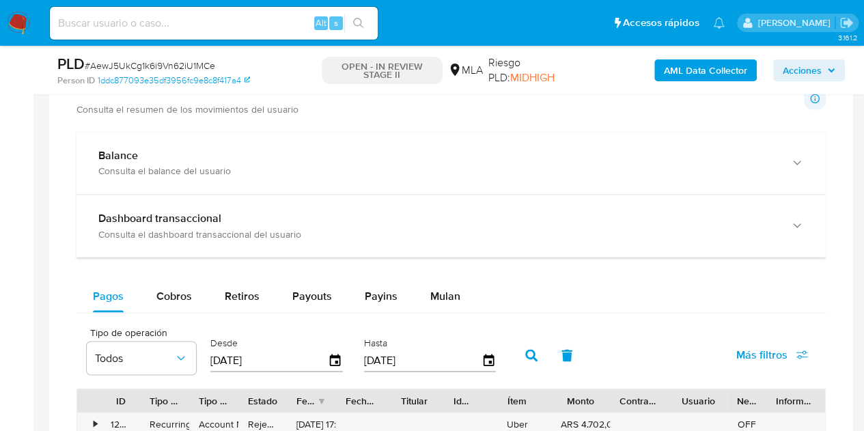
scroll to position [1068, 0]
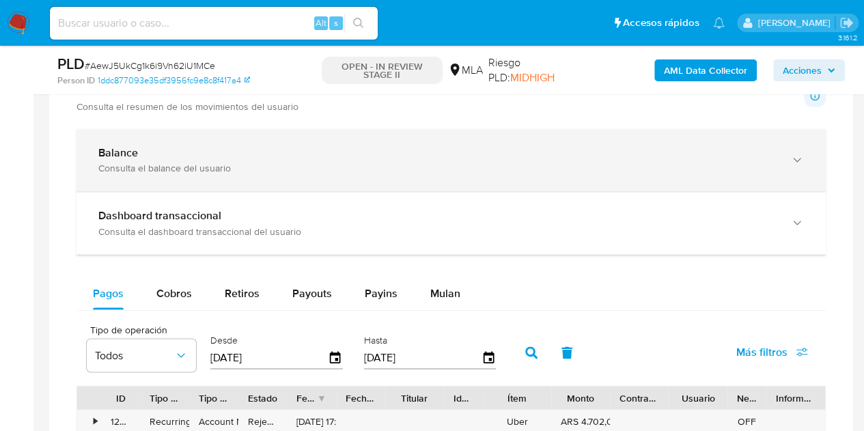
click at [683, 169] on div "Consulta el balance del usuario" at bounding box center [437, 168] width 678 height 12
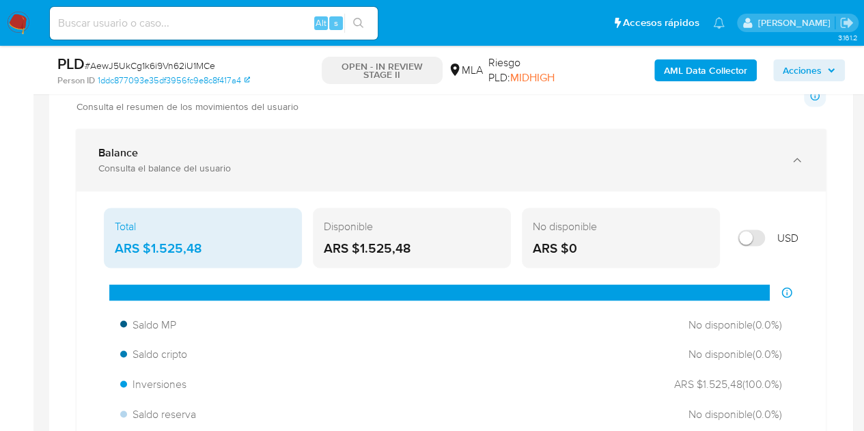
click at [683, 169] on div "Consulta el balance del usuario" at bounding box center [437, 168] width 678 height 12
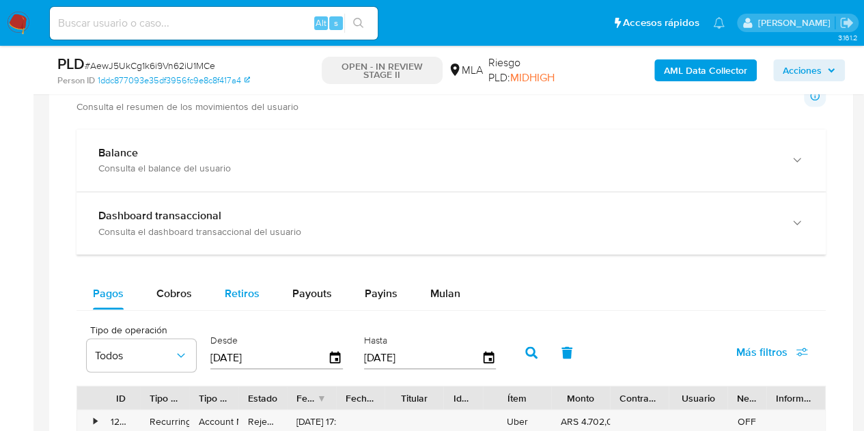
click at [251, 286] on span "Retiros" at bounding box center [242, 293] width 35 height 16
select select "10"
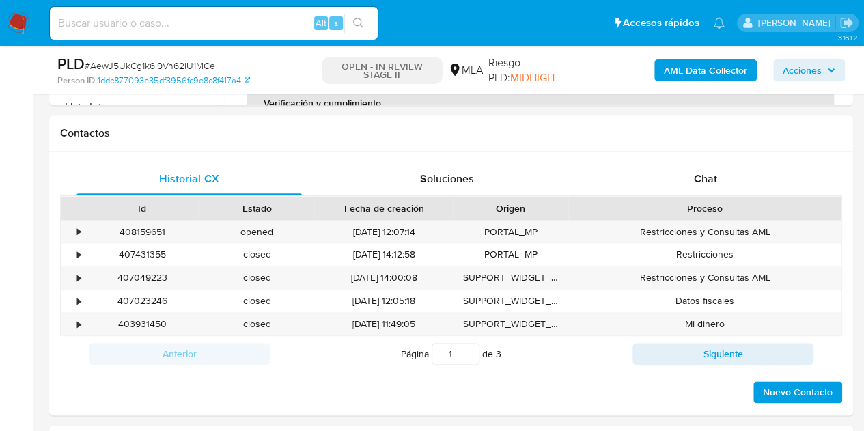
scroll to position [687, 0]
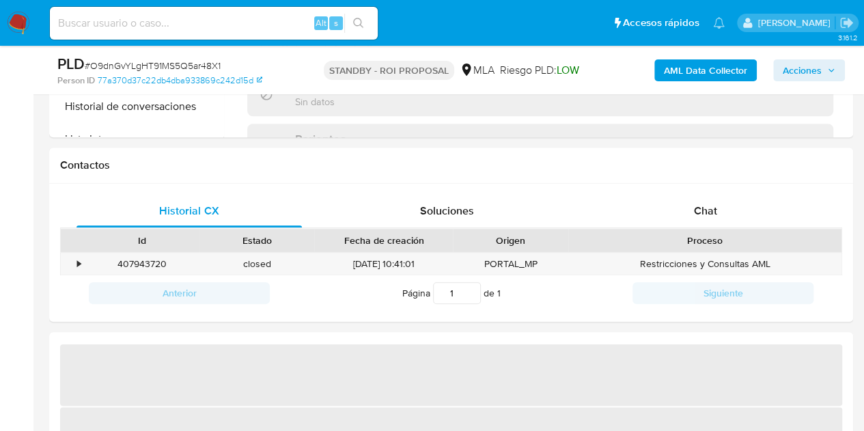
select select "10"
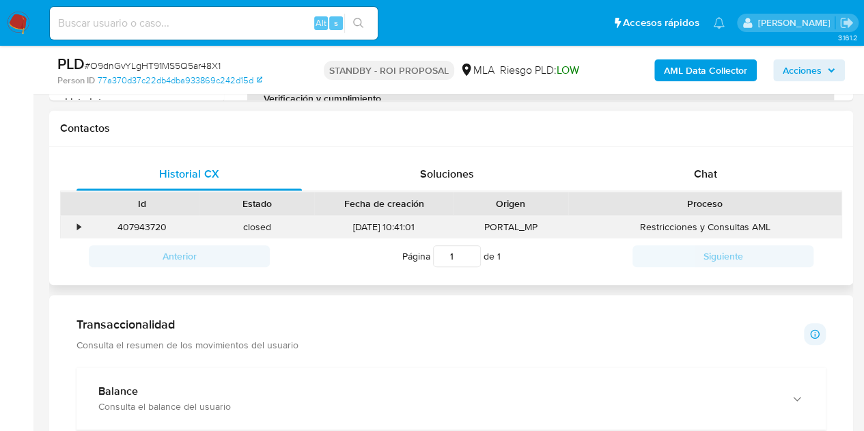
scroll to position [606, 0]
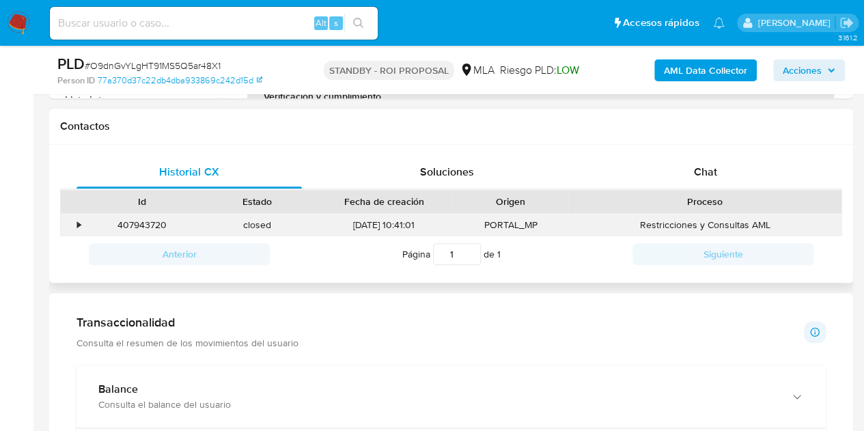
click at [141, 218] on div "407943720" at bounding box center [142, 225] width 115 height 23
copy div "407943720"
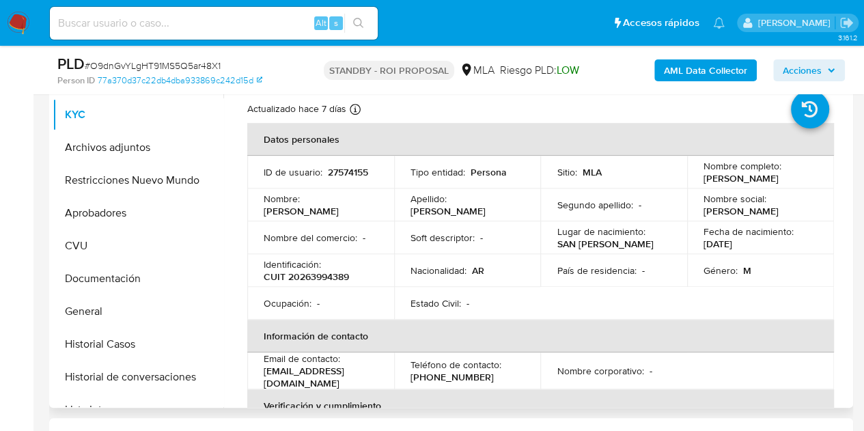
scroll to position [212, 0]
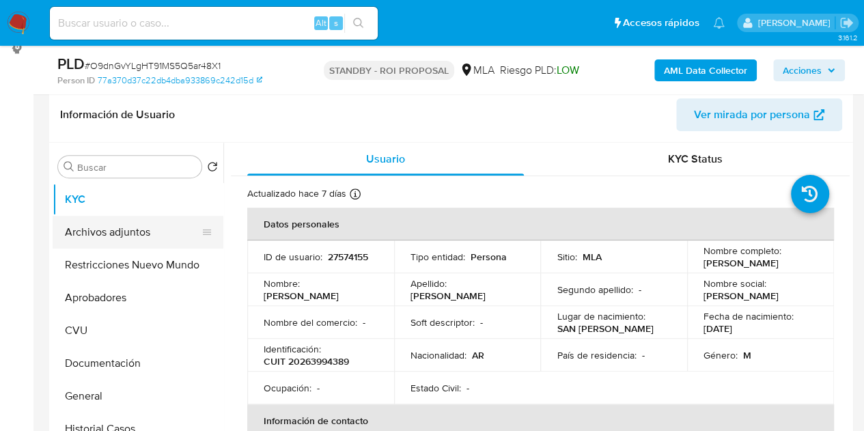
click at [87, 235] on button "Archivos adjuntos" at bounding box center [133, 232] width 160 height 33
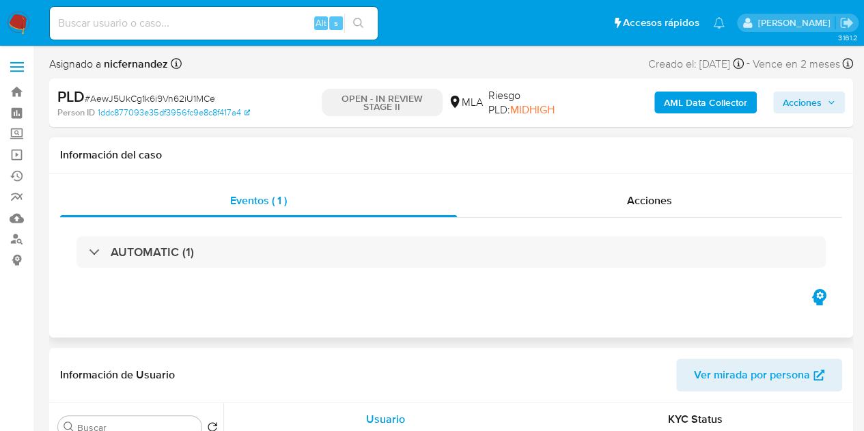
select select "10"
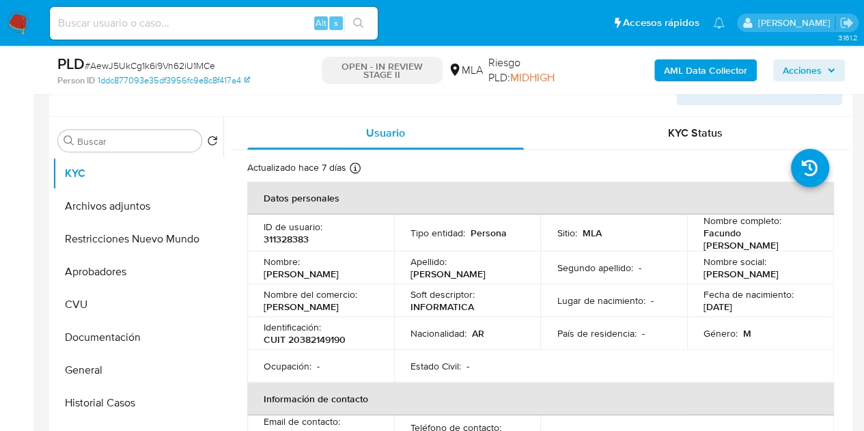
scroll to position [230, 0]
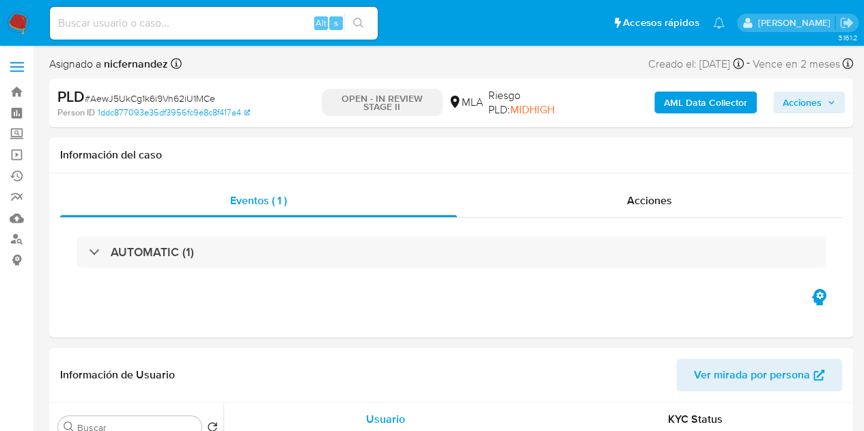
select select "10"
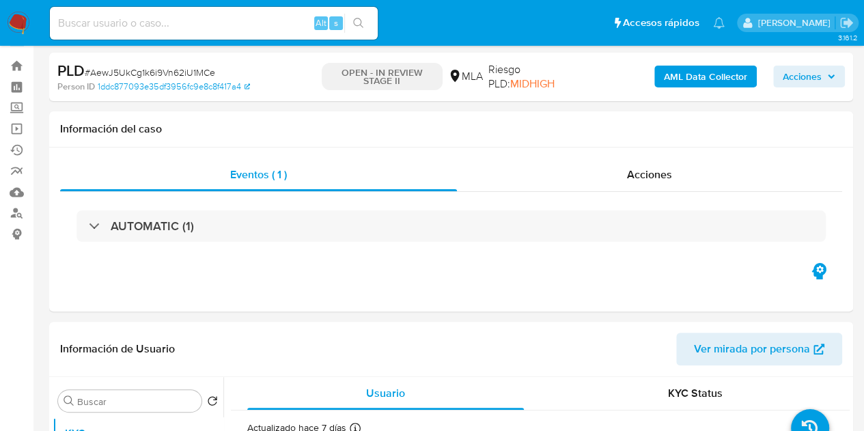
scroll to position [18, 0]
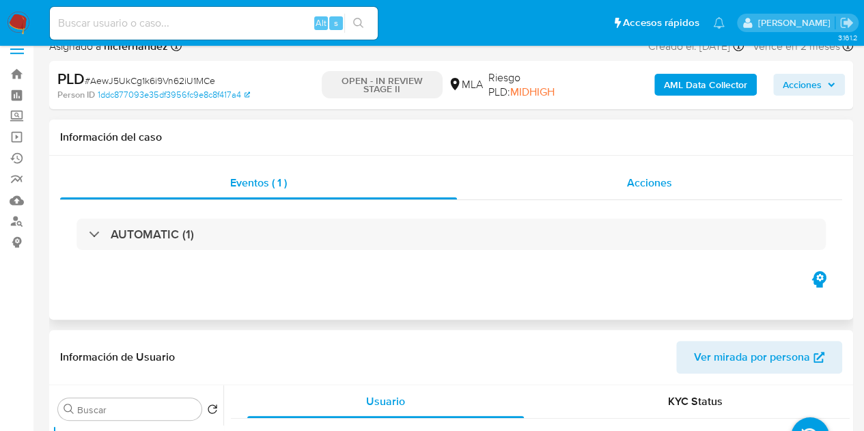
click at [685, 185] on div "Acciones" at bounding box center [649, 183] width 385 height 33
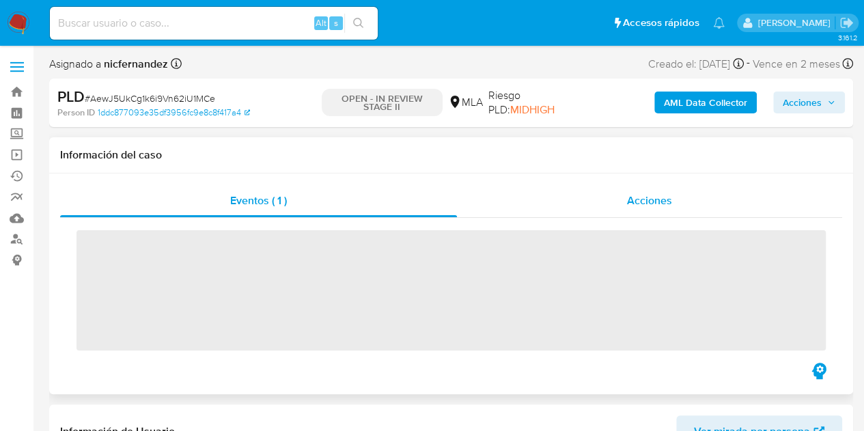
click at [671, 214] on div "Acciones" at bounding box center [649, 200] width 385 height 33
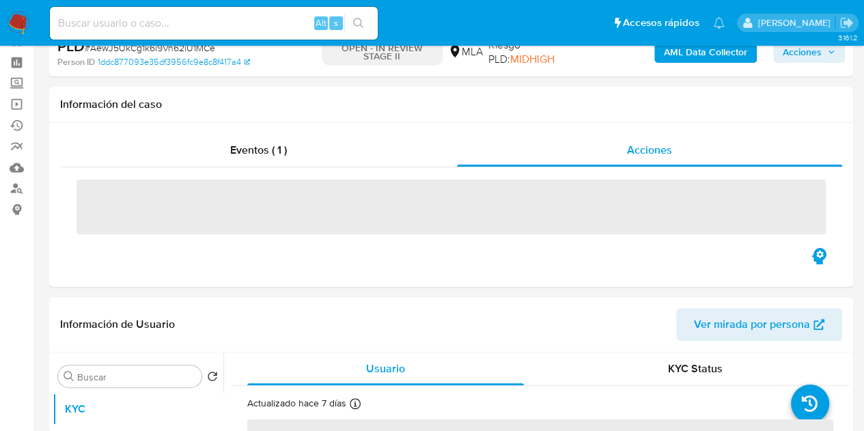
select select "10"
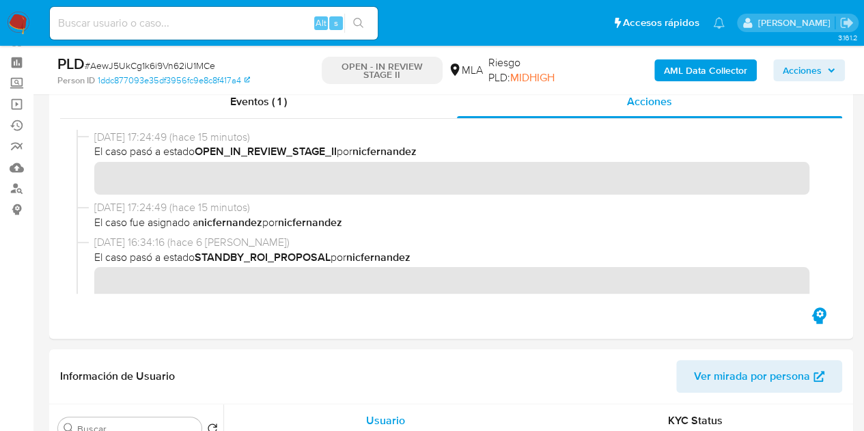
scroll to position [59, 0]
